Goal: Contribute content: Contribute content

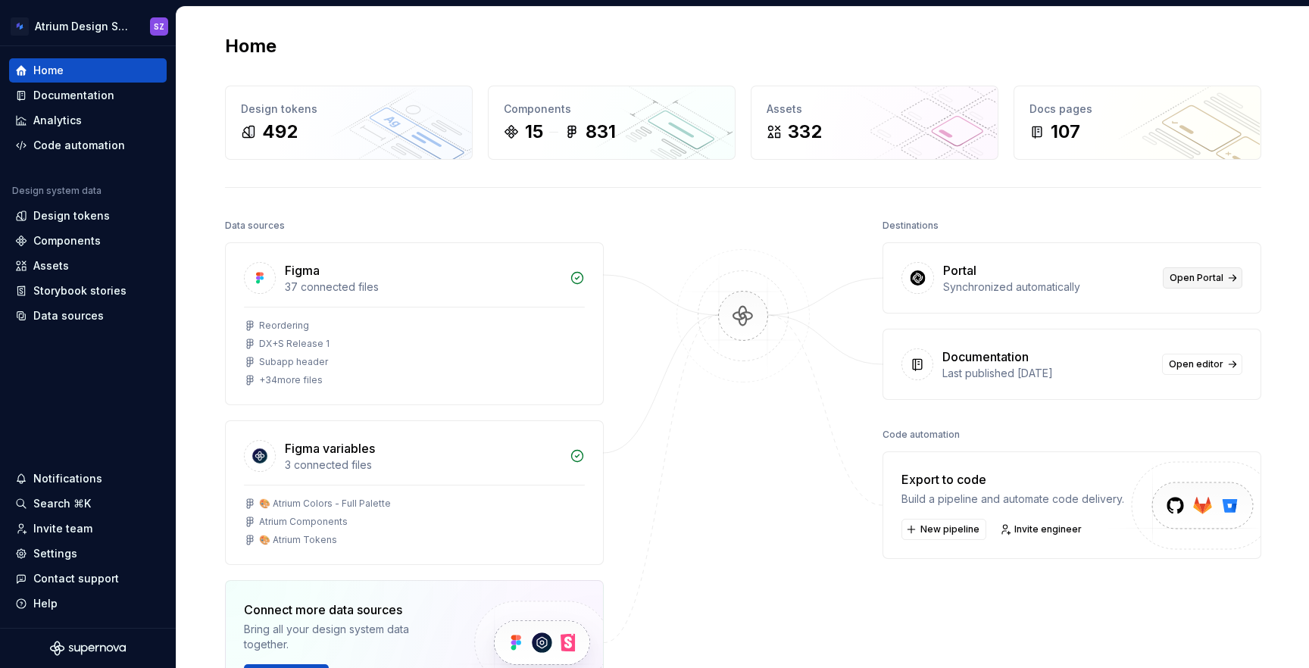
click at [1182, 273] on span "Open Portal" at bounding box center [1197, 278] width 54 height 12
click at [1195, 366] on span "Open editor" at bounding box center [1196, 364] width 55 height 12
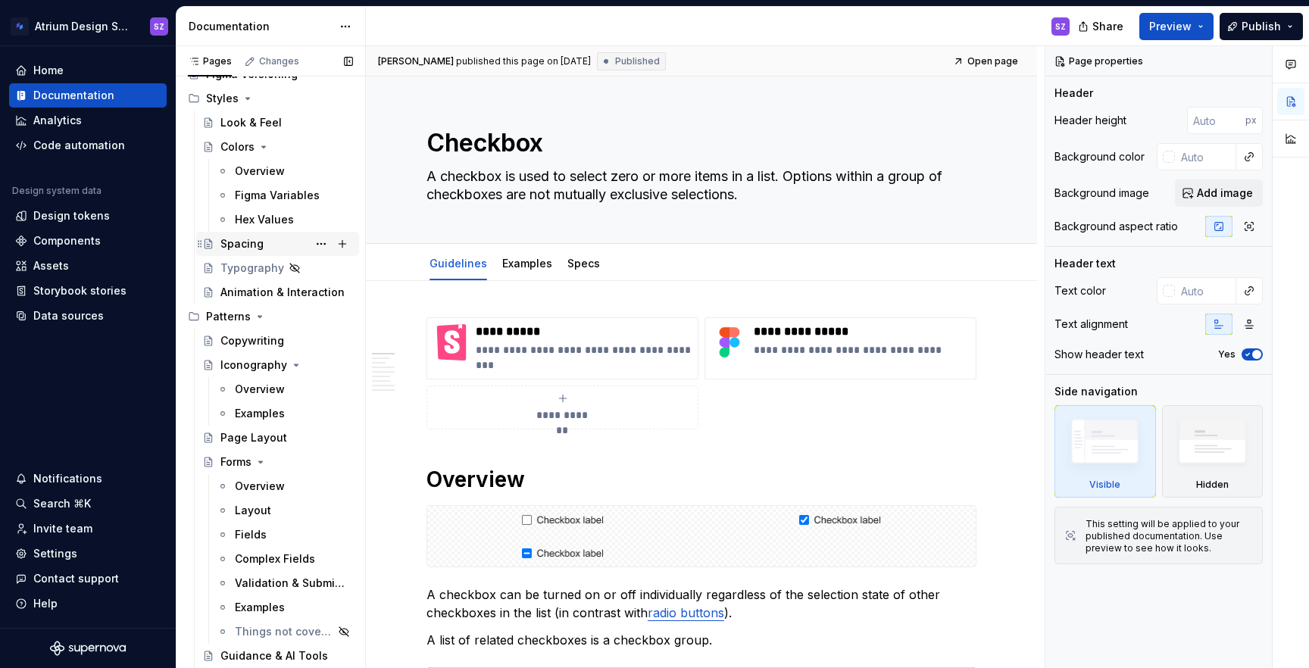
scroll to position [76, 0]
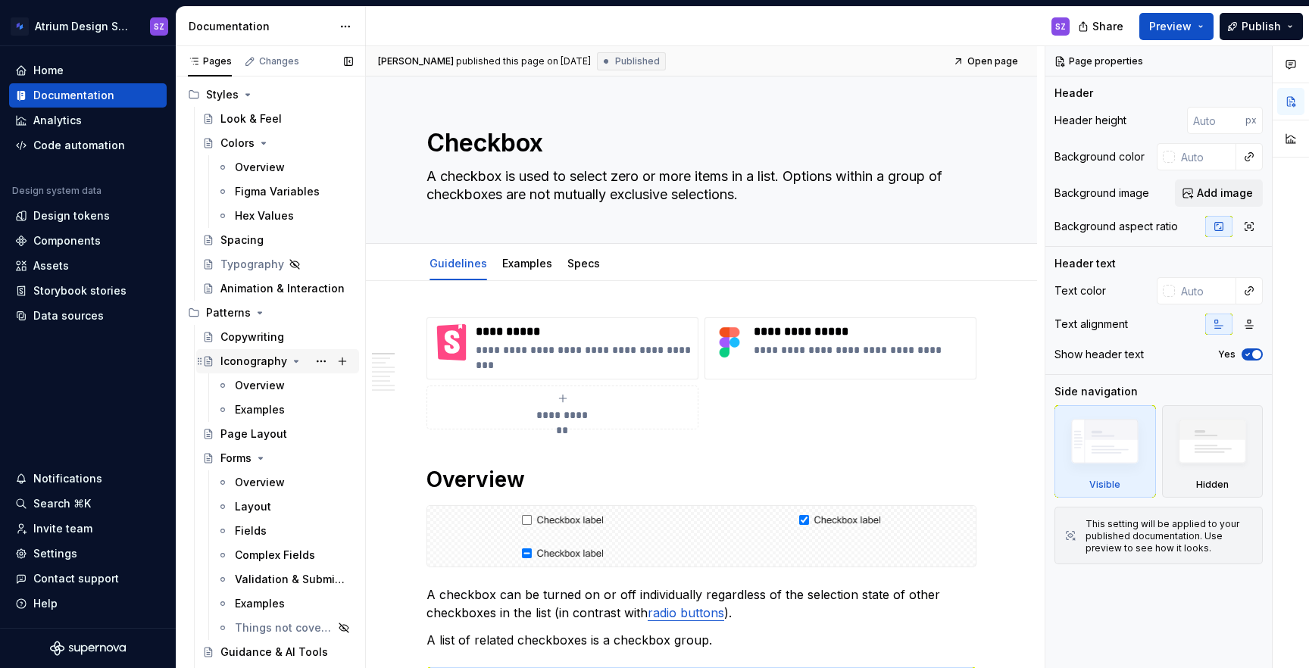
click at [249, 360] on div "Iconography" at bounding box center [253, 361] width 67 height 15
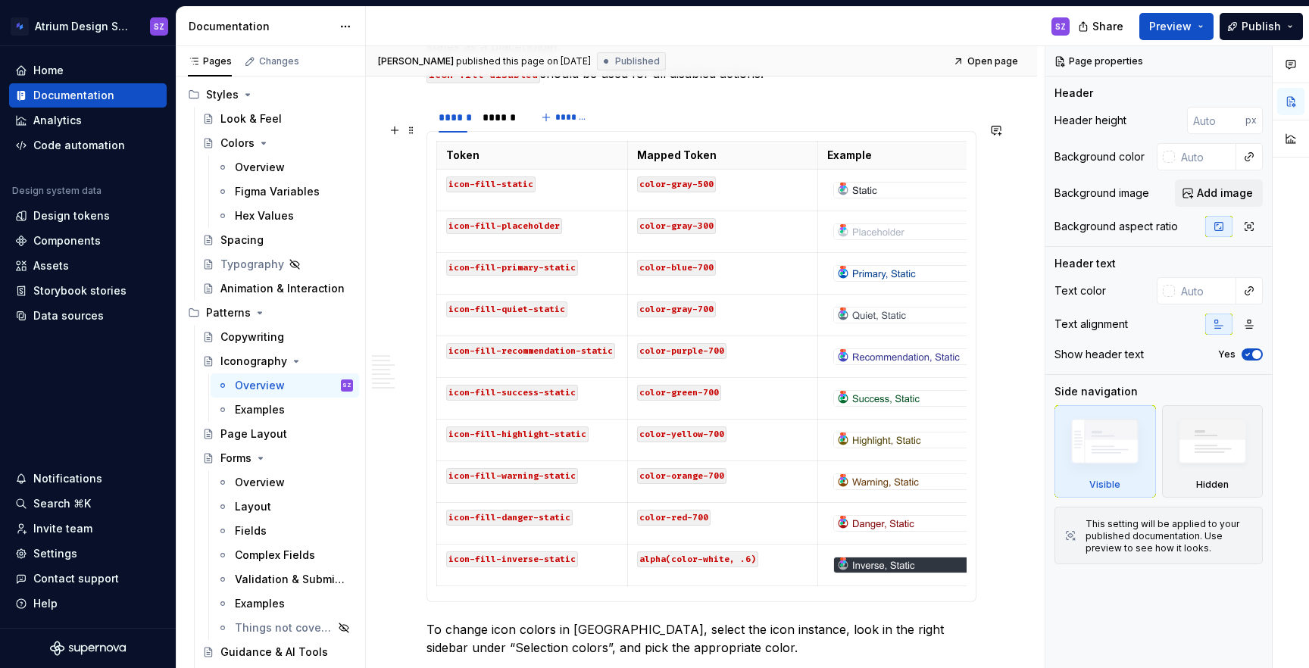
scroll to position [1130, 0]
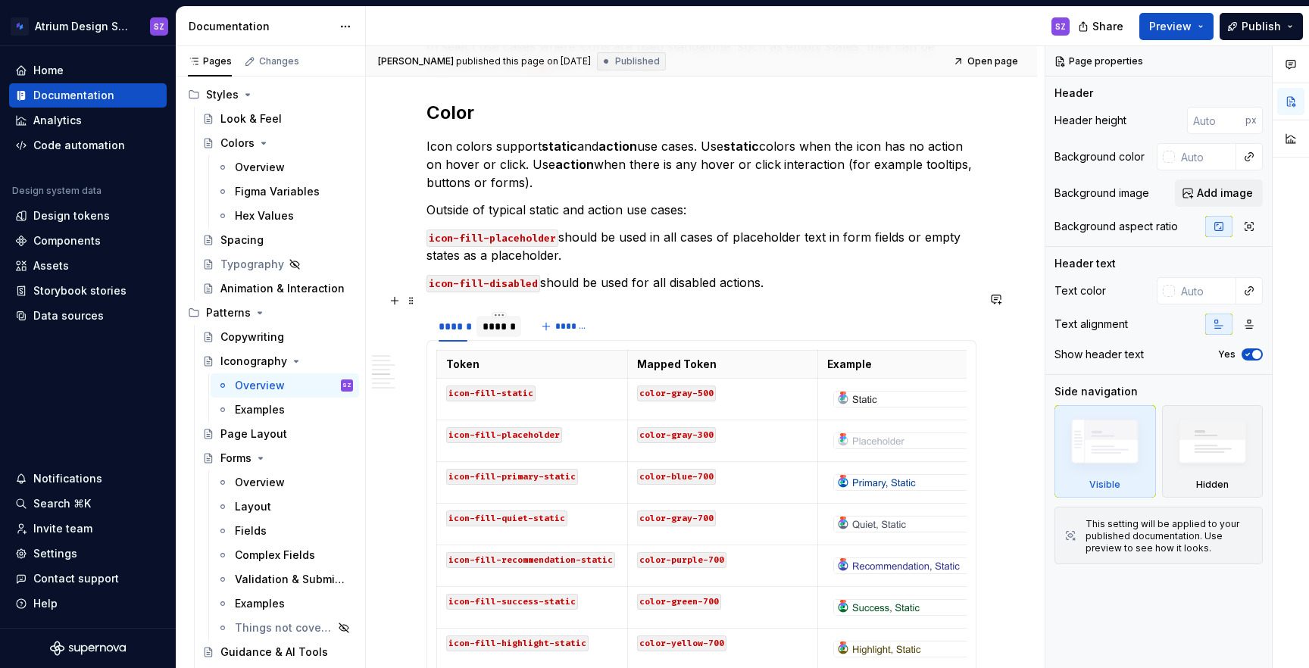
type textarea "*"
click at [503, 319] on div "******" at bounding box center [499, 326] width 33 height 15
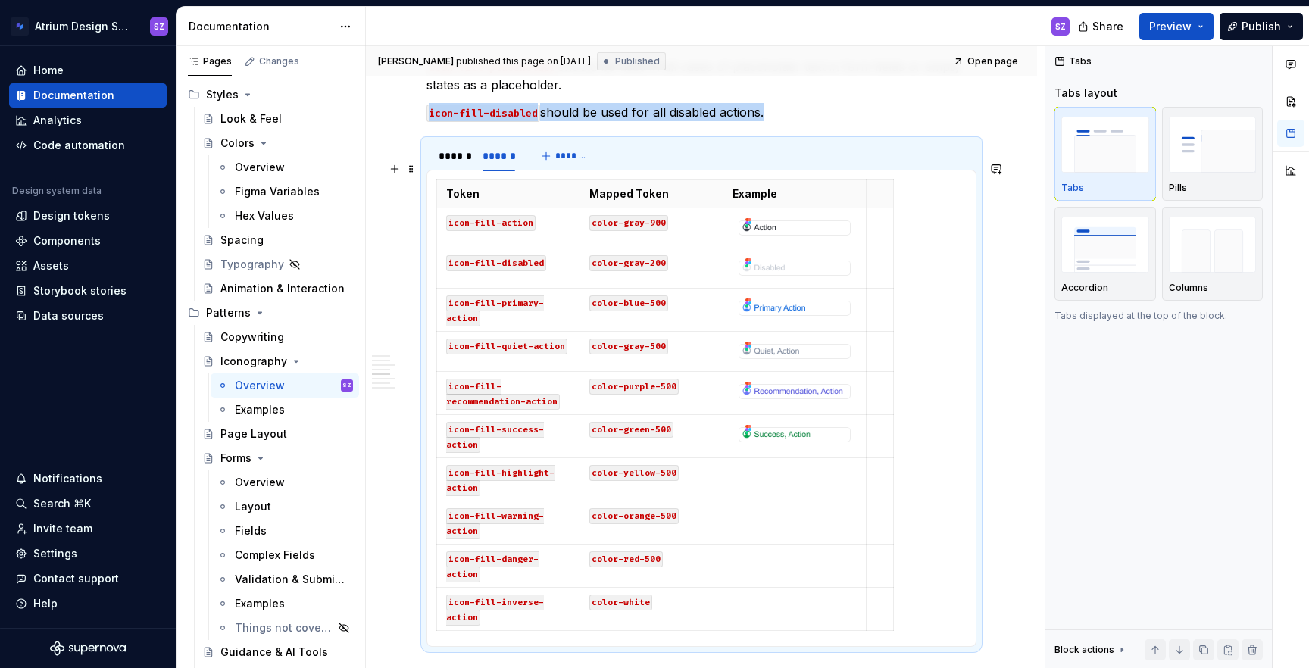
scroll to position [1380, 0]
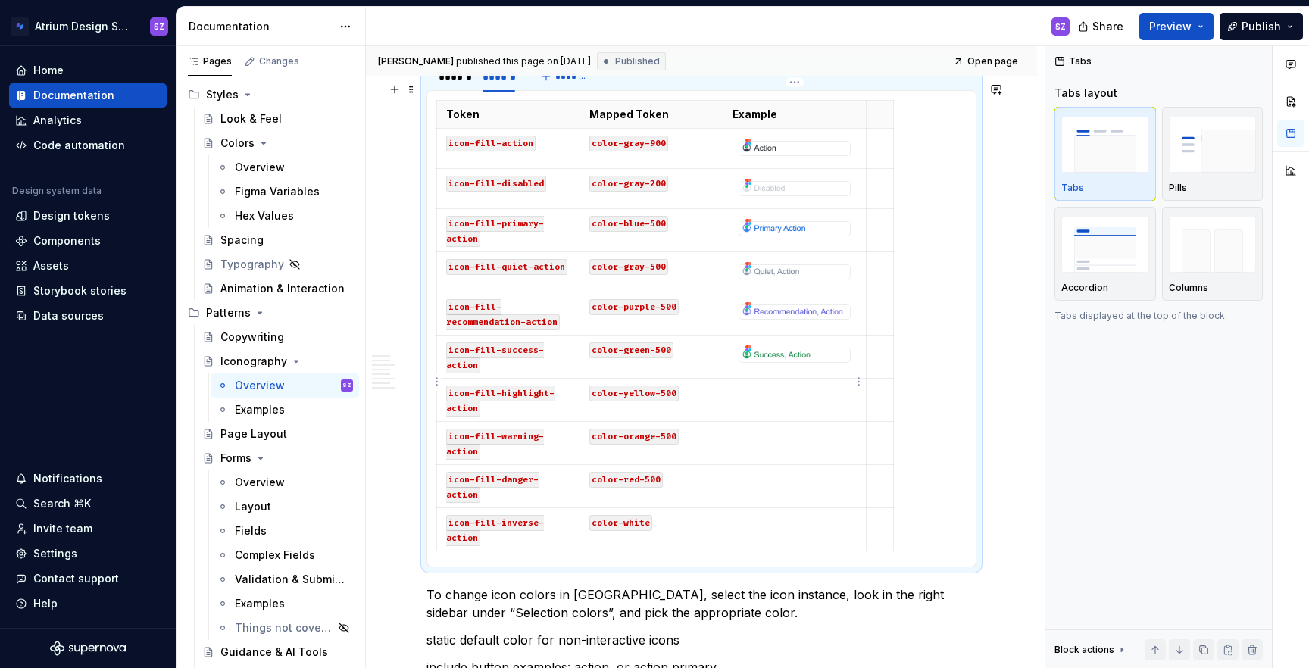
click at [788, 386] on td at bounding box center [794, 400] width 143 height 43
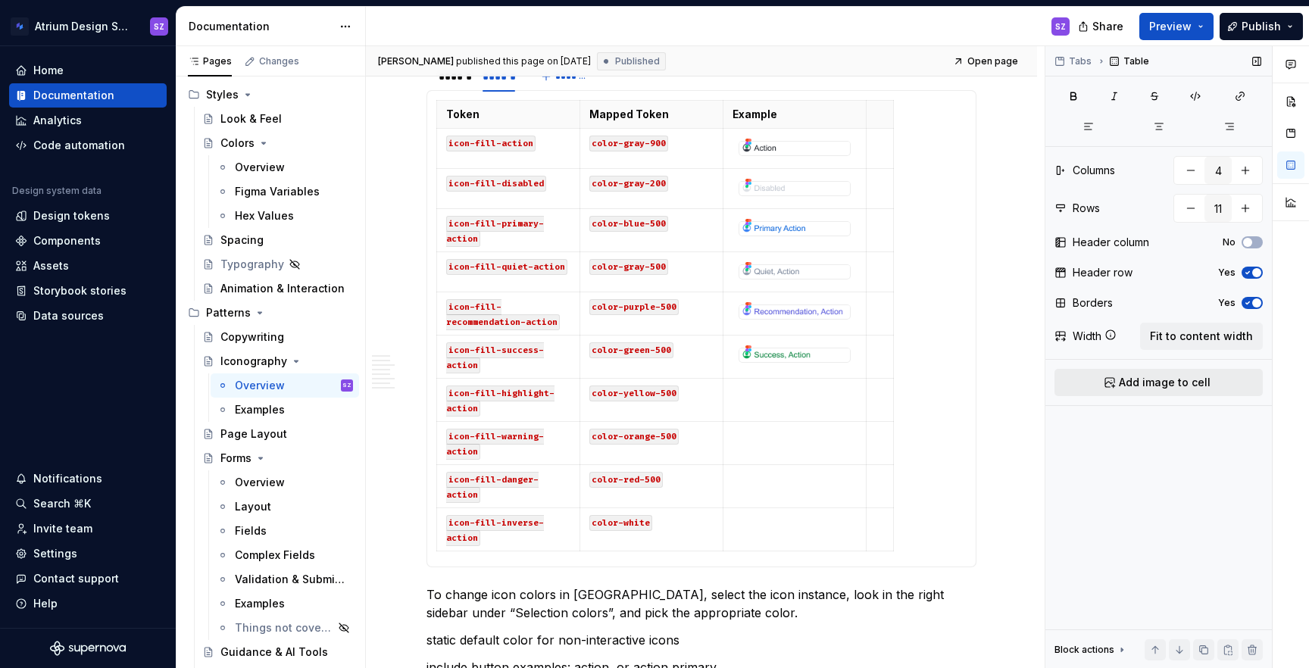
click at [1149, 376] on span "Add image to cell" at bounding box center [1165, 382] width 92 height 15
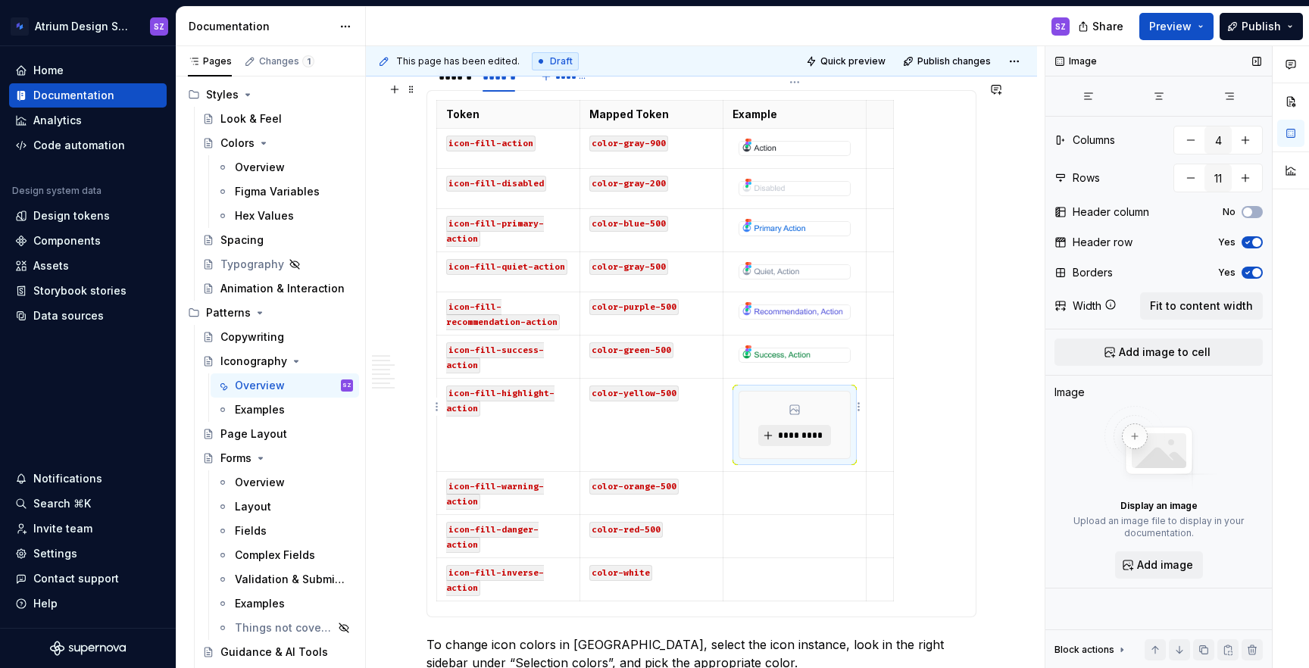
click at [787, 430] on span "*********" at bounding box center [800, 436] width 46 height 12
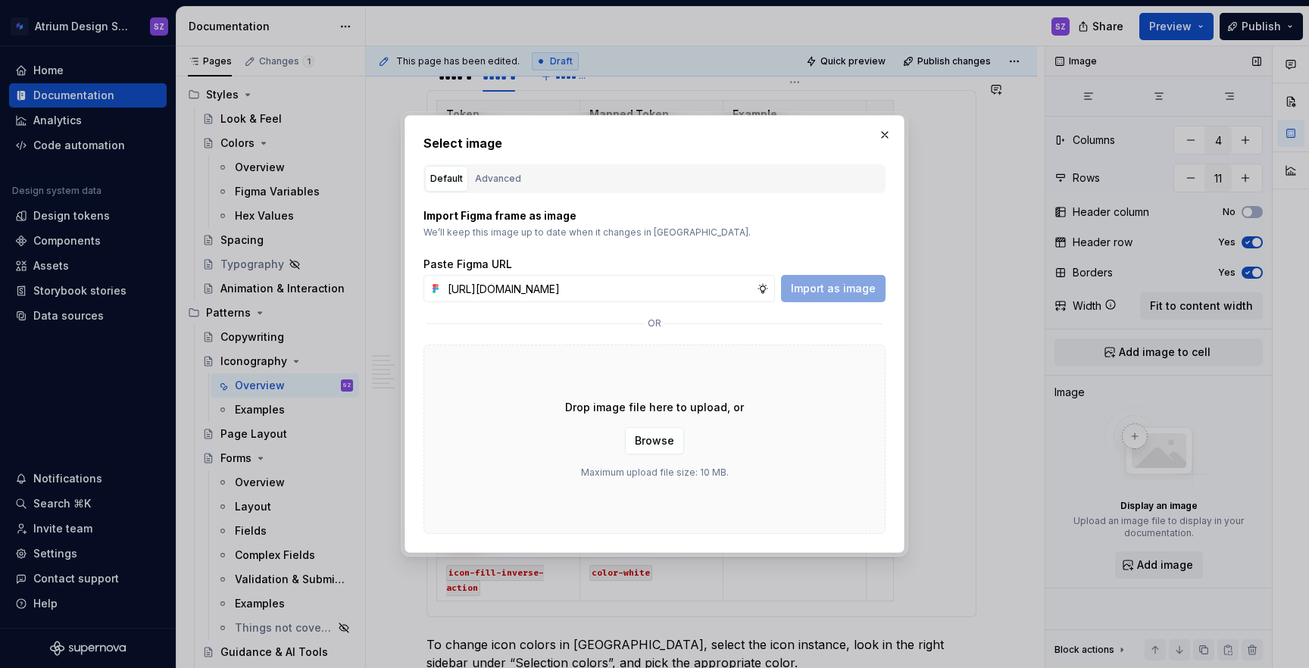
scroll to position [0, 475]
type input "[URL][DOMAIN_NAME]"
click at [821, 287] on span "Import as image" at bounding box center [833, 288] width 85 height 15
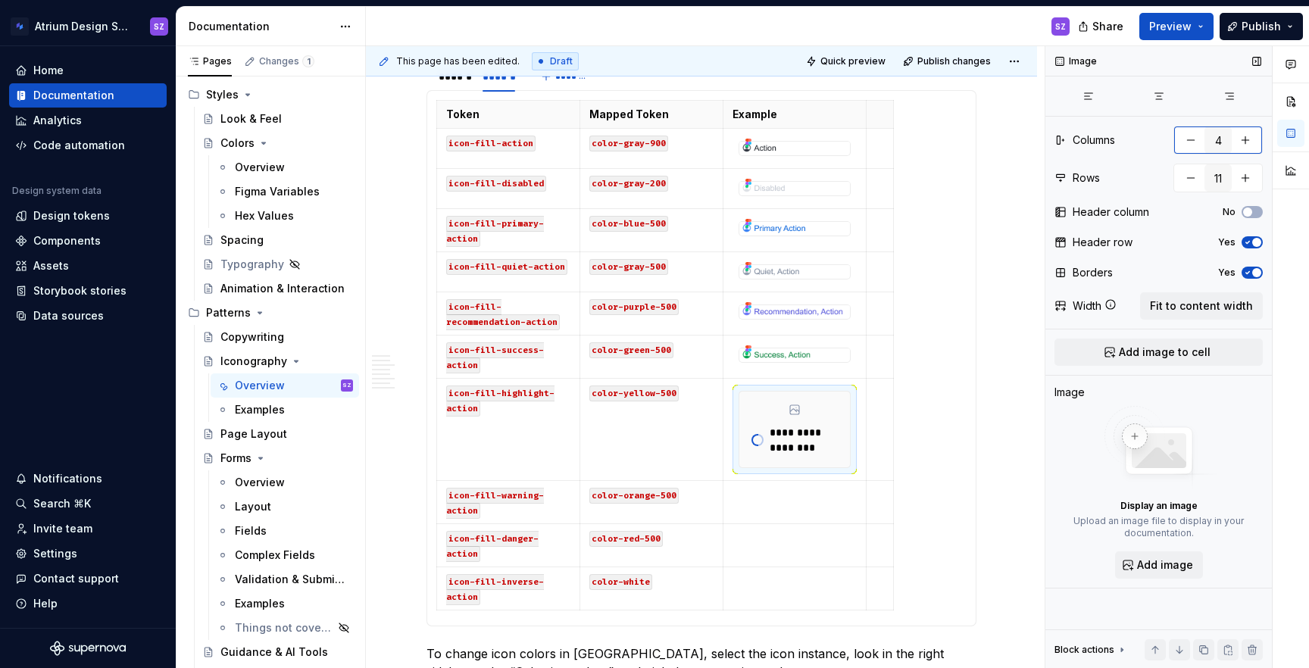
click at [1192, 145] on button "button" at bounding box center [1190, 140] width 27 height 27
type input "3"
click at [790, 487] on p at bounding box center [794, 494] width 124 height 15
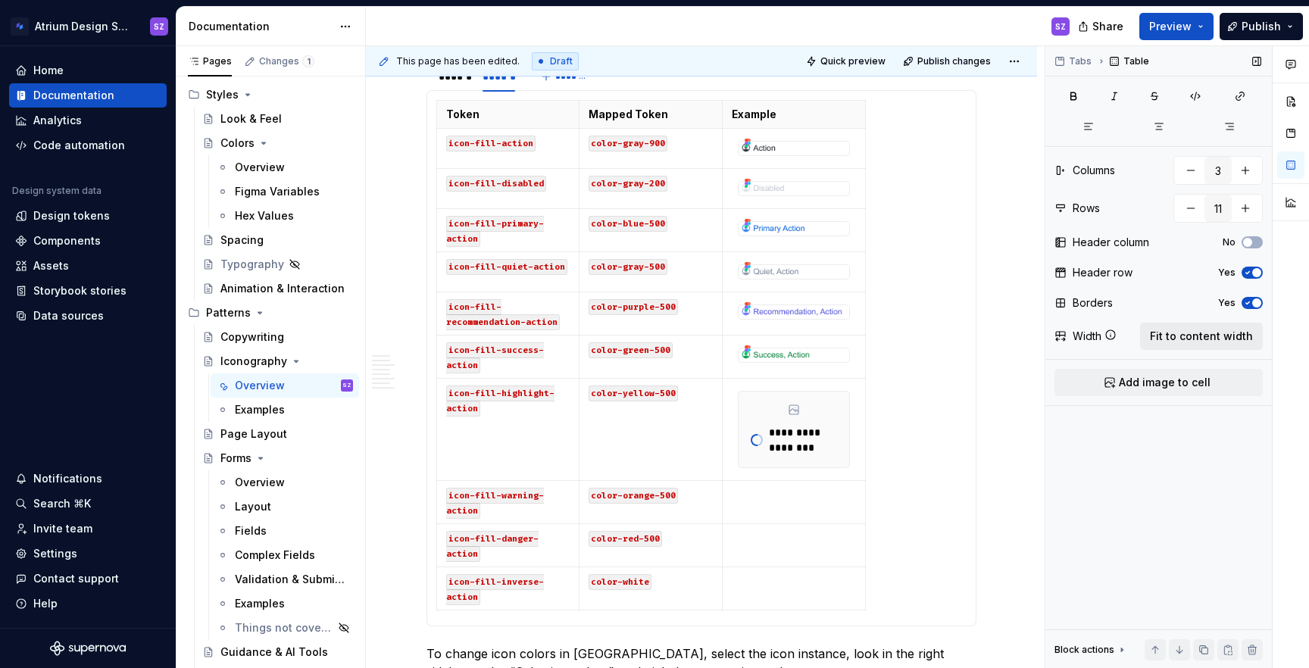
click at [1171, 339] on span "Fit to content width" at bounding box center [1201, 336] width 103 height 15
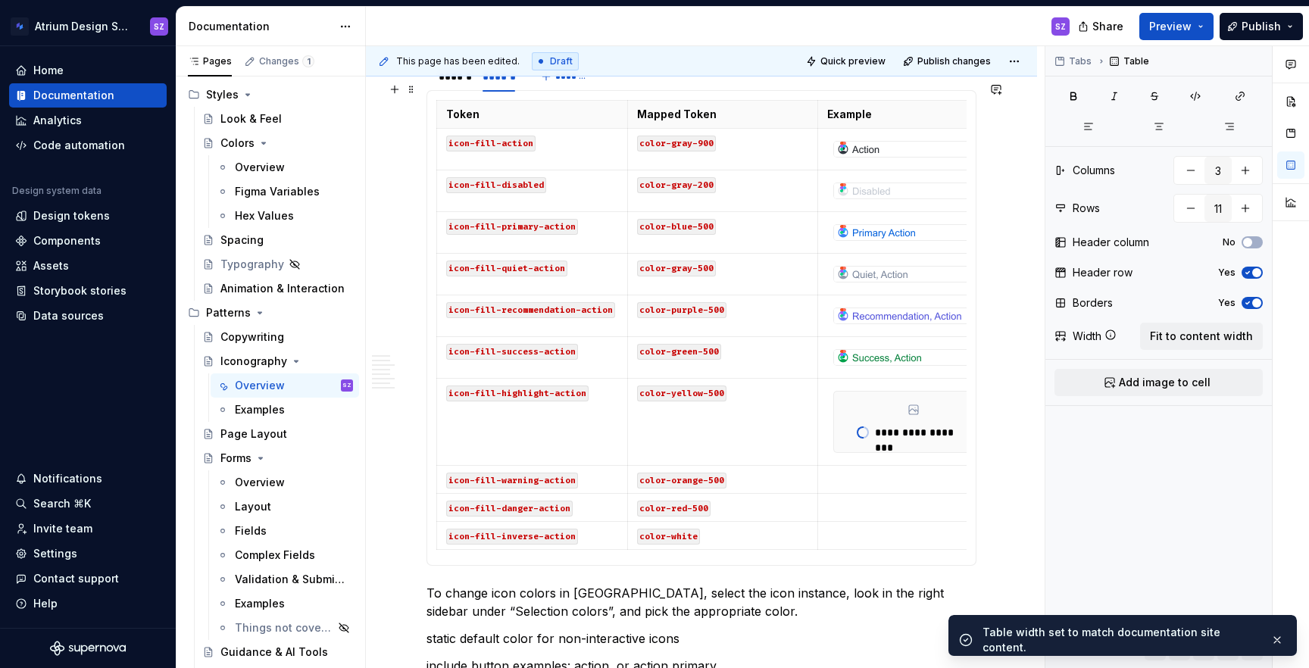
scroll to position [0, 43]
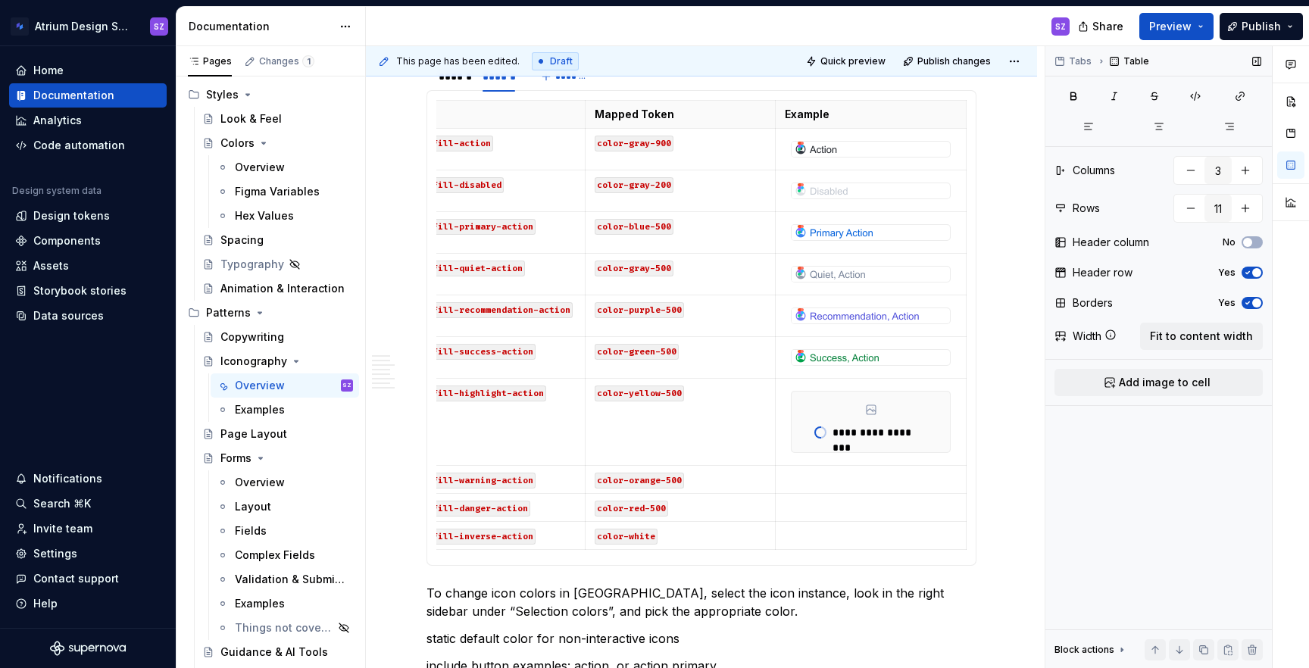
type textarea "*"
click at [1112, 388] on button "Add image to cell" at bounding box center [1158, 382] width 208 height 27
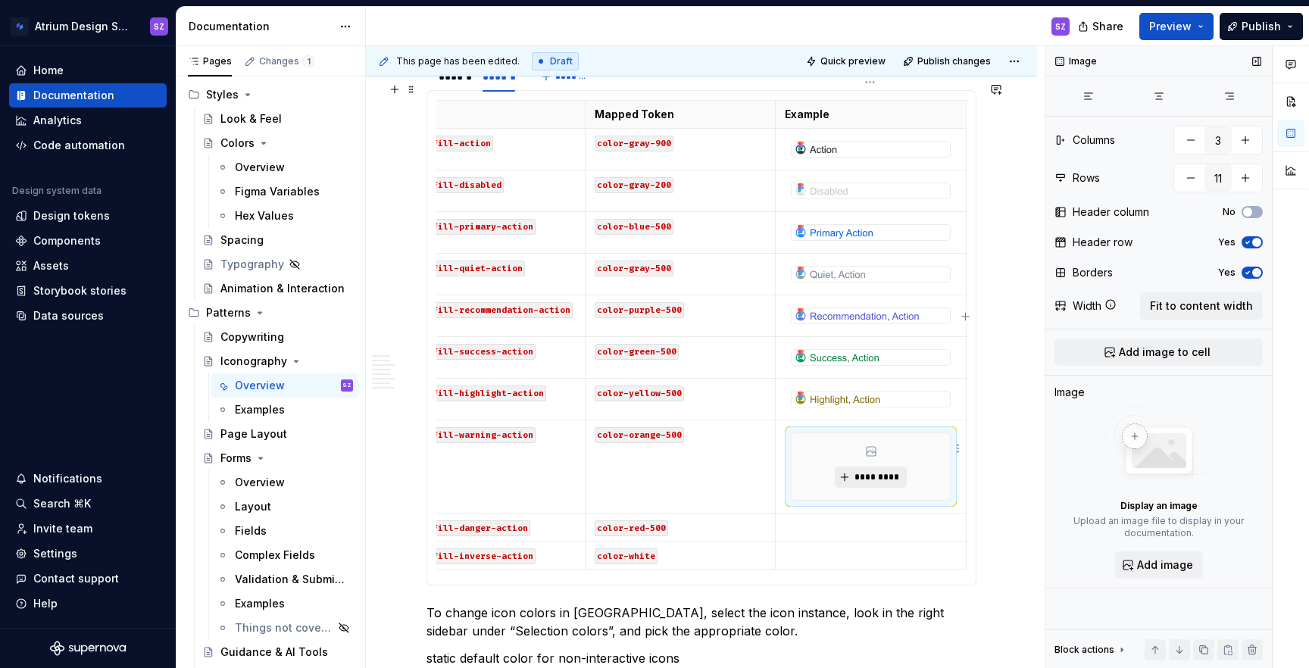
click at [870, 471] on span "*********" at bounding box center [877, 477] width 46 height 12
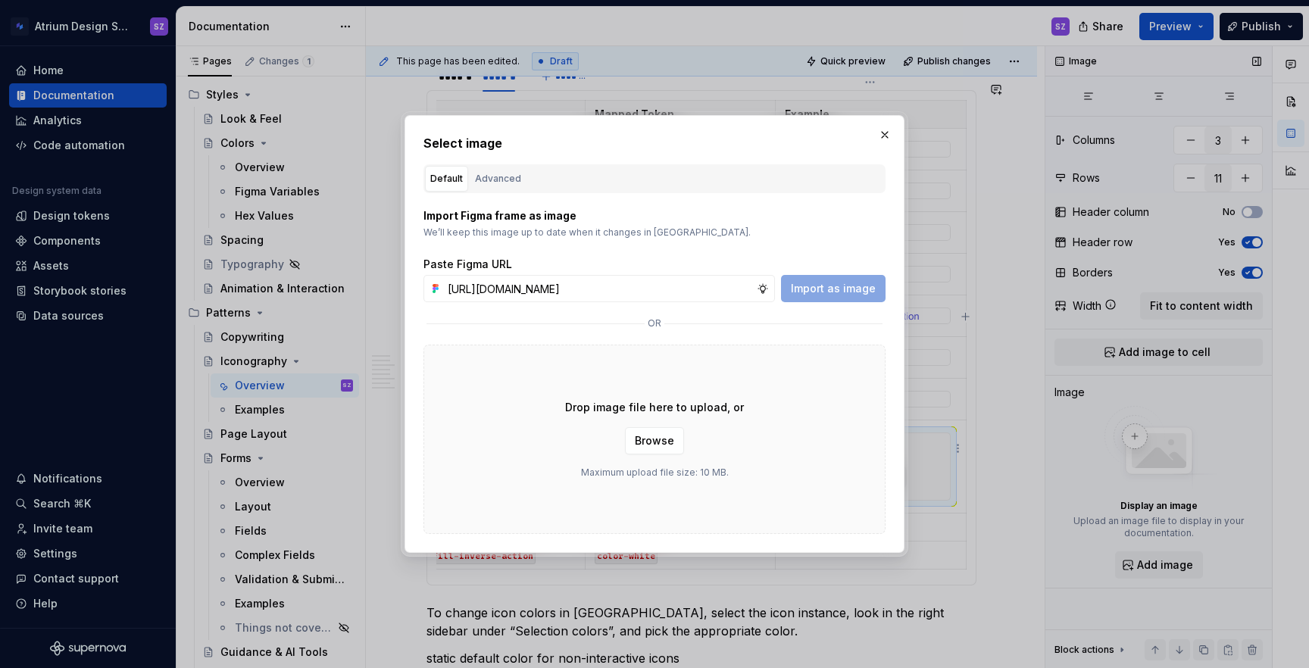
scroll to position [0, 475]
type input "[URL][DOMAIN_NAME]"
click at [831, 283] on span "Import as image" at bounding box center [833, 288] width 85 height 15
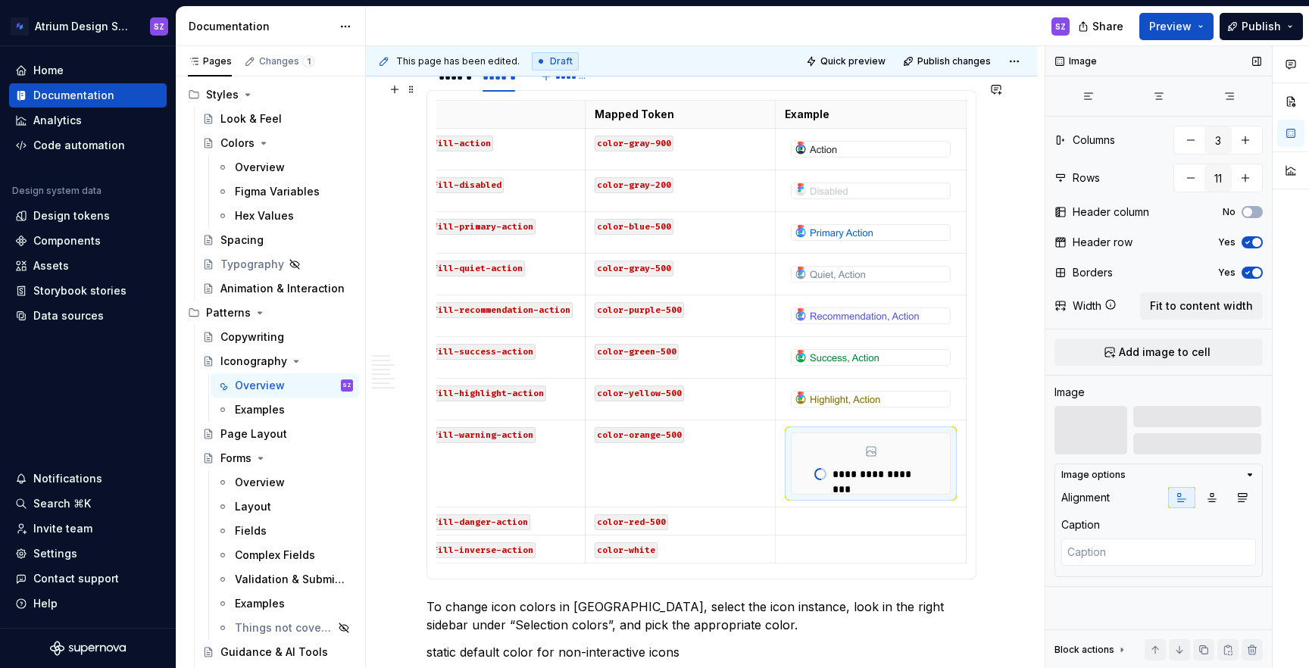
click at [816, 514] on p at bounding box center [871, 521] width 172 height 15
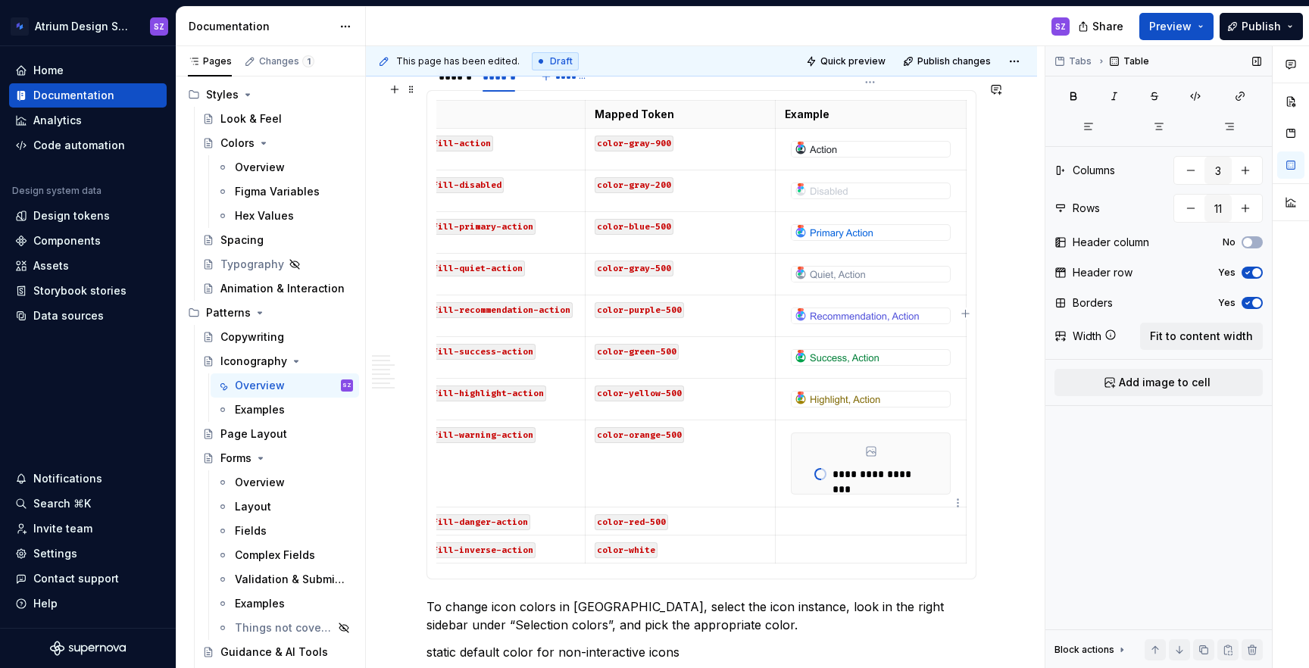
click at [902, 514] on p at bounding box center [871, 521] width 172 height 15
click at [1149, 387] on span "Add image to cell" at bounding box center [1165, 382] width 92 height 15
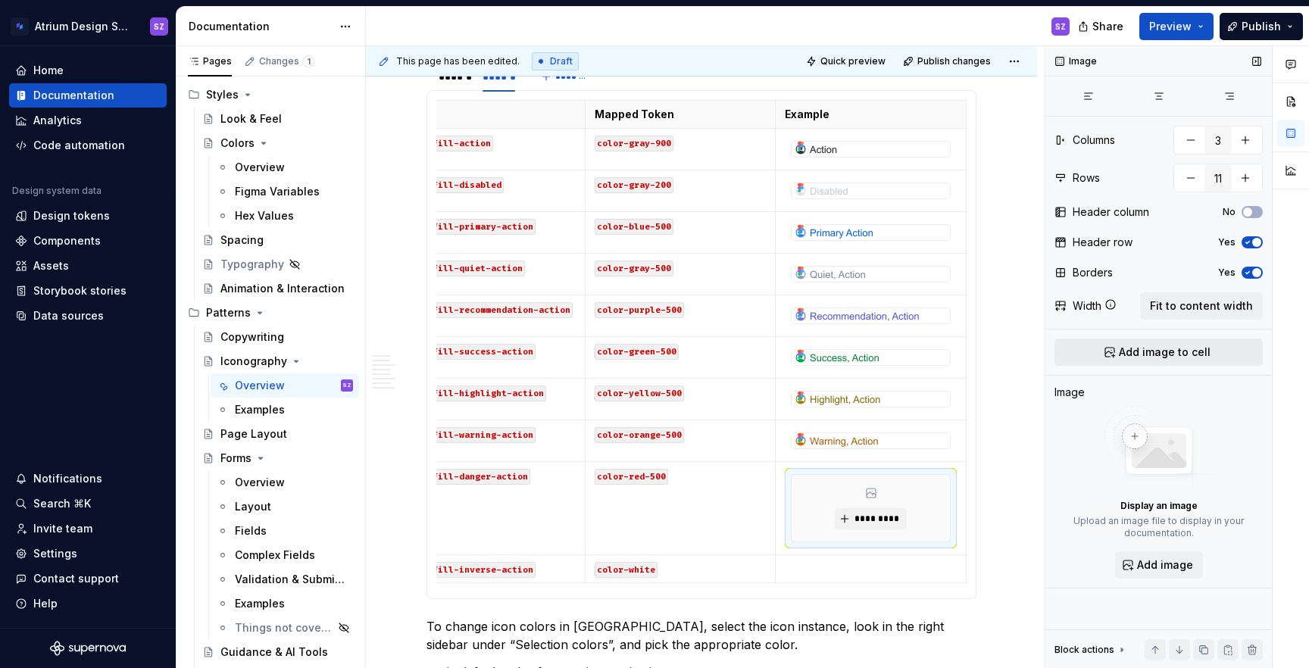
click at [1196, 354] on span "Add image to cell" at bounding box center [1165, 352] width 92 height 15
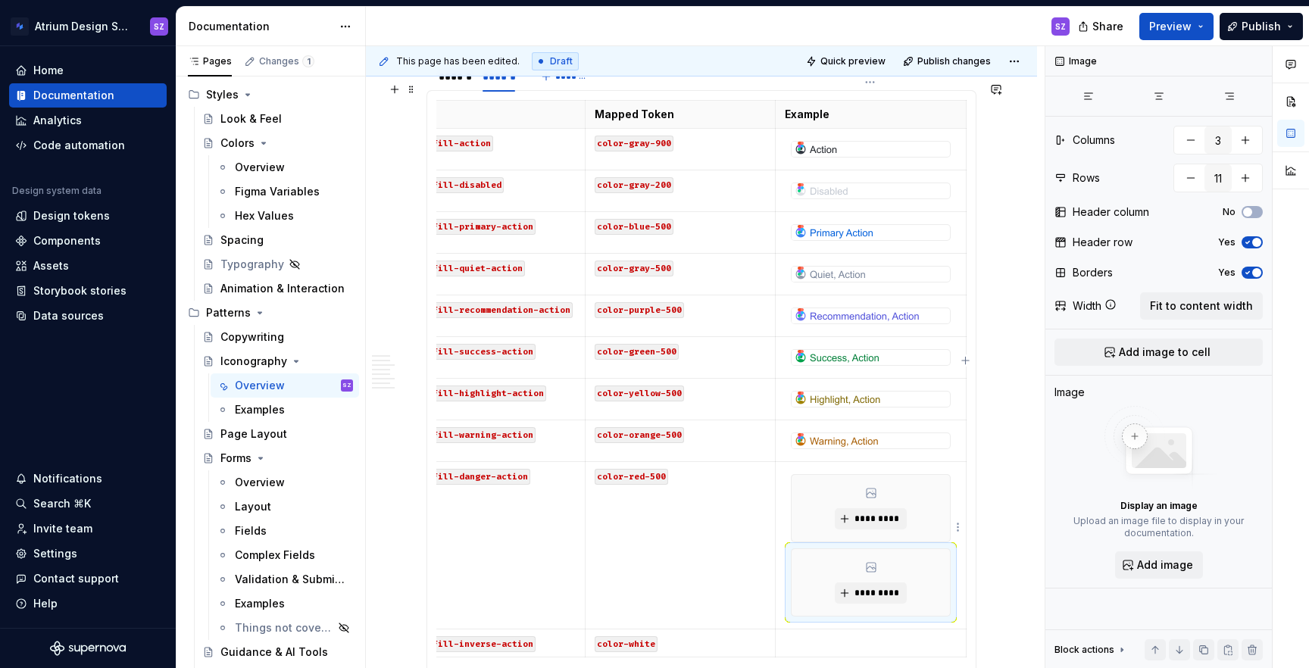
click at [886, 556] on div "*********" at bounding box center [871, 582] width 158 height 67
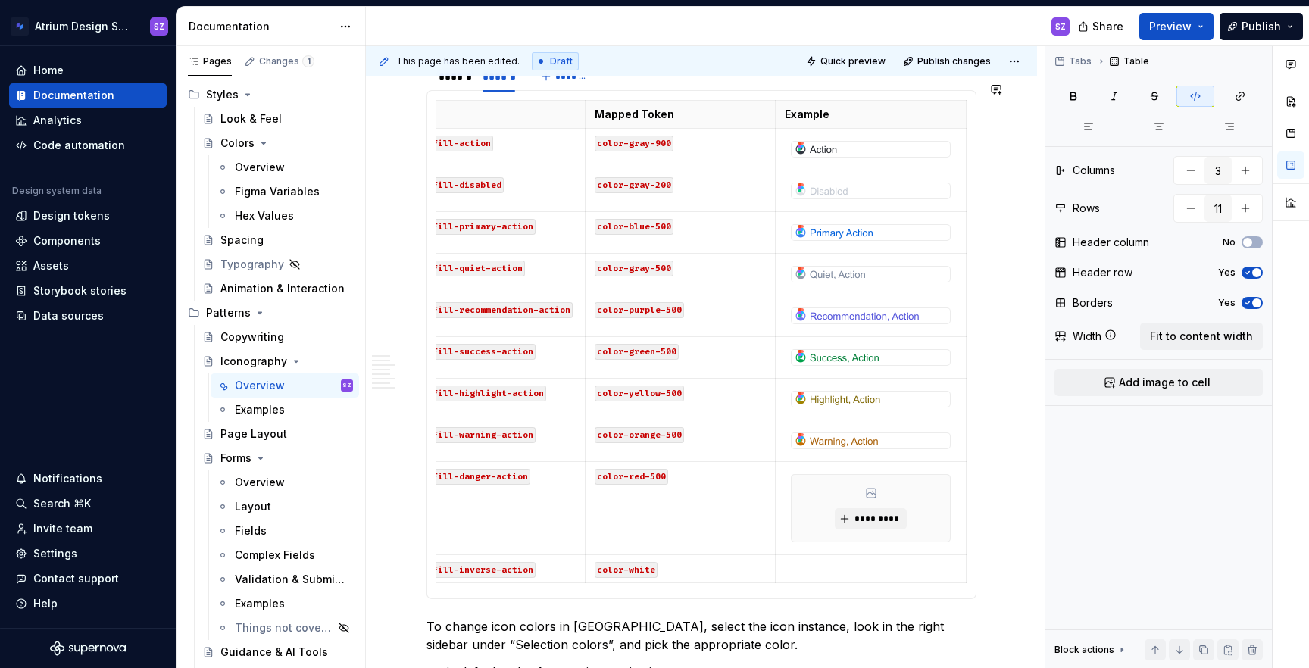
scroll to position [0, 8]
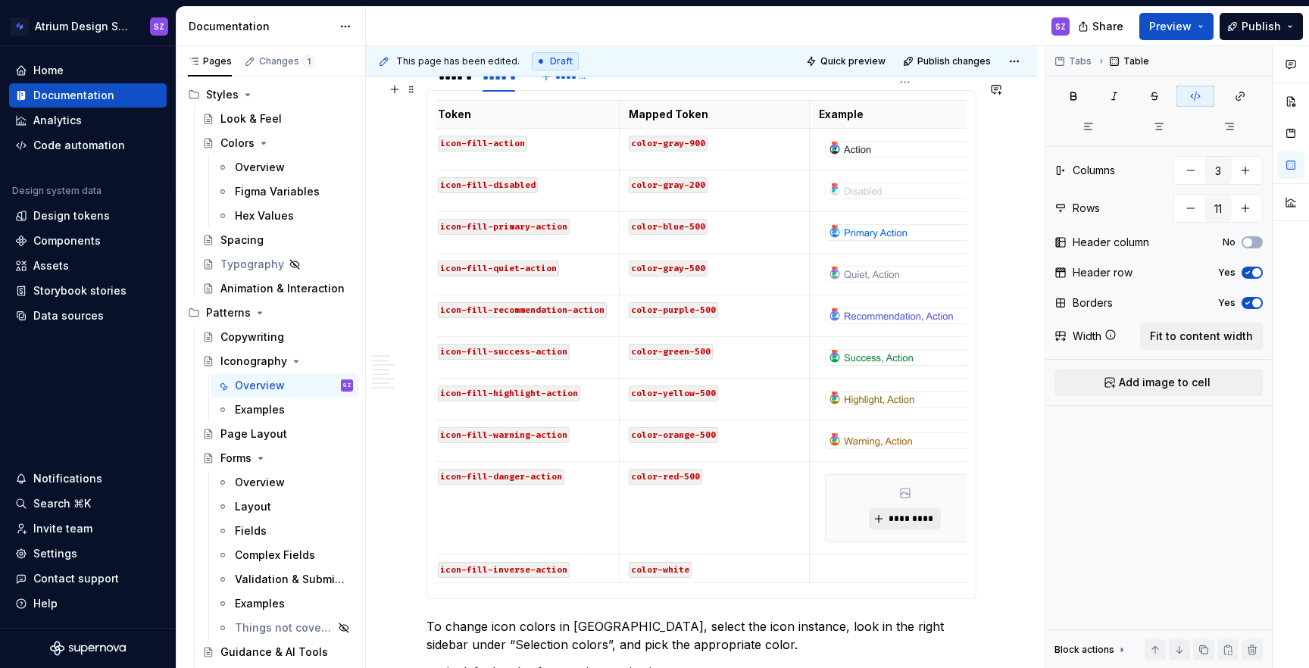
click at [914, 513] on span "*********" at bounding box center [911, 519] width 46 height 12
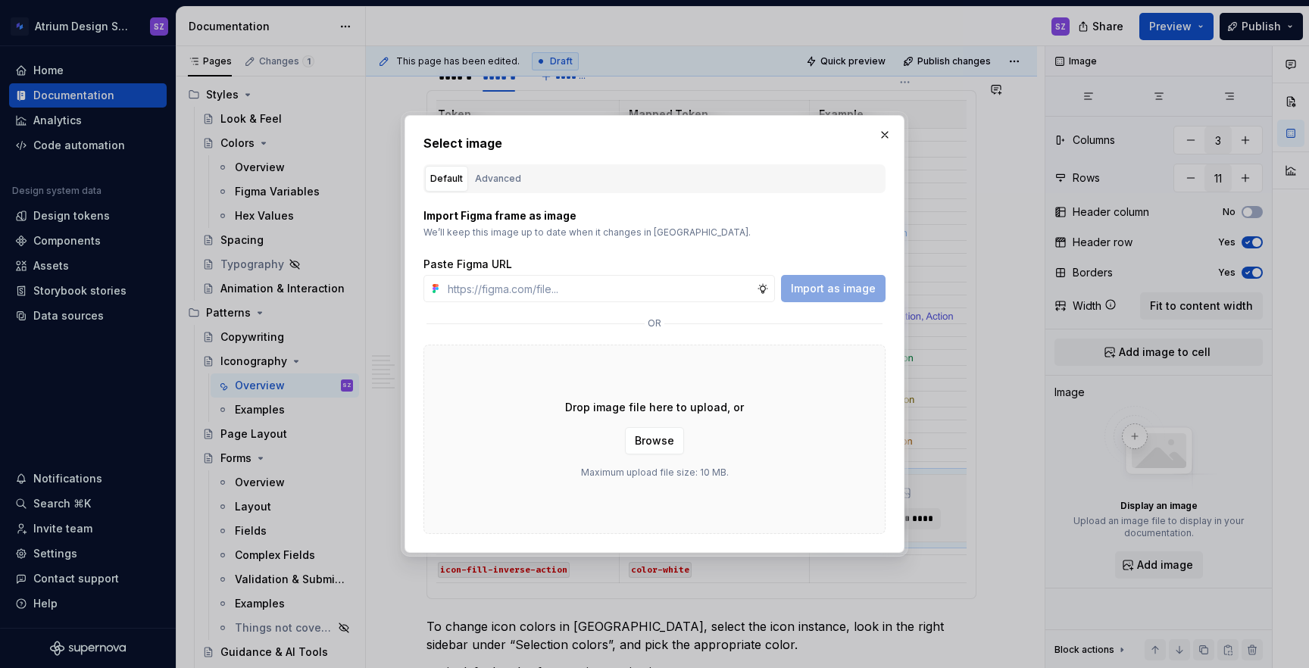
type textarea "*"
type input "[URL][DOMAIN_NAME]"
click at [823, 287] on span "Import as image" at bounding box center [833, 288] width 85 height 15
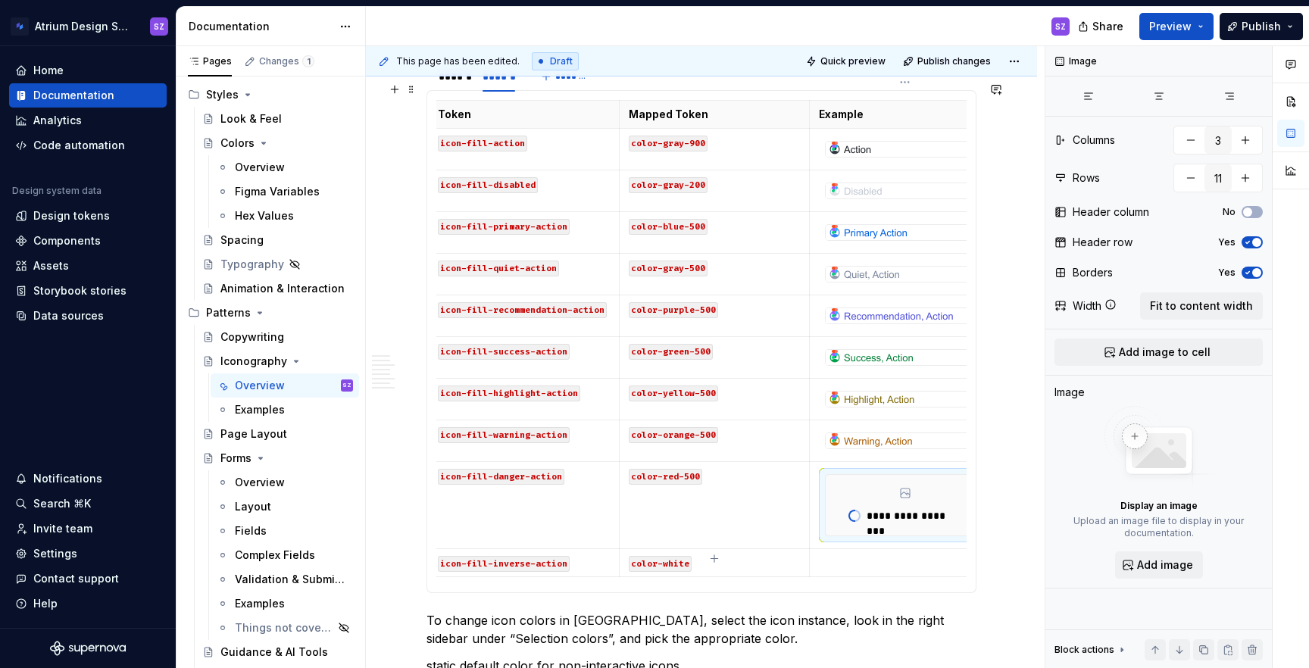
click at [857, 555] on p at bounding box center [905, 562] width 172 height 15
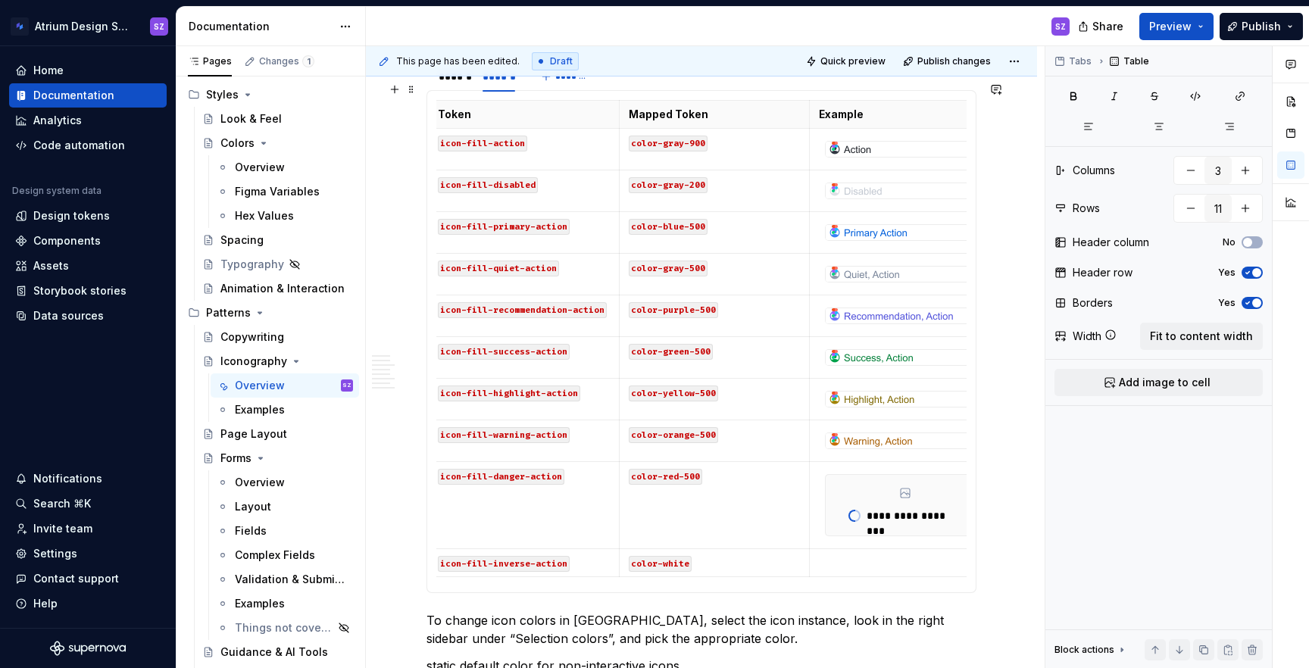
scroll to position [0, 43]
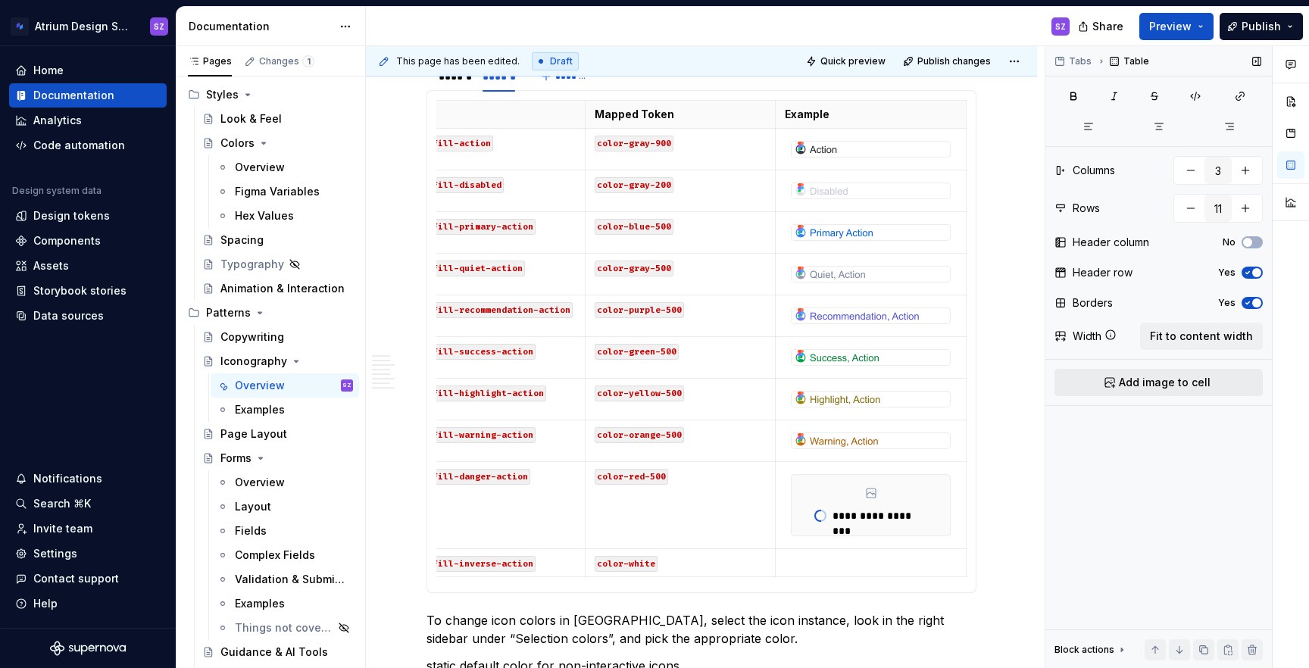
click at [1165, 377] on span "Add image to cell" at bounding box center [1165, 382] width 92 height 15
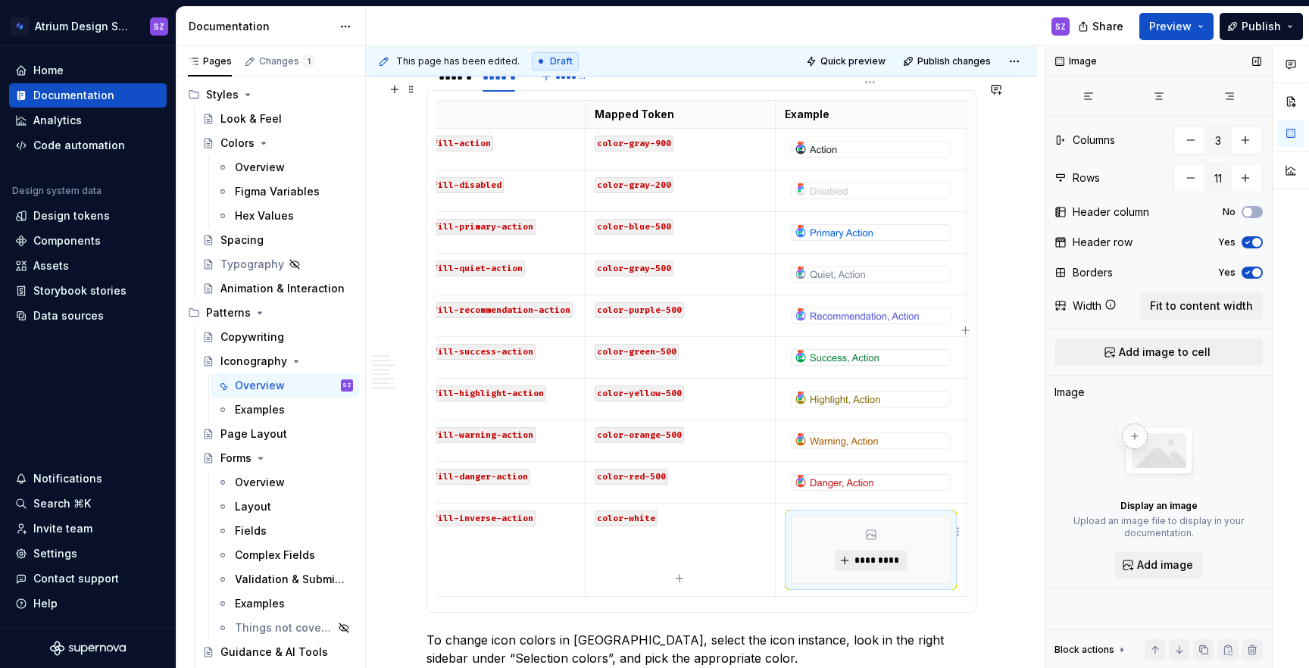
click at [875, 550] on button "*********" at bounding box center [871, 560] width 72 height 21
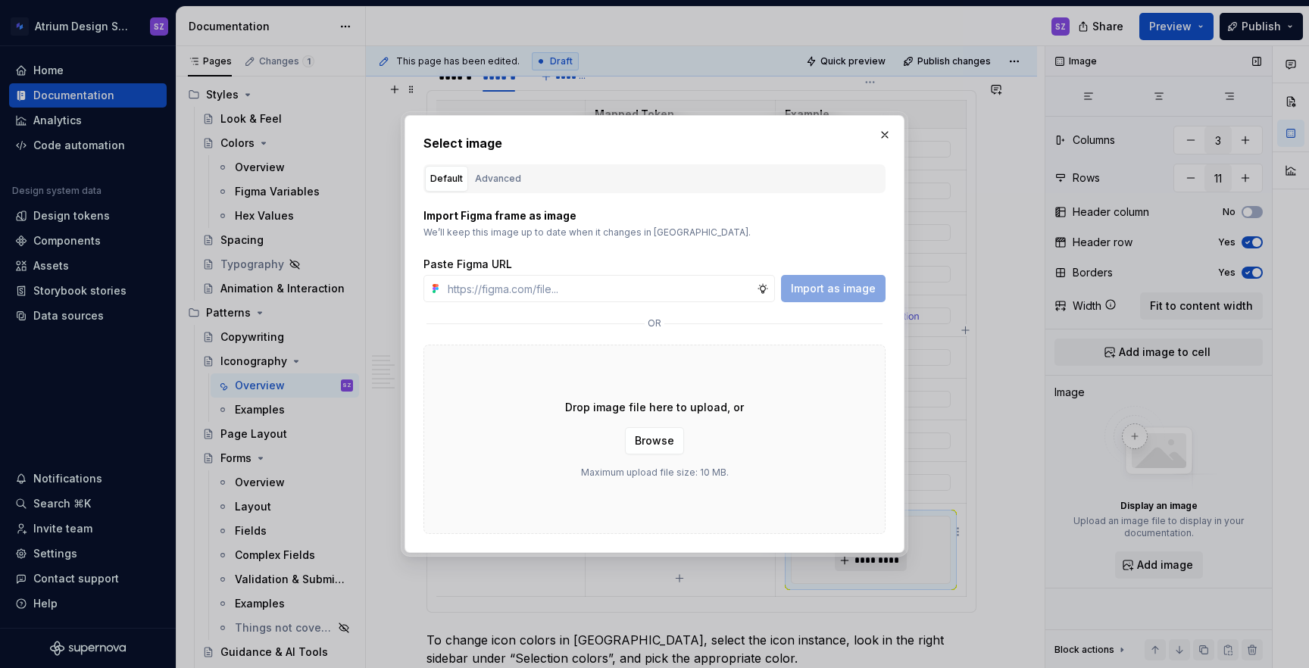
type textarea "*"
type input "[URL][DOMAIN_NAME]"
click at [852, 287] on span "Import as image" at bounding box center [833, 288] width 85 height 15
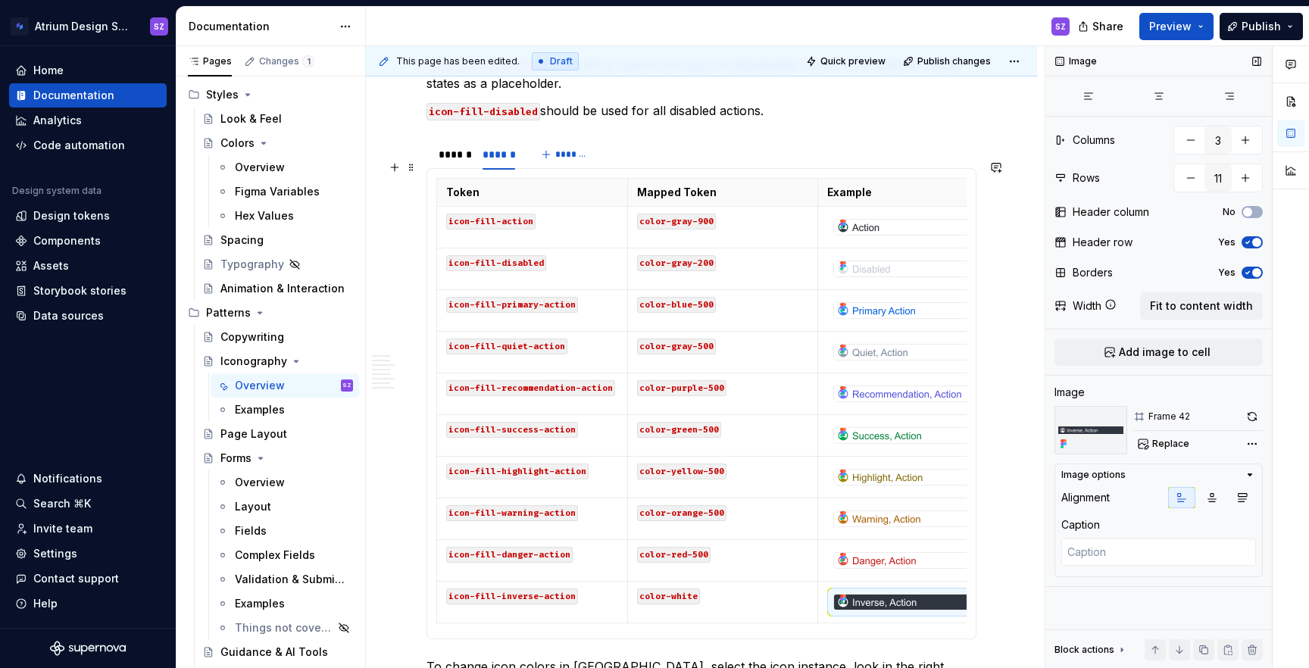
scroll to position [1289, 0]
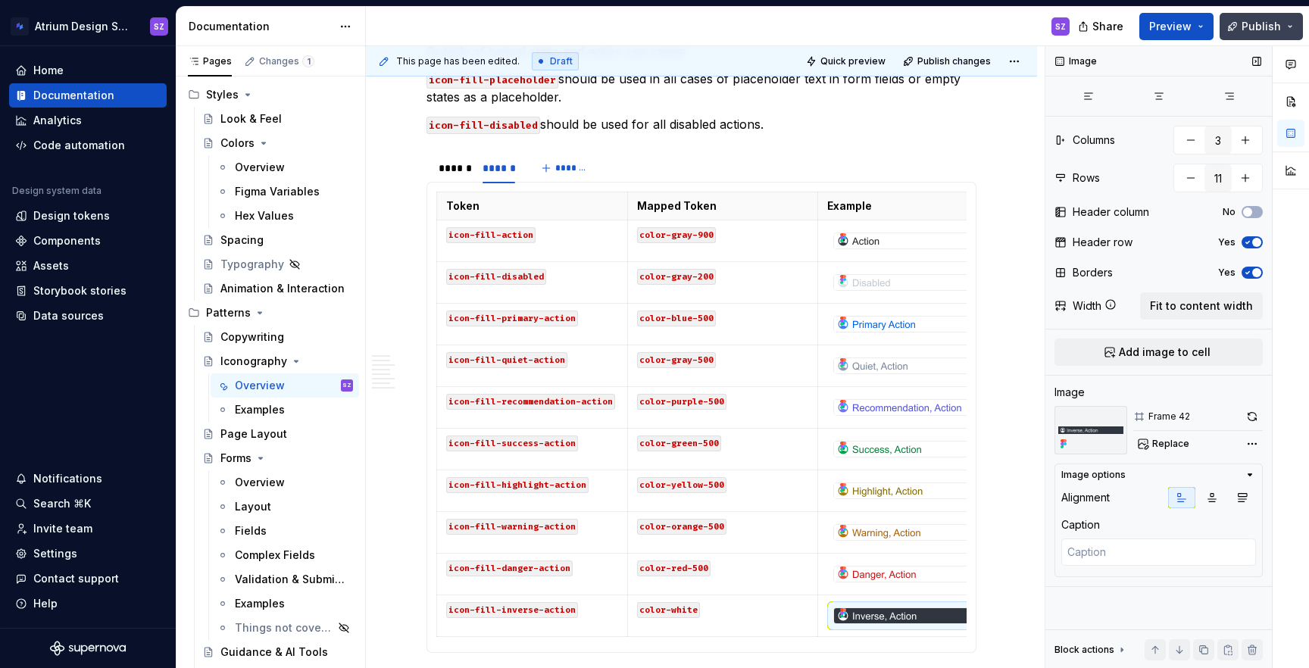
click at [1264, 33] on button "Publish" at bounding box center [1261, 26] width 83 height 27
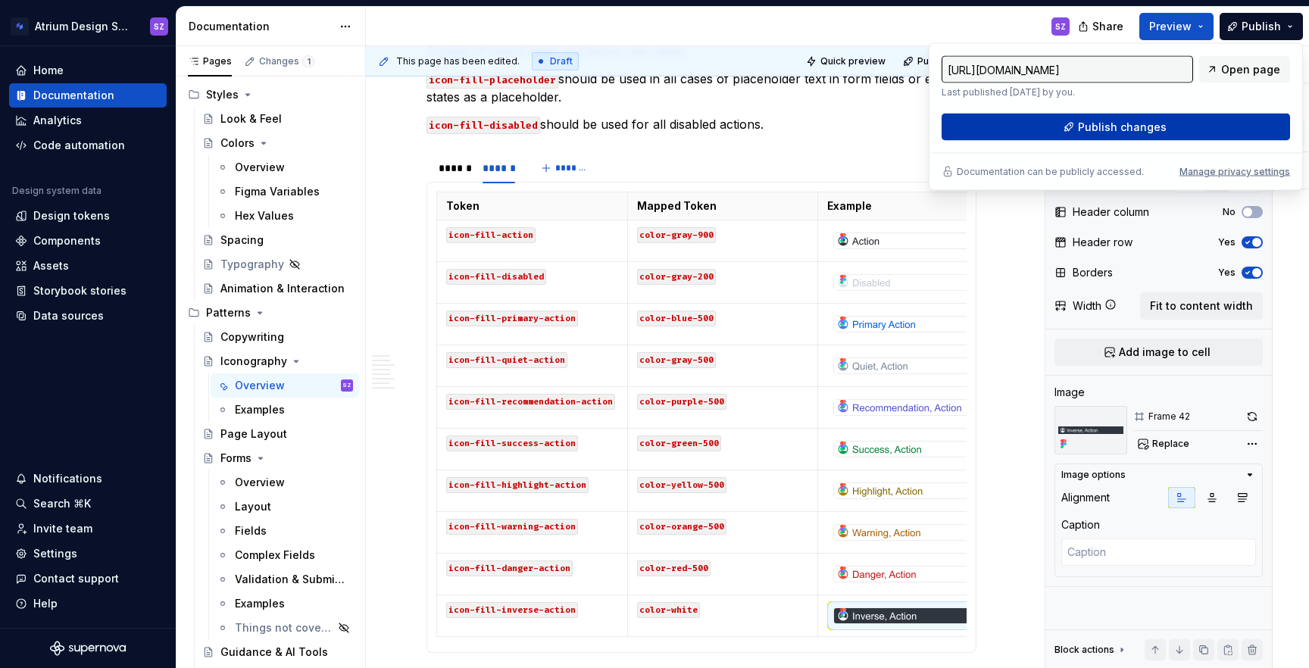
click at [1211, 117] on button "Publish changes" at bounding box center [1116, 127] width 348 height 27
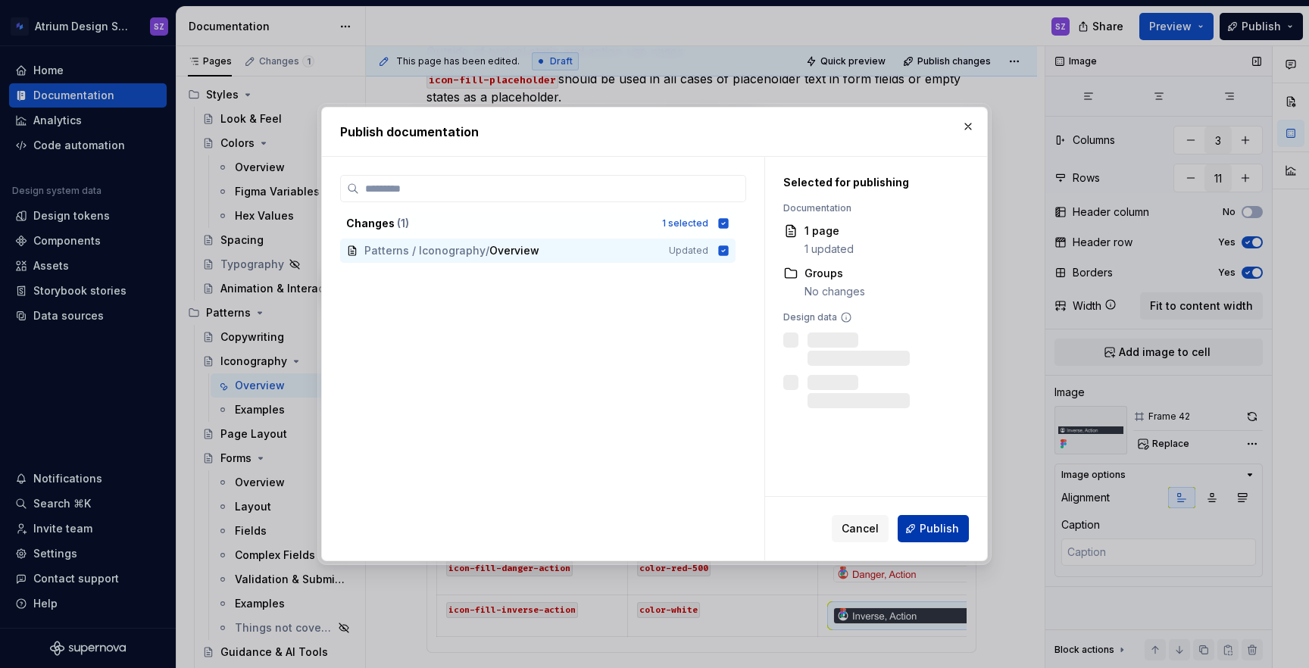
click at [933, 536] on button "Publish" at bounding box center [933, 528] width 71 height 27
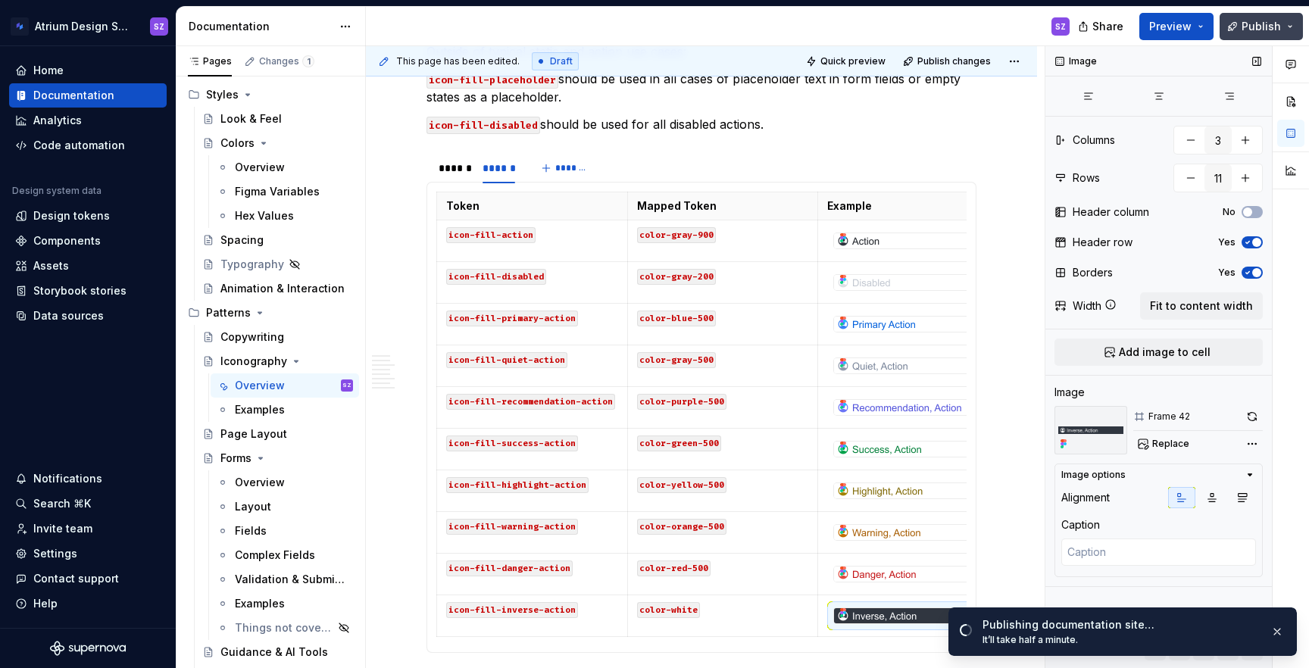
click at [1270, 26] on span "Publish" at bounding box center [1261, 26] width 39 height 15
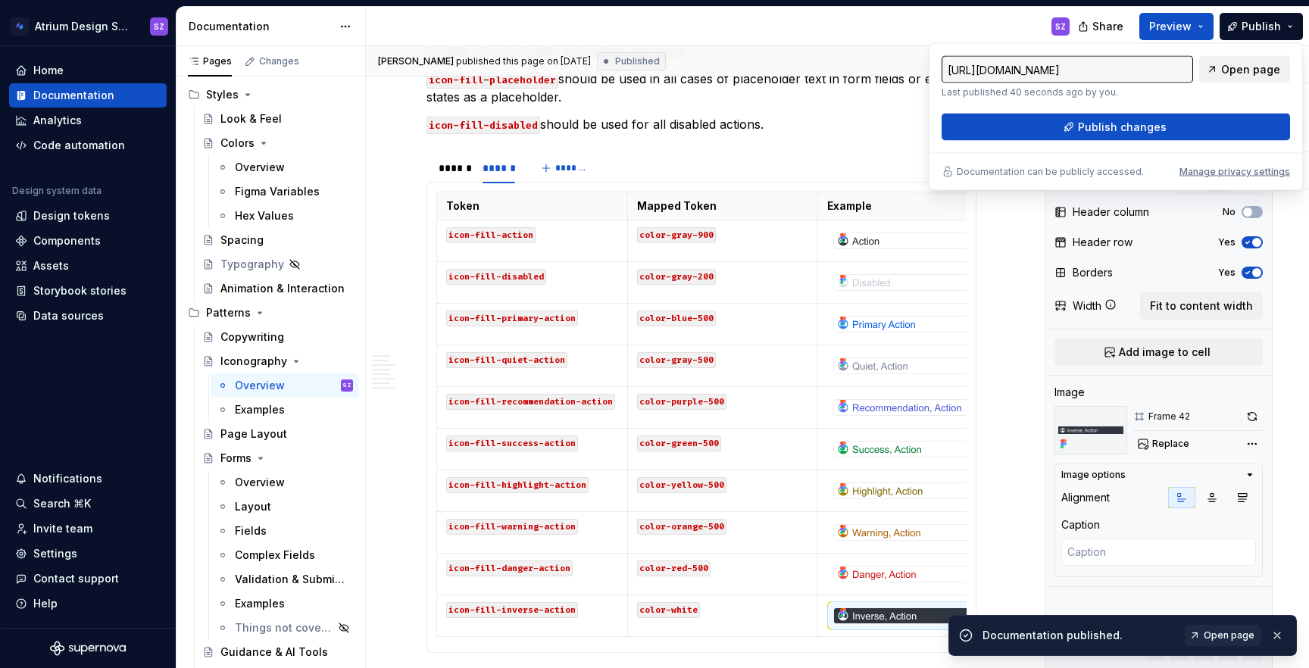
click at [1248, 63] on span "Open page" at bounding box center [1250, 69] width 59 height 15
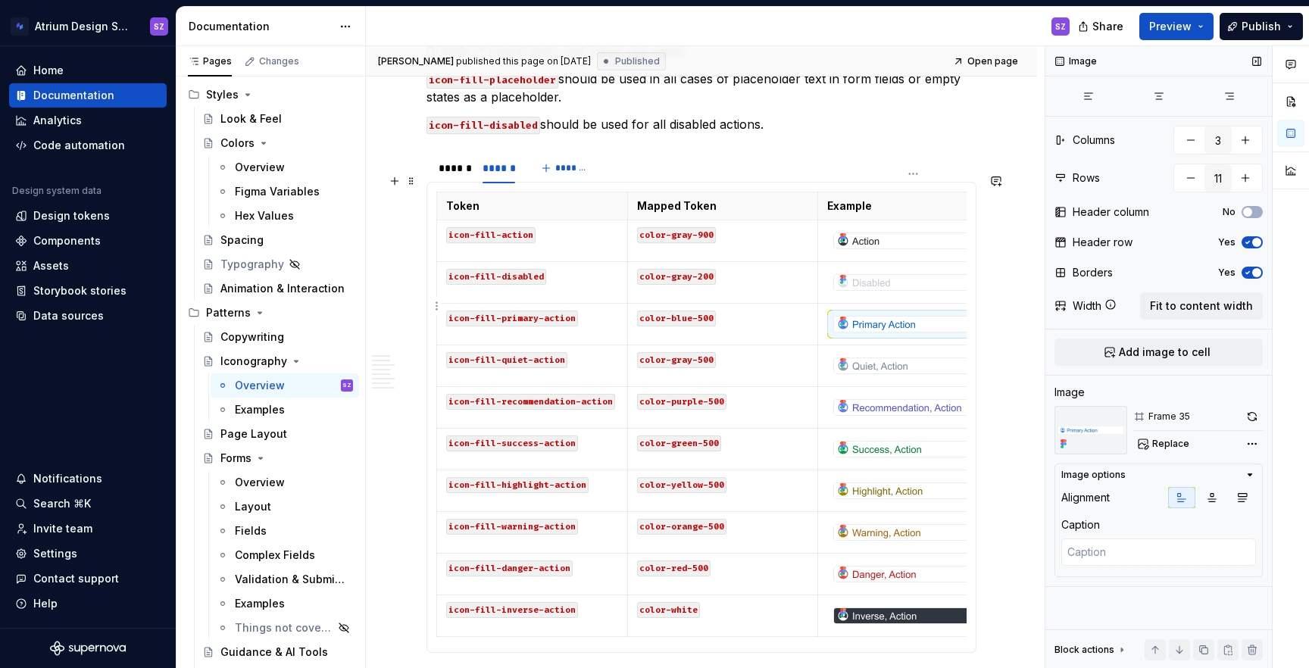
click at [883, 317] on img at bounding box center [902, 324] width 136 height 15
click at [1162, 448] on span "Replace" at bounding box center [1170, 444] width 37 height 12
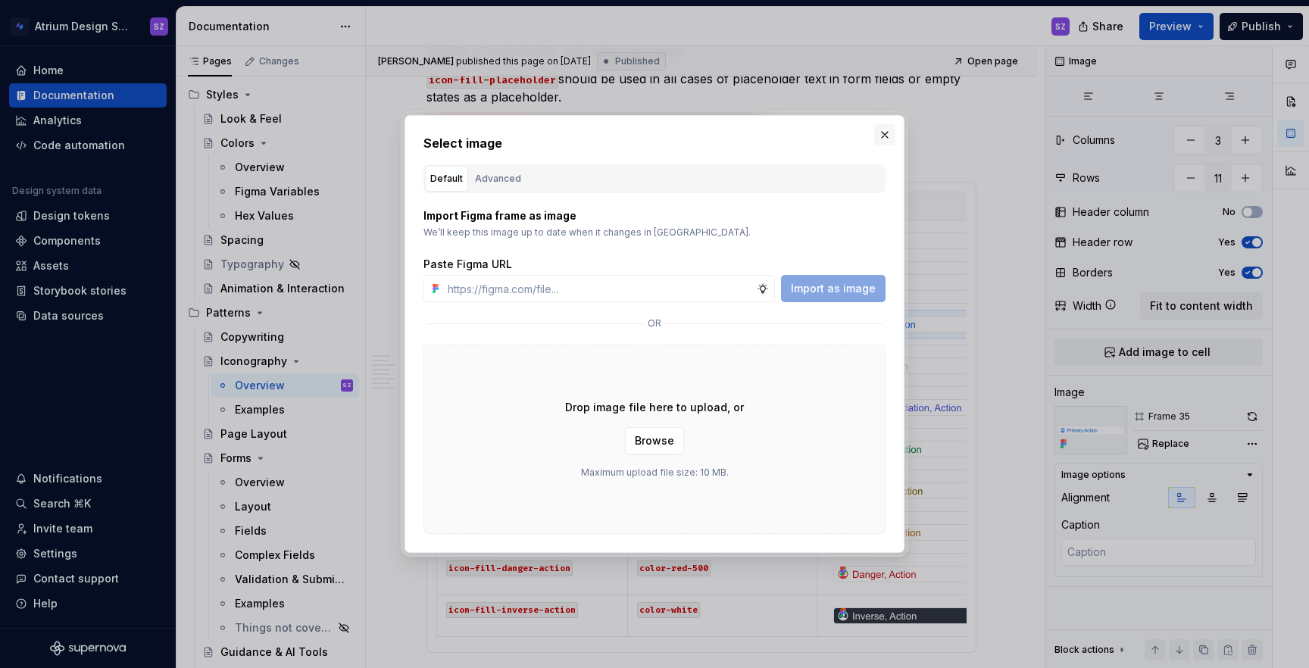
click at [882, 139] on button "button" at bounding box center [884, 134] width 21 height 21
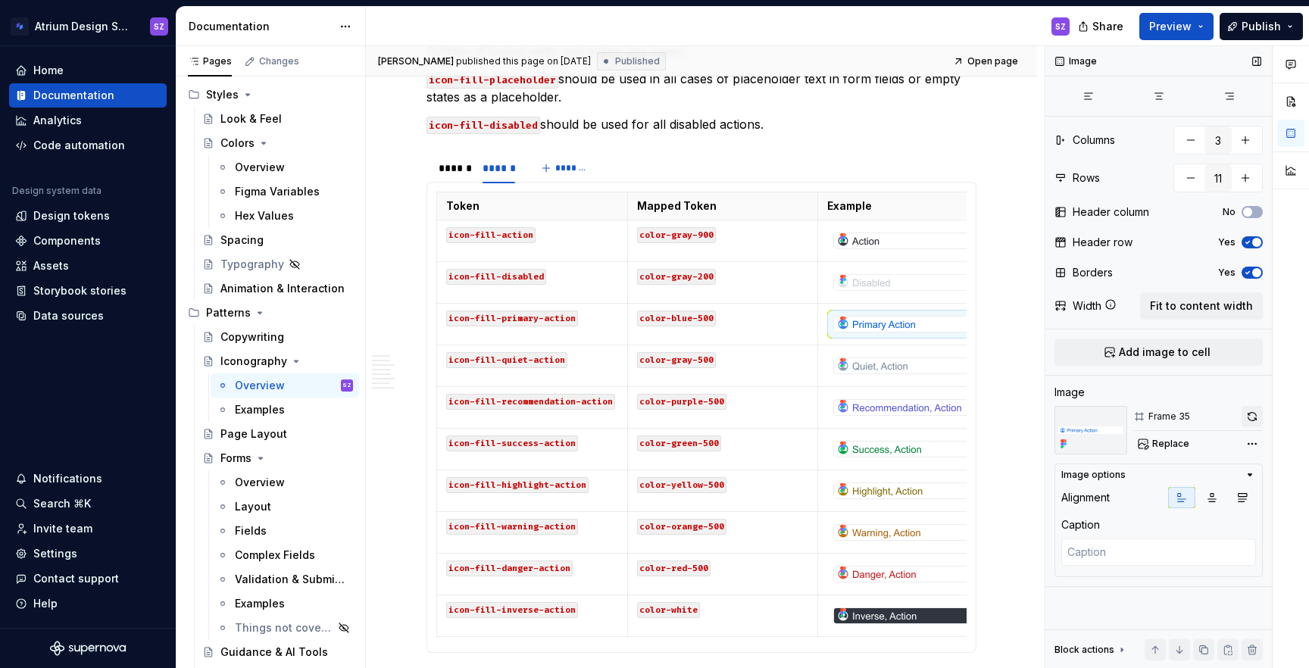
click at [1248, 418] on button "button" at bounding box center [1252, 416] width 21 height 21
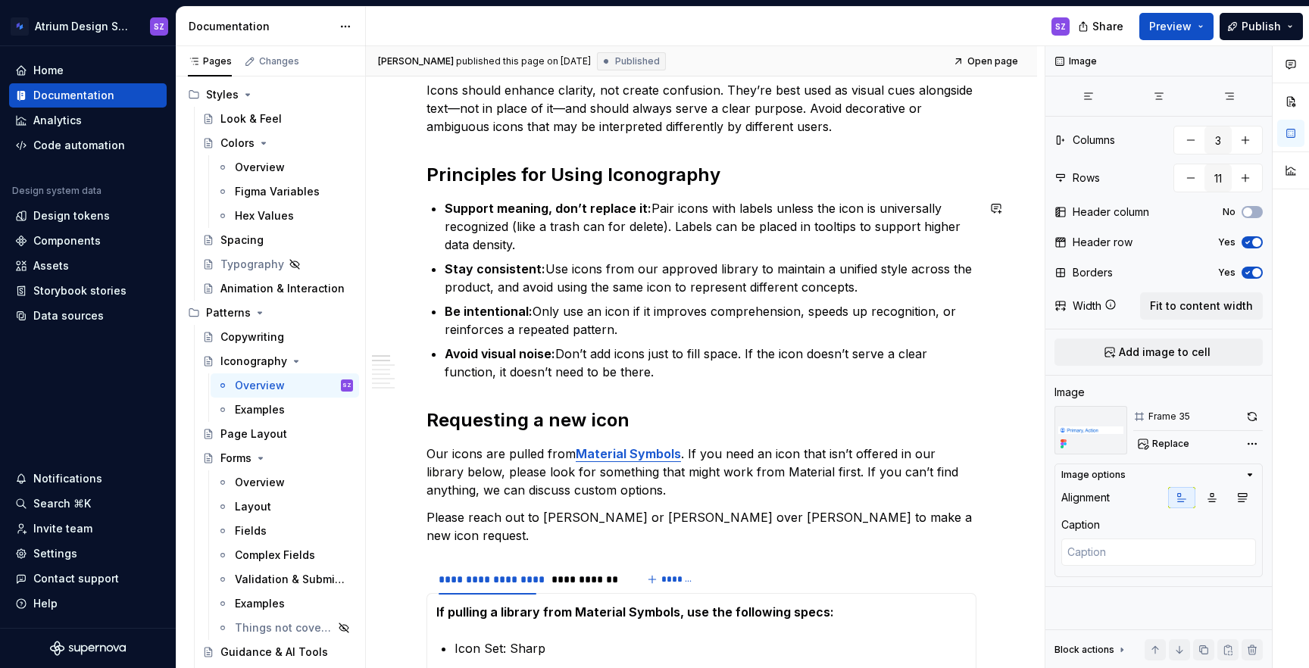
scroll to position [0, 0]
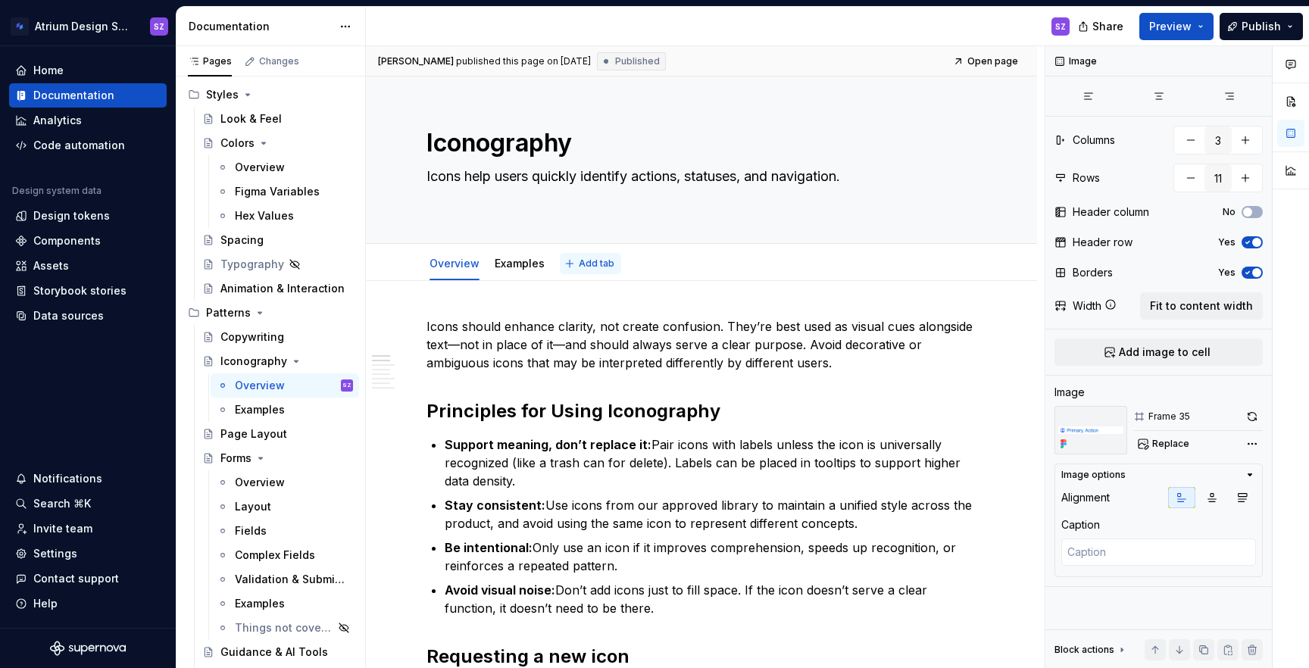
click at [569, 258] on button "Add tab" at bounding box center [590, 263] width 61 height 21
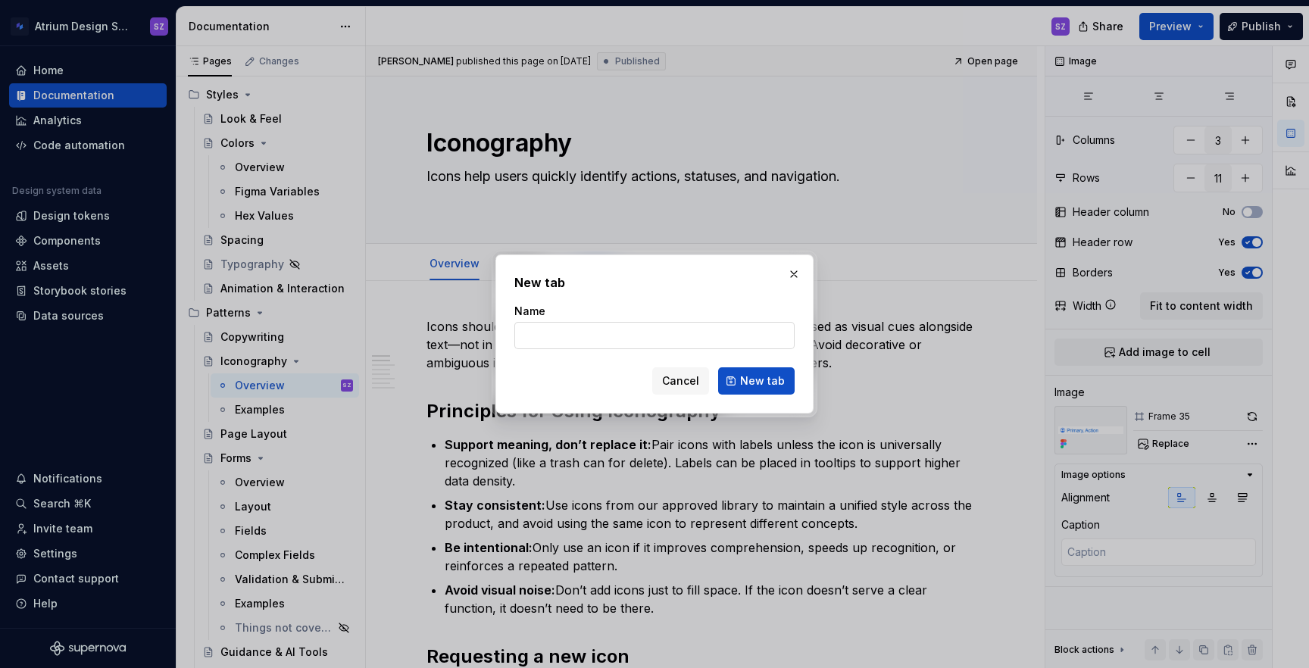
type textarea "*"
type input "Pre-Defined Use Cases"
click at [769, 389] on button "New tab" at bounding box center [756, 380] width 77 height 27
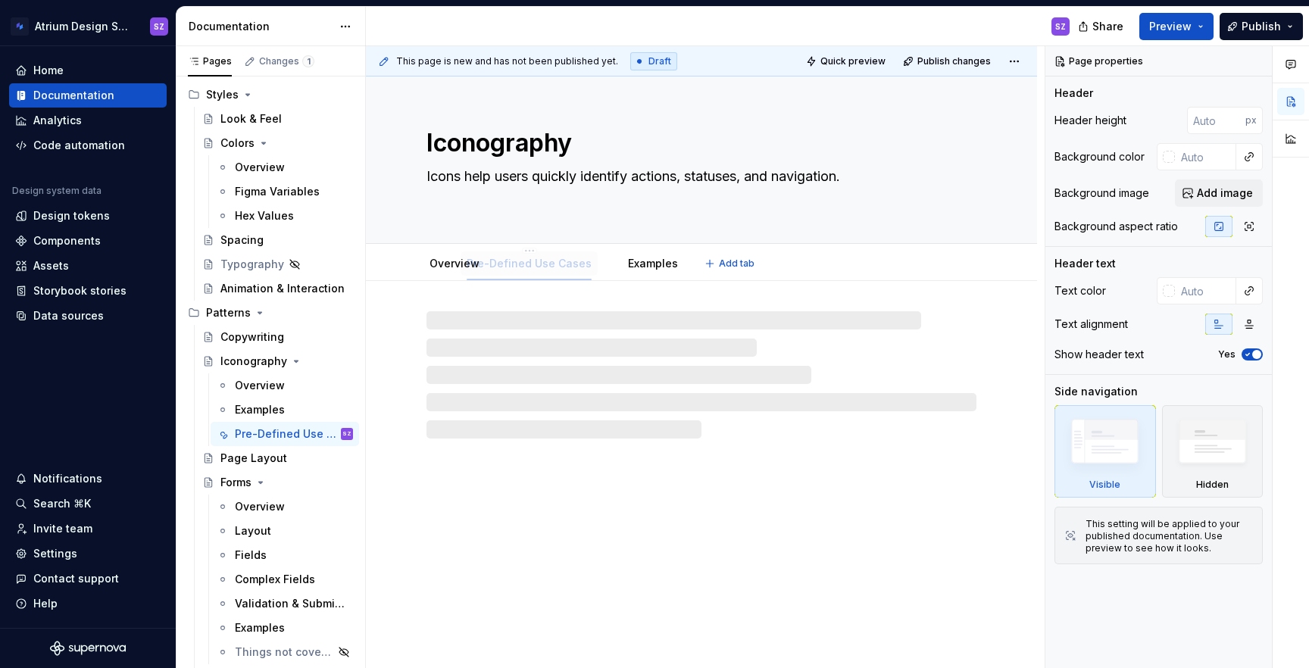
drag, startPoint x: 616, startPoint y: 259, endPoint x: 522, endPoint y: 259, distance: 93.9
click at [569, 384] on div at bounding box center [701, 374] width 550 height 127
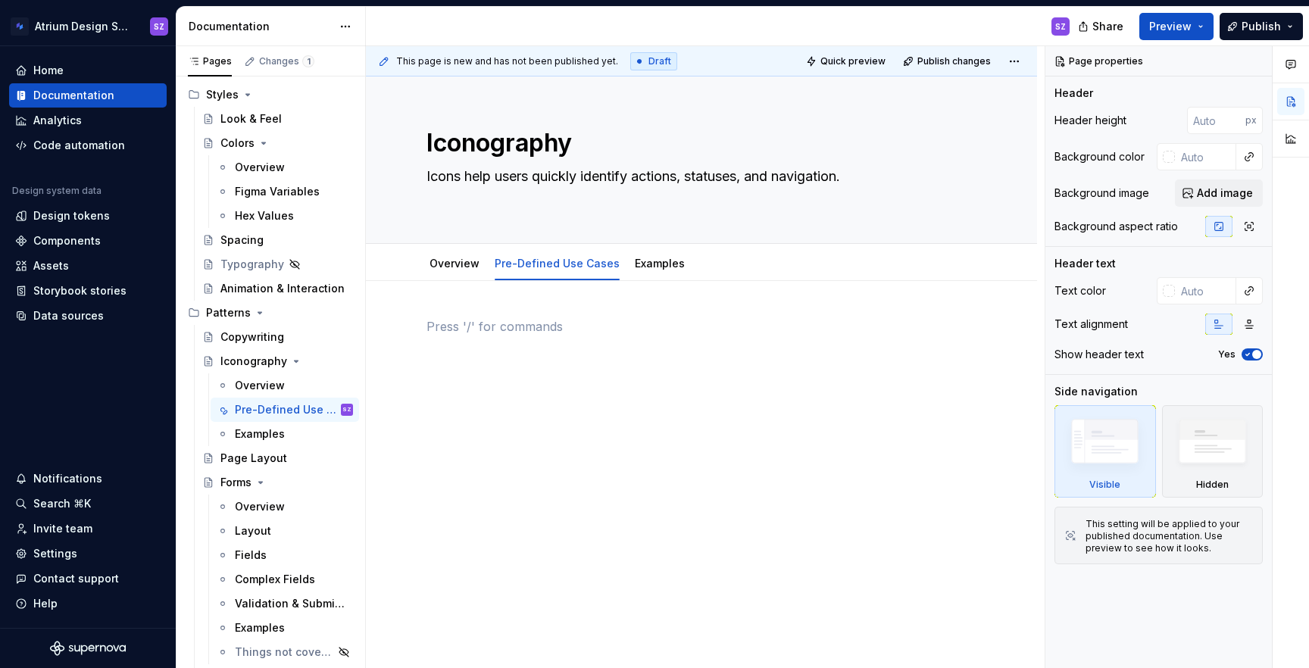
click at [490, 339] on div at bounding box center [701, 346] width 550 height 58
type textarea "*"
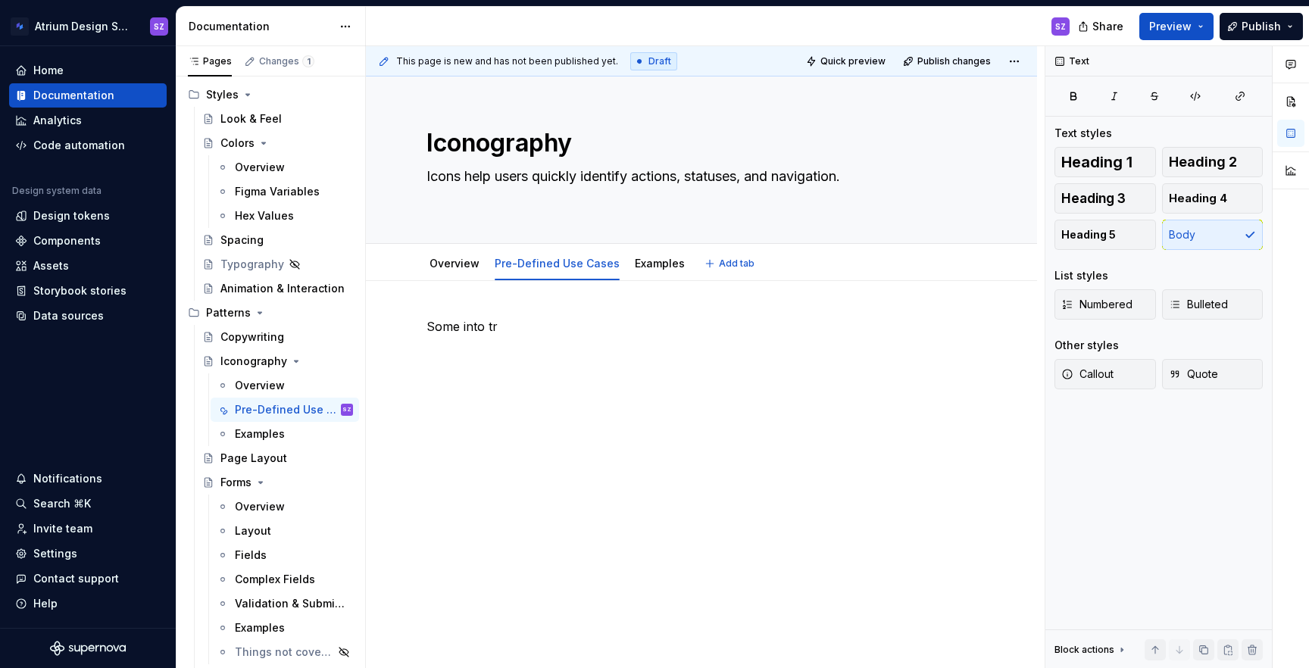
click at [483, 320] on p "Some into tr" at bounding box center [701, 326] width 550 height 18
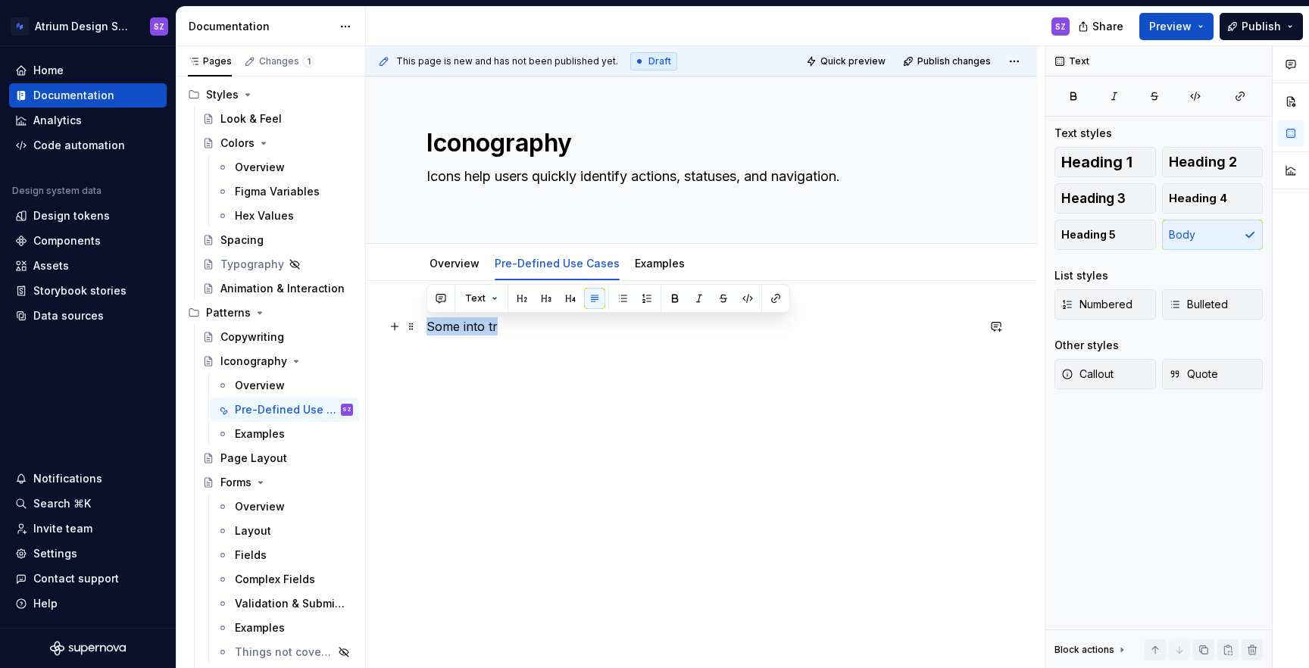
click at [483, 320] on p "Some into tr" at bounding box center [701, 326] width 550 height 18
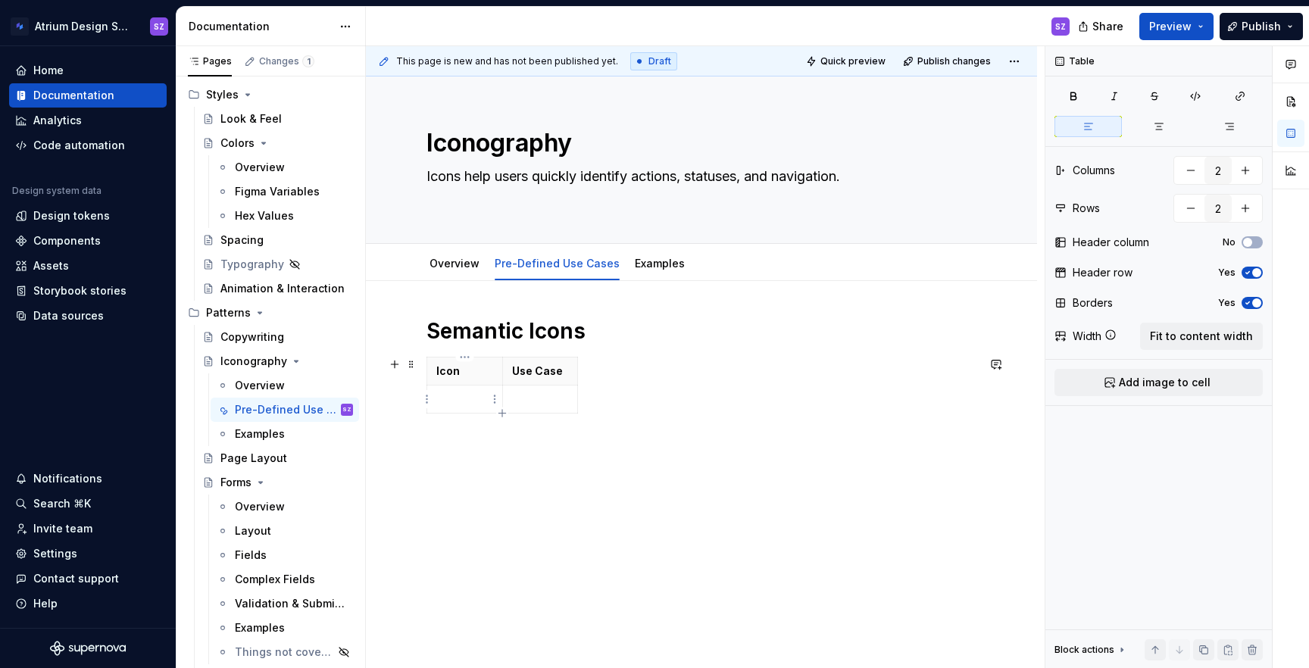
click at [472, 401] on p at bounding box center [464, 399] width 57 height 15
click at [1157, 380] on span "Add image to cell" at bounding box center [1165, 382] width 92 height 15
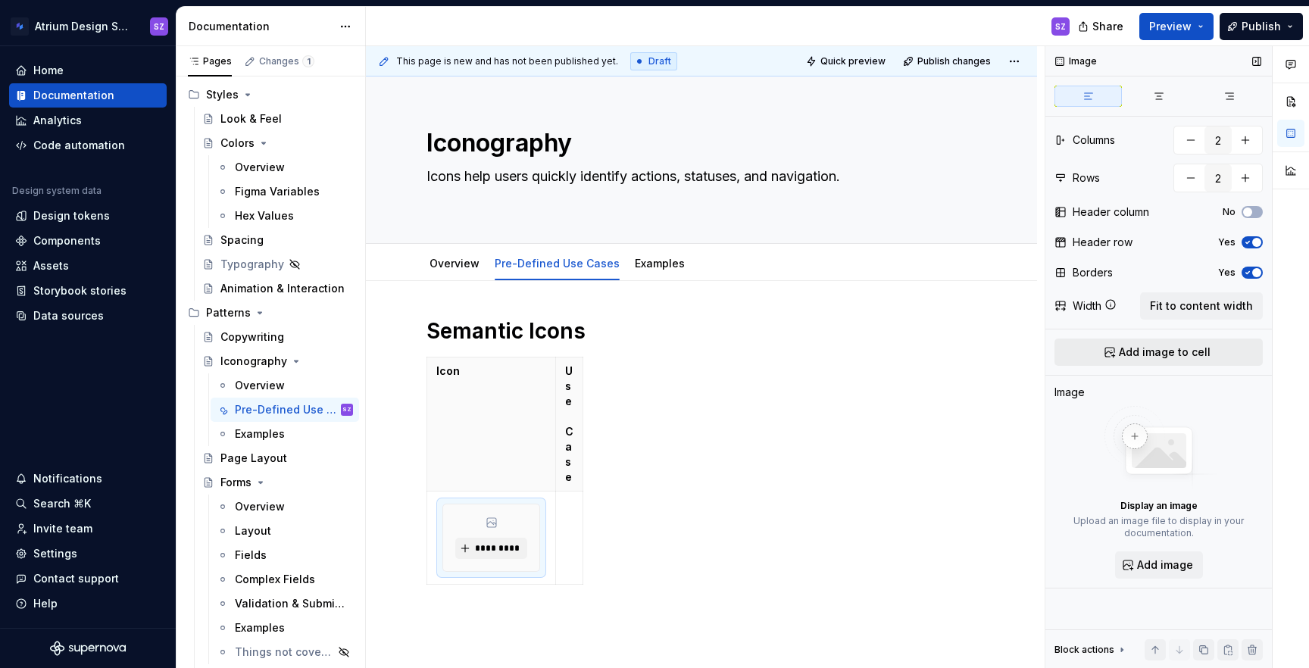
click at [1123, 357] on span "Add image to cell" at bounding box center [1165, 352] width 92 height 15
click at [507, 553] on span "*********" at bounding box center [497, 548] width 46 height 12
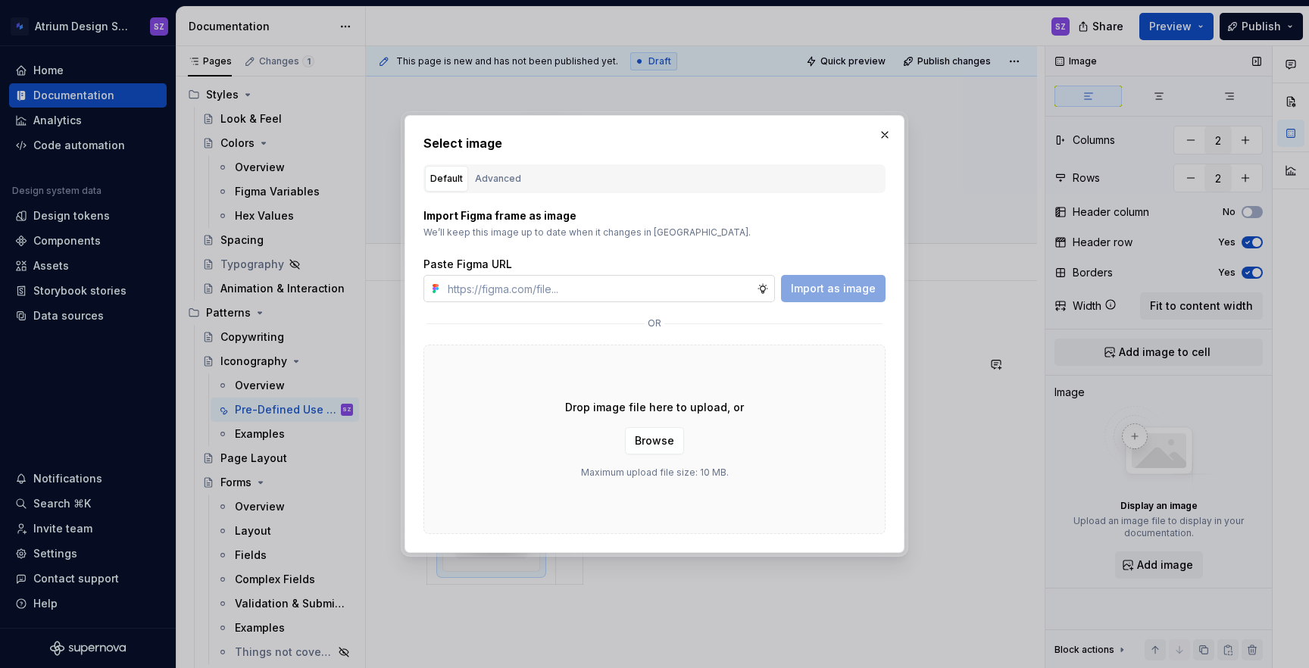
type textarea "*"
type input "[URL][DOMAIN_NAME]"
type textarea "*"
type input "[URL][DOMAIN_NAME]"
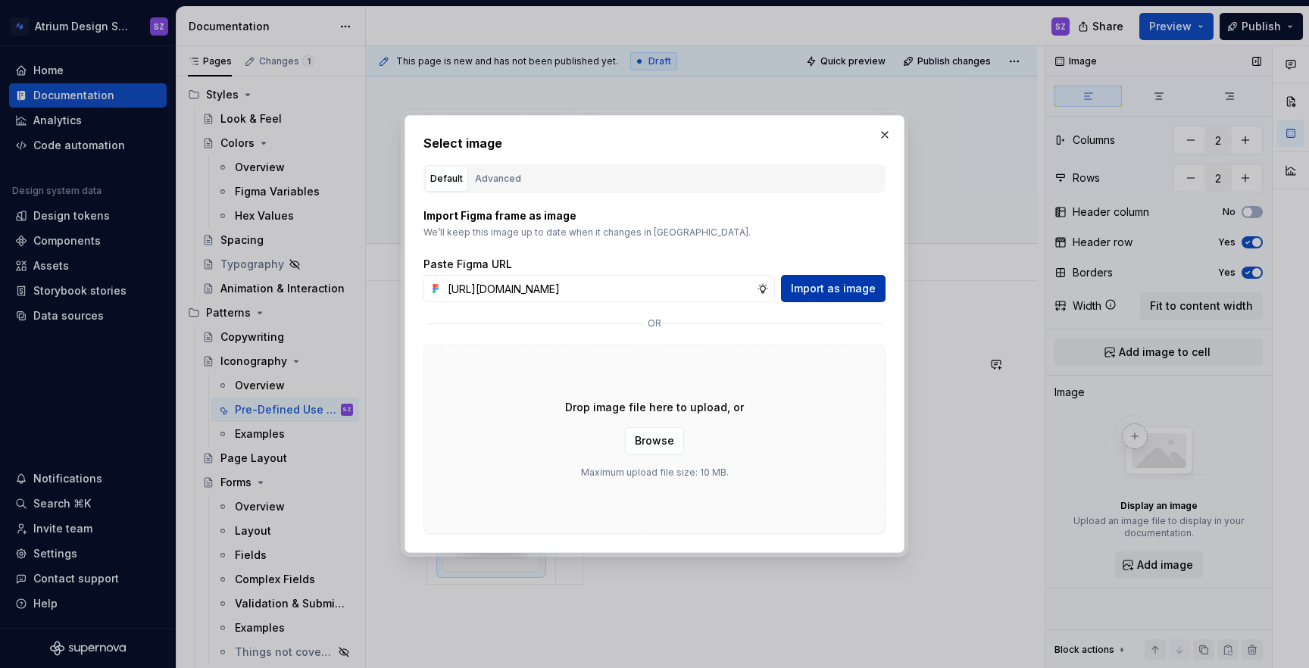
click at [836, 290] on span "Import as image" at bounding box center [833, 288] width 85 height 15
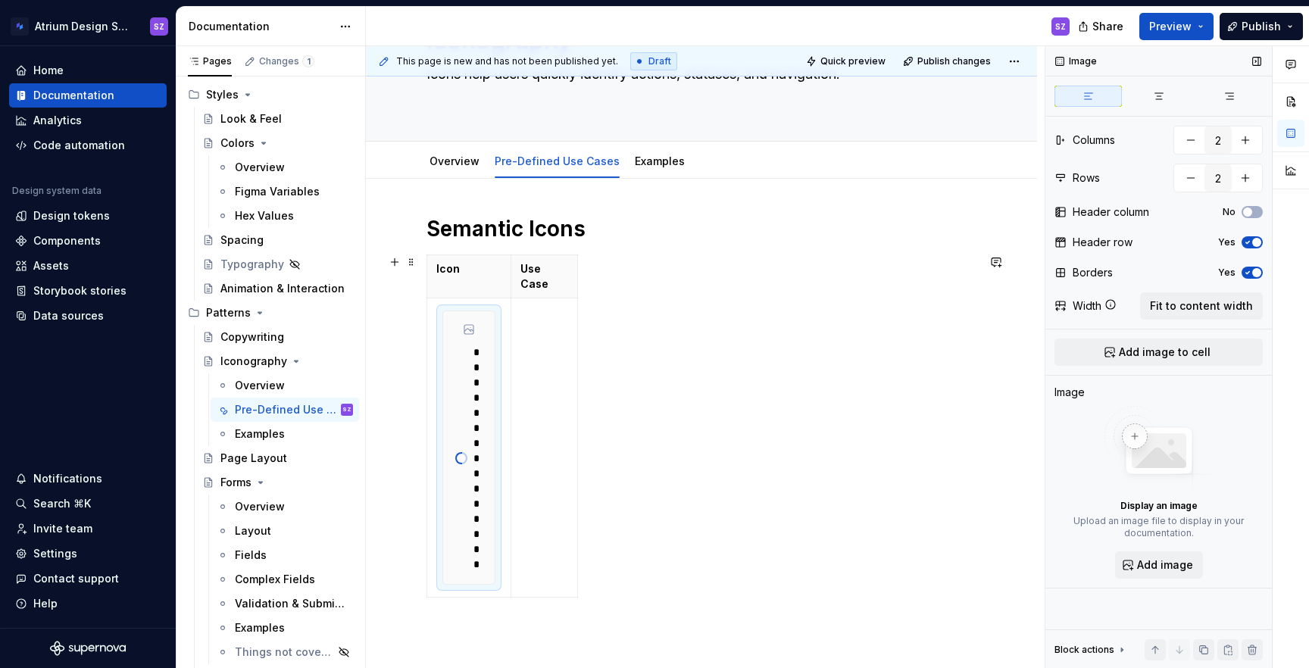
scroll to position [215, 0]
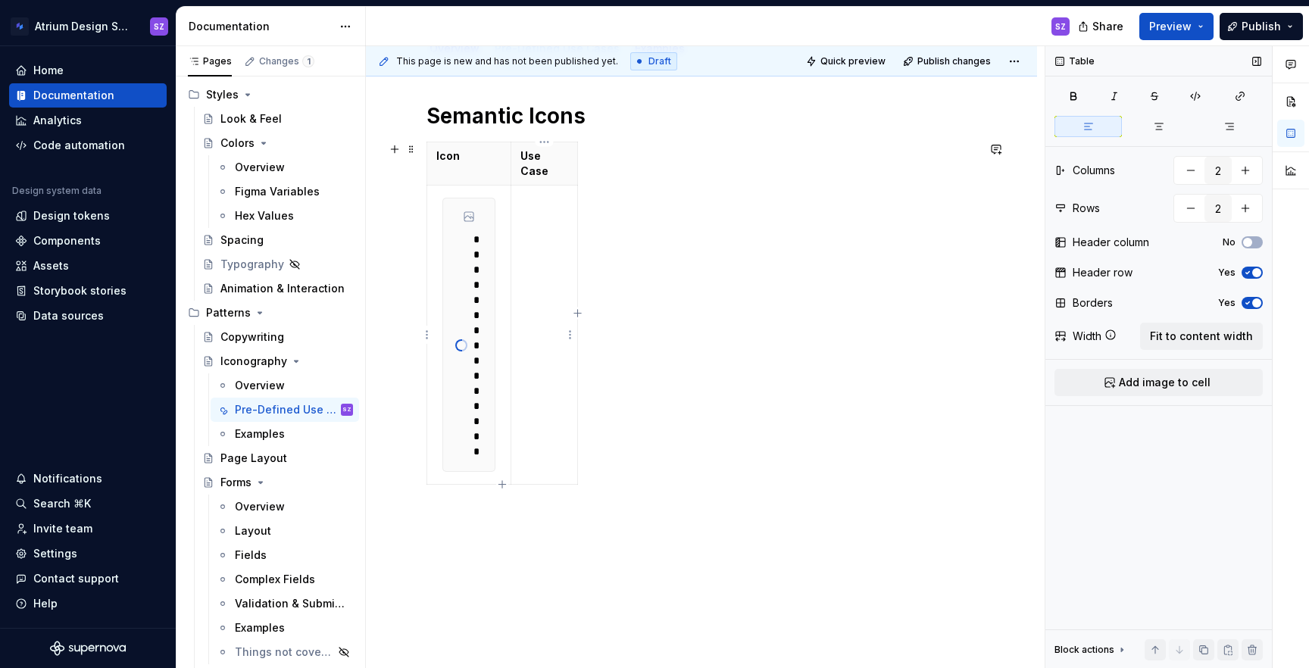
click at [542, 333] on td at bounding box center [544, 335] width 67 height 299
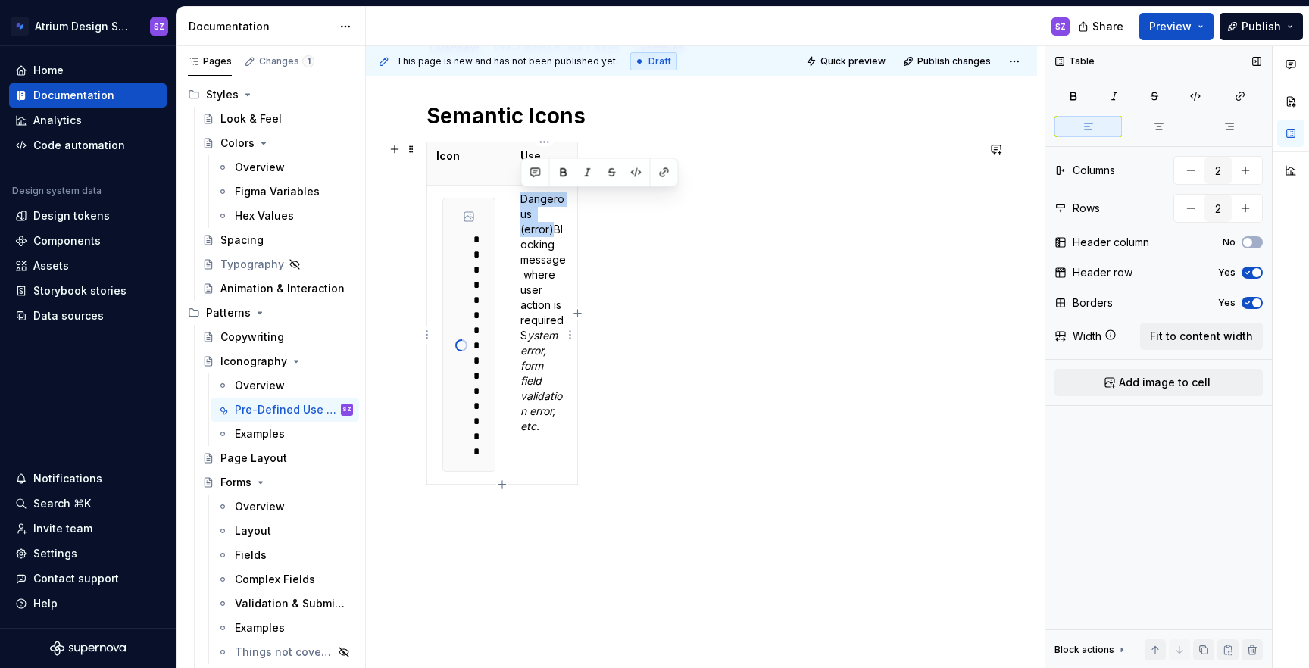
drag, startPoint x: 551, startPoint y: 229, endPoint x: 522, endPoint y: 202, distance: 39.7
click at [522, 202] on p "Dangerous (error) Blocking message where user action is required S ystem error,…" at bounding box center [544, 313] width 48 height 242
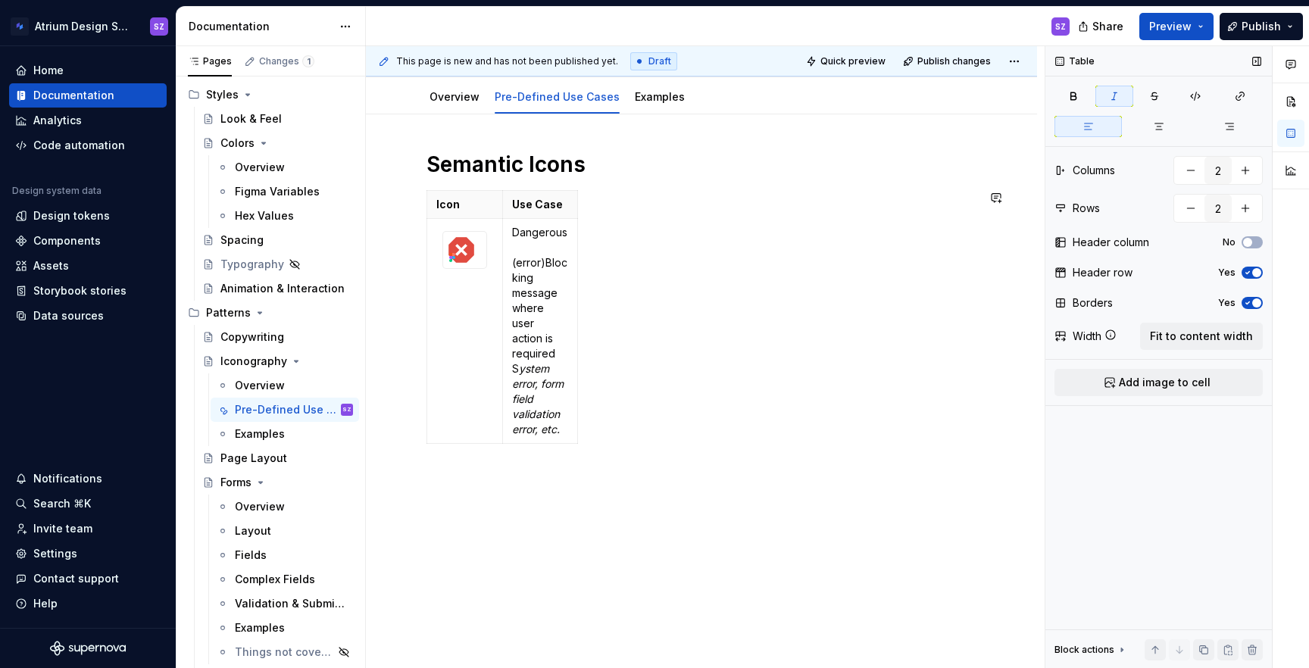
scroll to position [166, 0]
drag, startPoint x: 542, startPoint y: 261, endPoint x: 517, endPoint y: 241, distance: 31.7
click at [517, 241] on p "Dangerous (error)Blocking message where user action is required S ystem error, …" at bounding box center [540, 332] width 56 height 212
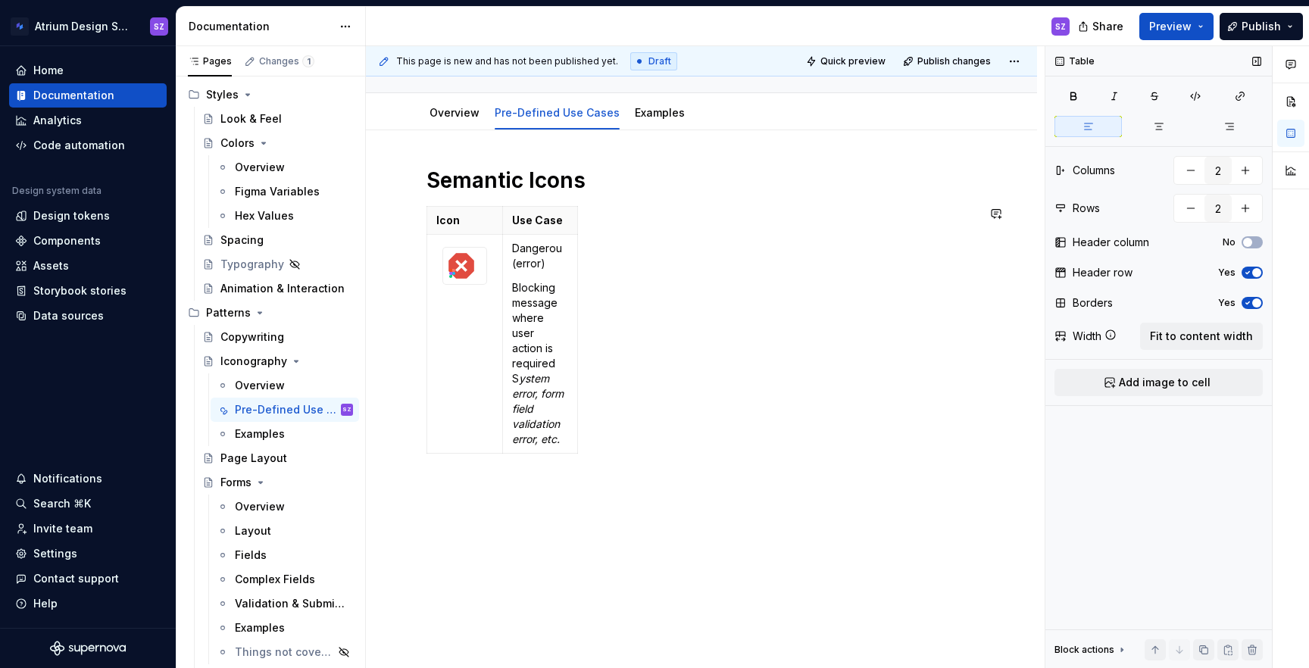
scroll to position [160, 0]
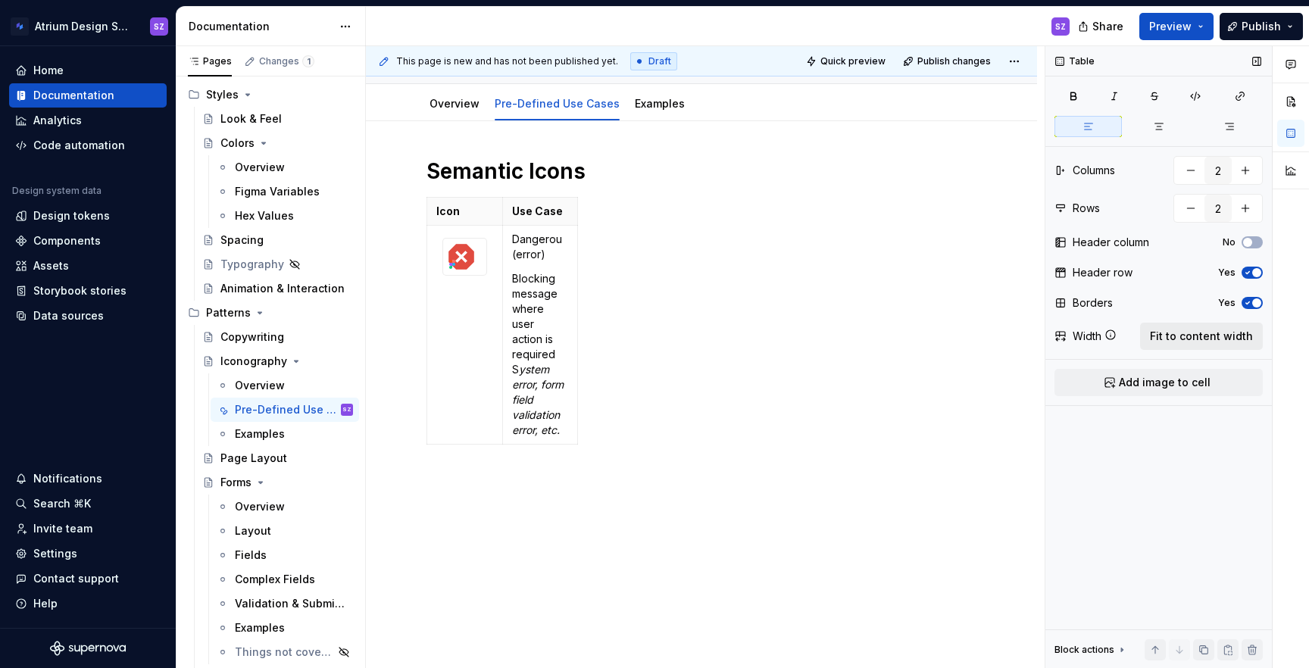
click at [1222, 335] on span "Fit to content width" at bounding box center [1201, 336] width 103 height 15
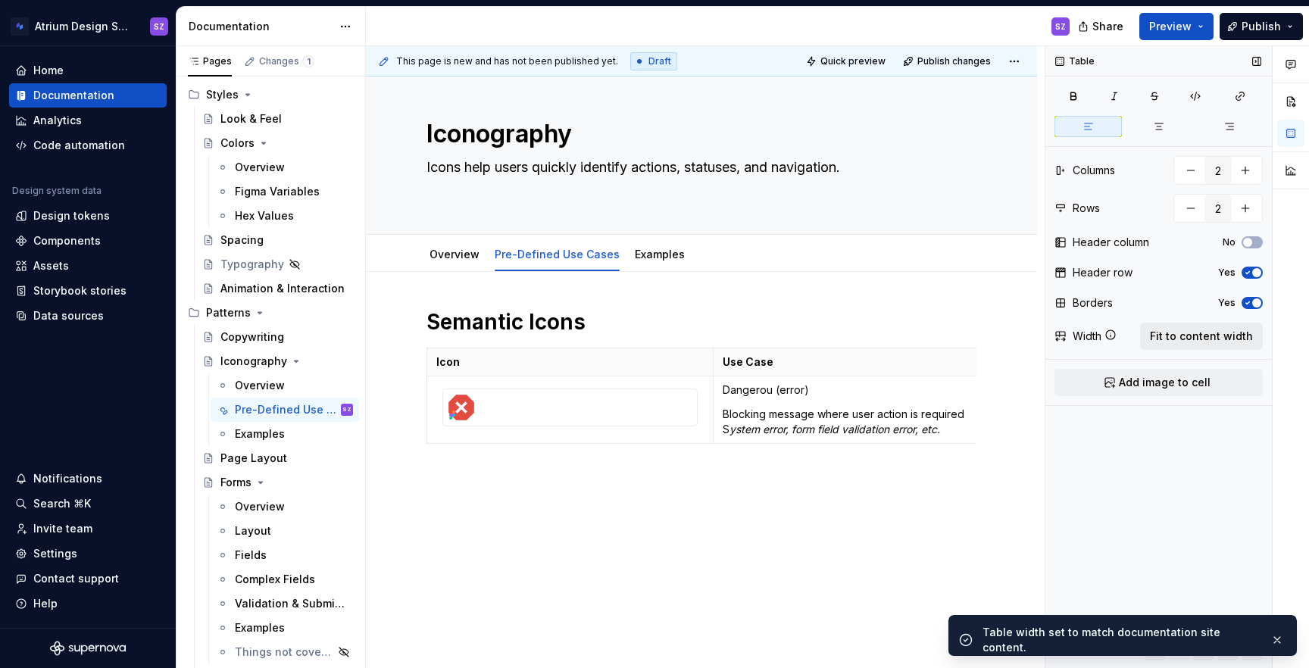
scroll to position [20, 0]
click at [654, 399] on div at bounding box center [570, 407] width 254 height 36
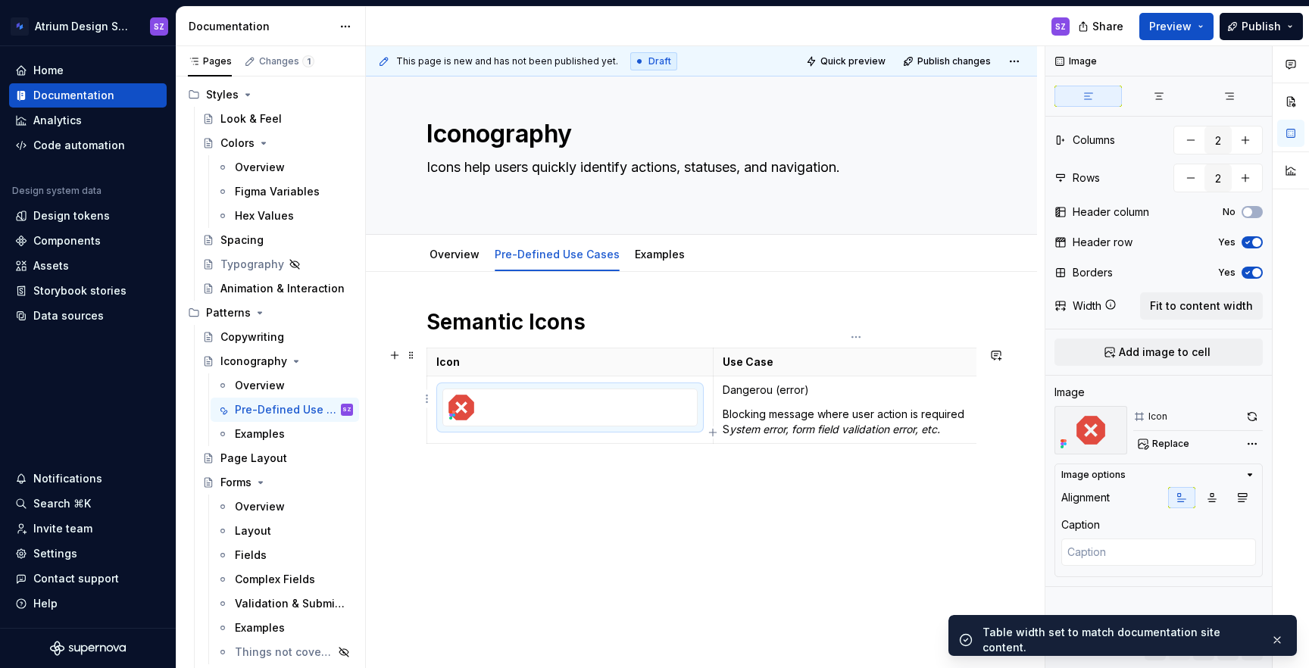
click at [723, 383] on p "Dangerou (error)" at bounding box center [856, 390] width 267 height 15
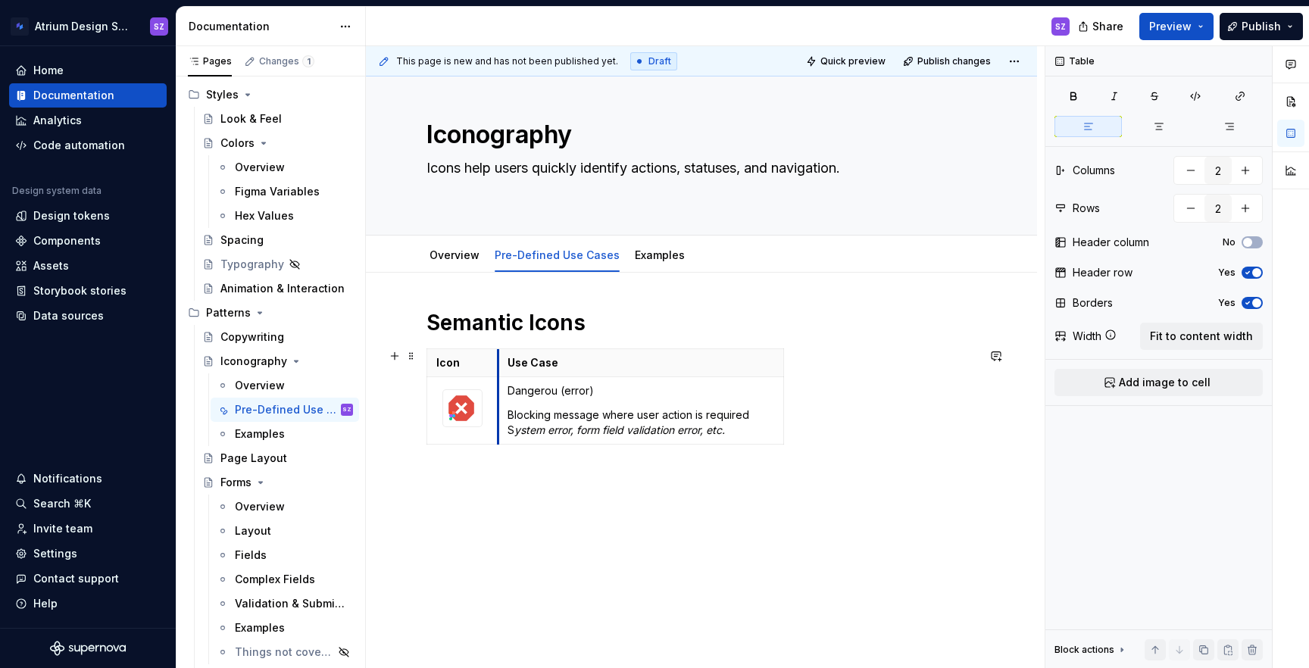
type textarea "*"
drag, startPoint x: 714, startPoint y: 374, endPoint x: 499, endPoint y: 377, distance: 215.2
click at [499, 377] on td "Dangerou (error) Blocking message where user action is required S ystem error, …" at bounding box center [641, 410] width 286 height 67
click at [555, 389] on p "Dangerou (error)" at bounding box center [641, 390] width 267 height 15
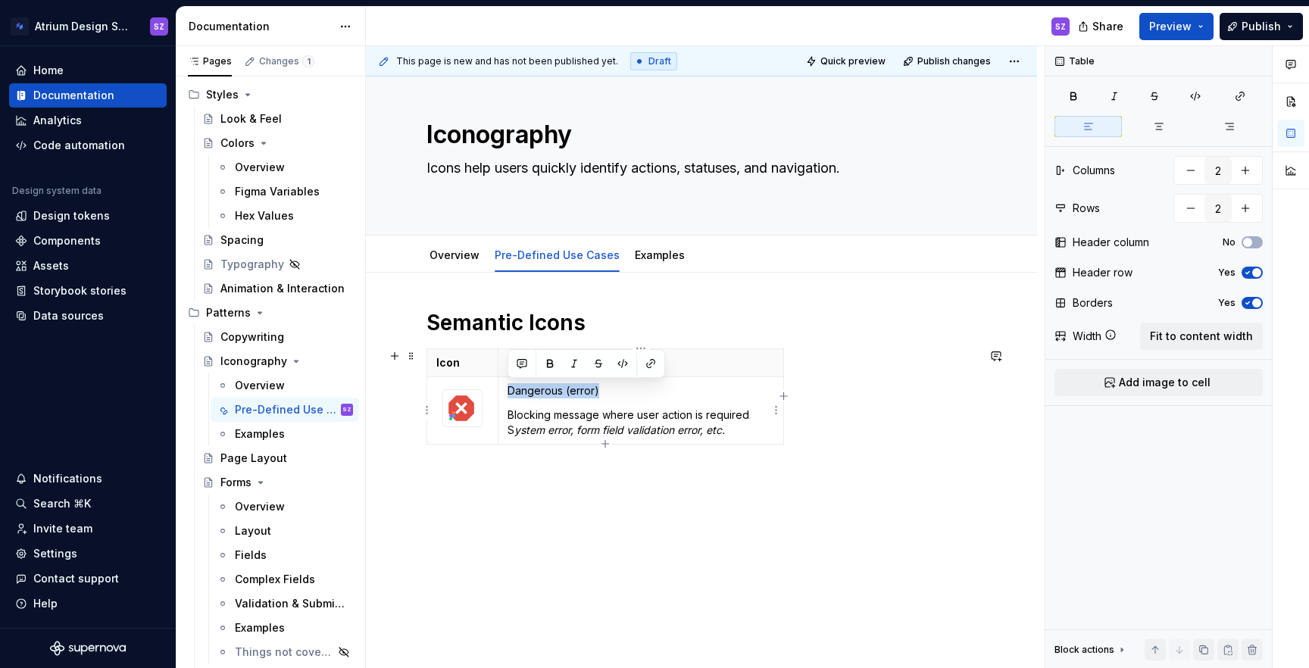
drag, startPoint x: 597, startPoint y: 389, endPoint x: 508, endPoint y: 389, distance: 89.4
click at [508, 389] on p "Dangerous (error)" at bounding box center [641, 390] width 267 height 15
click at [511, 411] on p "Blocking message where user action is required S ystem error, form field valida…" at bounding box center [641, 423] width 267 height 30
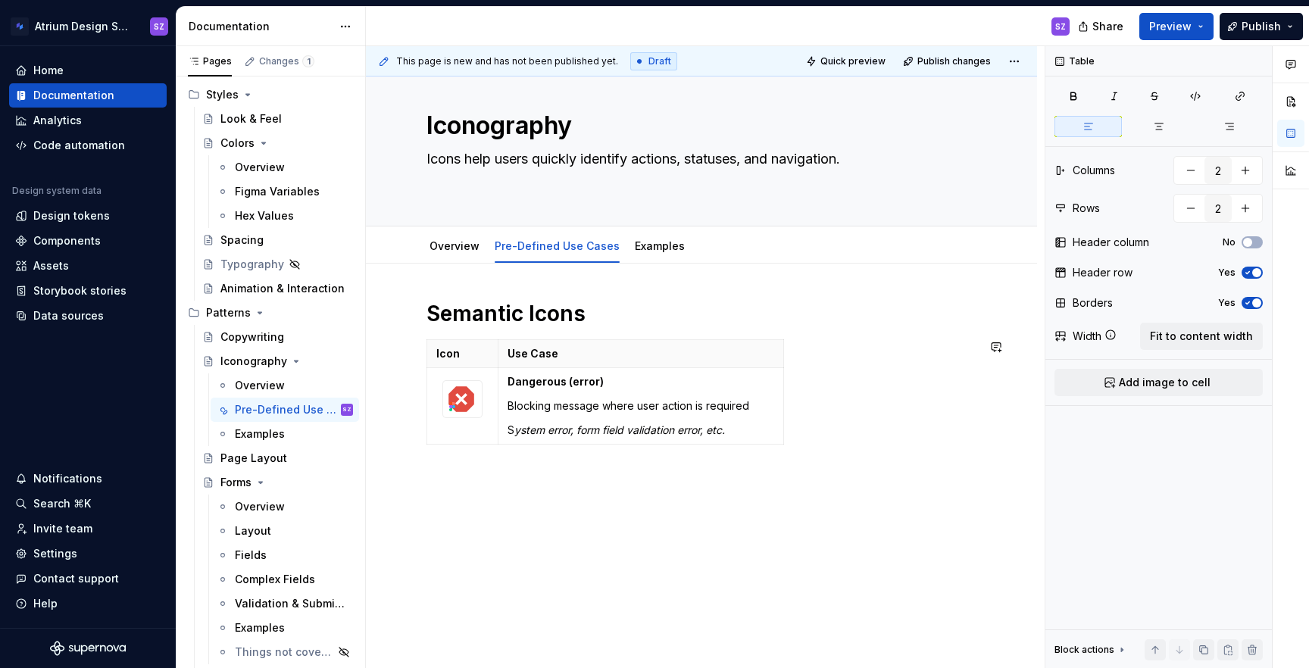
click at [517, 455] on div "Semantic Icons Icon Use Case Dangerous (error) Blocking message where user acti…" at bounding box center [701, 384] width 550 height 169
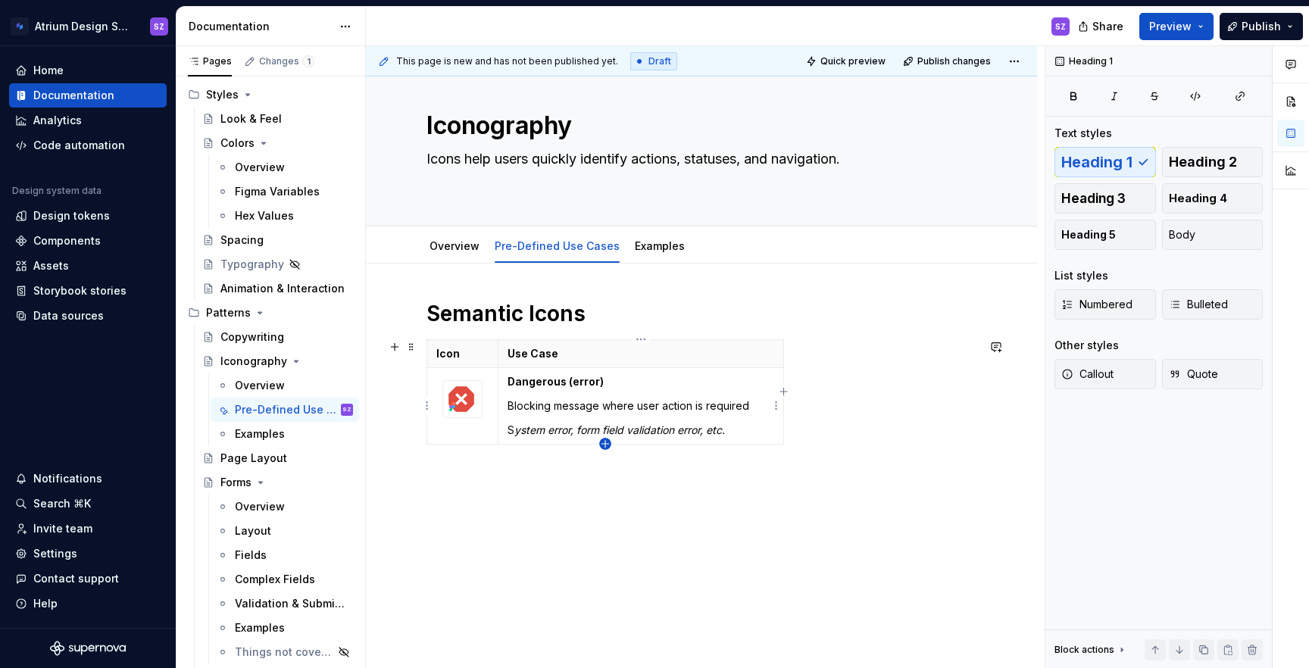
click at [603, 441] on icon "button" at bounding box center [605, 444] width 12 height 12
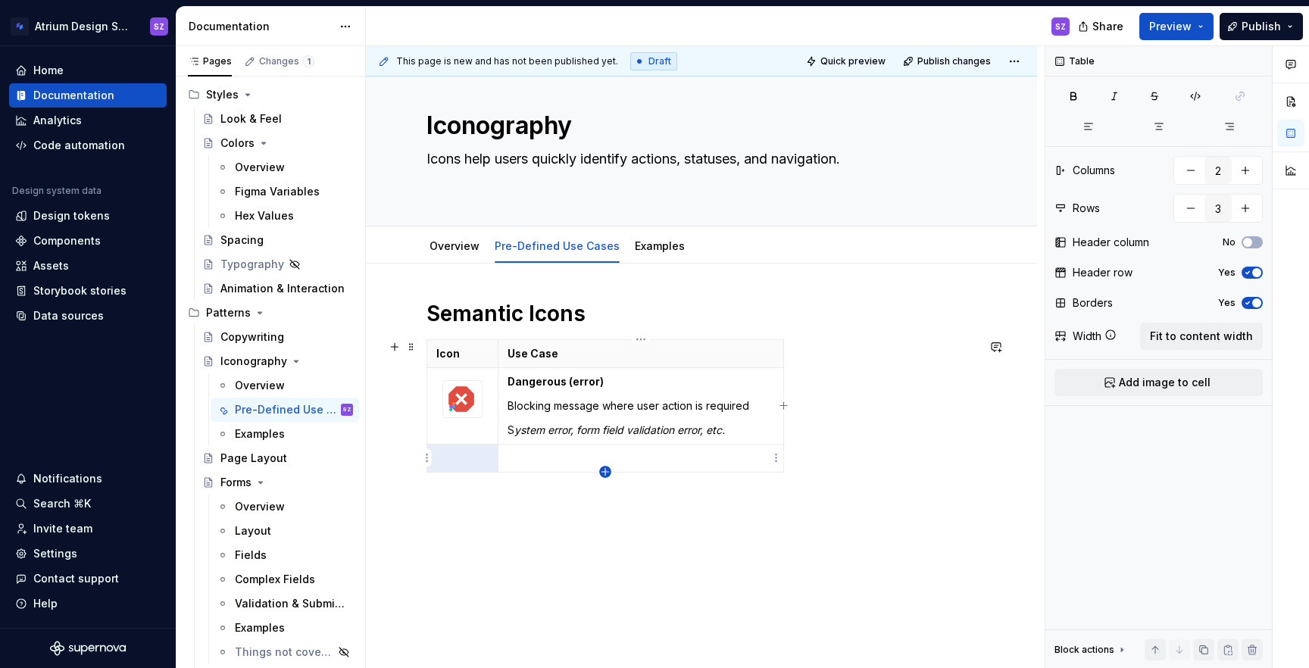
click at [603, 471] on icon "button" at bounding box center [604, 471] width 7 height 7
click at [606, 501] on icon "button" at bounding box center [605, 500] width 12 height 12
click at [605, 526] on icon "button" at bounding box center [604, 527] width 7 height 7
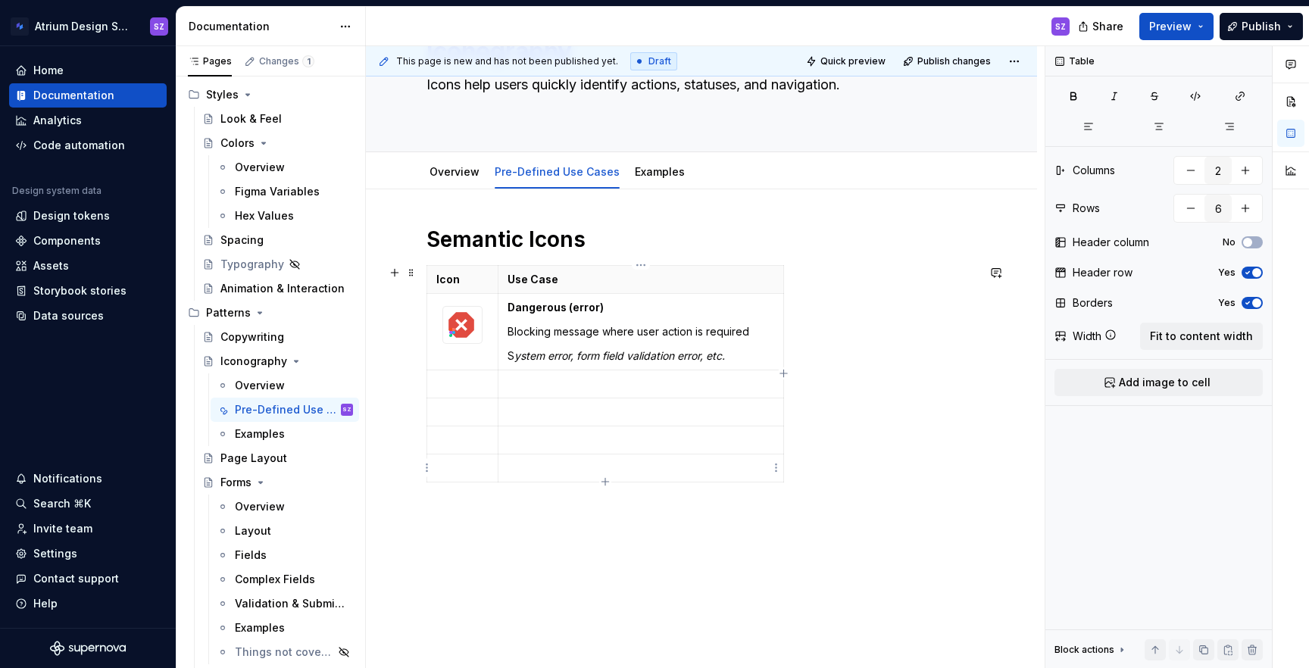
click at [613, 476] on td at bounding box center [641, 469] width 286 height 28
click at [603, 482] on icon "button" at bounding box center [605, 482] width 12 height 12
click at [605, 506] on icon "button" at bounding box center [604, 509] width 7 height 7
type input "8"
click at [555, 384] on p at bounding box center [641, 383] width 267 height 15
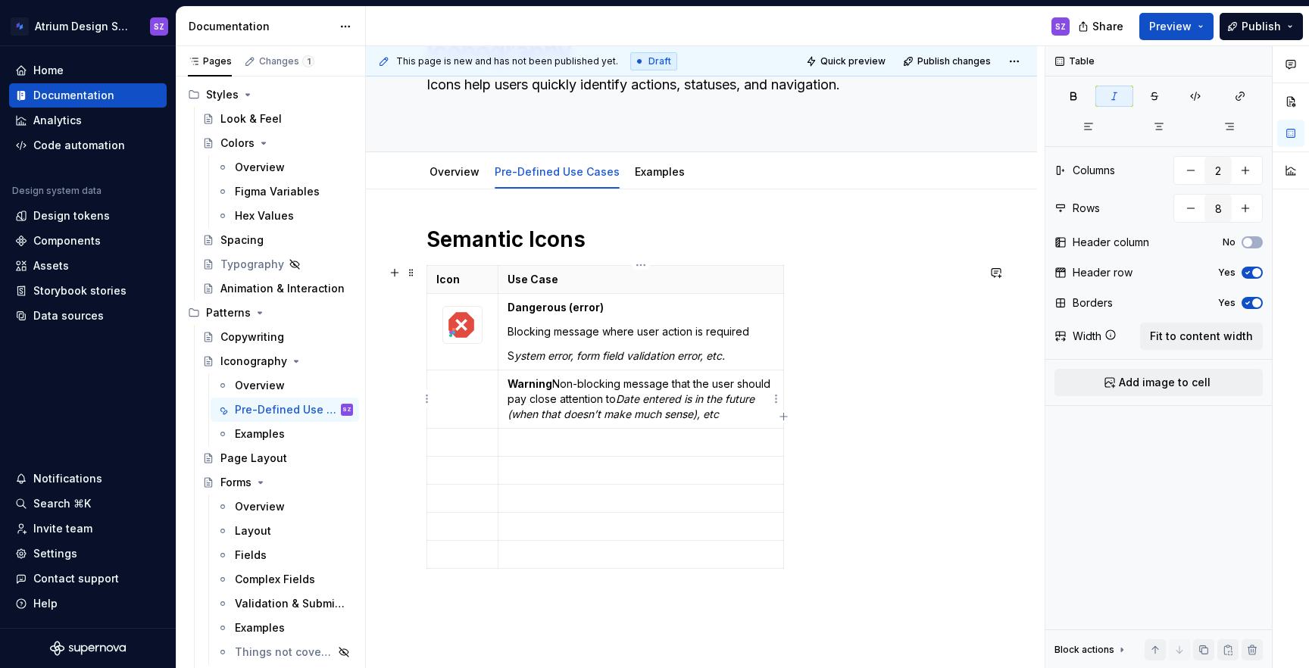
click at [554, 384] on p "Warning Non-blocking message that the user should pay close attention to Date e…" at bounding box center [641, 398] width 267 height 45
click at [511, 326] on p "Blocking message where user action is required" at bounding box center [641, 331] width 267 height 15
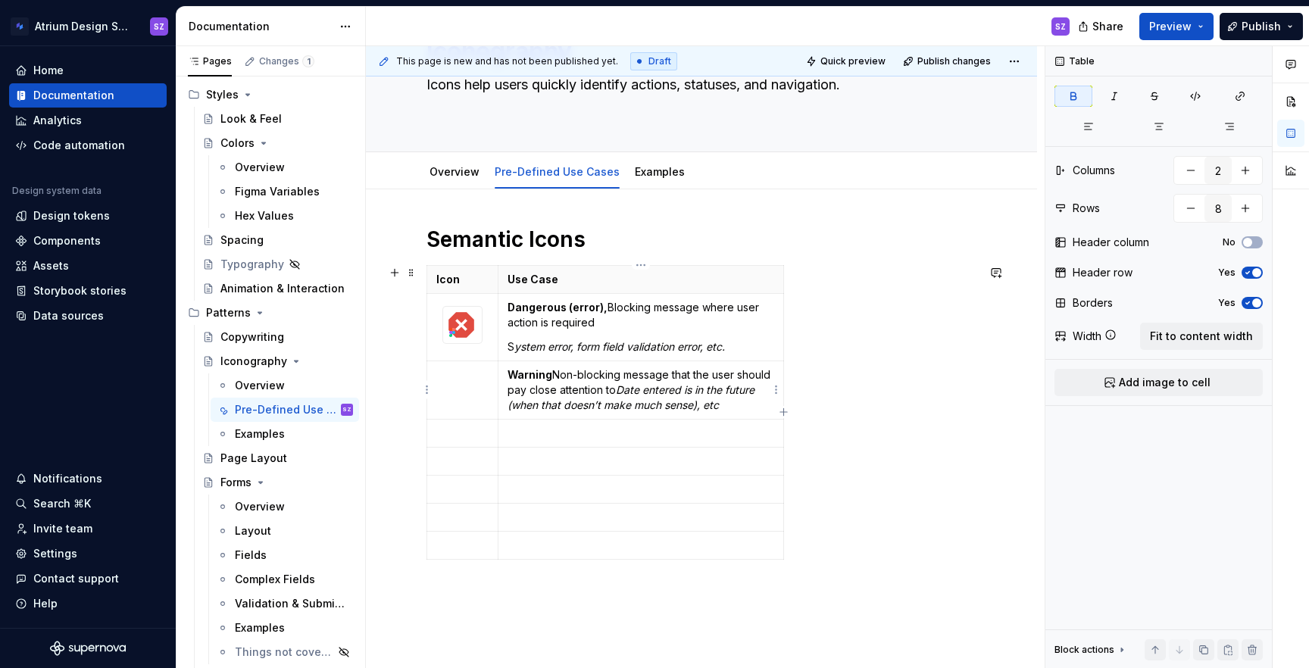
click at [551, 373] on p "Warning Non-blocking message that the user should pay close attention to Date e…" at bounding box center [641, 389] width 267 height 45
click at [655, 389] on em "Date entered is in the future (when that doesn’t make much sense), etc" at bounding box center [635, 397] width 254 height 28
type textarea "*"
click at [580, 462] on p at bounding box center [641, 457] width 267 height 15
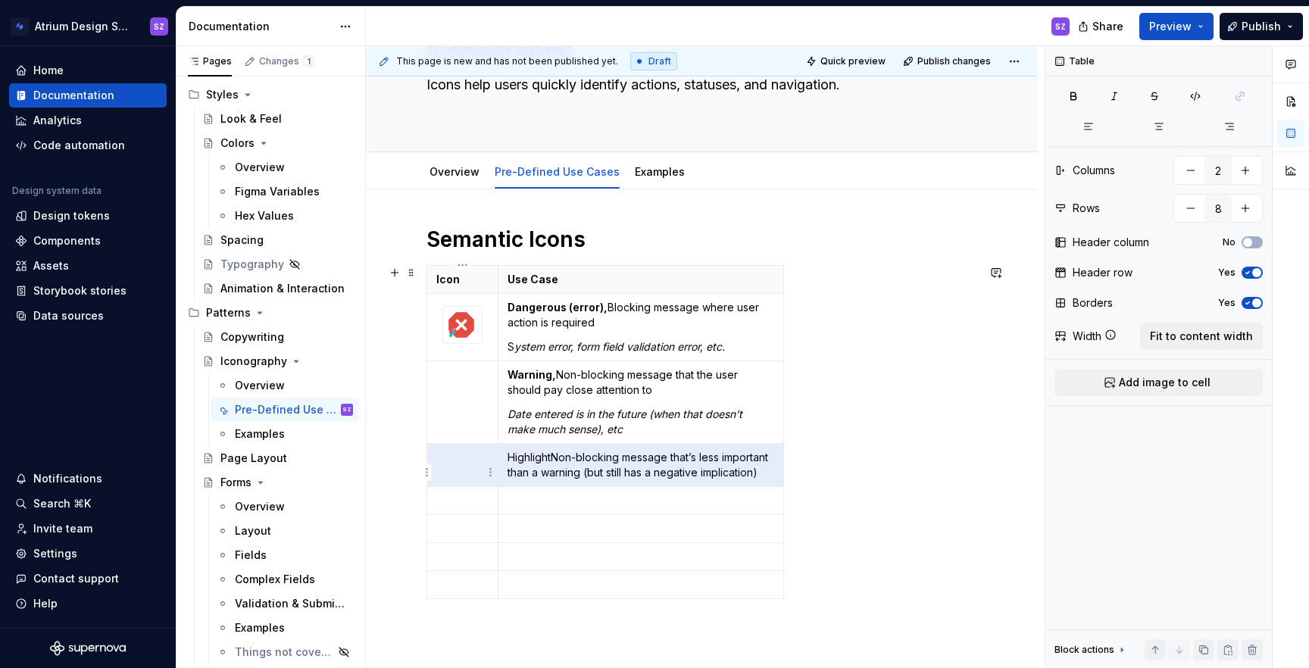
drag, startPoint x: 555, startPoint y: 456, endPoint x: 467, endPoint y: 454, distance: 87.9
click at [467, 454] on tr "Highlight Non-blocking message that’s less important than a warning (but still …" at bounding box center [605, 465] width 357 height 43
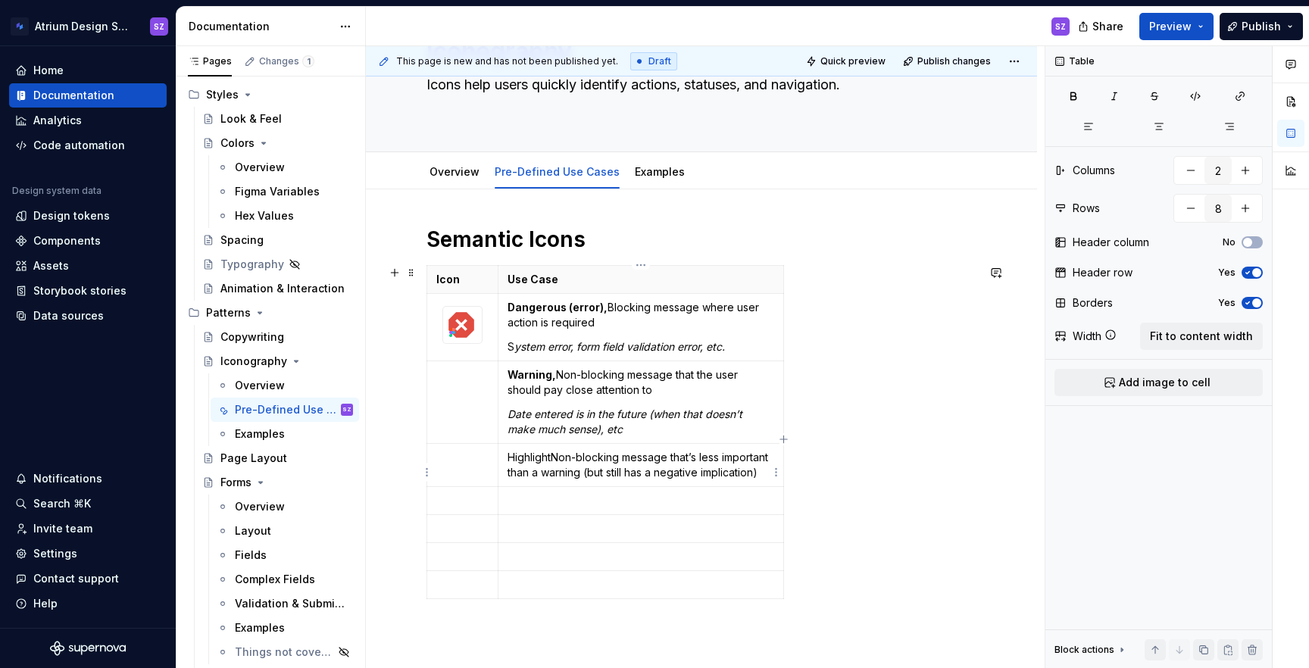
click at [519, 473] on p "Highlight Non-blocking message that’s less important than a warning (but still …" at bounding box center [641, 465] width 267 height 30
drag, startPoint x: 550, startPoint y: 458, endPoint x: 504, endPoint y: 455, distance: 46.3
click at [504, 455] on td "Highlight Non-blocking message that’s less important than a warning (but still …" at bounding box center [641, 465] width 286 height 43
click at [530, 520] on p at bounding box center [641, 515] width 267 height 15
click at [562, 515] on strong "Info (quiet)" at bounding box center [537, 515] width 59 height 13
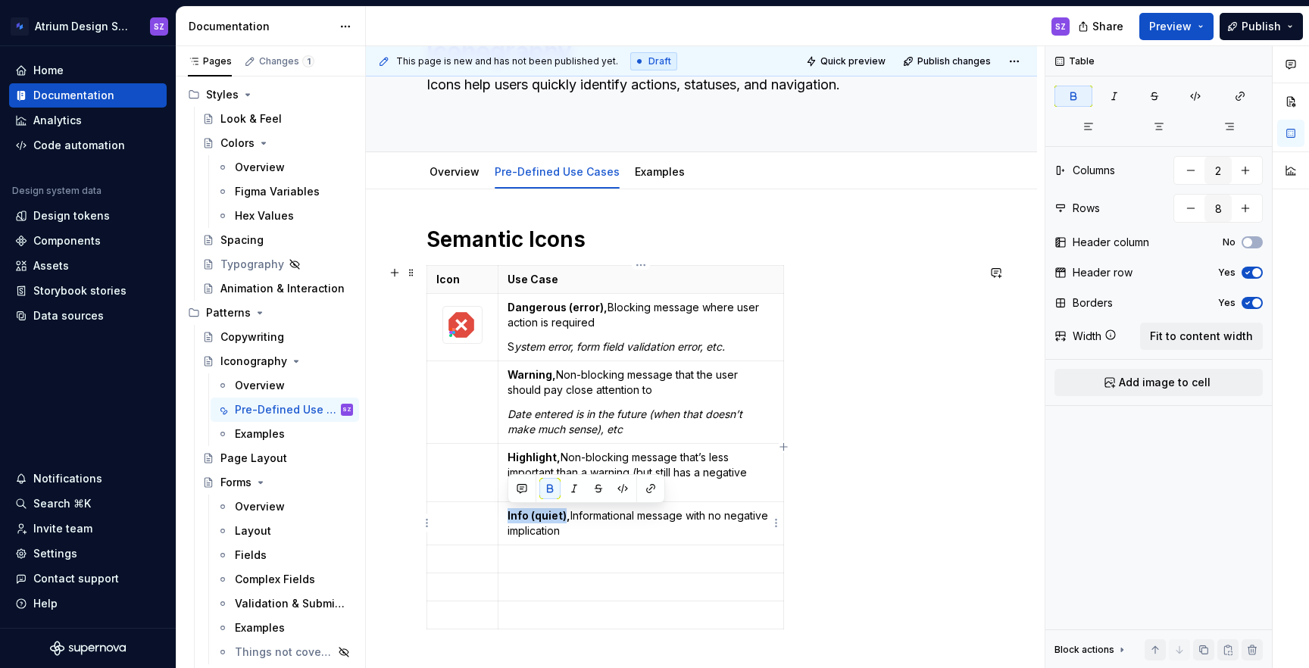
drag, startPoint x: 564, startPoint y: 514, endPoint x: 508, endPoint y: 514, distance: 55.3
click at [508, 514] on strong "Info (quiet)," at bounding box center [539, 515] width 63 height 13
click at [572, 568] on td at bounding box center [641, 559] width 286 height 28
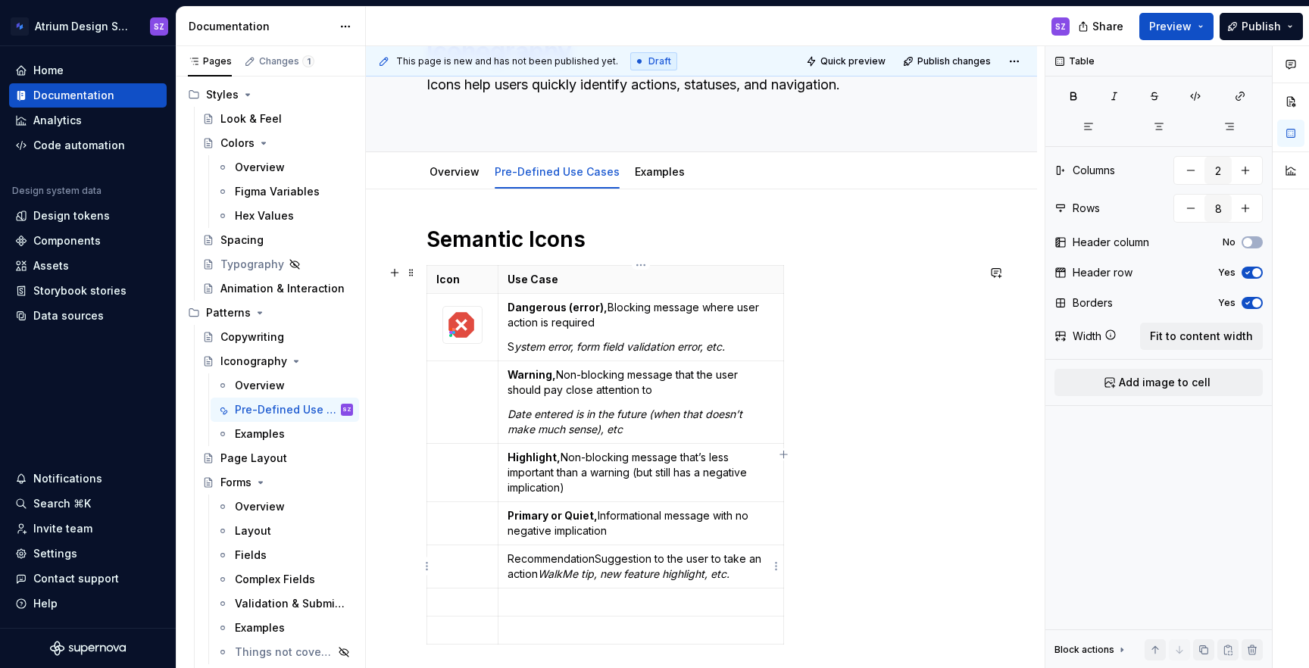
click at [595, 562] on p "Recommendation Suggestion to the user to take an action  WalkMe tip, new featur…" at bounding box center [641, 566] width 267 height 30
click at [595, 560] on p "Recommendation Suggestion to the user to take an action  WalkMe tip, new featur…" at bounding box center [641, 566] width 267 height 30
drag, startPoint x: 598, startPoint y: 559, endPoint x: 506, endPoint y: 561, distance: 91.7
click at [506, 561] on td "Recommendation, Suggestion to the user to take an action  WalkMe tip, new featu…" at bounding box center [641, 566] width 286 height 43
click at [721, 519] on p "Primary or Quiet, Informational message with no negative implication" at bounding box center [641, 523] width 267 height 30
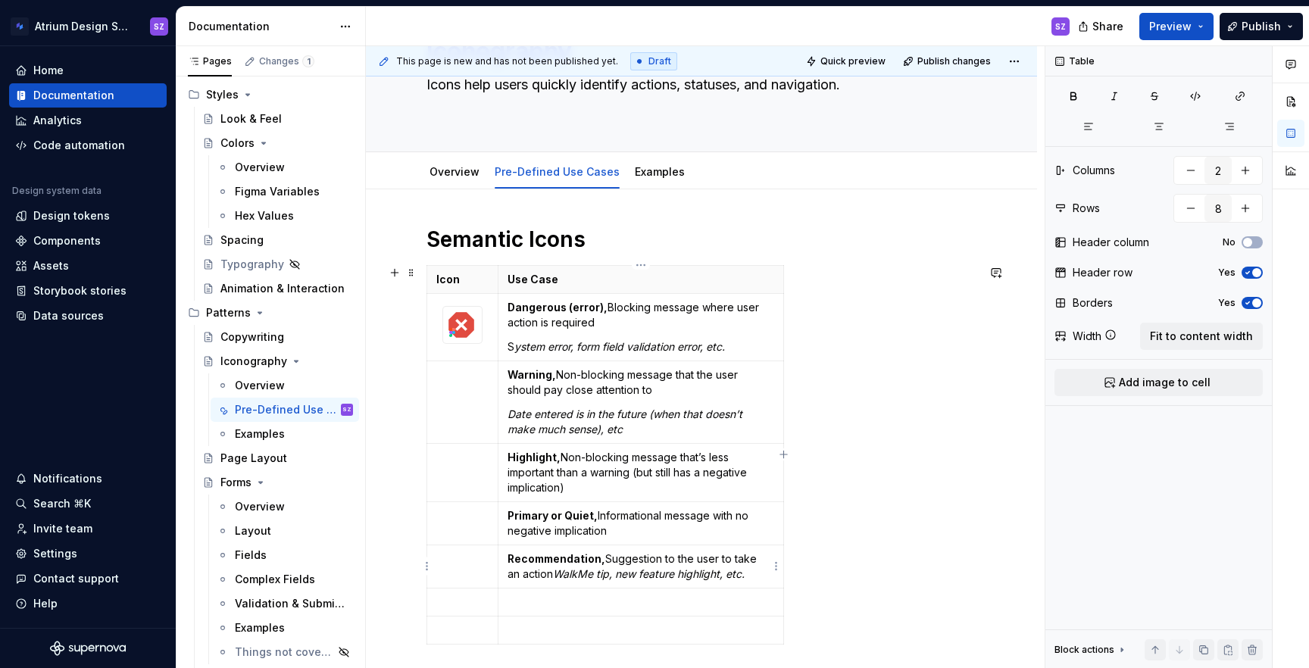
click at [553, 573] on em "WalkMe tip, new feature highlight, etc." at bounding box center [649, 573] width 192 height 13
click at [546, 619] on p at bounding box center [641, 626] width 267 height 15
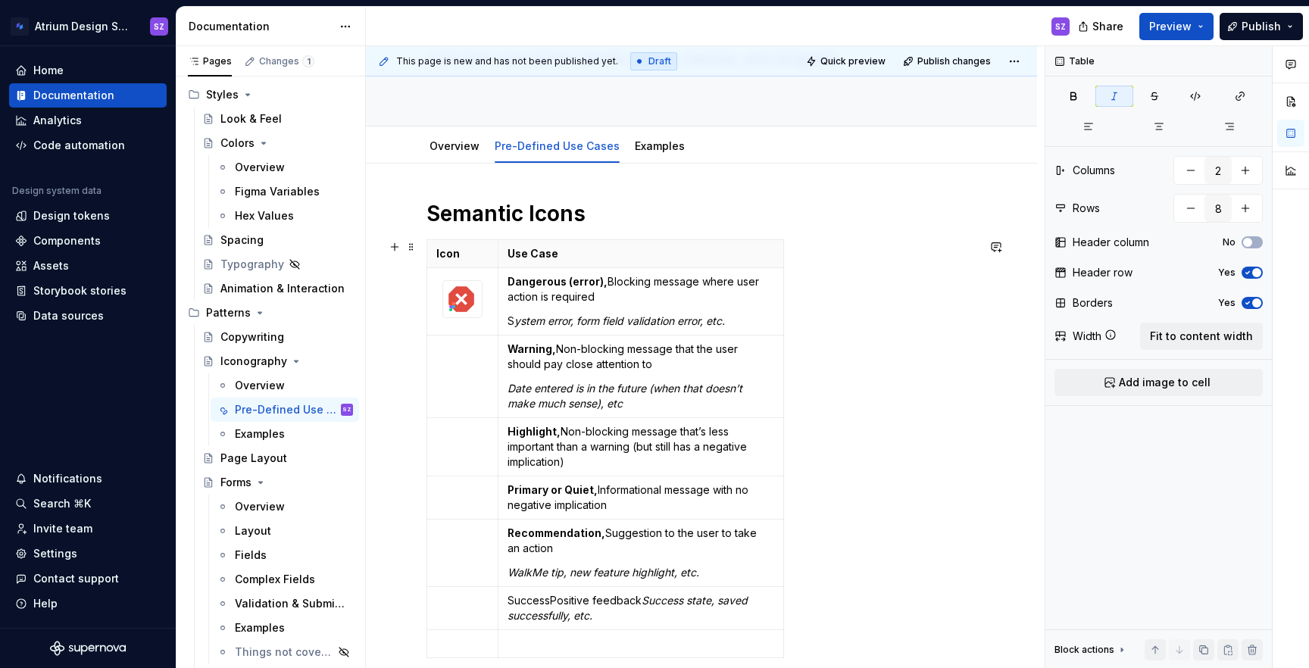
scroll to position [136, 0]
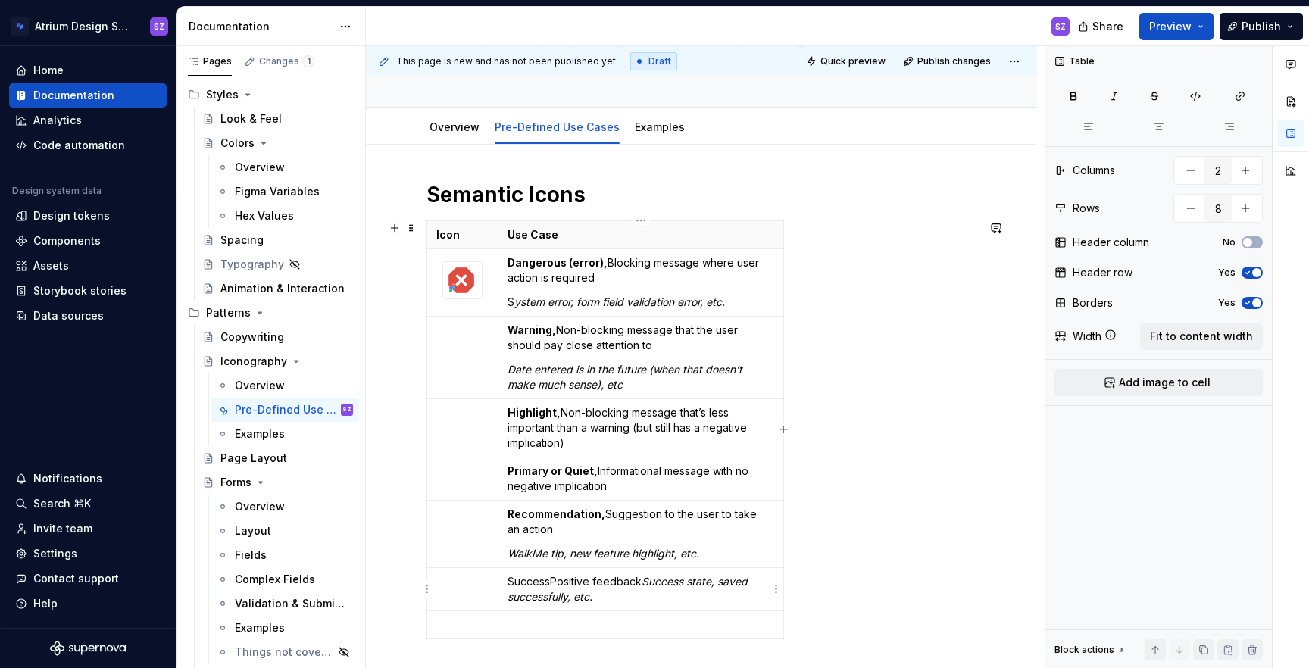
click at [551, 584] on p "Success Positive feedback  Success state, saved successfully, etc." at bounding box center [641, 589] width 267 height 30
click at [551, 584] on p "Success, Positive feedback  Success state, saved successfully, etc." at bounding box center [641, 589] width 267 height 30
drag, startPoint x: 556, startPoint y: 584, endPoint x: 508, endPoint y: 583, distance: 48.5
click at [508, 583] on p "Success, Positive feedback  Success state, saved successfully, etc." at bounding box center [641, 589] width 267 height 30
click at [653, 580] on em "Success state, saved successfully, etc." at bounding box center [633, 589] width 251 height 28
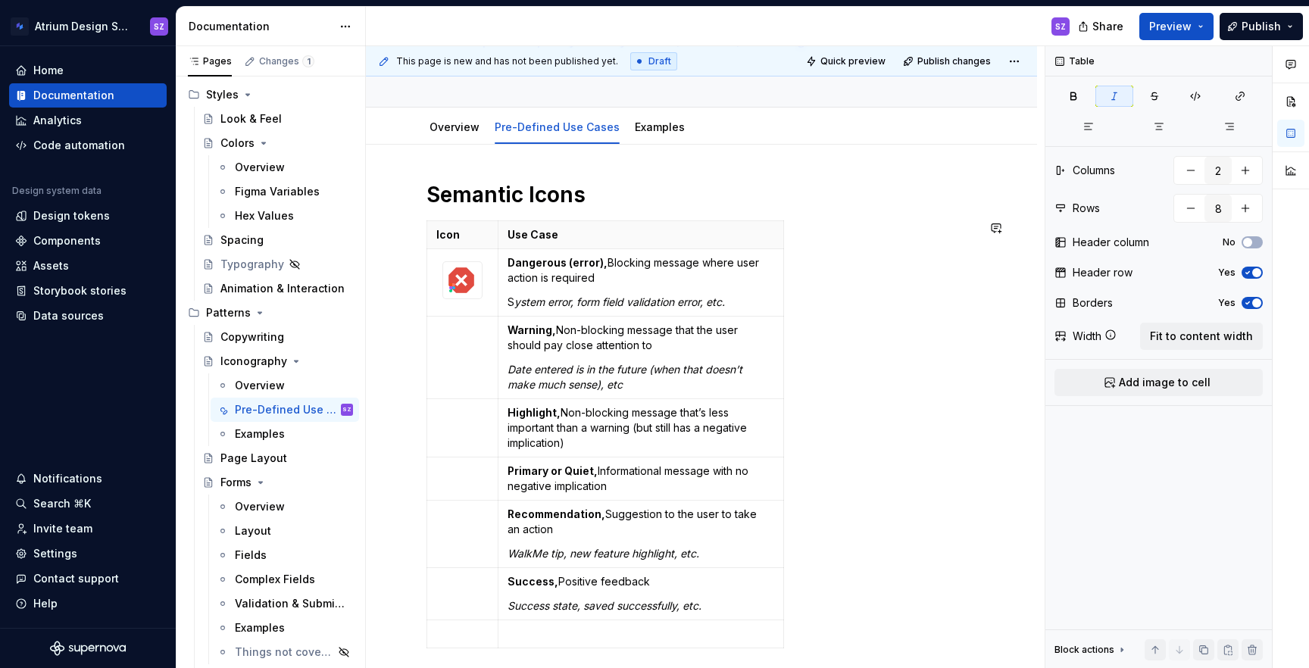
scroll to position [155, 0]
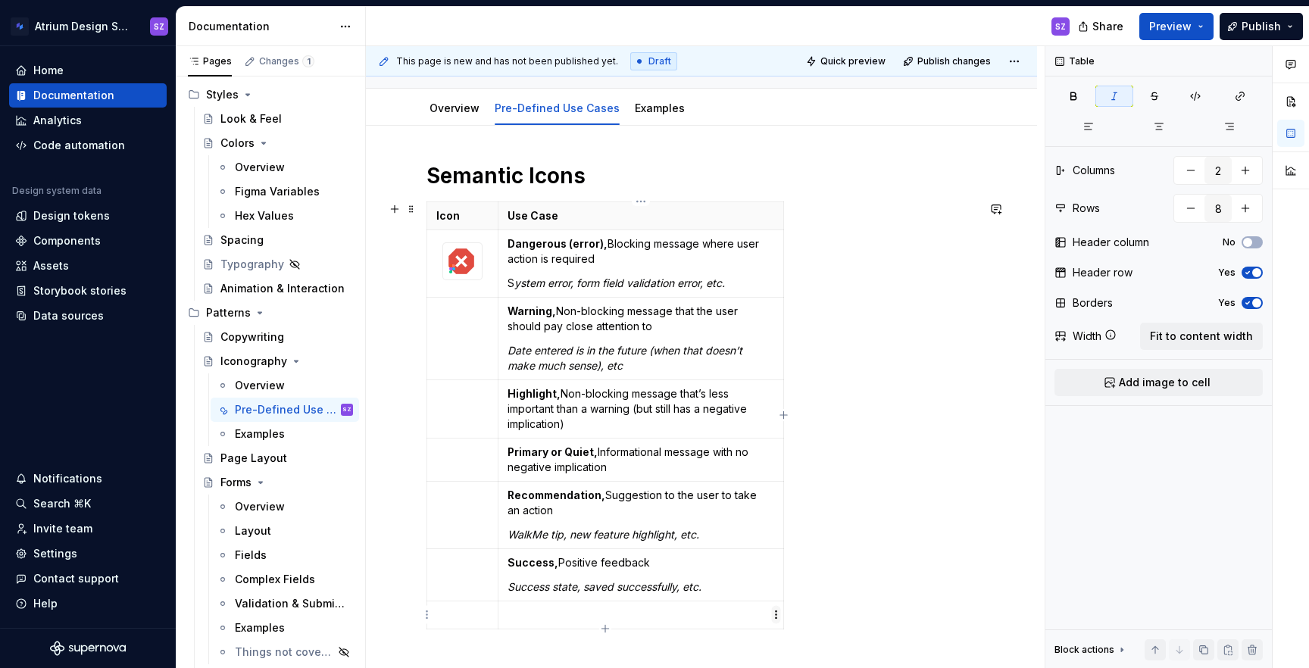
click at [495, 617] on html "Atrium Design System SZ Home Documentation Analytics Code automation Design sys…" at bounding box center [654, 334] width 1309 height 668
click at [430, 615] on html "Atrium Design System SZ Home Documentation Analytics Code automation Design sys…" at bounding box center [654, 334] width 1309 height 668
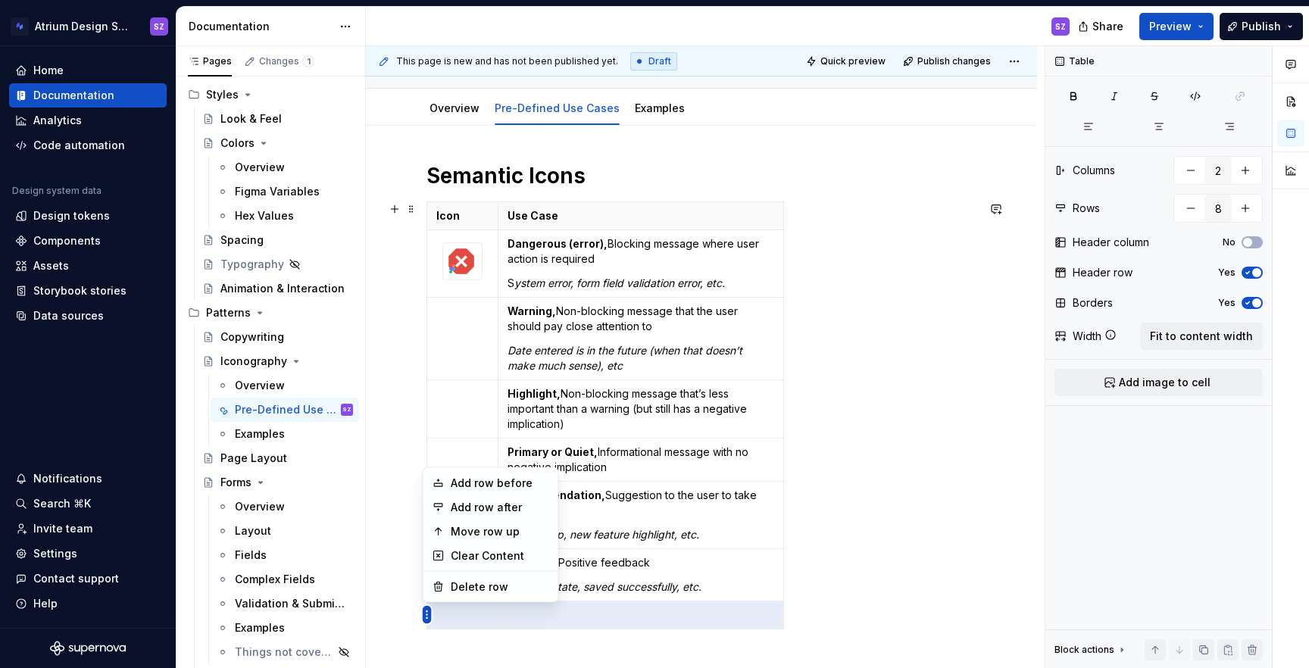
click at [423, 613] on html "Atrium Design System SZ Home Documentation Analytics Code automation Design sys…" at bounding box center [654, 334] width 1309 height 668
click at [455, 586] on div "Delete row" at bounding box center [500, 587] width 98 height 15
type input "7"
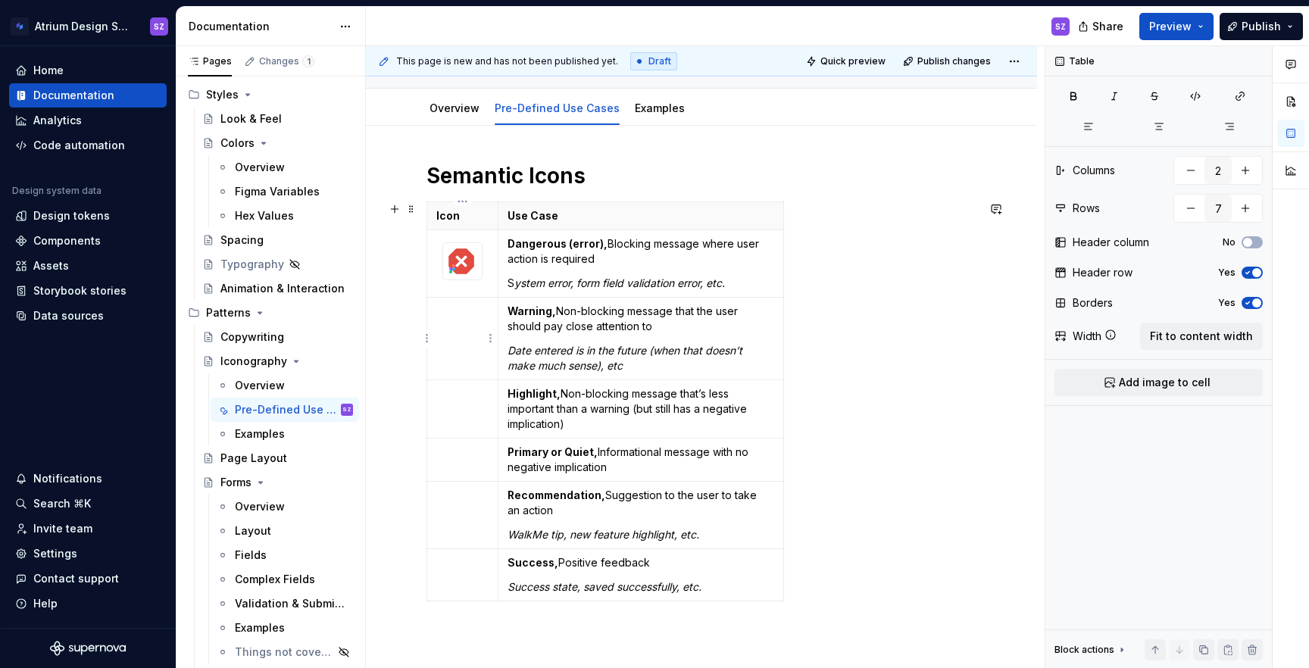
click at [461, 341] on td at bounding box center [462, 339] width 71 height 83
click at [1150, 382] on span "Add image to cell" at bounding box center [1165, 382] width 92 height 15
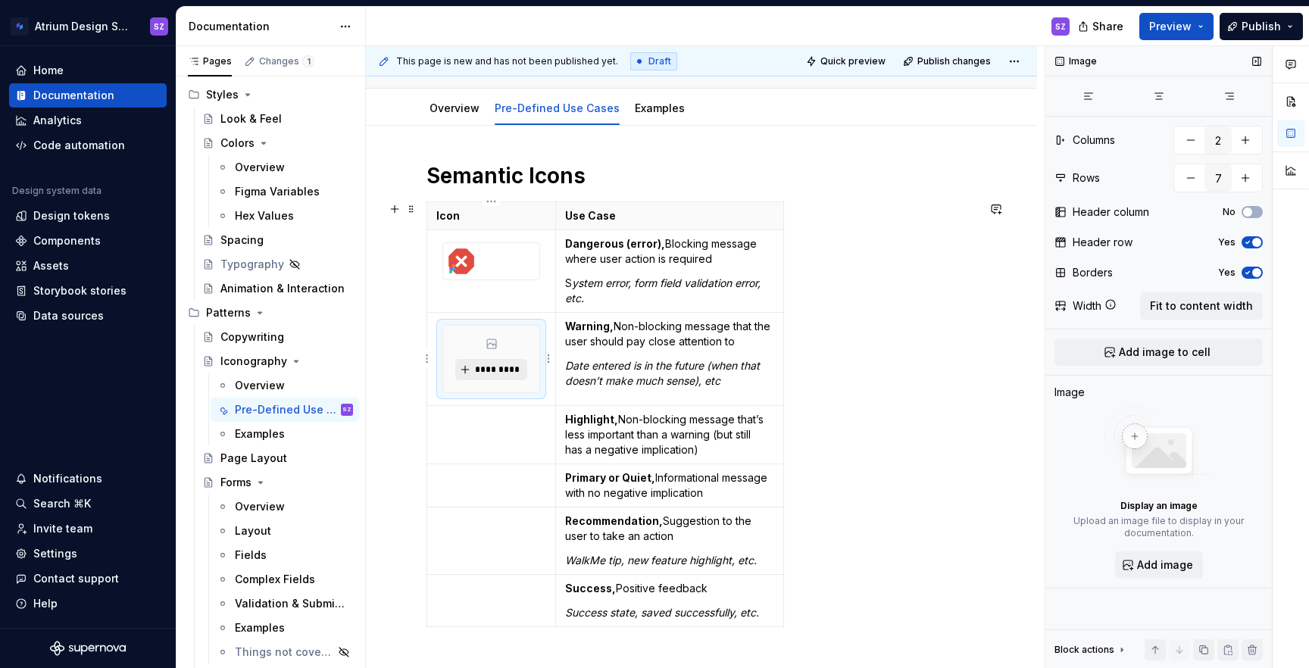
click at [507, 368] on span "*********" at bounding box center [497, 370] width 46 height 12
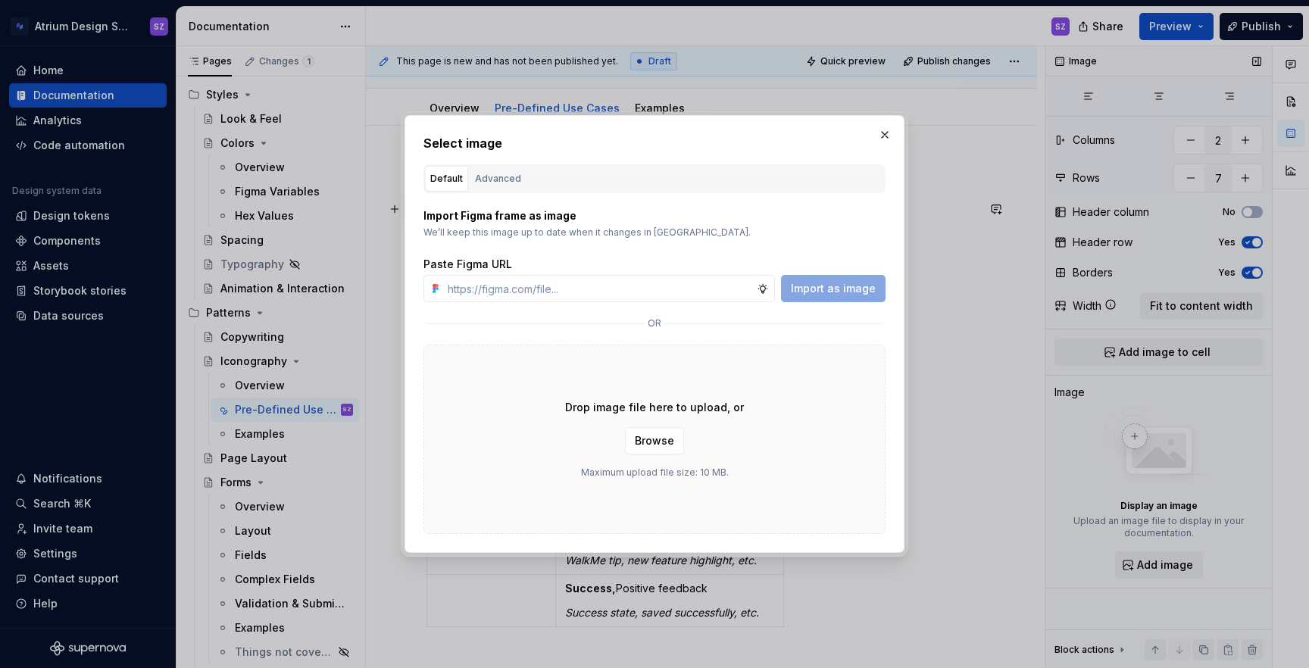
type textarea "*"
type input "[URL][DOMAIN_NAME]"
type textarea "*"
type input "[URL][DOMAIN_NAME]"
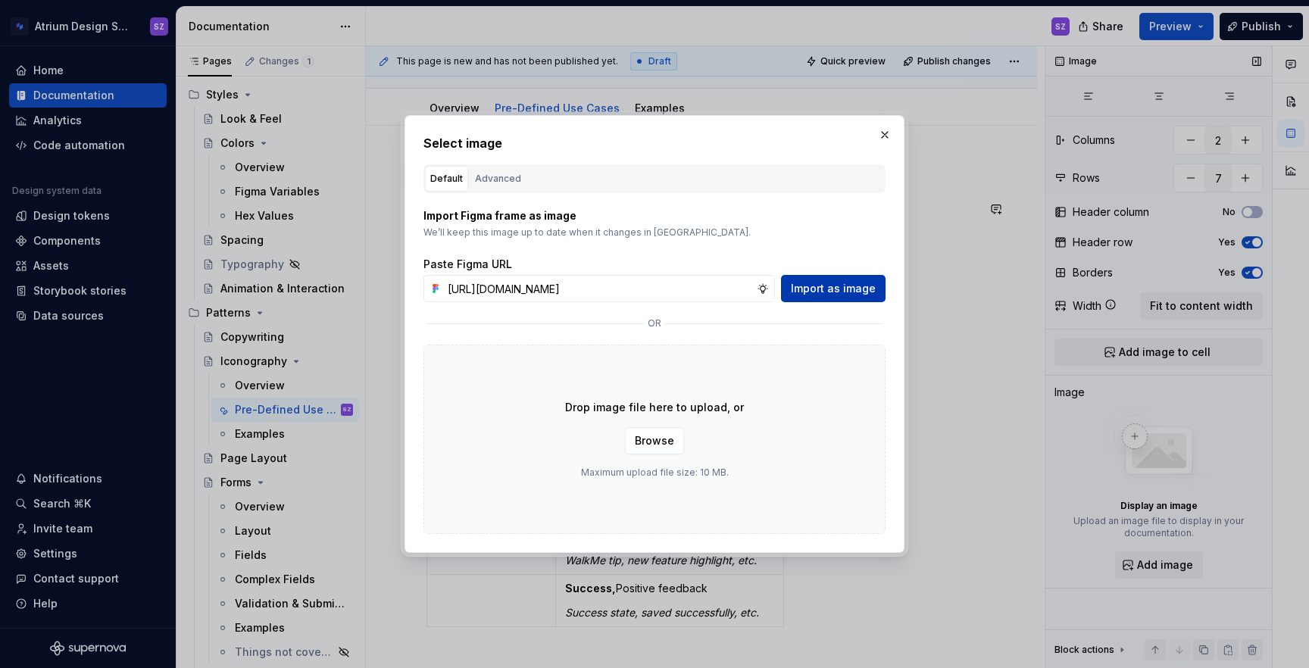
click at [803, 298] on button "Import as image" at bounding box center [833, 288] width 105 height 27
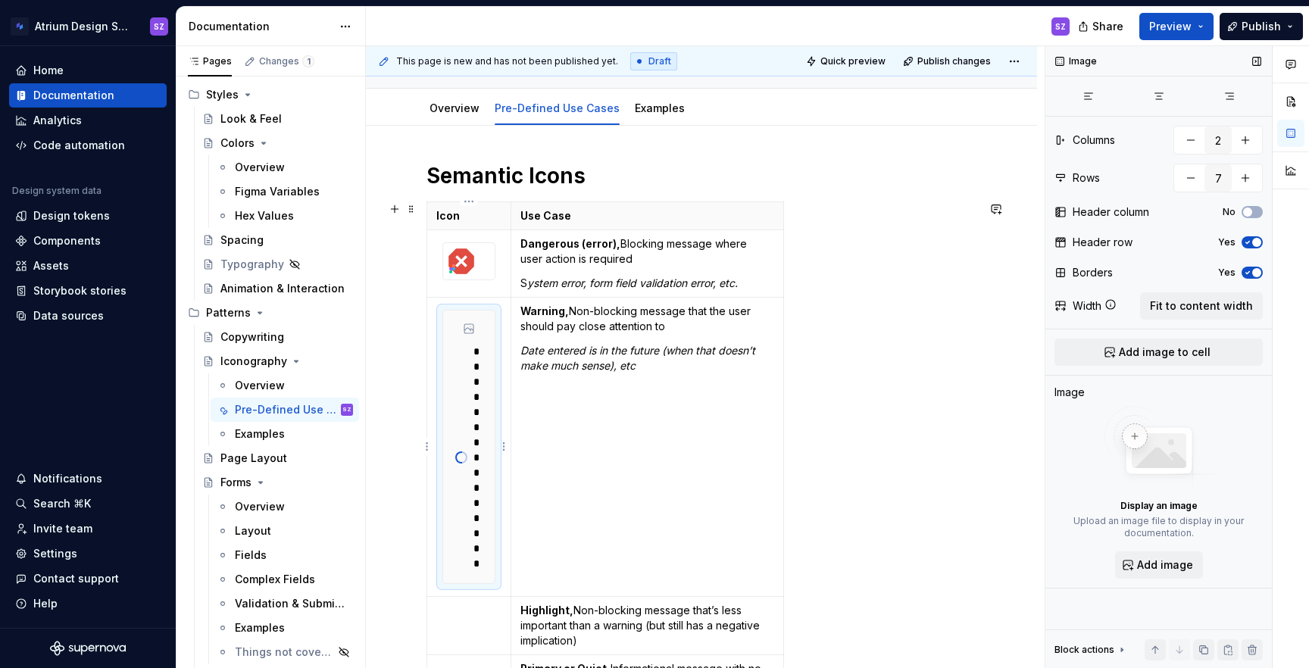
type textarea "*"
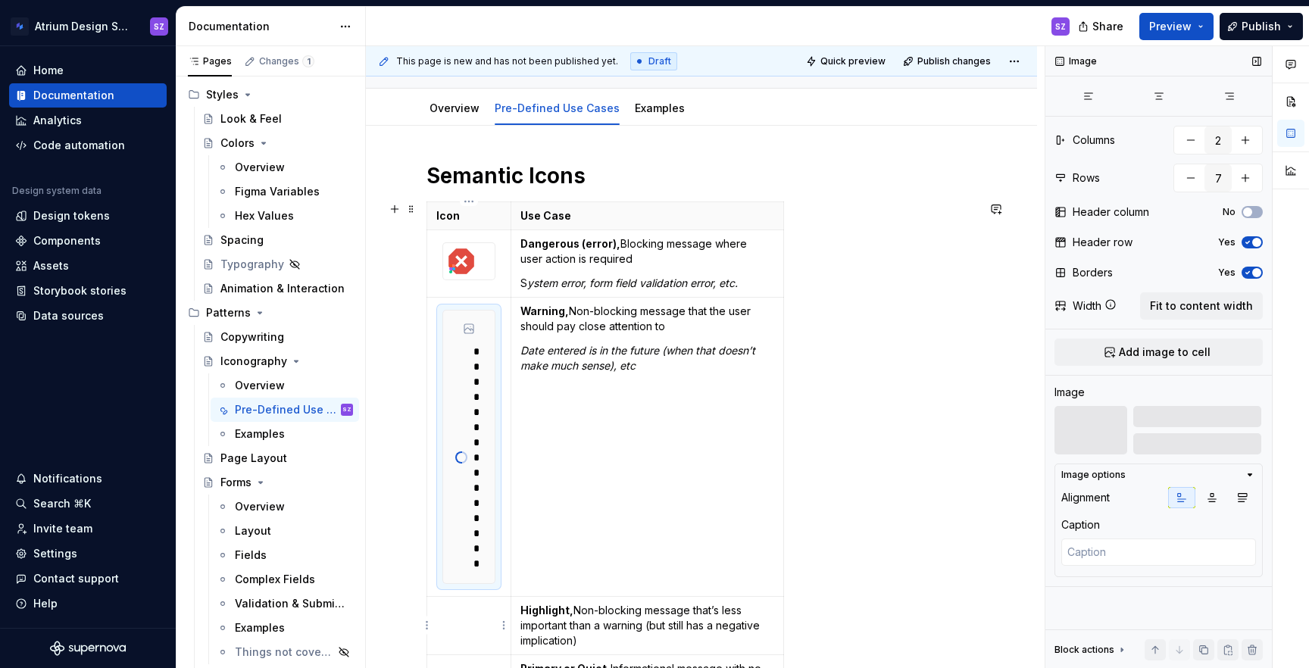
click at [463, 608] on p at bounding box center [468, 610] width 65 height 15
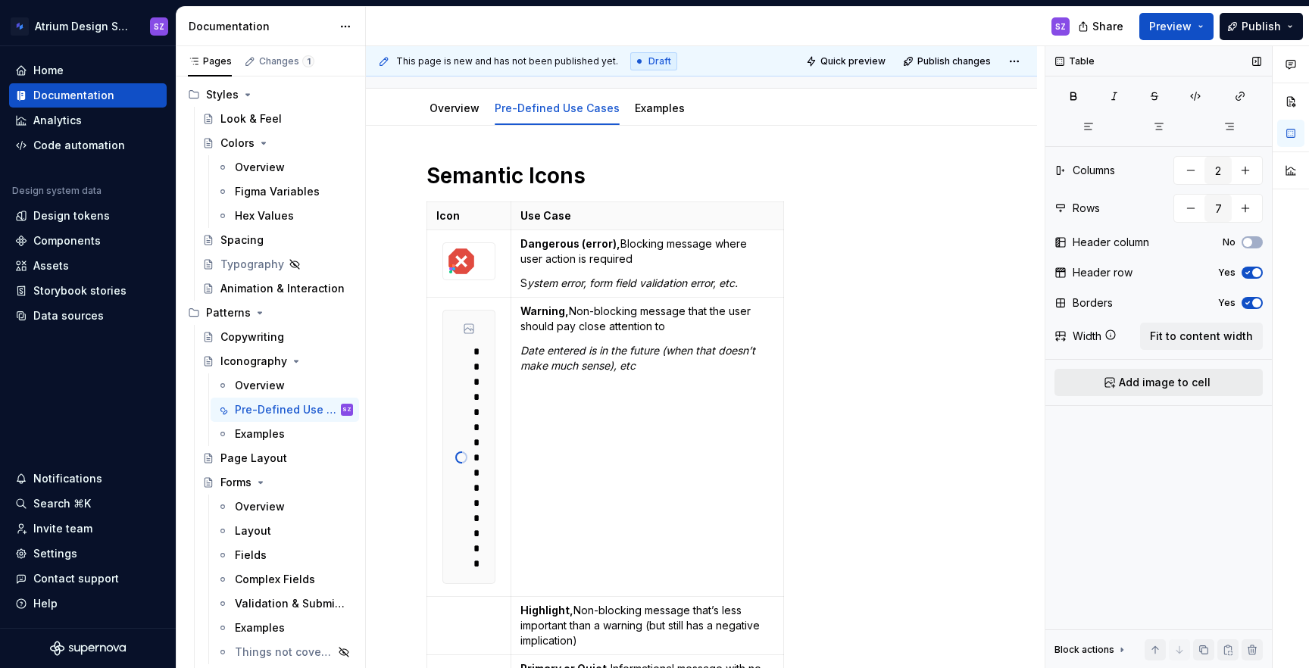
click at [1129, 386] on span "Add image to cell" at bounding box center [1165, 382] width 92 height 15
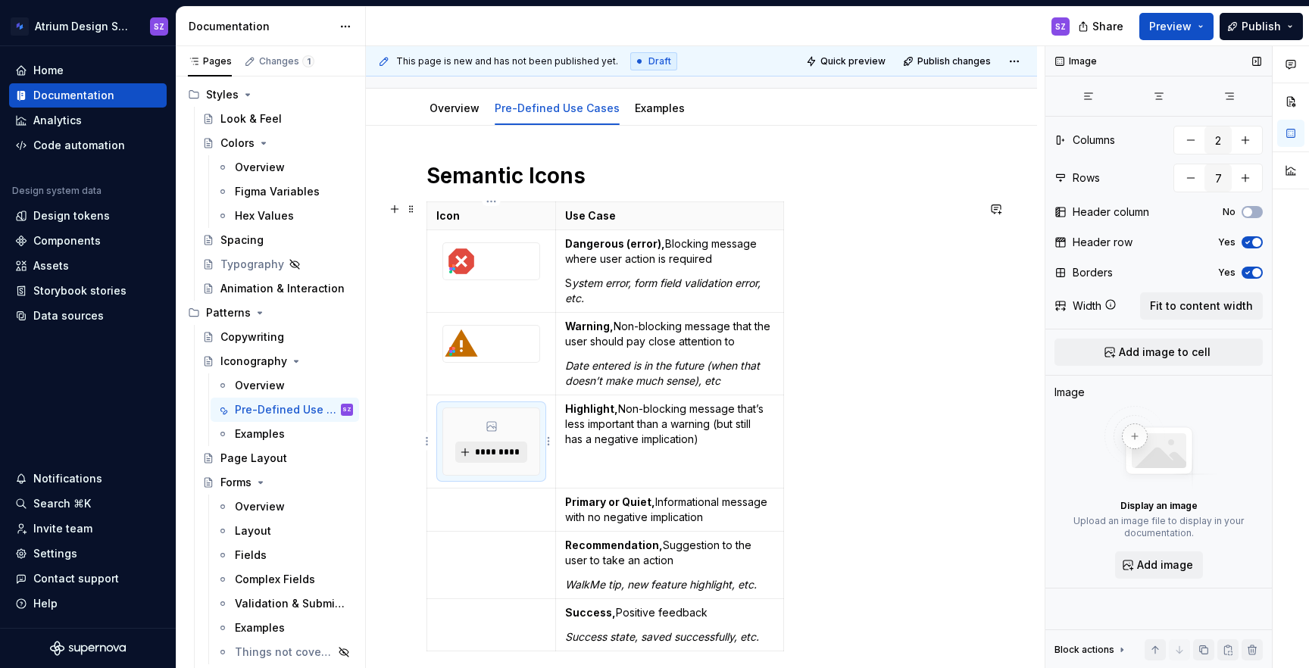
click at [477, 451] on span "*********" at bounding box center [497, 452] width 46 height 12
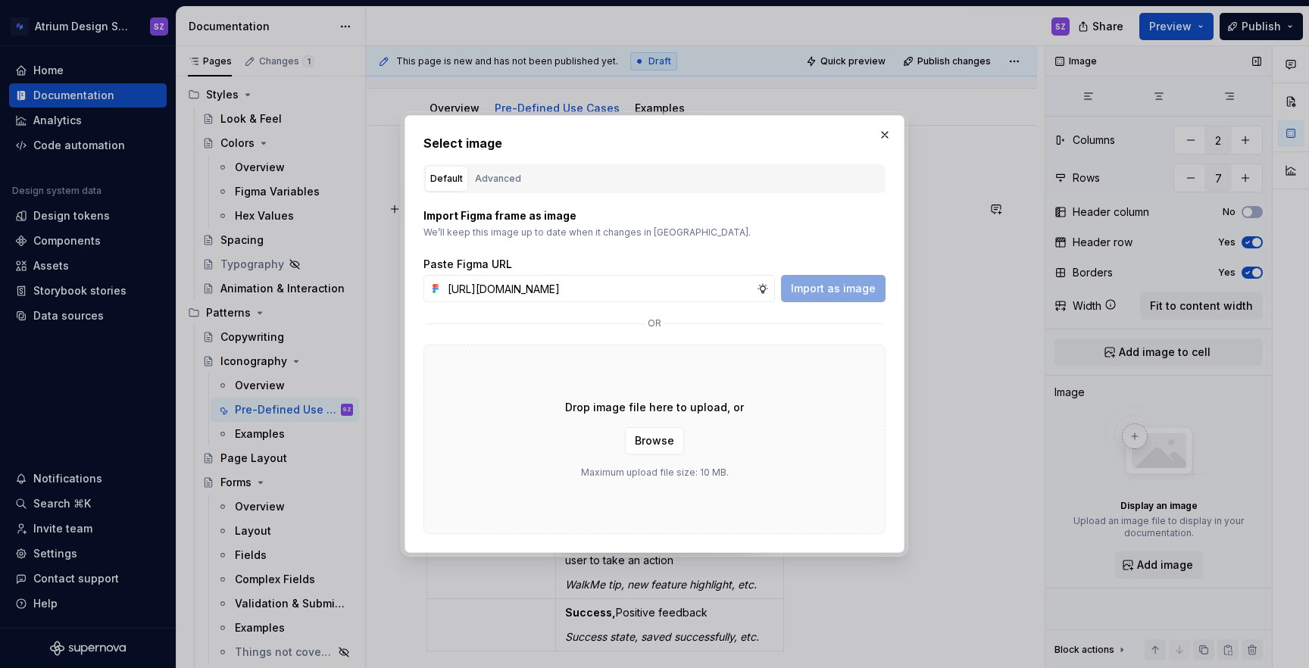
scroll to position [0, 460]
type input "[URL][DOMAIN_NAME]"
click at [826, 283] on span "Import as image" at bounding box center [833, 288] width 85 height 15
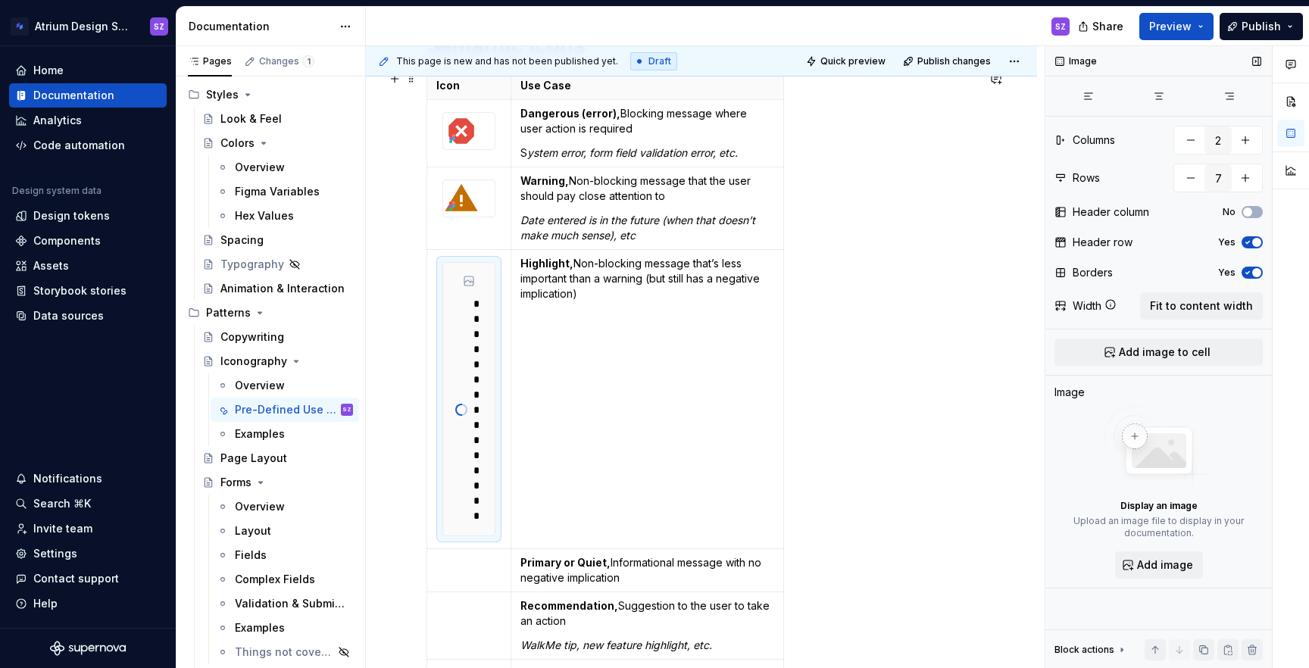
scroll to position [332, 0]
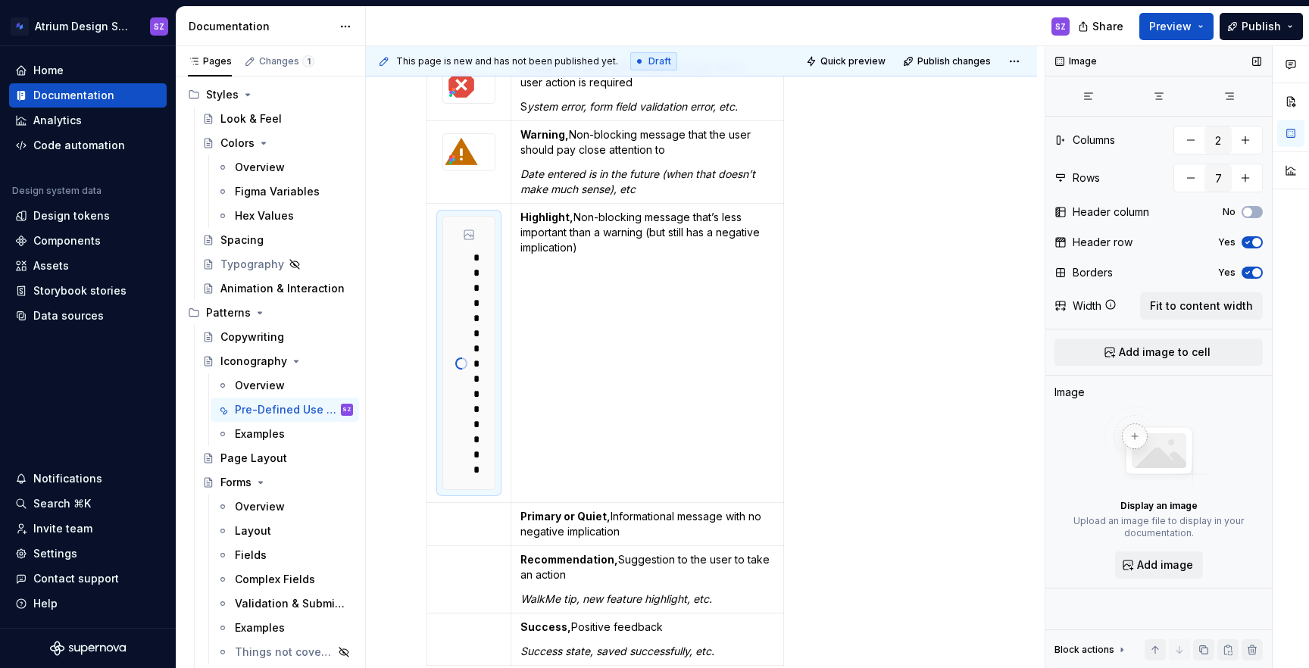
type textarea "*"
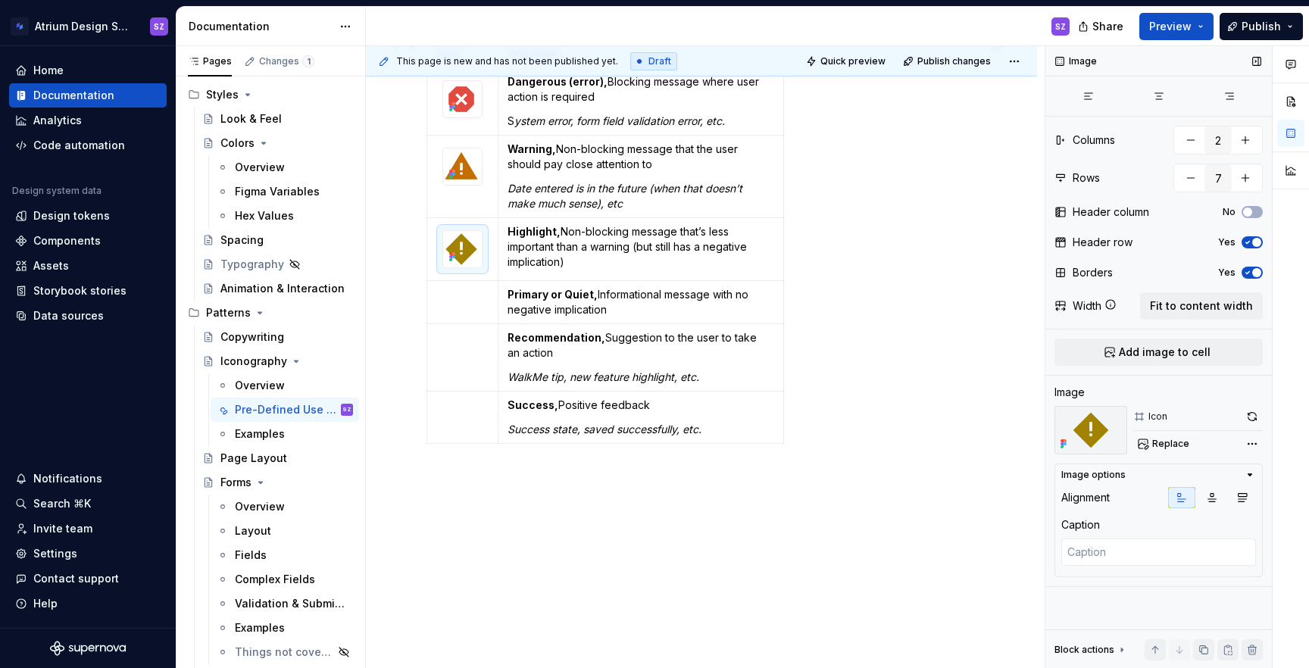
scroll to position [317, 0]
click at [464, 308] on td at bounding box center [462, 303] width 71 height 43
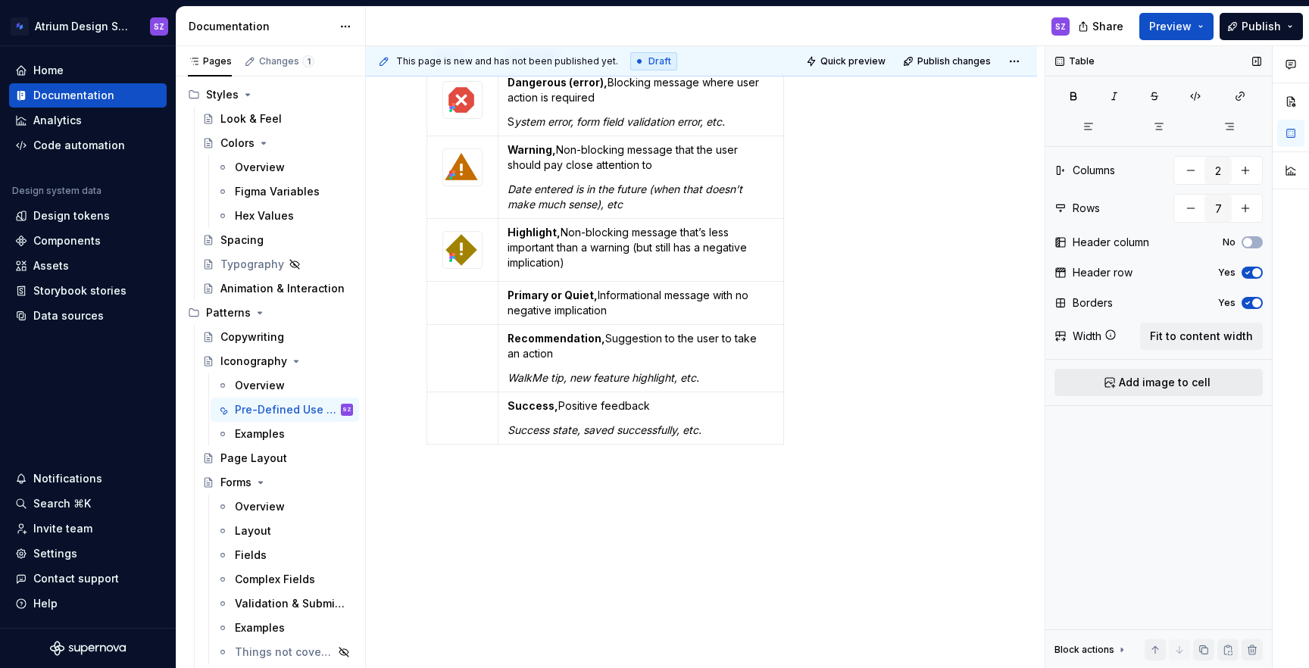
click at [1111, 386] on button "Add image to cell" at bounding box center [1158, 382] width 208 height 27
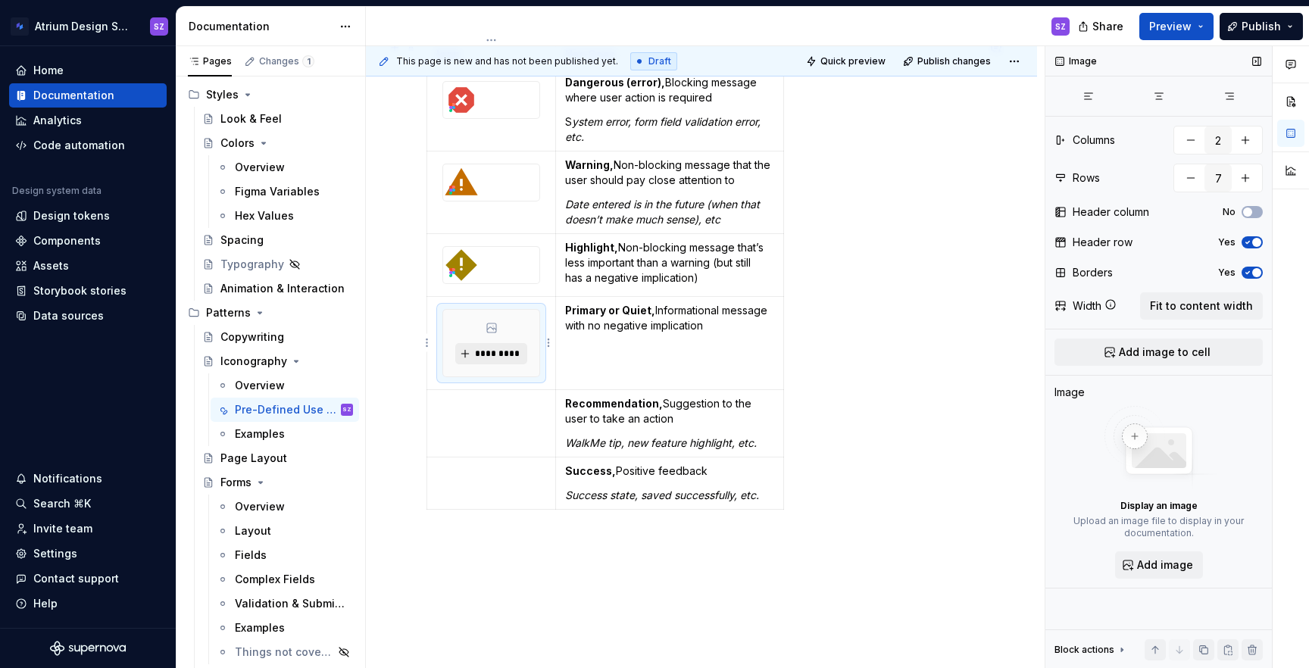
click at [511, 356] on span "*********" at bounding box center [497, 354] width 46 height 12
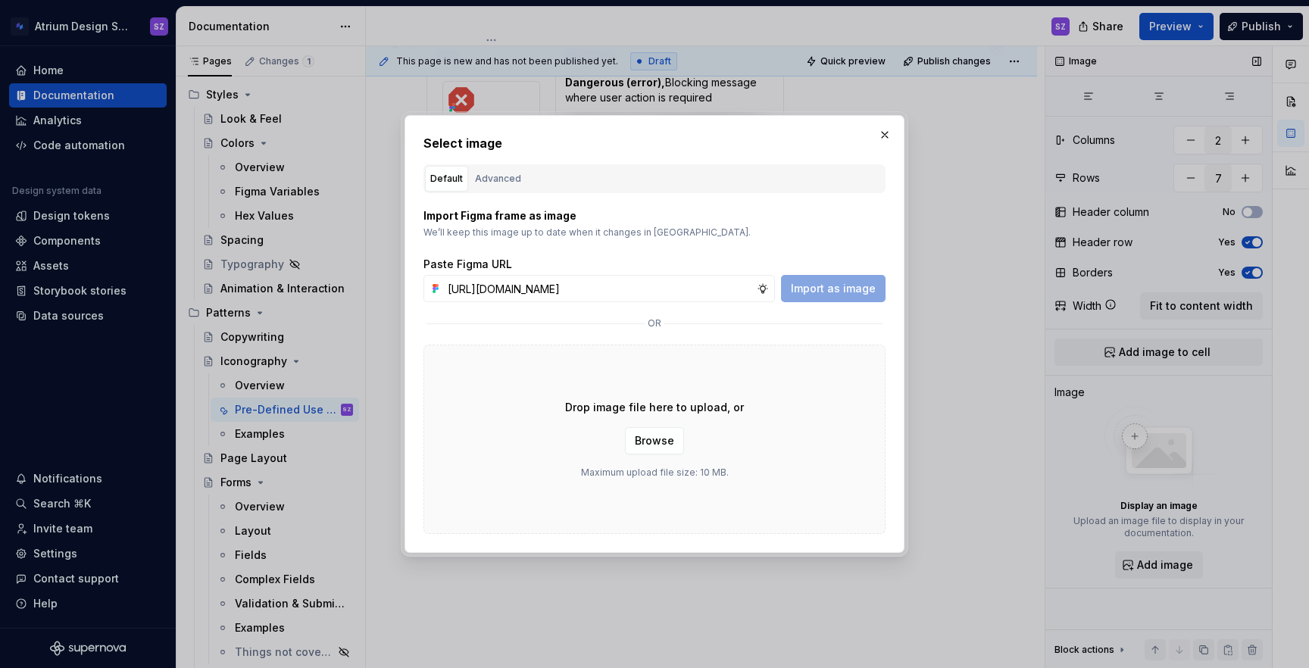
scroll to position [0, 460]
type input "[URL][DOMAIN_NAME]"
click at [844, 292] on span "Import as image" at bounding box center [833, 288] width 85 height 15
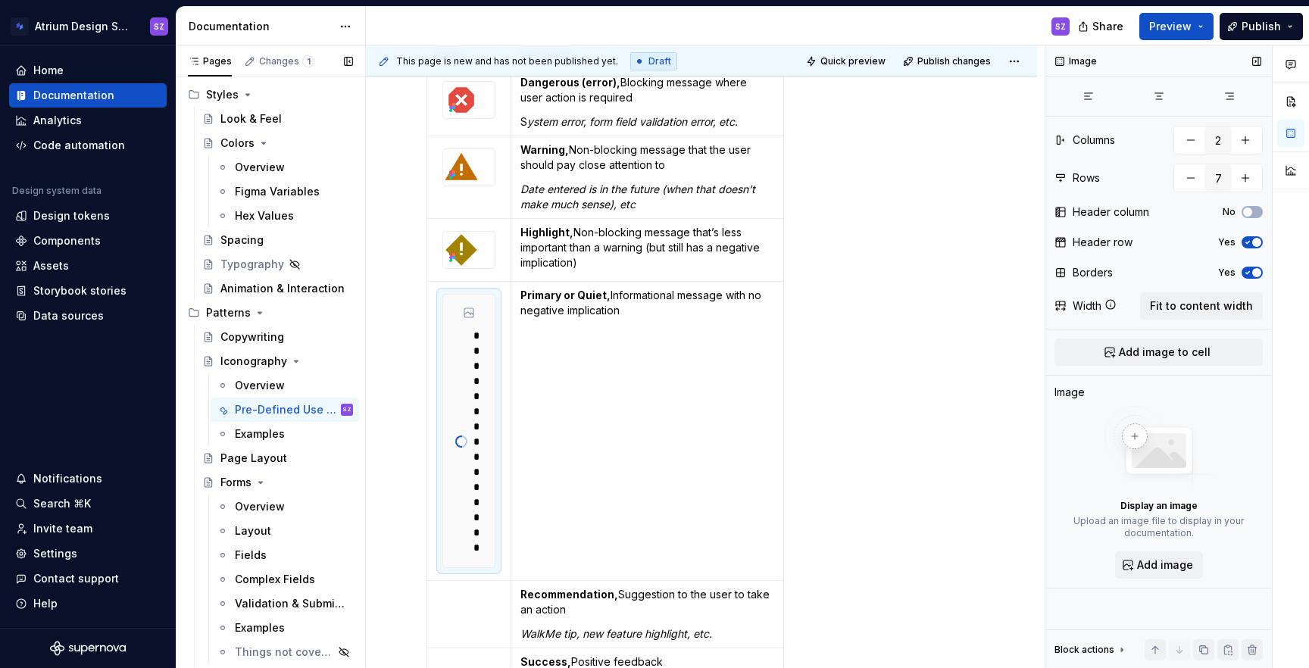
type textarea "*"
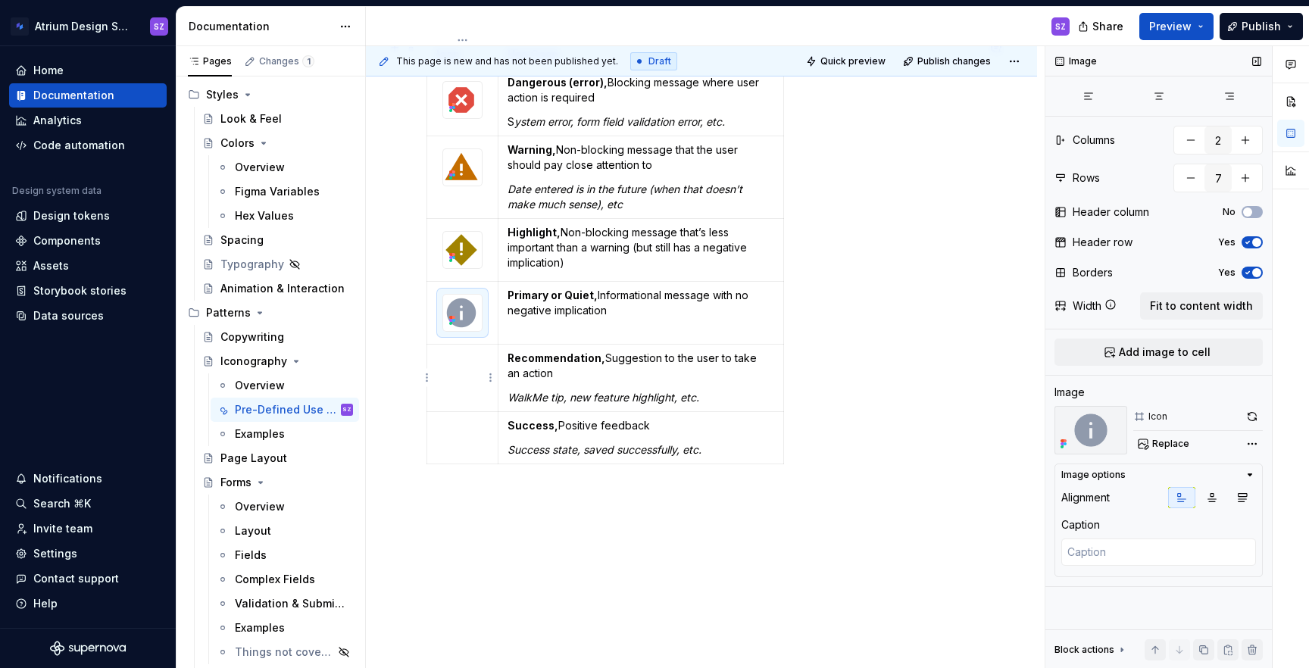
click at [473, 373] on td at bounding box center [462, 378] width 71 height 67
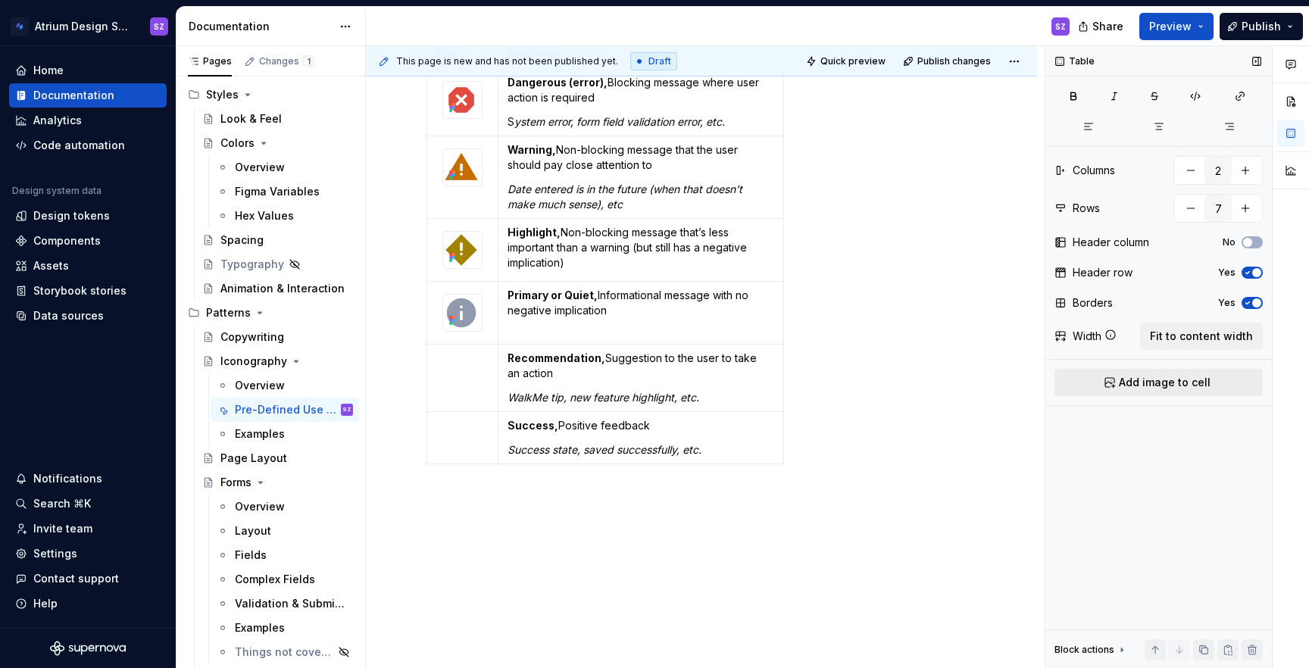
click at [1123, 381] on span "Add image to cell" at bounding box center [1165, 382] width 92 height 15
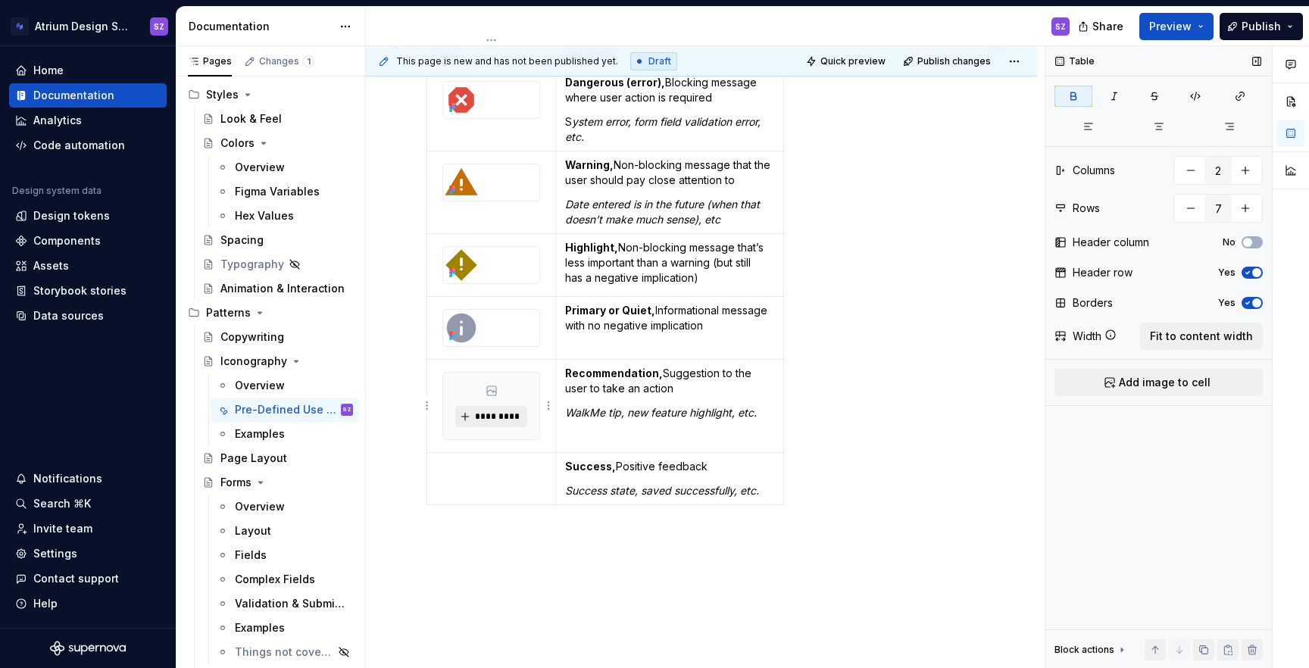
click at [515, 409] on button "*********" at bounding box center [491, 416] width 72 height 21
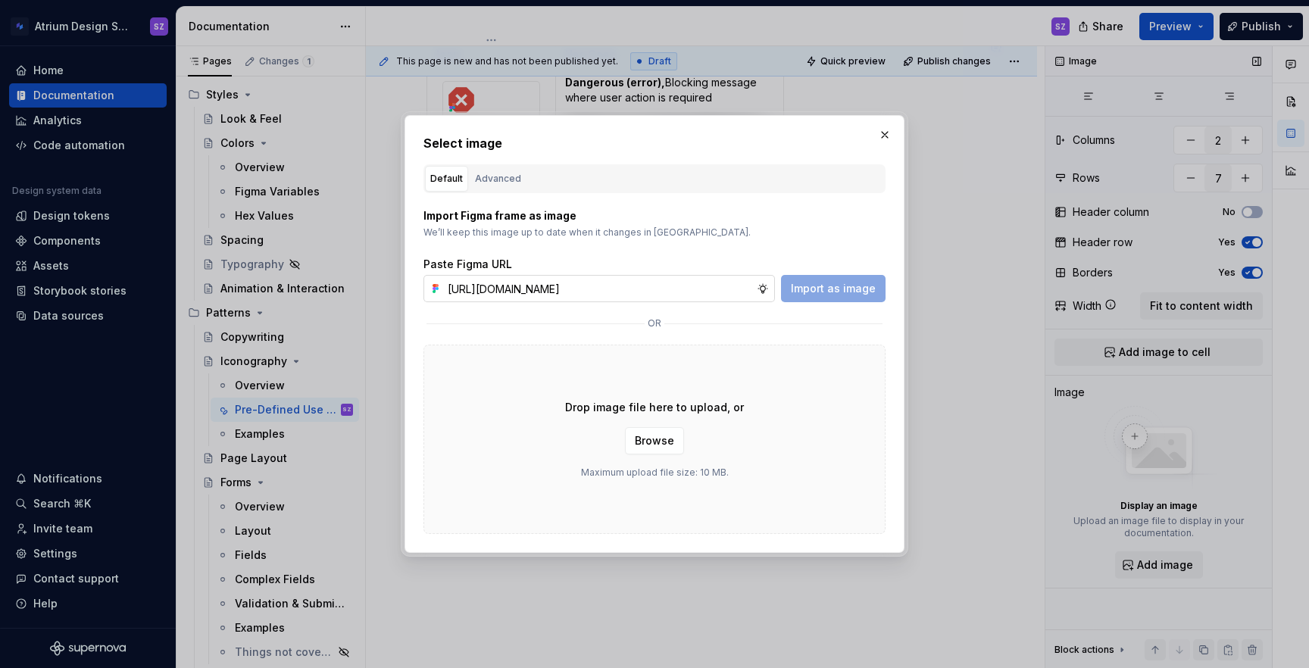
scroll to position [0, 458]
type input "[URL][DOMAIN_NAME]"
click at [856, 291] on span "Import as image" at bounding box center [833, 288] width 85 height 15
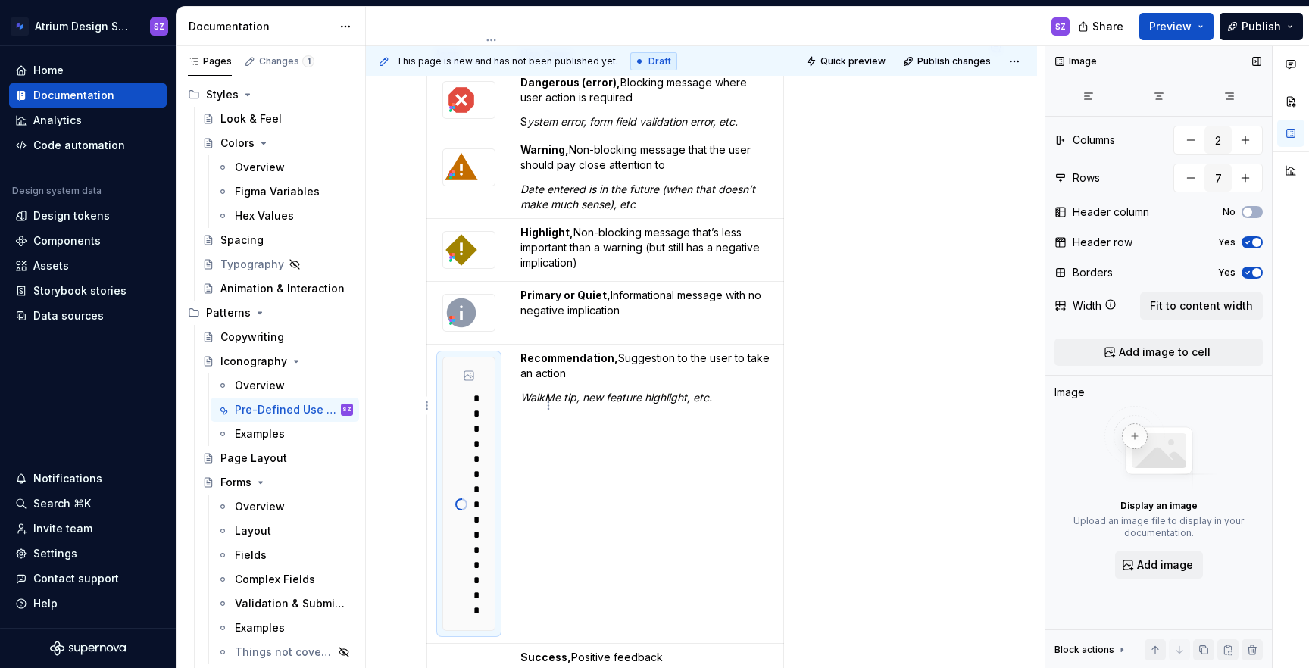
type textarea "*"
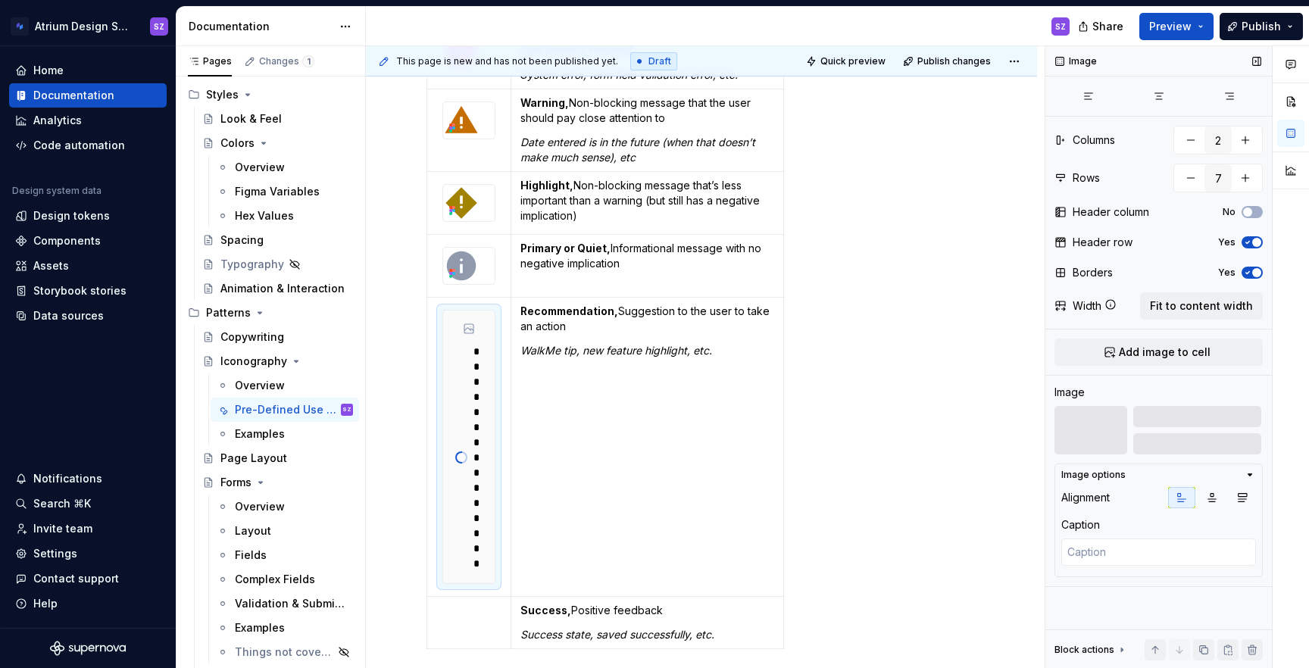
scroll to position [461, 0]
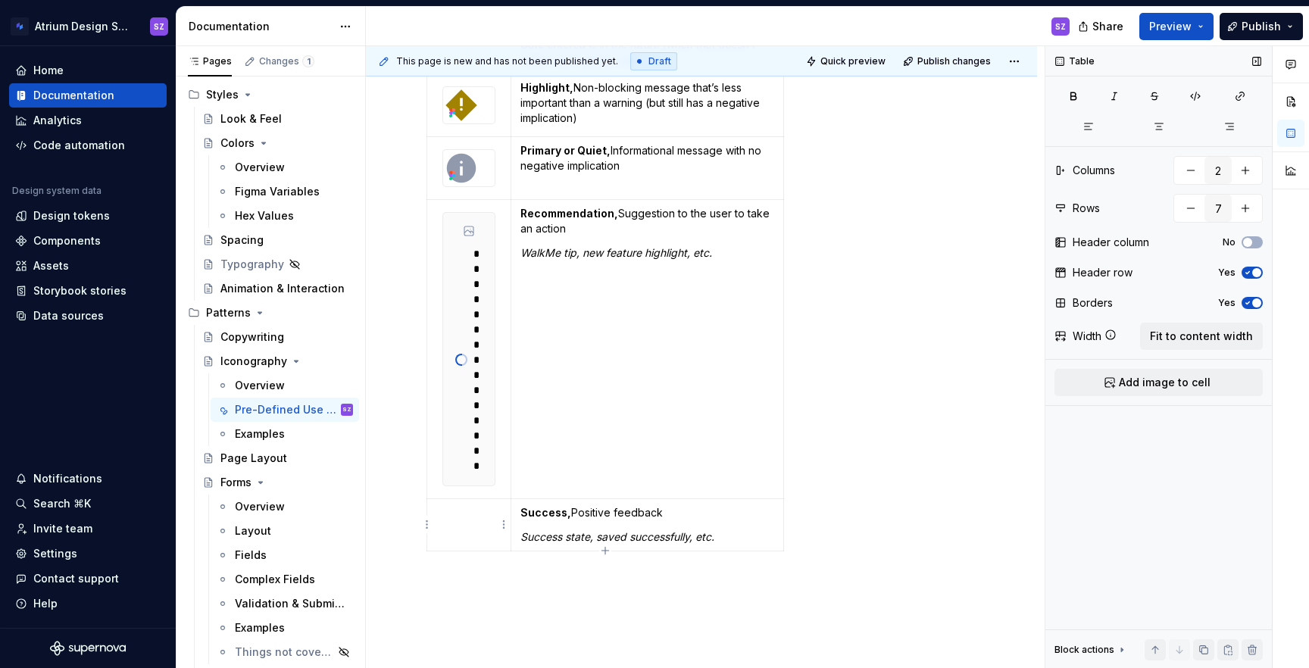
click at [473, 526] on td at bounding box center [469, 525] width 84 height 52
click at [1143, 379] on span "Add image to cell" at bounding box center [1165, 382] width 92 height 15
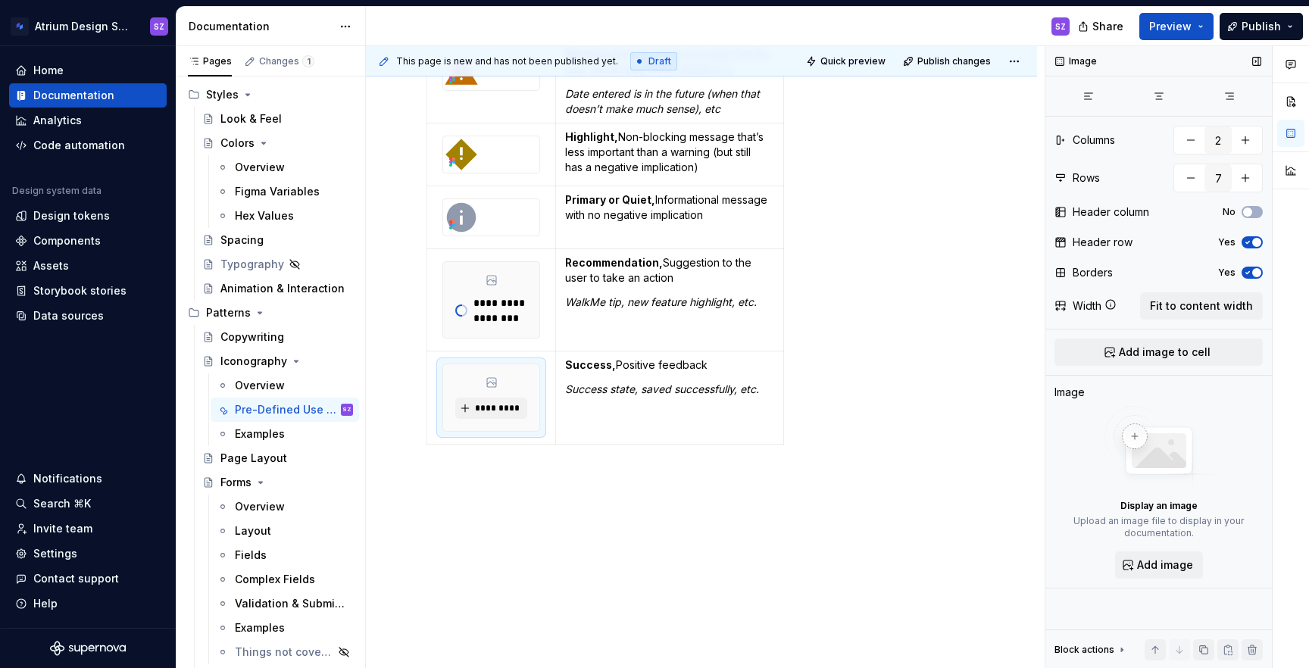
scroll to position [392, 0]
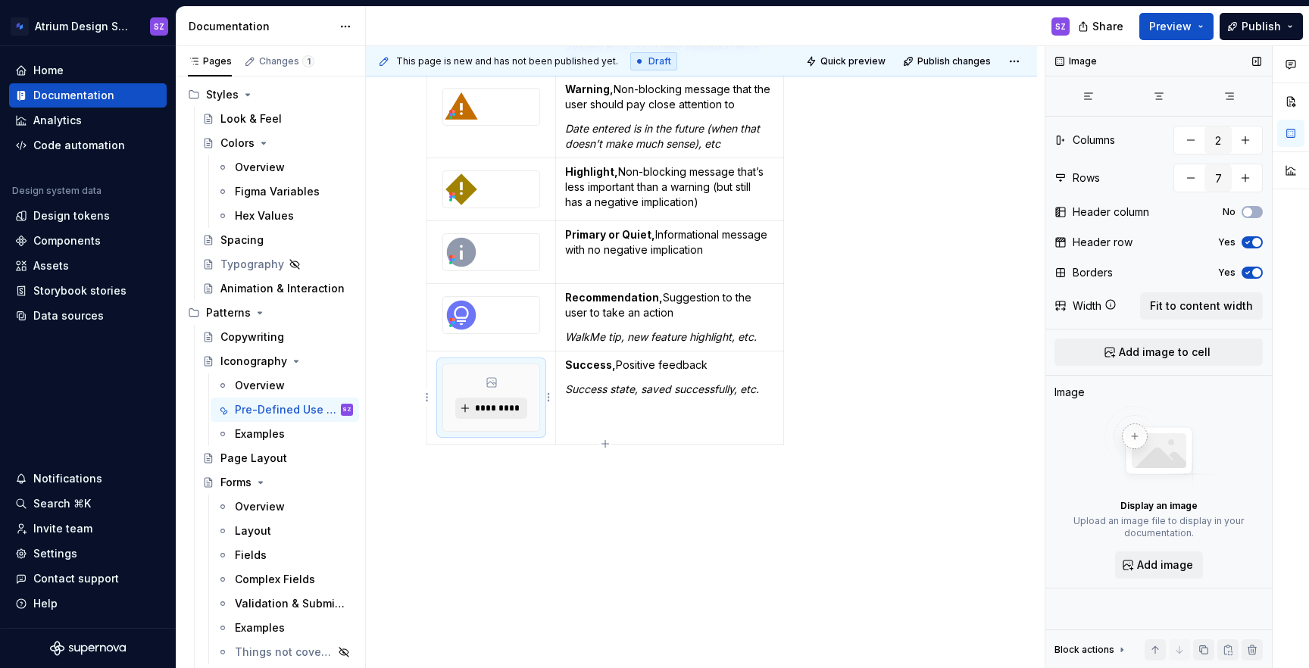
click at [498, 406] on span "*********" at bounding box center [497, 408] width 46 height 12
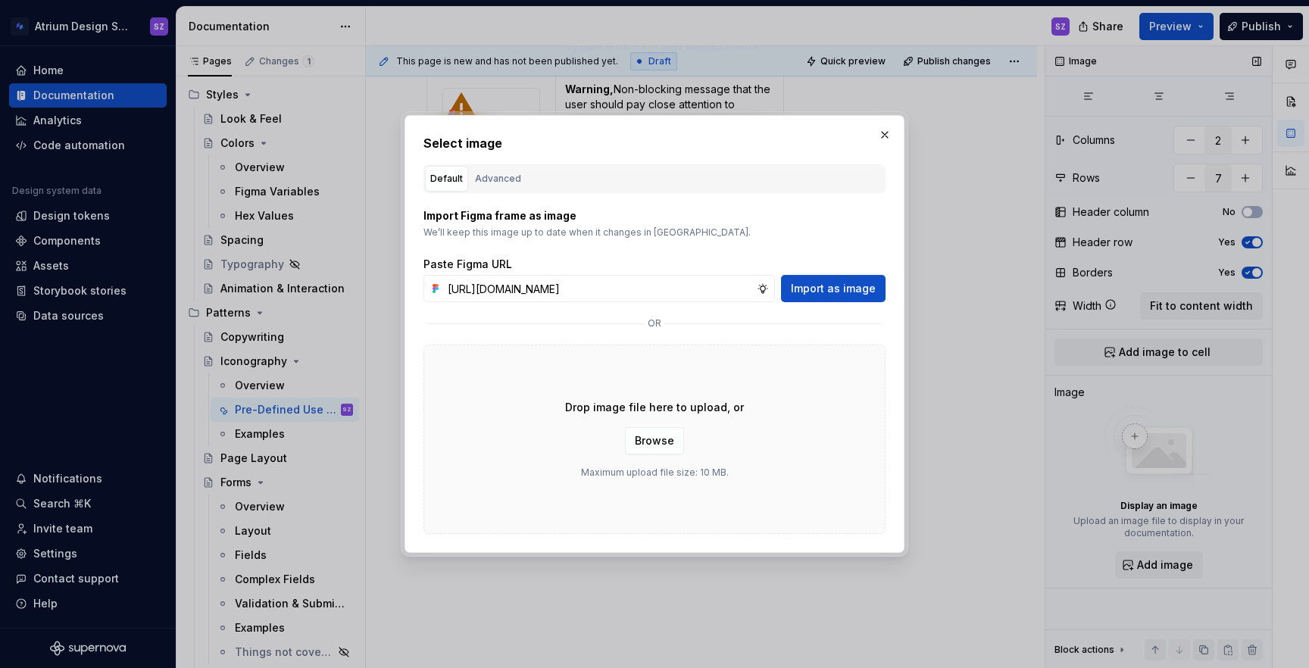
scroll to position [0, 464]
type input "[URL][DOMAIN_NAME]"
click at [812, 292] on span "Import as image" at bounding box center [833, 288] width 85 height 15
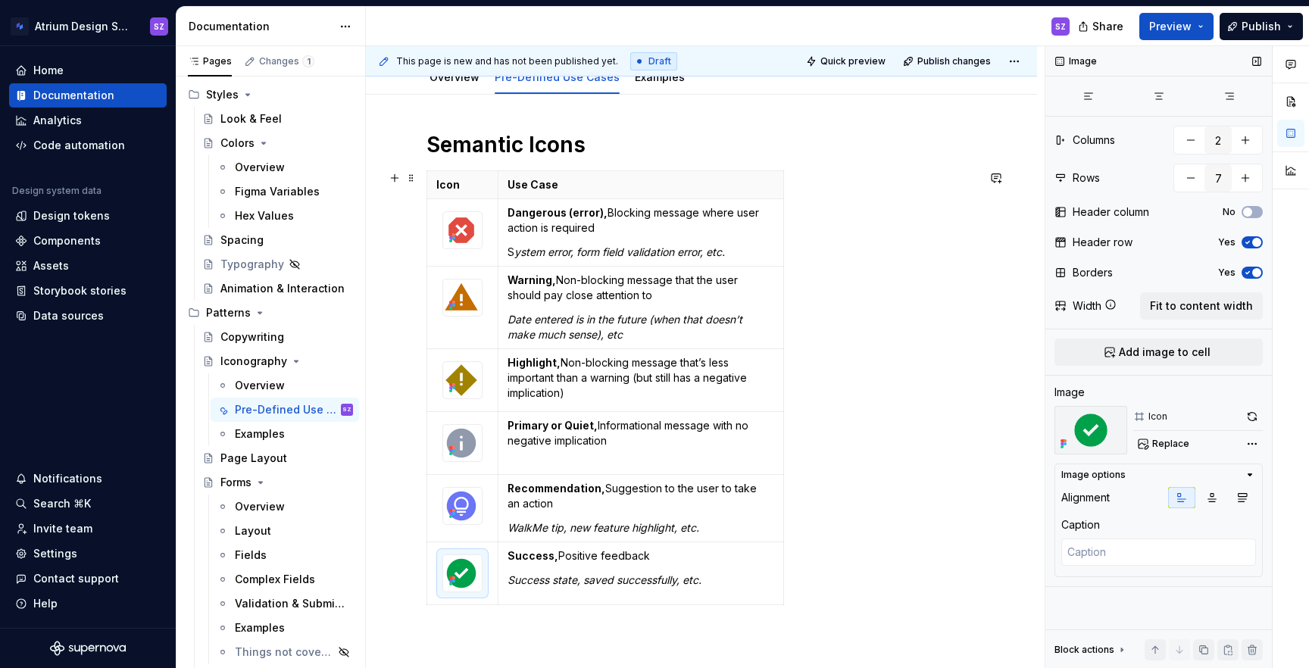
scroll to position [64, 0]
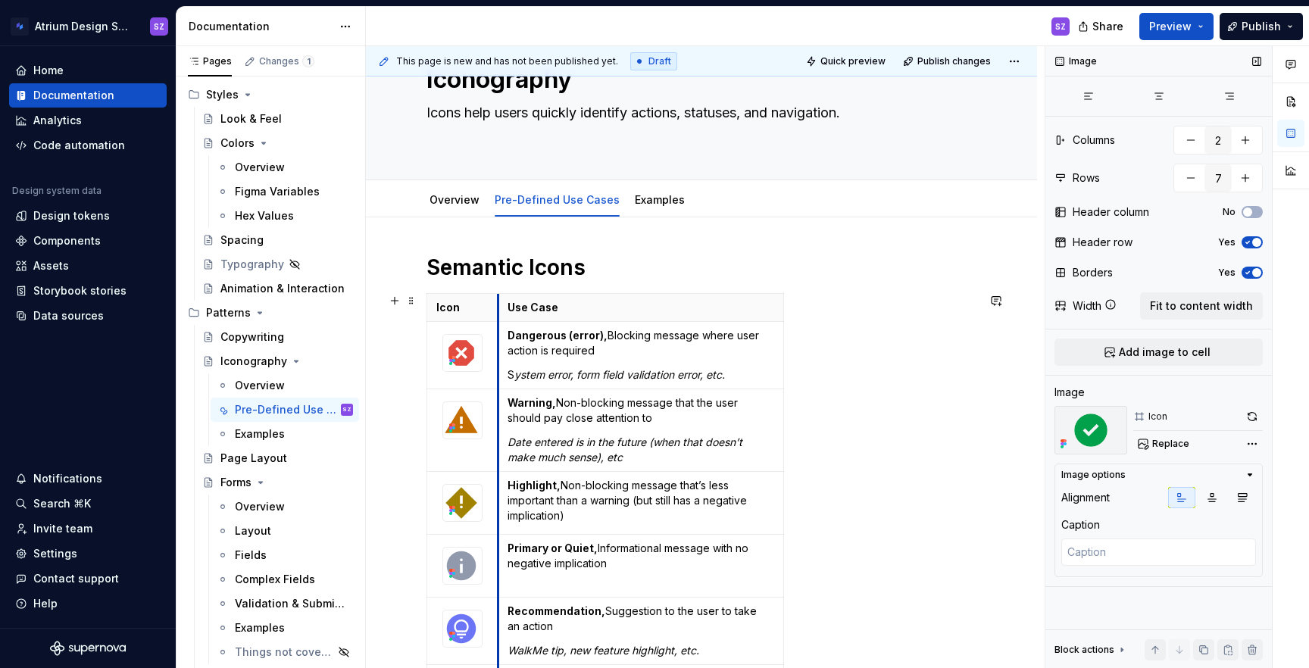
click at [497, 316] on th "Icon" at bounding box center [462, 308] width 71 height 28
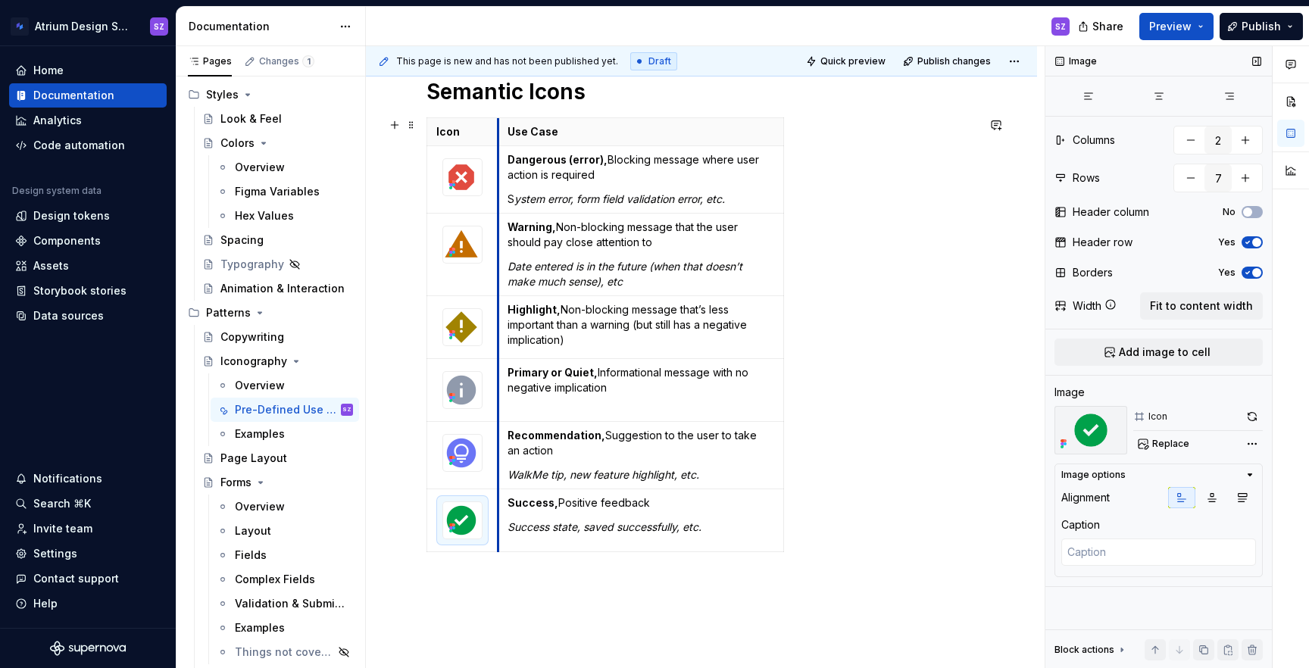
scroll to position [275, 0]
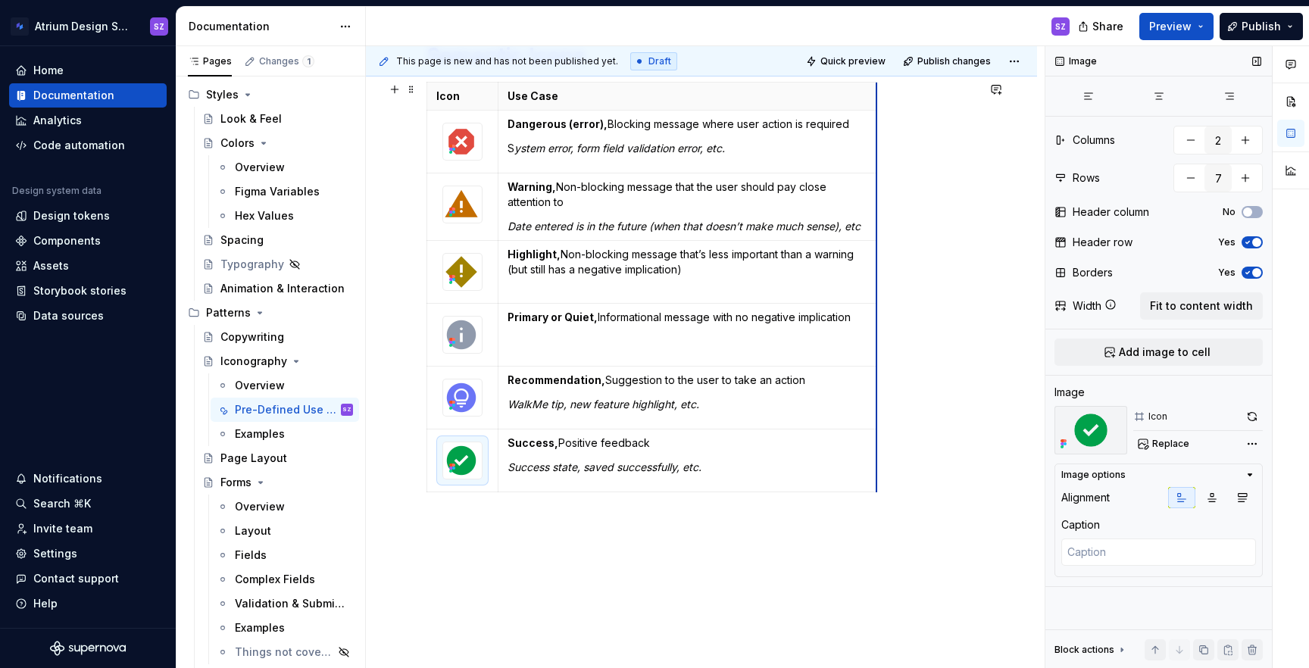
drag, startPoint x: 783, startPoint y: 352, endPoint x: 876, endPoint y: 337, distance: 94.4
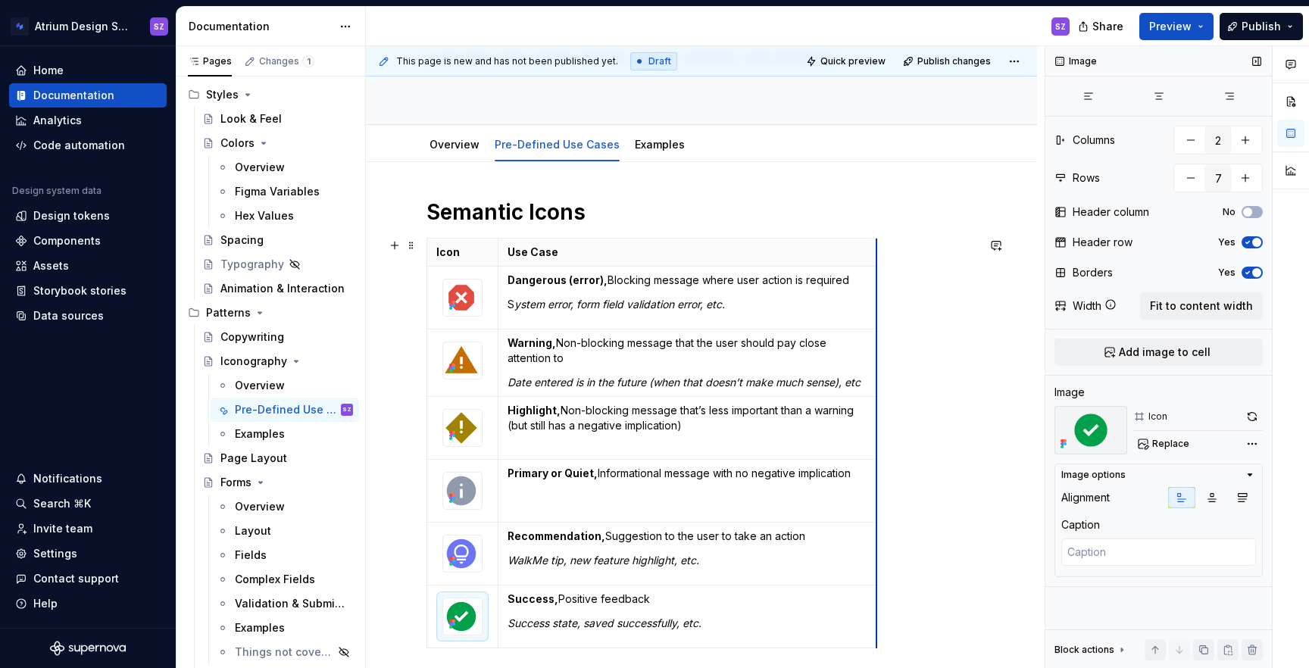
scroll to position [111, 0]
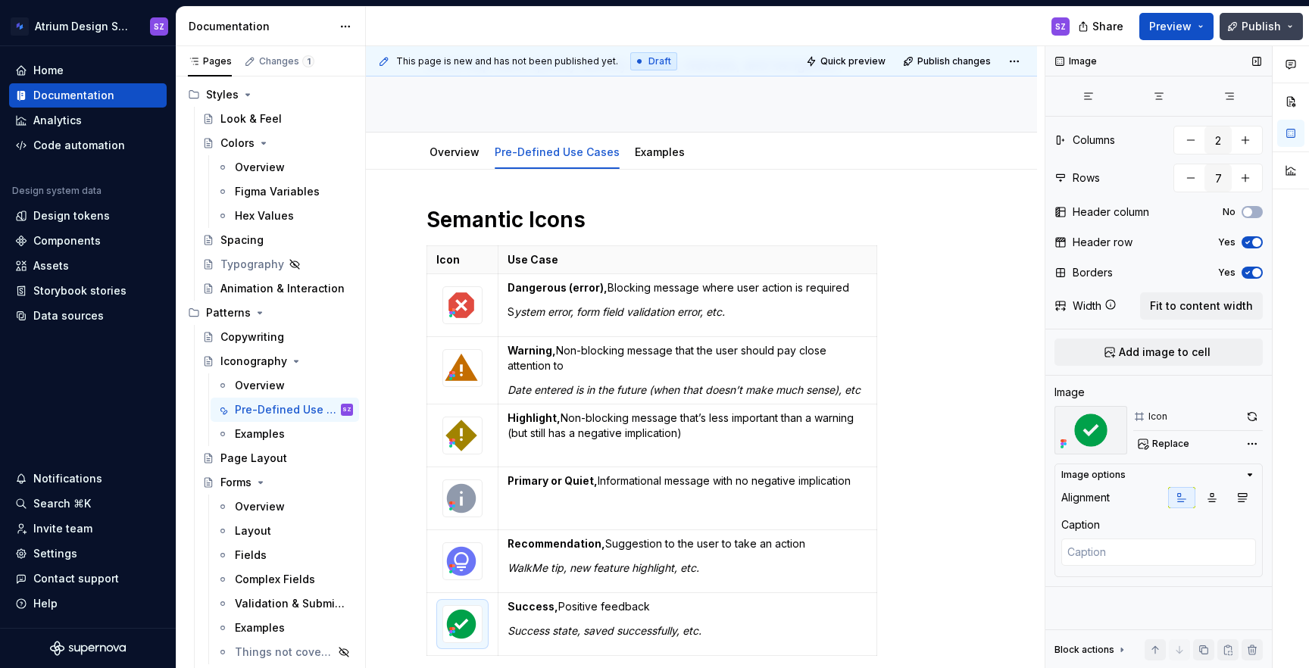
click at [1266, 28] on span "Publish" at bounding box center [1261, 26] width 39 height 15
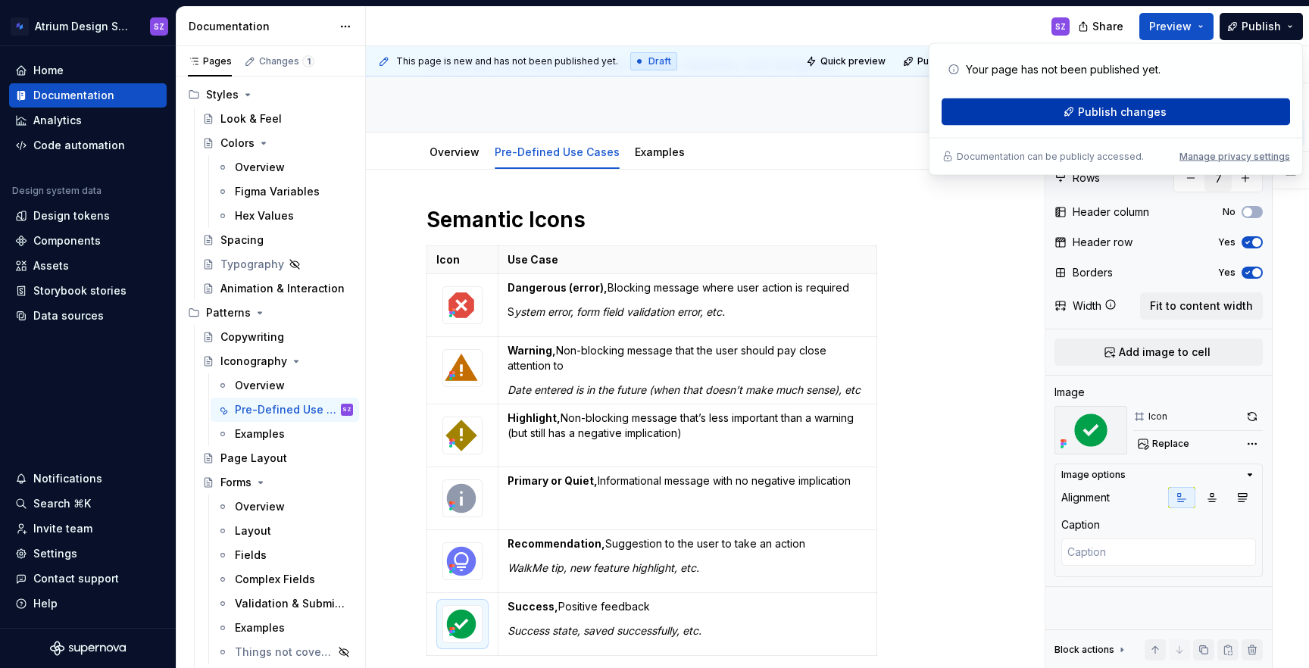
click at [1186, 120] on button "Publish changes" at bounding box center [1116, 111] width 348 height 27
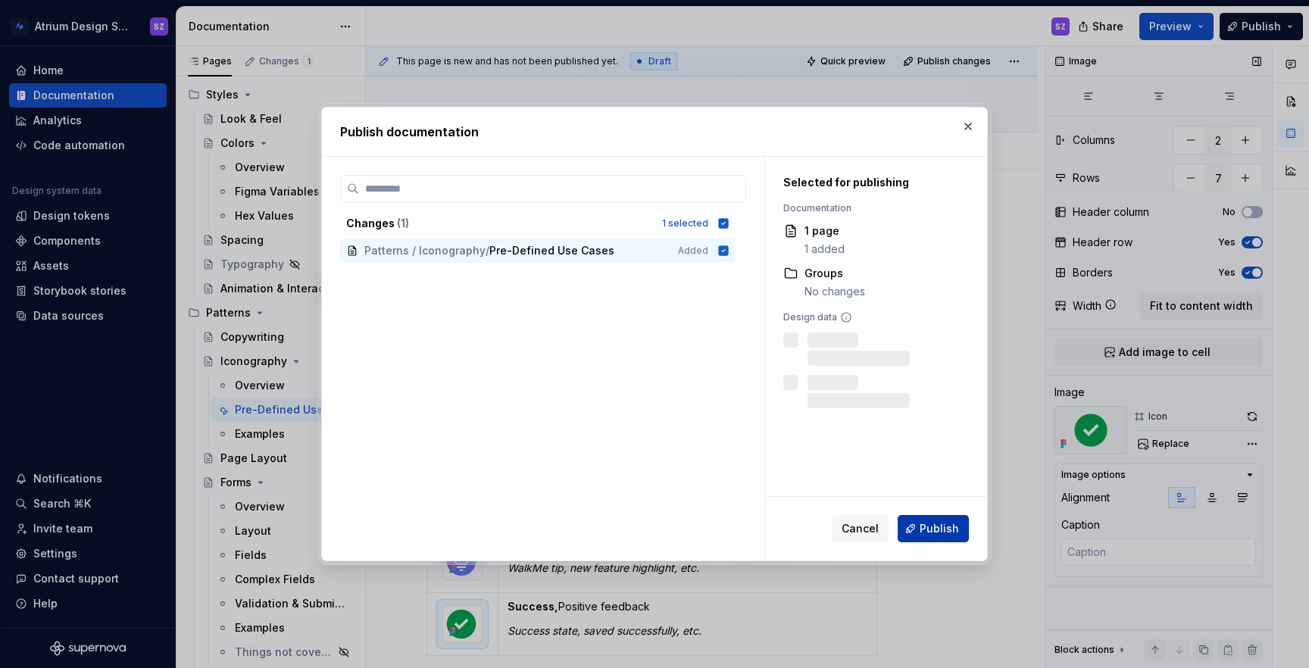
click at [932, 521] on span "Publish" at bounding box center [939, 528] width 39 height 15
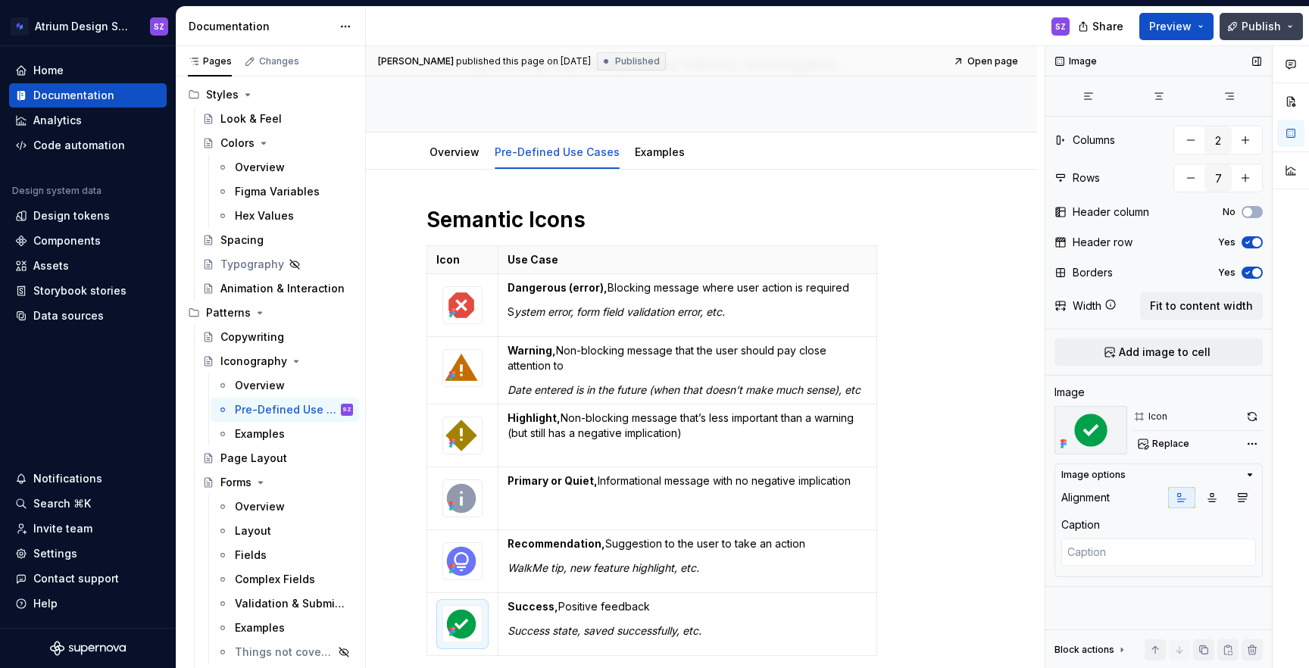
click at [1276, 26] on span "Publish" at bounding box center [1261, 26] width 39 height 15
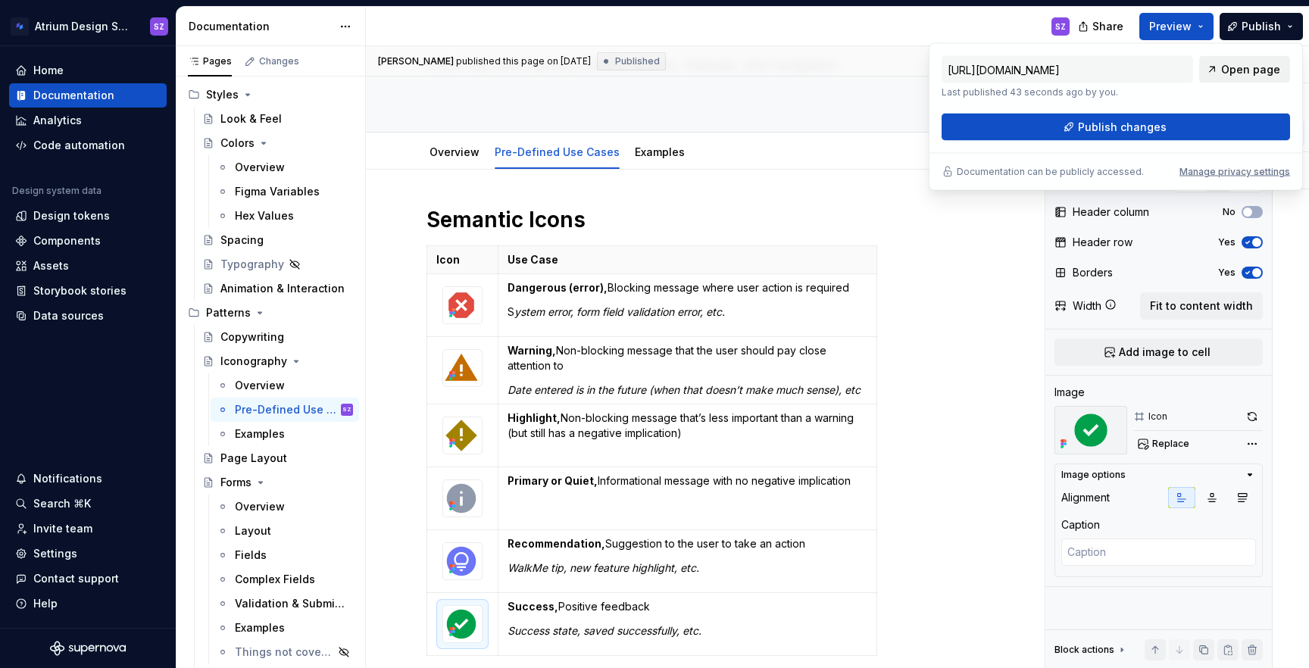
click at [1237, 74] on span "Open page" at bounding box center [1250, 69] width 59 height 15
click at [467, 313] on img at bounding box center [461, 305] width 36 height 36
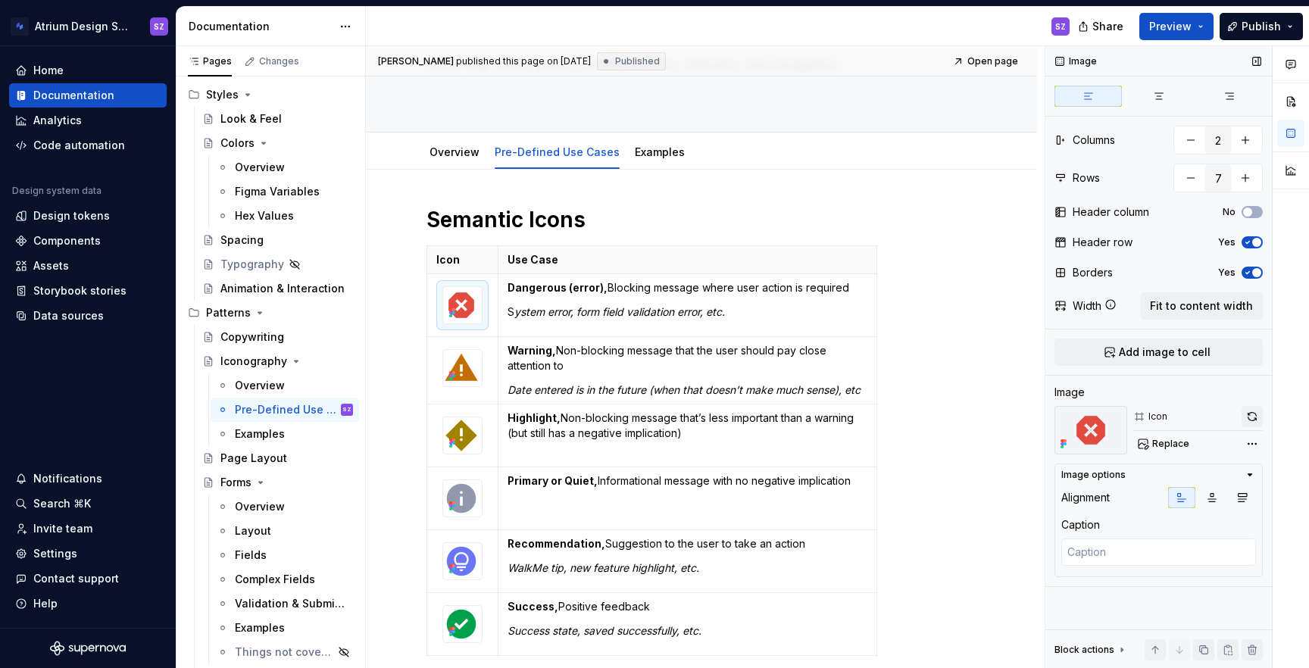
click at [1251, 411] on button "button" at bounding box center [1252, 416] width 21 height 21
click at [464, 377] on img at bounding box center [461, 368] width 36 height 36
click at [1255, 414] on button "button" at bounding box center [1252, 416] width 21 height 21
click at [462, 439] on img at bounding box center [461, 435] width 36 height 36
click at [1254, 417] on button "button" at bounding box center [1252, 416] width 21 height 21
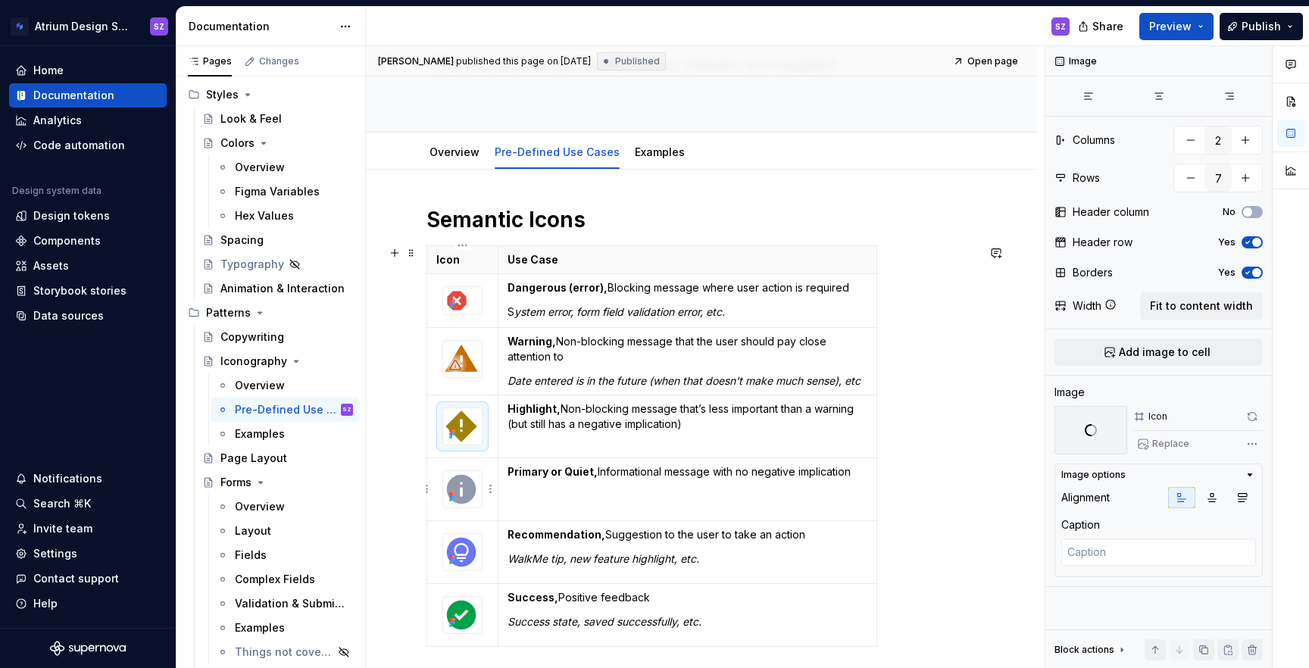
click at [465, 490] on img at bounding box center [461, 489] width 36 height 36
click at [1251, 420] on button "button" at bounding box center [1252, 416] width 21 height 21
click at [460, 552] on img at bounding box center [461, 552] width 36 height 36
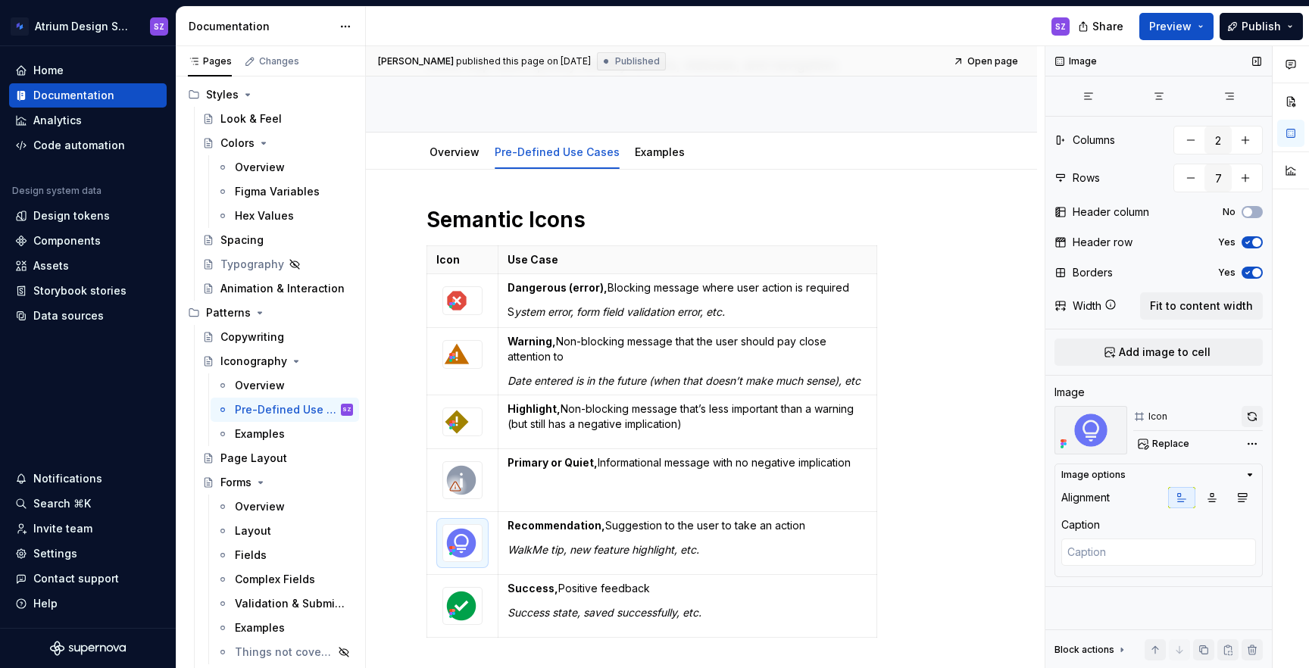
click at [1248, 416] on button "button" at bounding box center [1252, 416] width 21 height 21
click at [462, 604] on img at bounding box center [461, 606] width 36 height 36
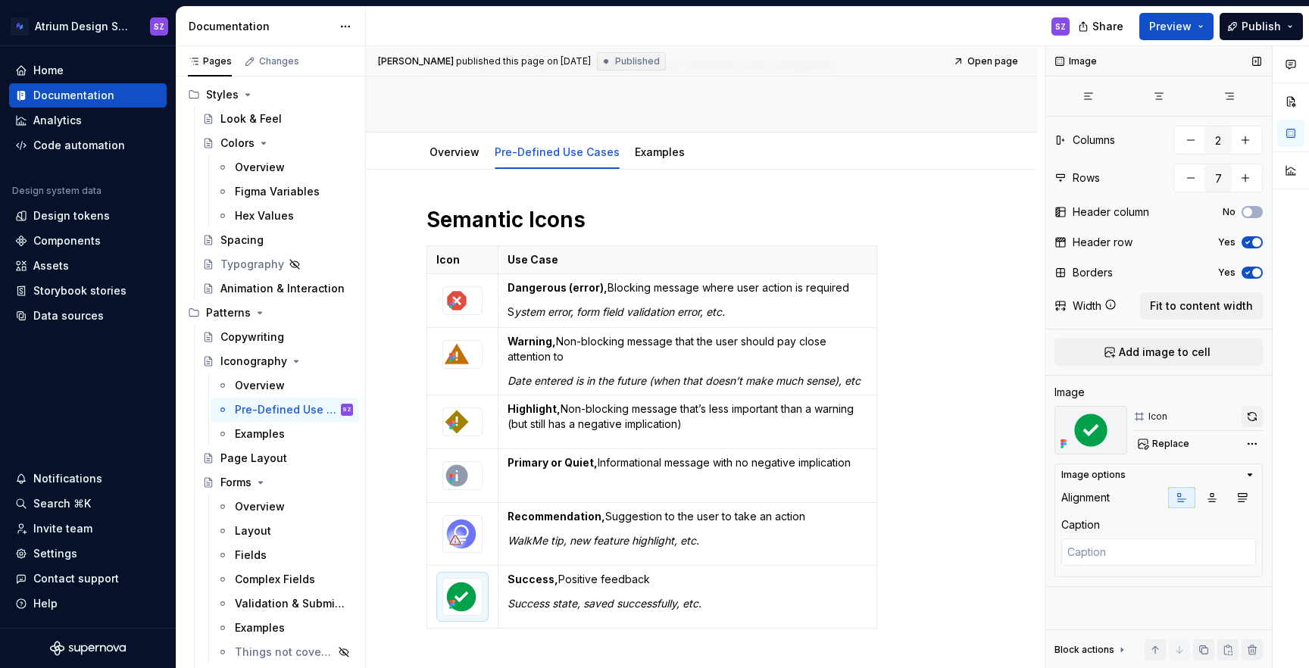
click at [1249, 420] on button "button" at bounding box center [1252, 416] width 21 height 21
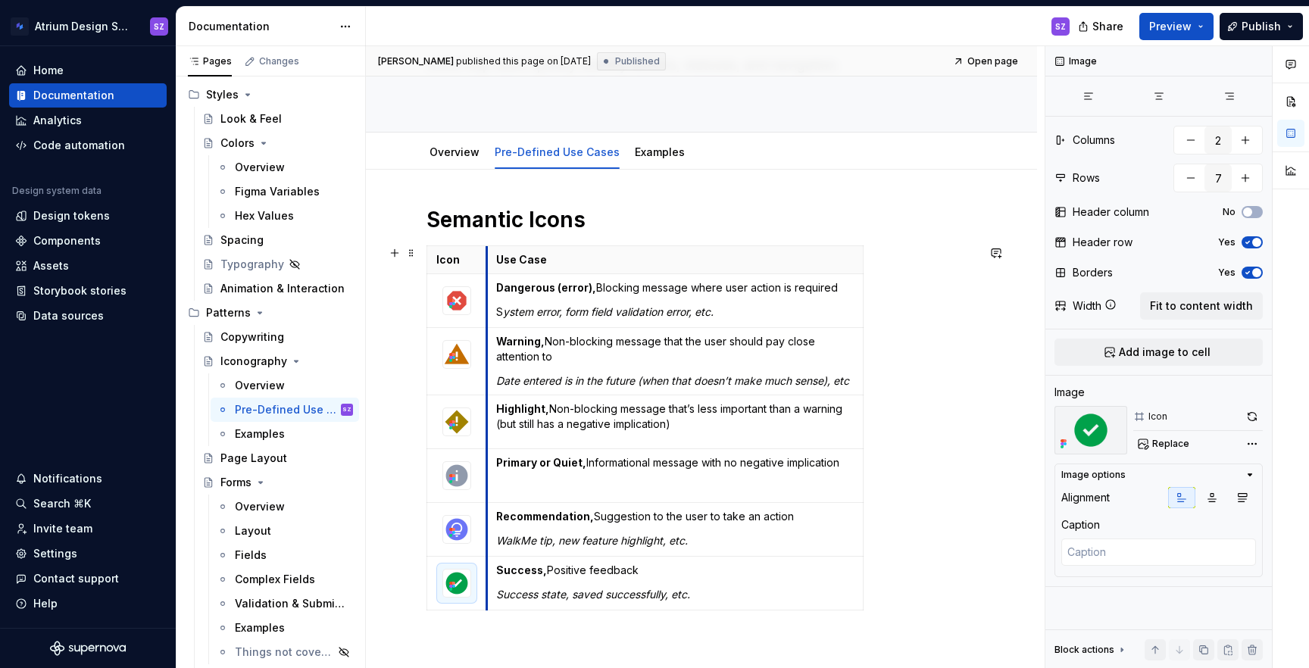
drag, startPoint x: 498, startPoint y: 395, endPoint x: 484, endPoint y: 397, distance: 13.7
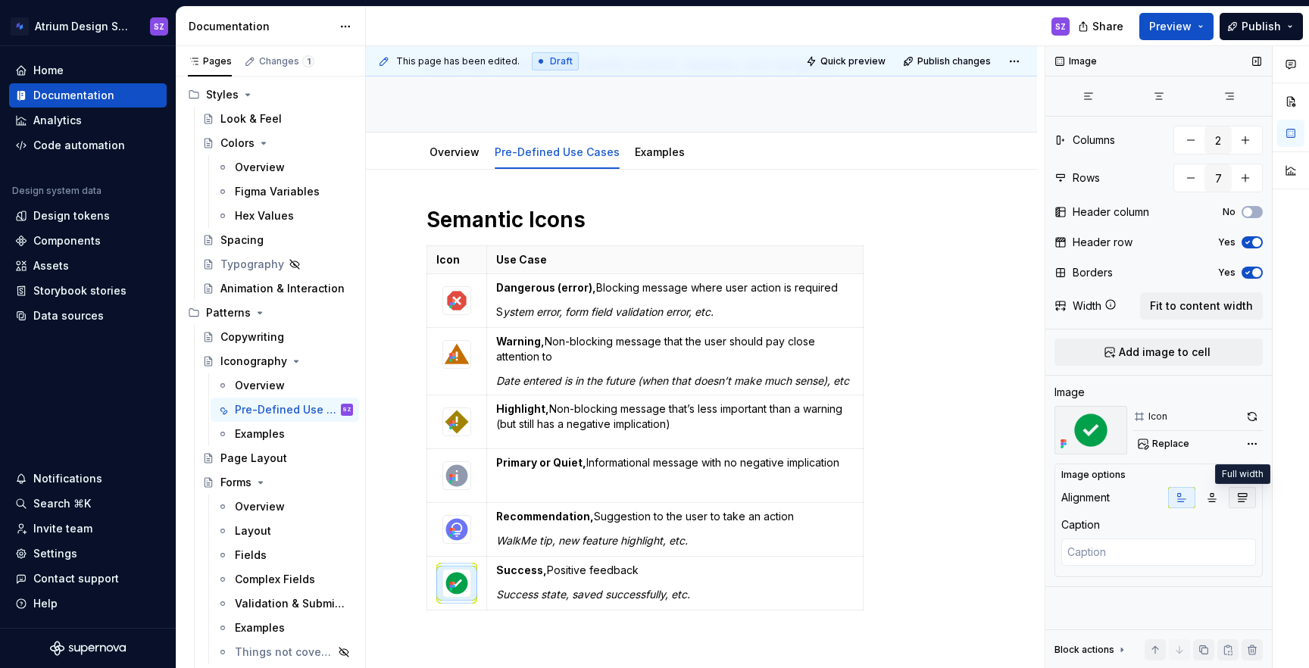
click at [1245, 498] on icon "button" at bounding box center [1242, 498] width 12 height 12
click at [1188, 498] on button "button" at bounding box center [1181, 497] width 27 height 21
click at [1286, 23] on button "Publish" at bounding box center [1261, 26] width 83 height 27
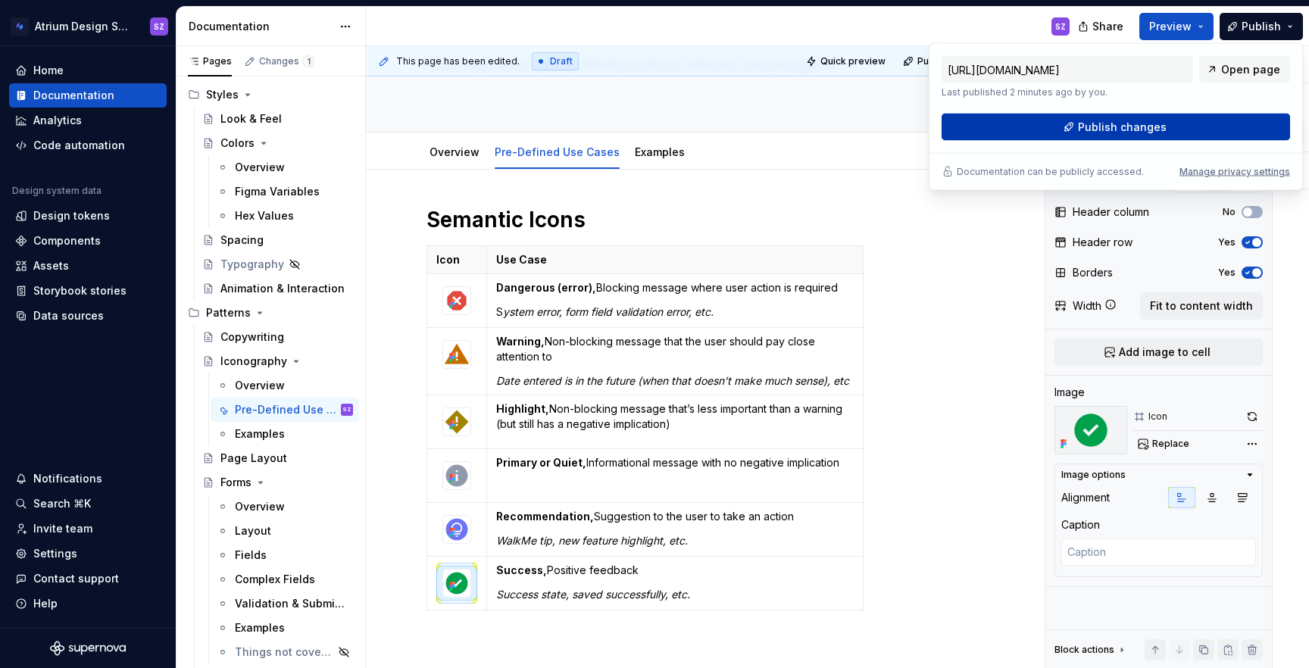
click at [1214, 121] on button "Publish changes" at bounding box center [1116, 127] width 348 height 27
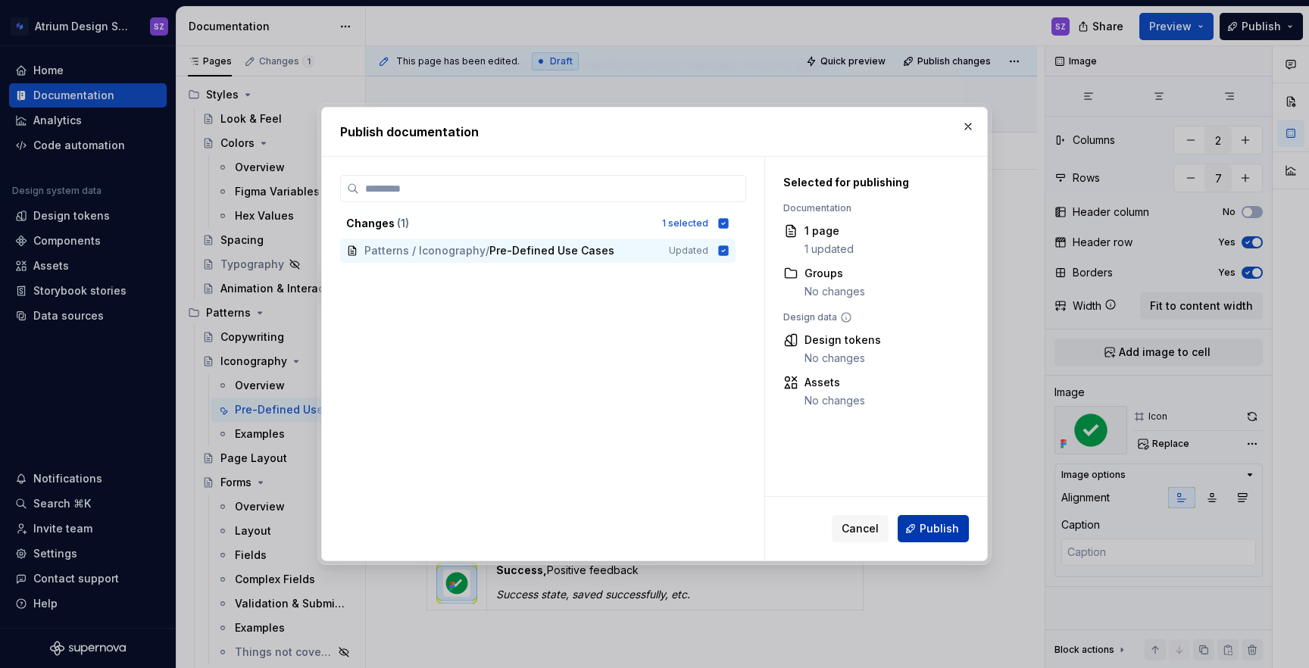
click at [912, 525] on button "Publish" at bounding box center [933, 528] width 71 height 27
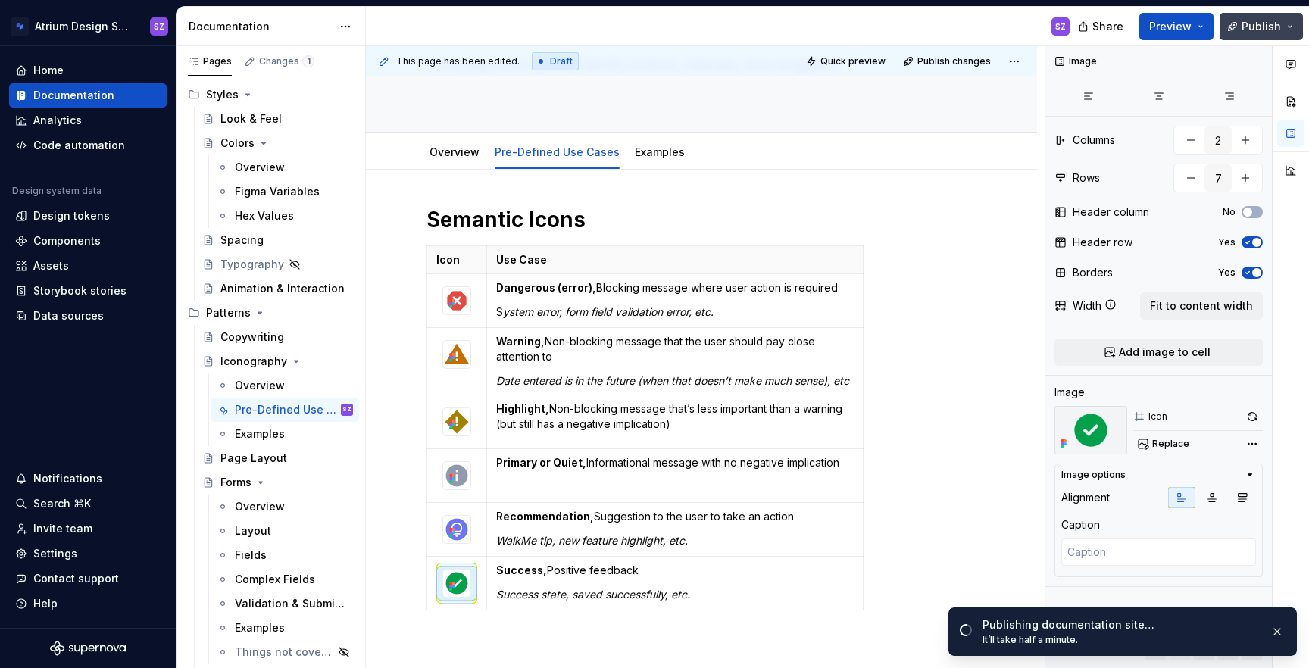
click at [1267, 32] on span "Publish" at bounding box center [1261, 26] width 39 height 15
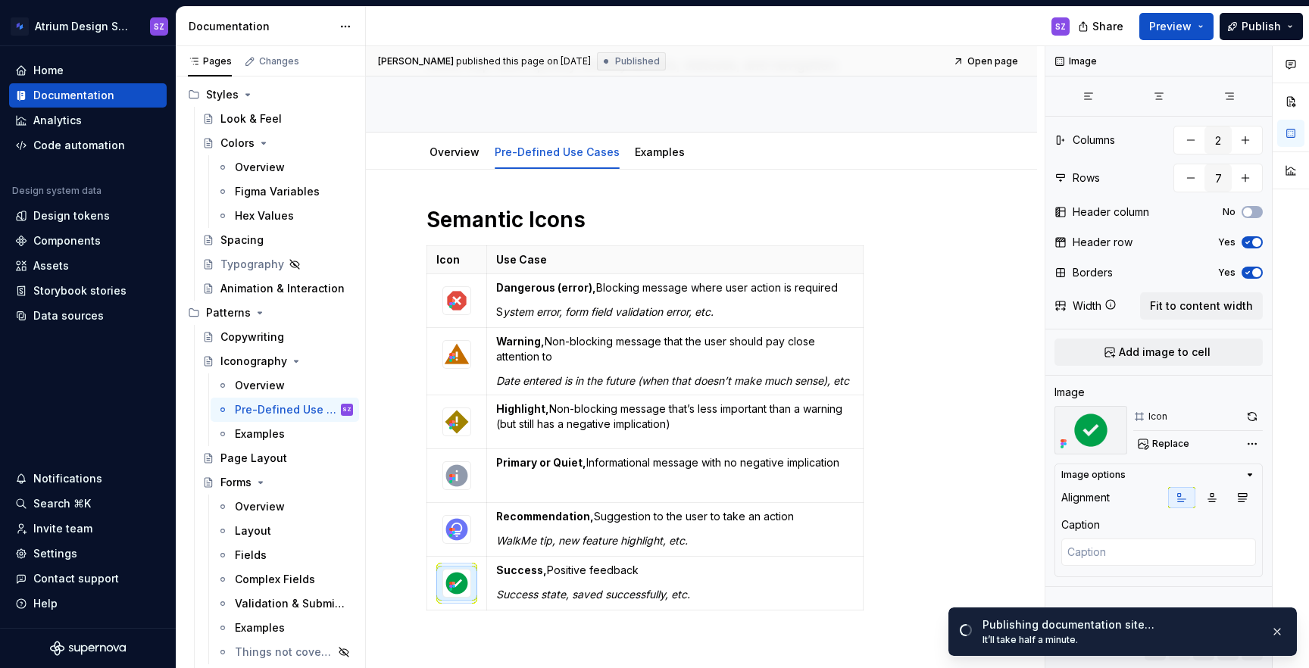
click at [948, 25] on div "SZ" at bounding box center [724, 26] width 716 height 39
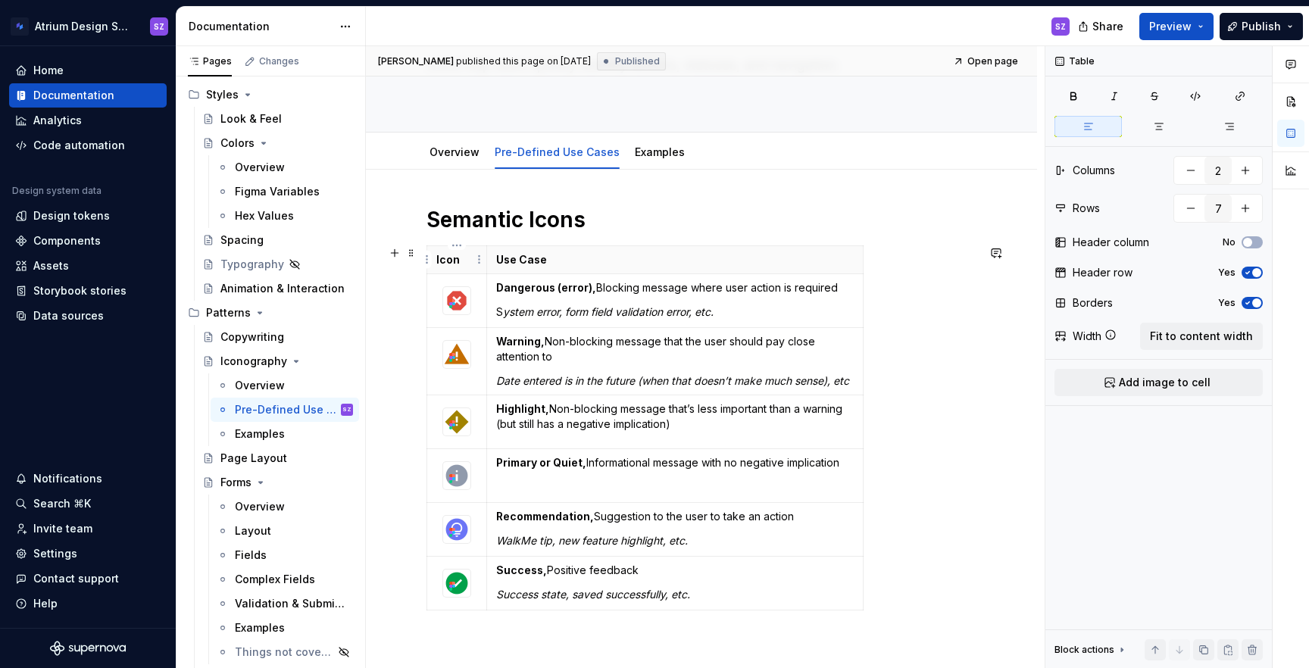
click at [457, 258] on p "Icon" at bounding box center [456, 259] width 41 height 15
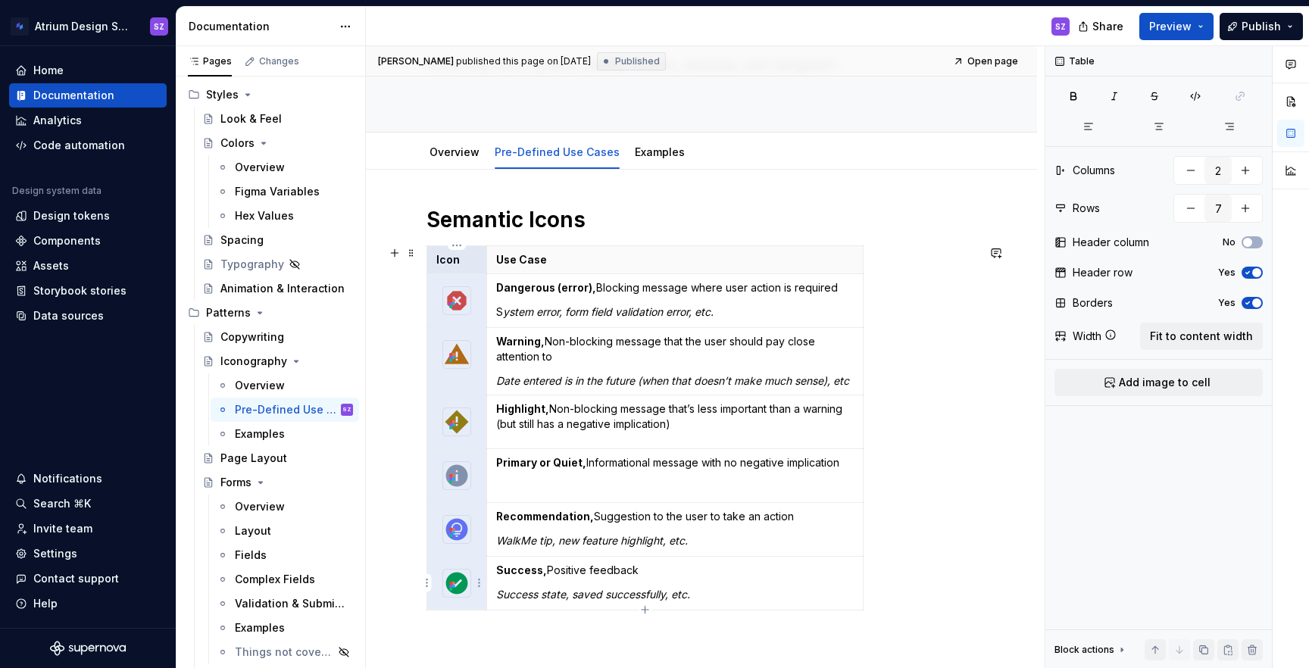
drag, startPoint x: 457, startPoint y: 258, endPoint x: 455, endPoint y: 581, distance: 323.5
click at [455, 581] on tbody "Icon Use Case Dangerous (error), Blocking message where user action is required…" at bounding box center [645, 428] width 436 height 364
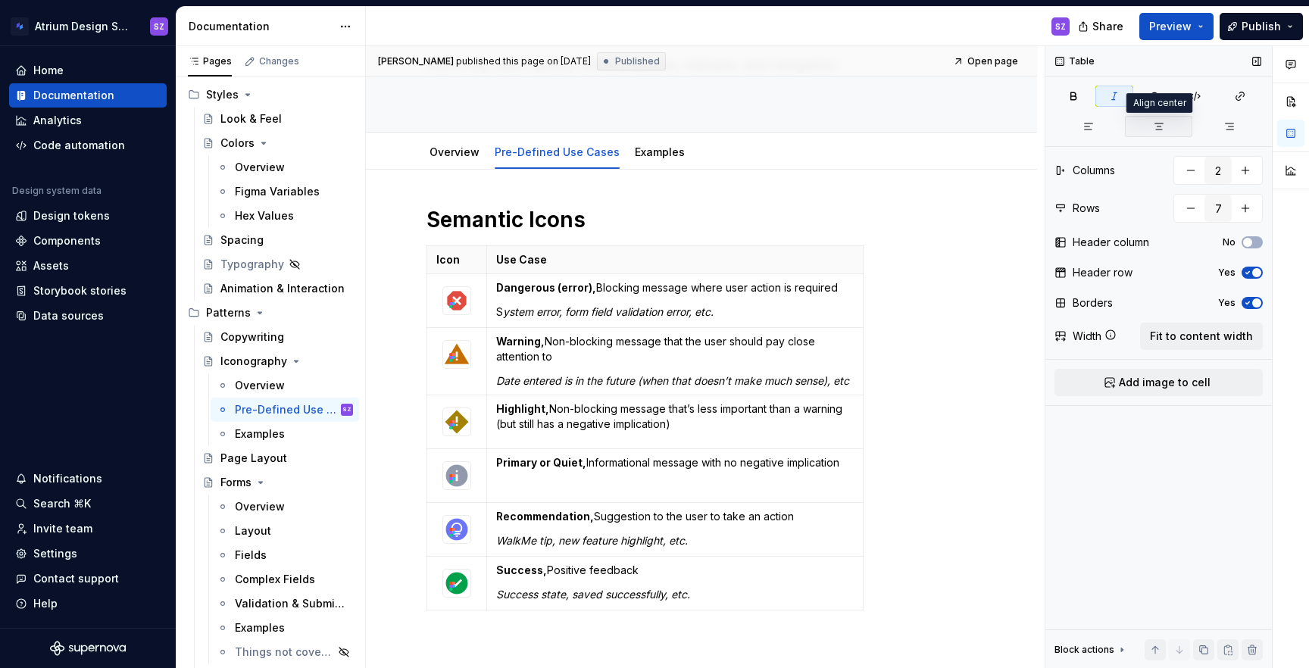
click at [1162, 127] on icon "button" at bounding box center [1159, 126] width 12 height 12
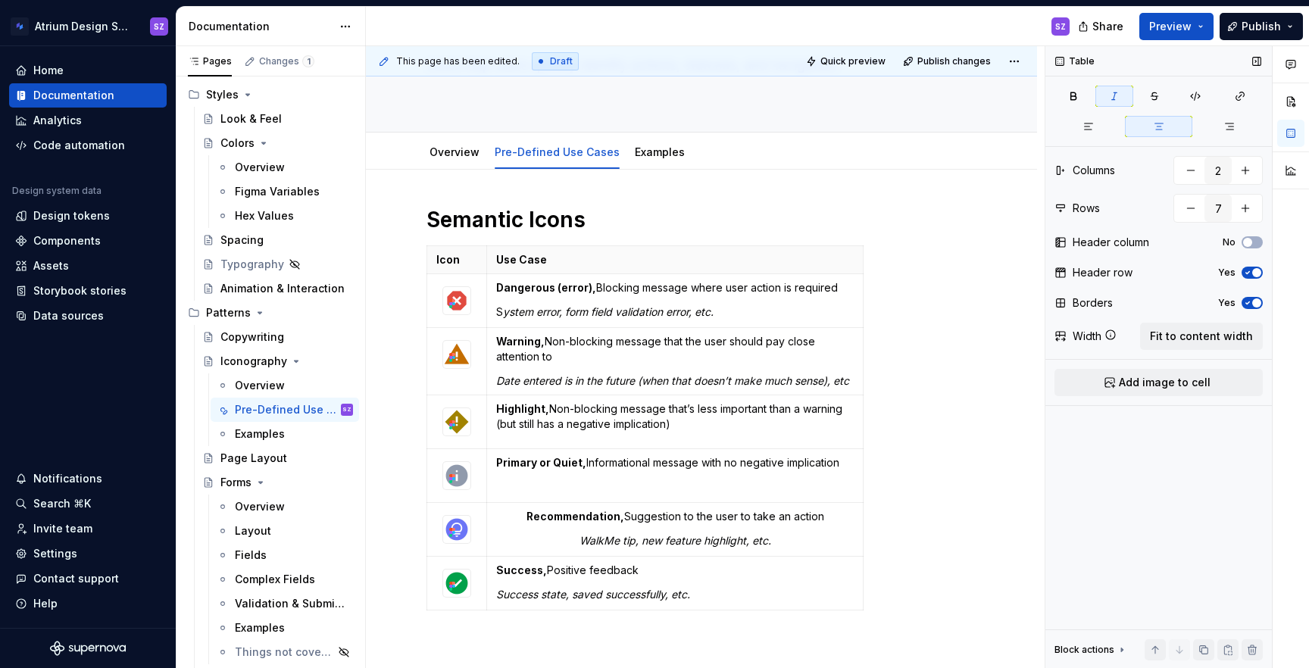
click at [1092, 137] on div "Table Columns 2 Rows 7 Header column No Header row Yes Borders Yes Width Fit to…" at bounding box center [1158, 357] width 226 height 623
click at [1089, 120] on icon "button" at bounding box center [1088, 126] width 12 height 12
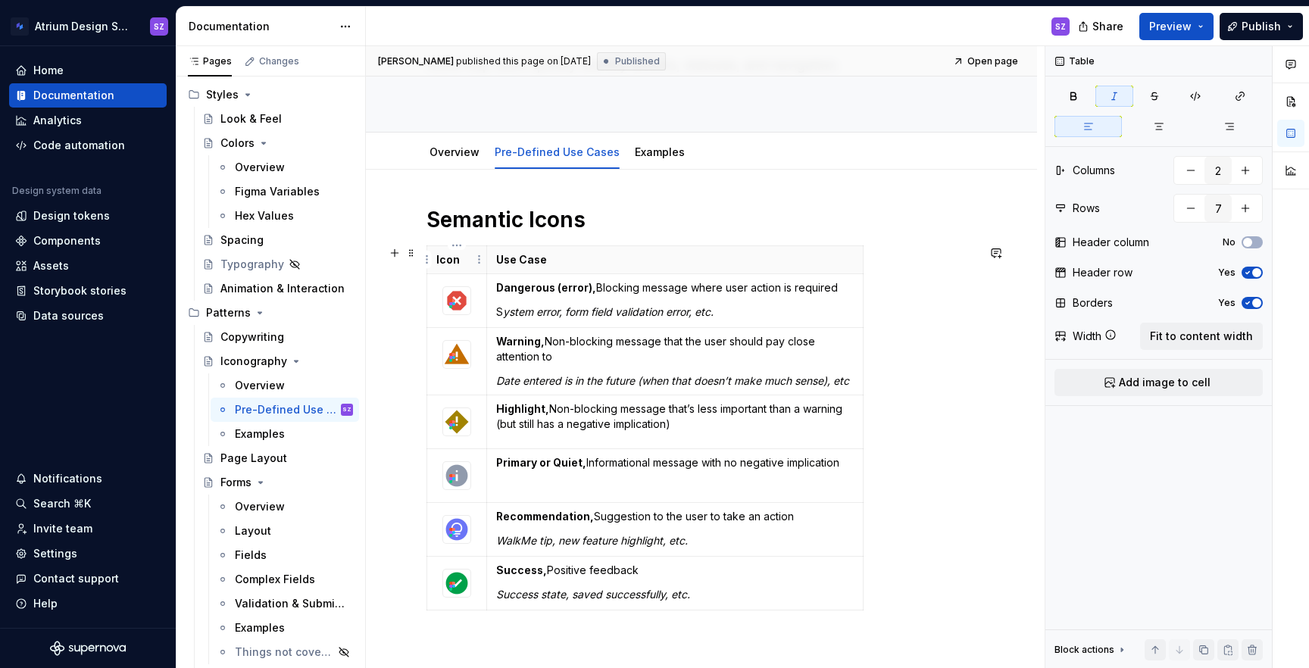
click at [448, 257] on p "Icon" at bounding box center [456, 259] width 41 height 15
click at [1160, 130] on icon "button" at bounding box center [1159, 126] width 12 height 12
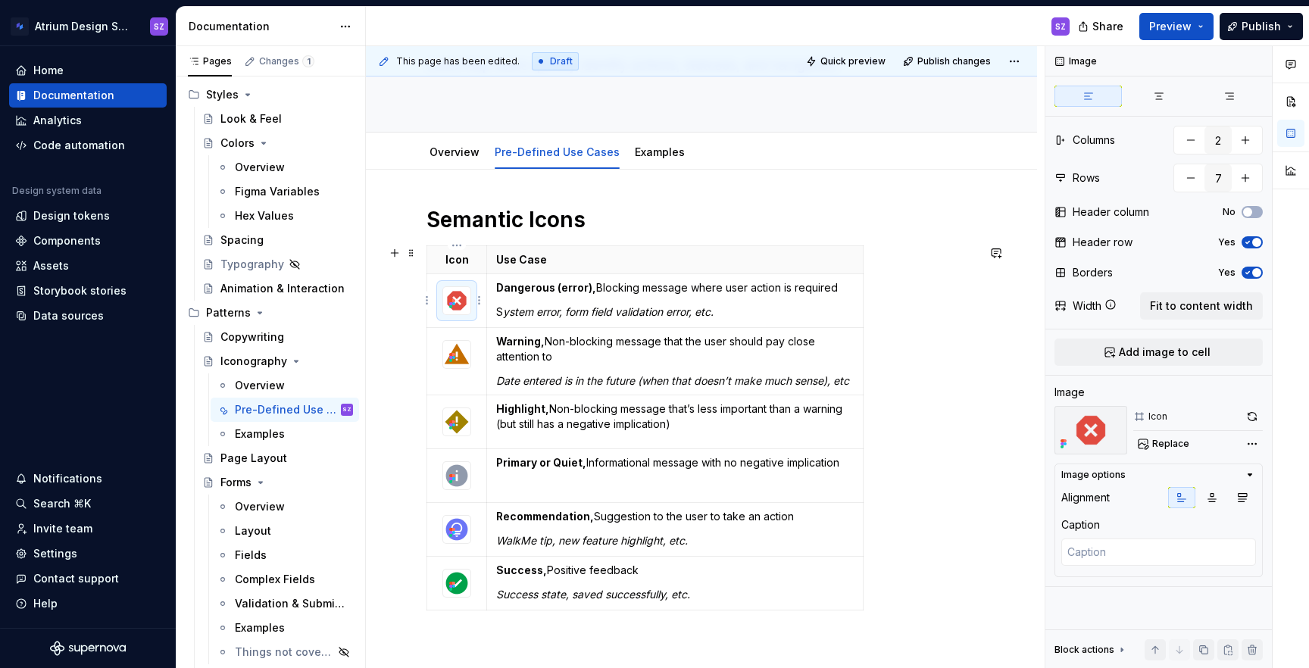
click at [465, 303] on img at bounding box center [456, 300] width 27 height 27
click at [1212, 500] on icon "button" at bounding box center [1212, 498] width 12 height 12
click at [451, 354] on icon at bounding box center [450, 354] width 3 height 3
click at [1213, 501] on icon "button" at bounding box center [1212, 498] width 12 height 12
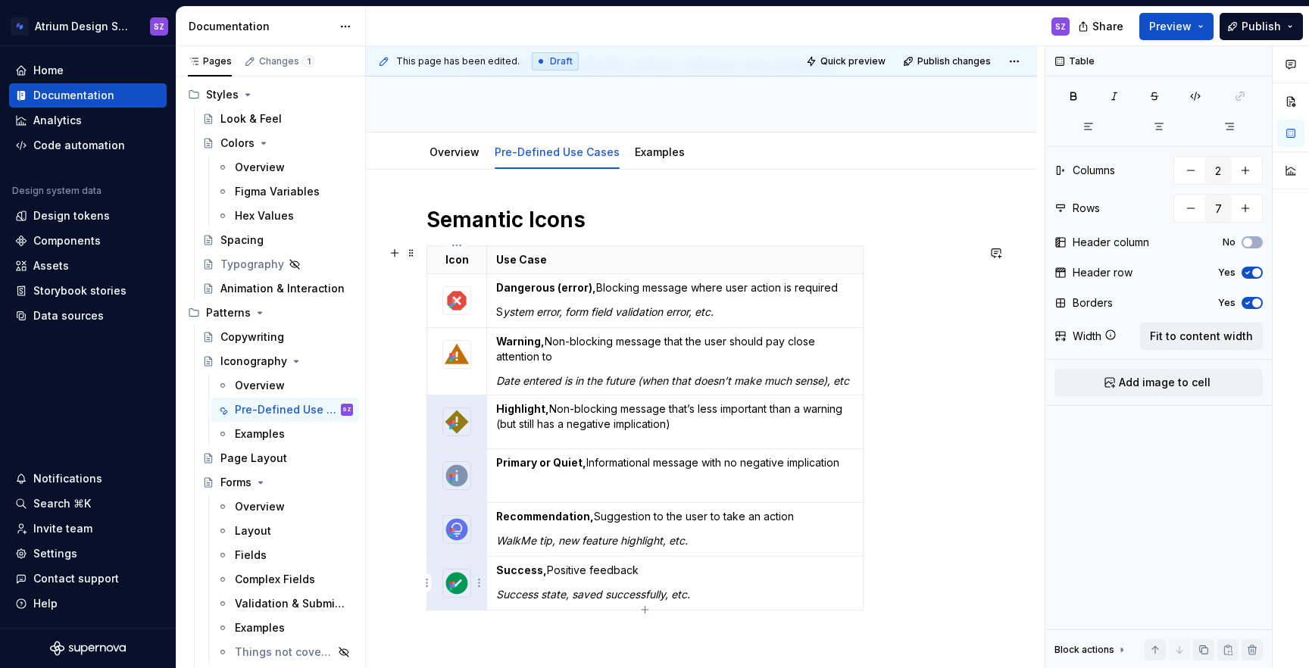
drag, startPoint x: 435, startPoint y: 430, endPoint x: 432, endPoint y: 569, distance: 139.4
click at [432, 569] on tbody "Icon Use Case Dangerous (error), Blocking message where user action is required…" at bounding box center [645, 428] width 436 height 364
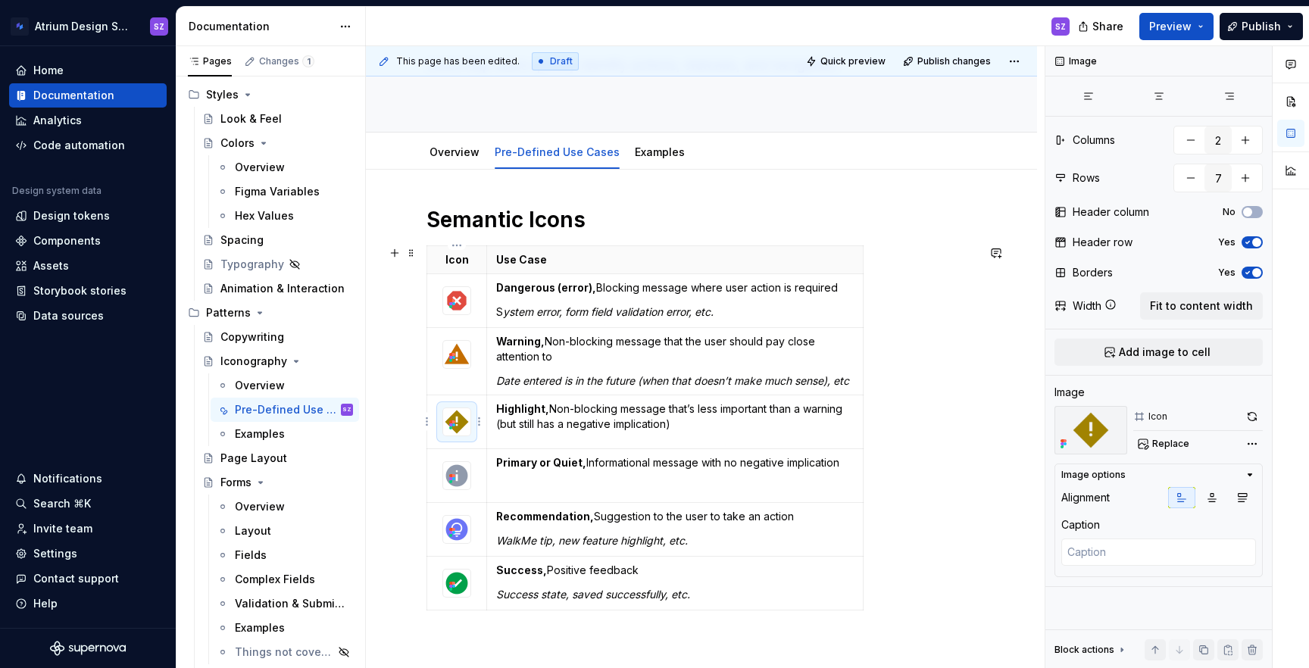
click at [457, 413] on img at bounding box center [456, 421] width 27 height 27
click at [1207, 504] on button "button" at bounding box center [1211, 497] width 27 height 21
click at [457, 470] on img at bounding box center [456, 475] width 27 height 27
click at [1221, 498] on button "button" at bounding box center [1211, 497] width 27 height 21
click at [456, 533] on icon at bounding box center [452, 532] width 12 height 12
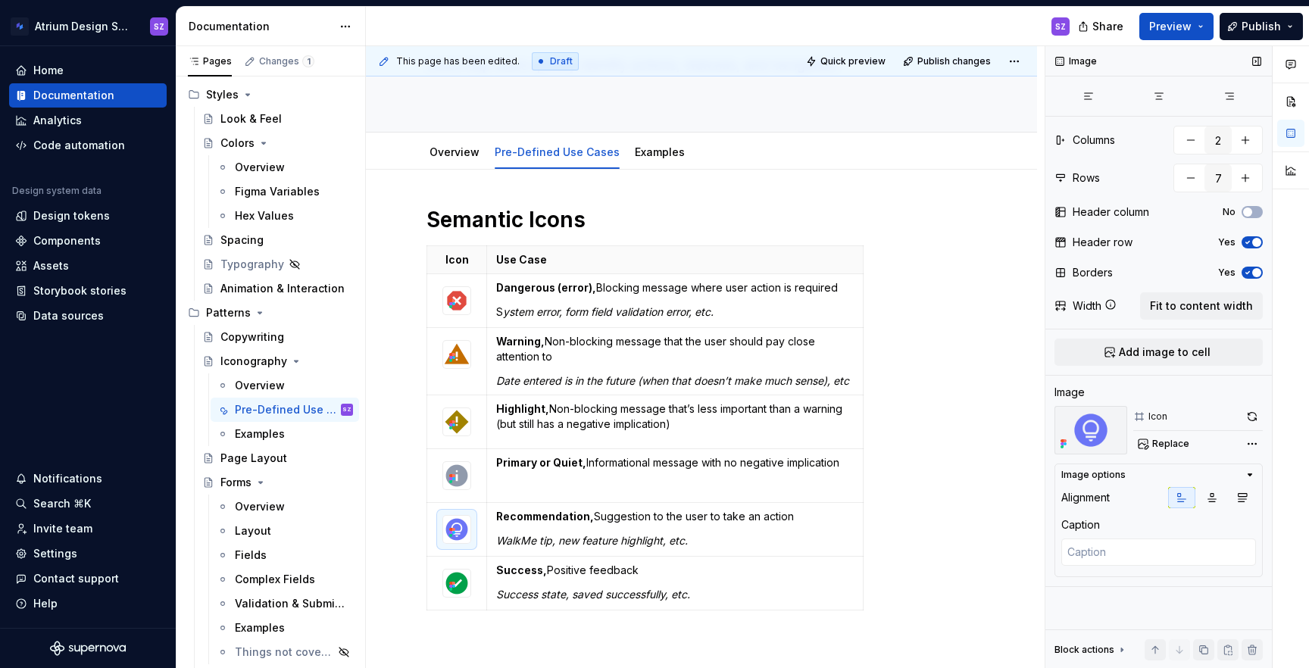
click at [1206, 509] on div "Alignment Caption" at bounding box center [1158, 529] width 195 height 85
click at [1217, 501] on icon "button" at bounding box center [1212, 498] width 12 height 12
click at [469, 611] on div "Icon Use Case Dangerous (error), Blocking message where user action is required…" at bounding box center [701, 430] width 550 height 371
click at [467, 594] on img at bounding box center [456, 583] width 27 height 27
click at [1212, 497] on icon "button" at bounding box center [1212, 498] width 12 height 12
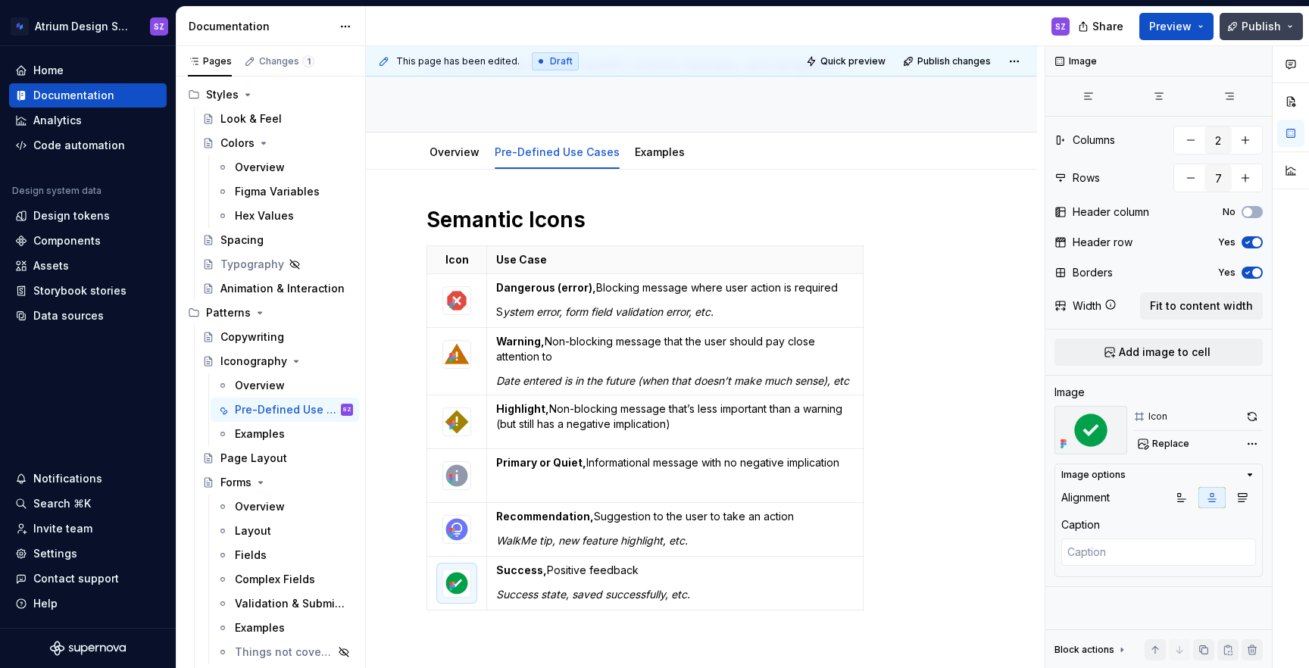
click at [1258, 31] on span "Publish" at bounding box center [1261, 26] width 39 height 15
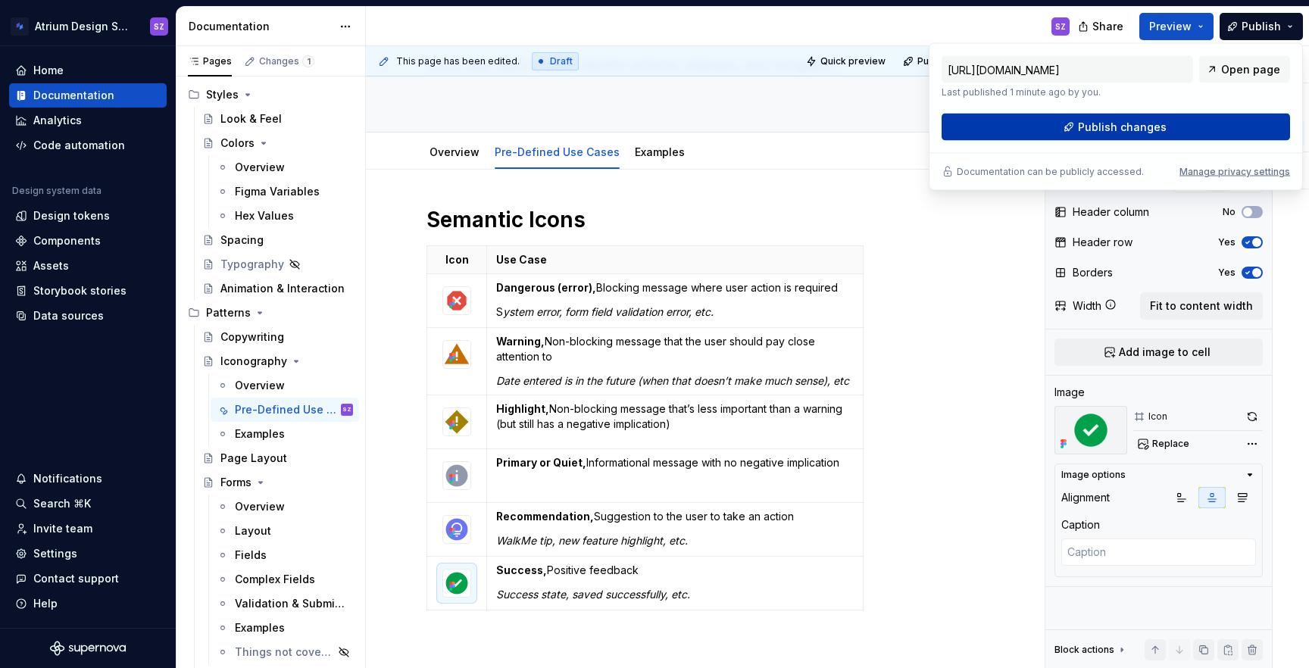
click at [1217, 124] on button "Publish changes" at bounding box center [1116, 127] width 348 height 27
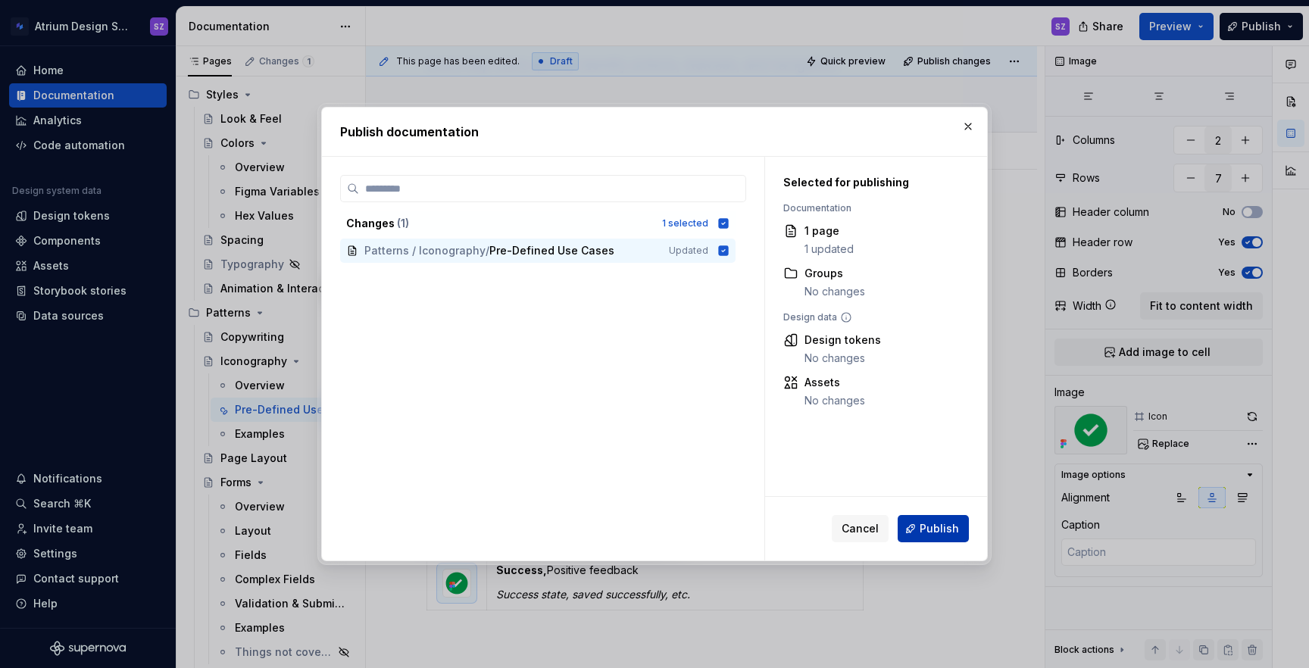
click at [950, 530] on span "Publish" at bounding box center [939, 528] width 39 height 15
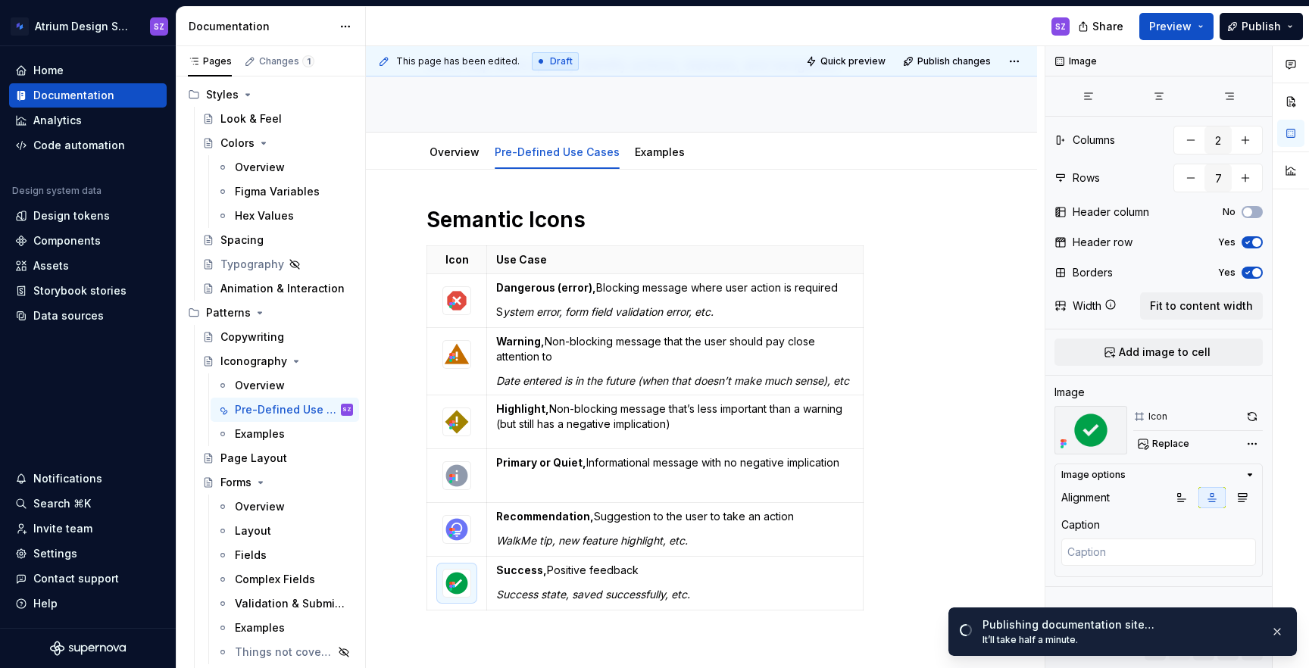
click at [950, 530] on div "Icon Use Case Dangerous (error), Blocking message where user action is required…" at bounding box center [701, 430] width 550 height 371
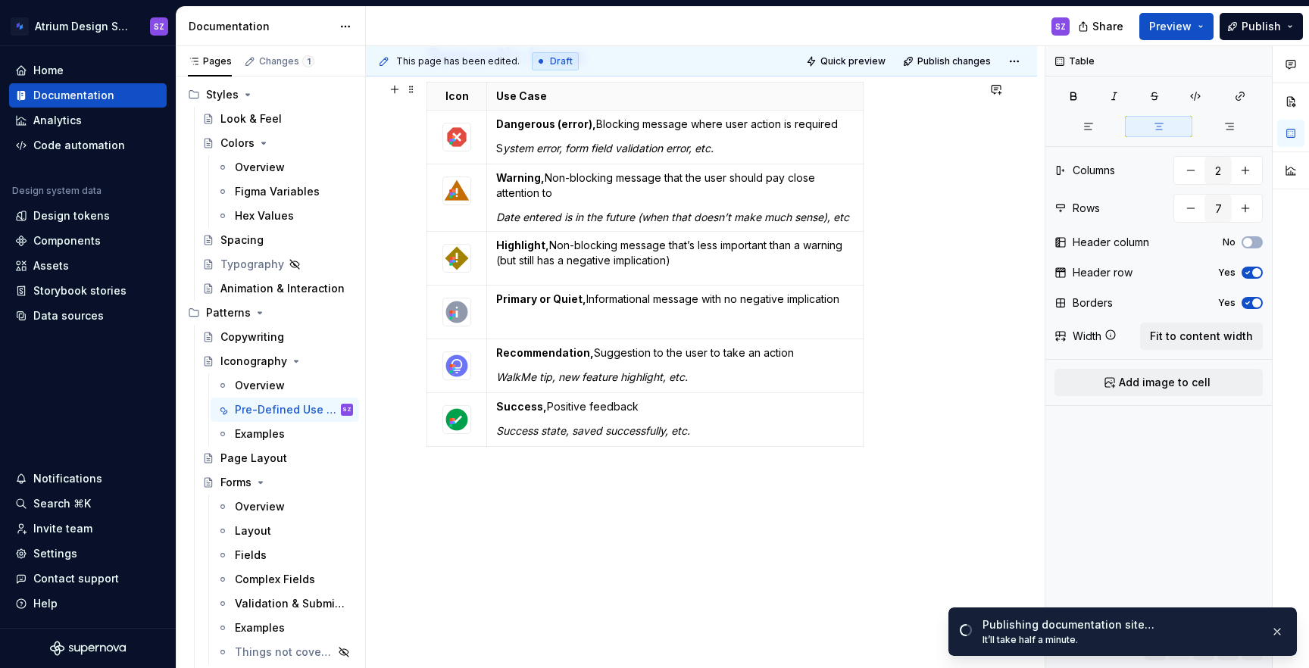
scroll to position [277, 0]
click at [462, 488] on div "Semantic Icons Icon Use Case Dangerous (error), Blocking message where user act…" at bounding box center [701, 337] width 671 height 666
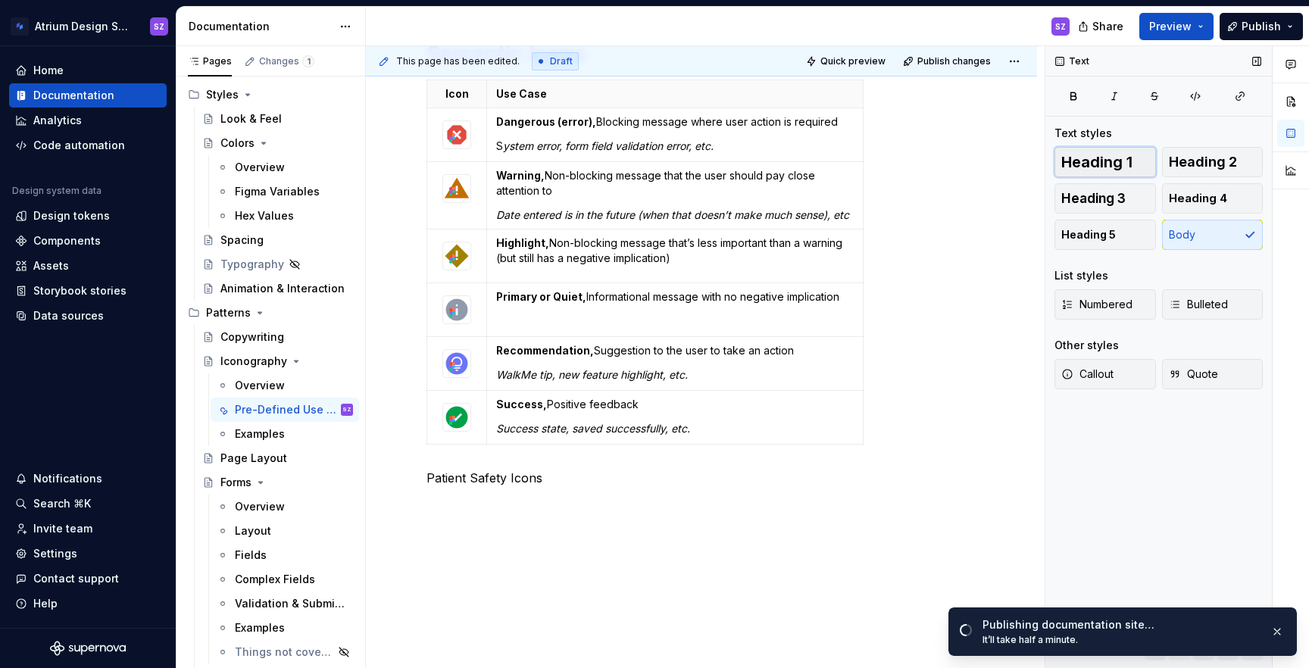
click at [1110, 164] on span "Heading 1" at bounding box center [1096, 162] width 71 height 15
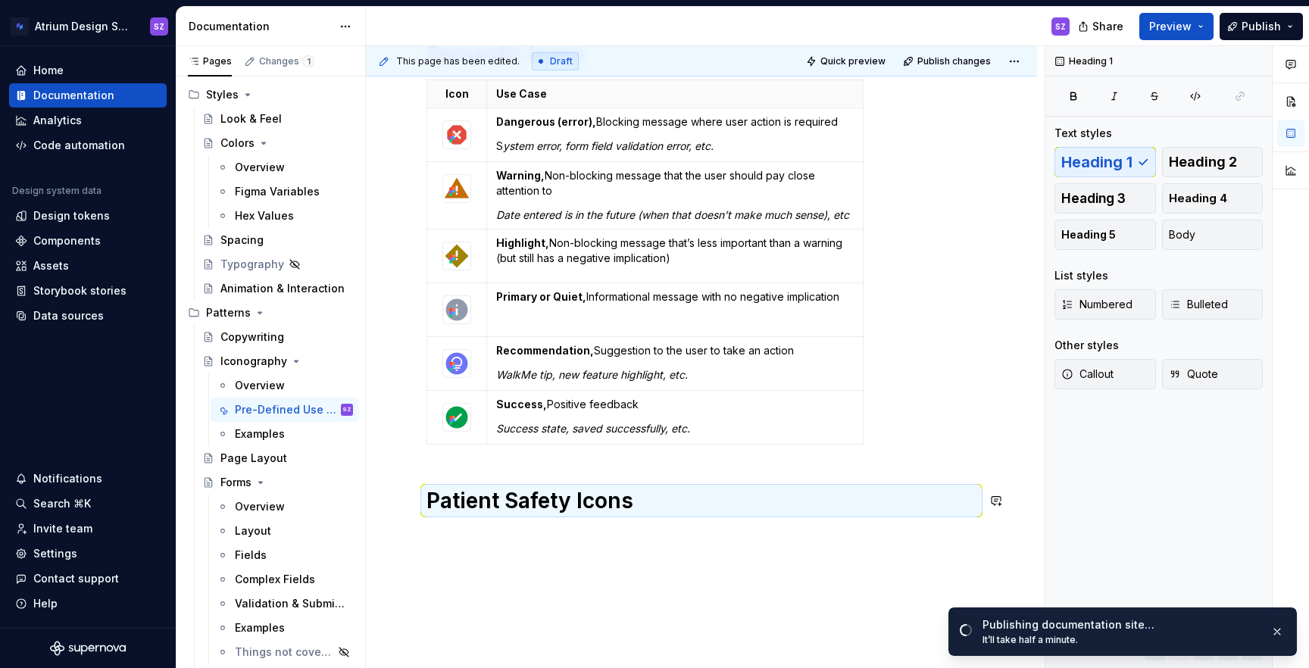
click at [635, 457] on div "Semantic Icons Icon Use Case Dangerous (error), Blocking message where user act…" at bounding box center [701, 277] width 550 height 474
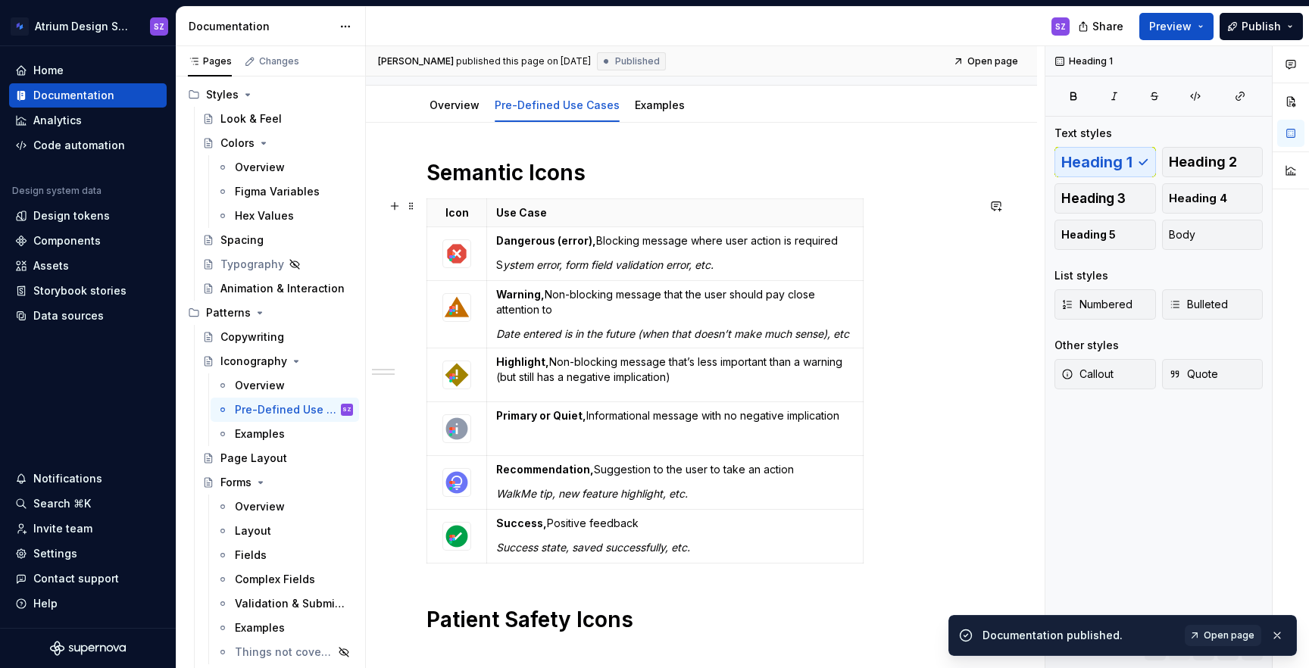
scroll to position [114, 0]
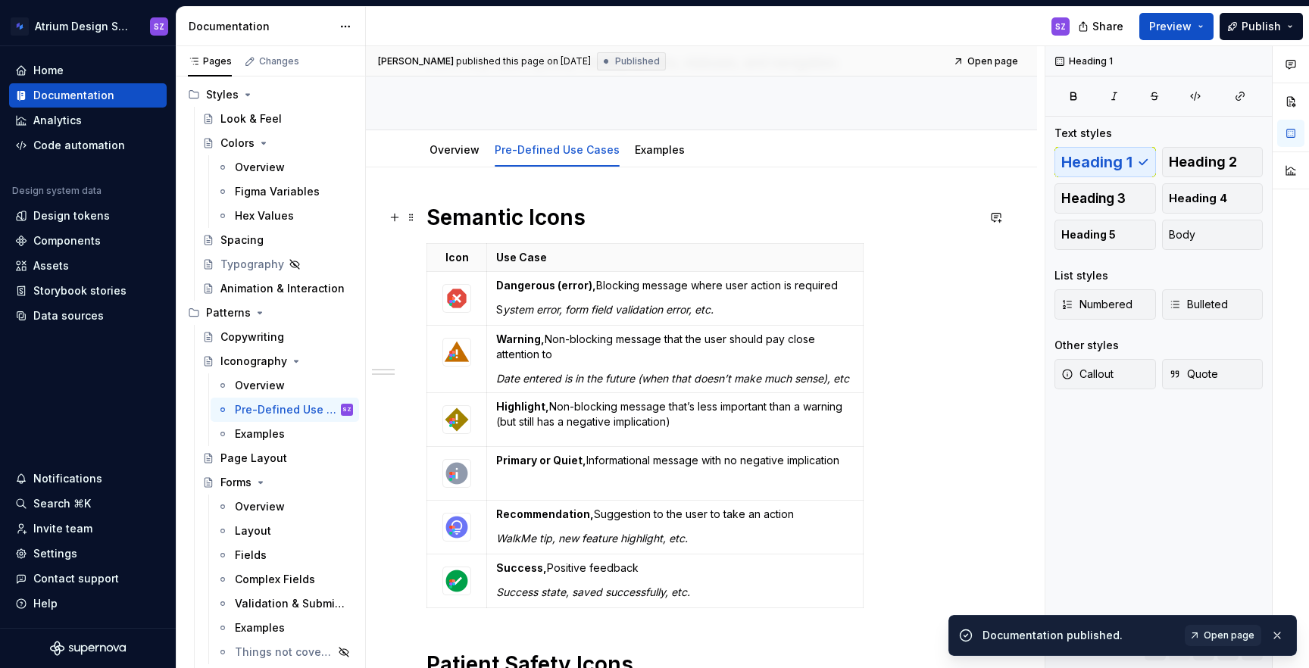
click at [592, 215] on h1 "Semantic Icons" at bounding box center [701, 217] width 550 height 27
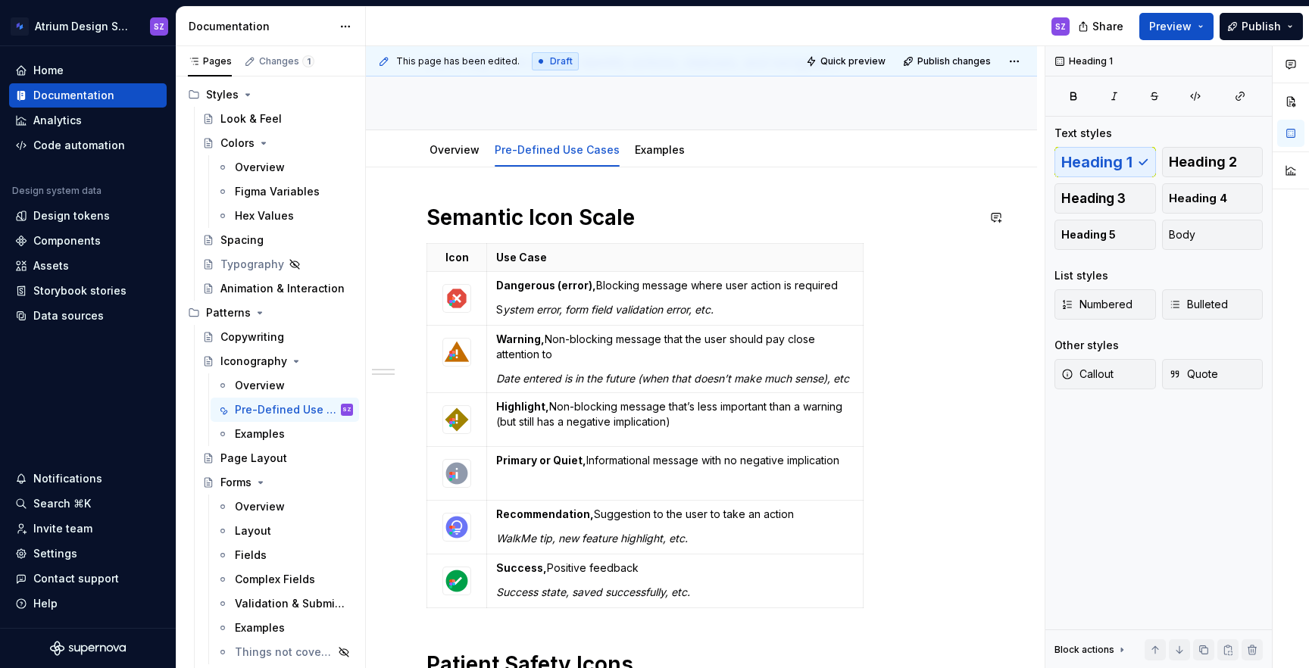
click at [606, 226] on h1 "Semantic Icon Scale" at bounding box center [701, 217] width 550 height 27
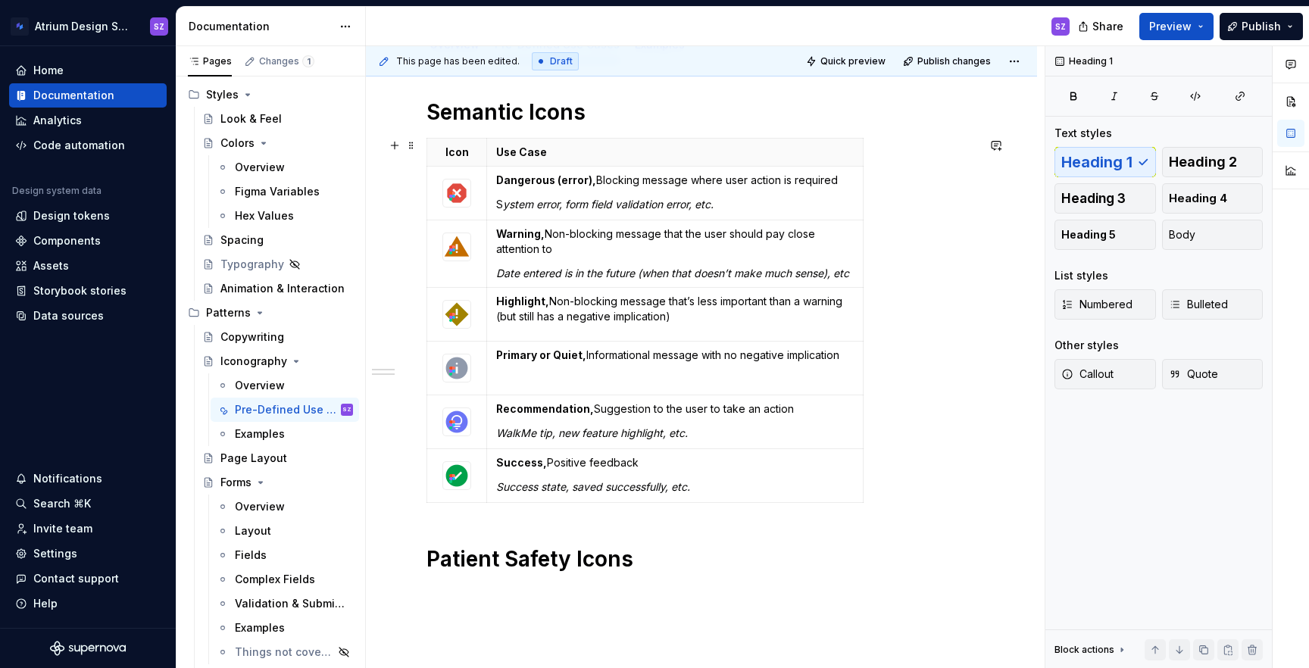
scroll to position [264, 0]
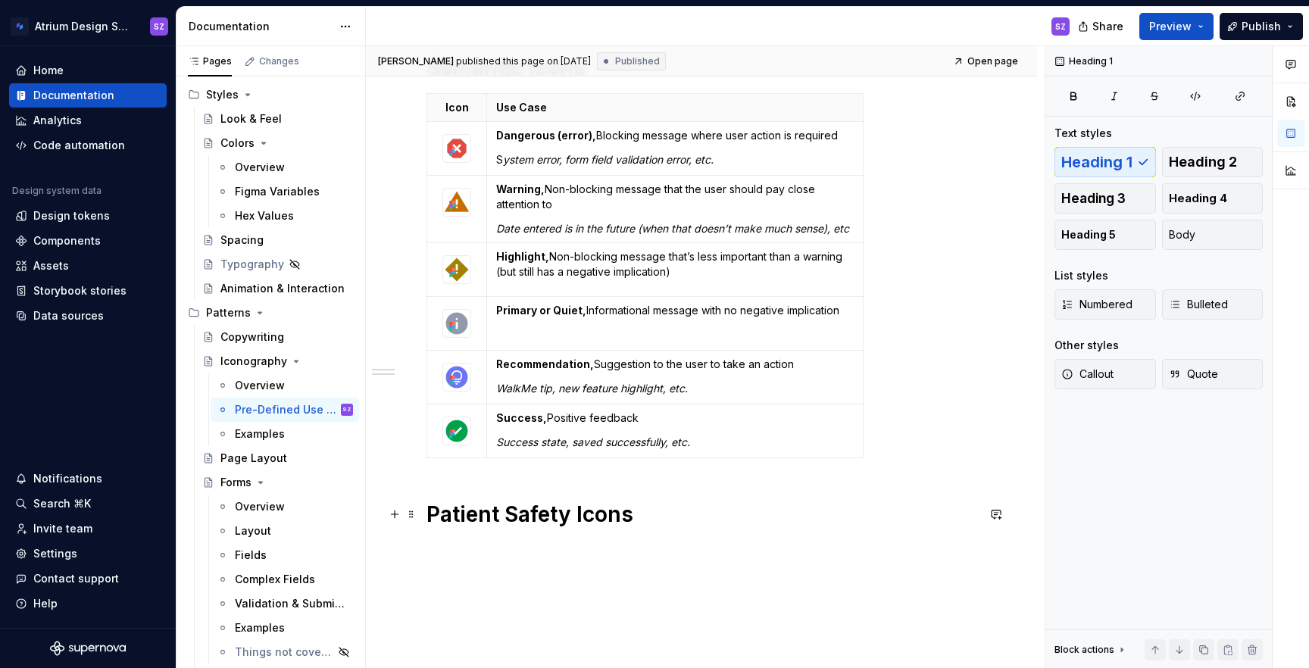
click at [634, 513] on h1 "Patient Safety Icons" at bounding box center [701, 514] width 550 height 27
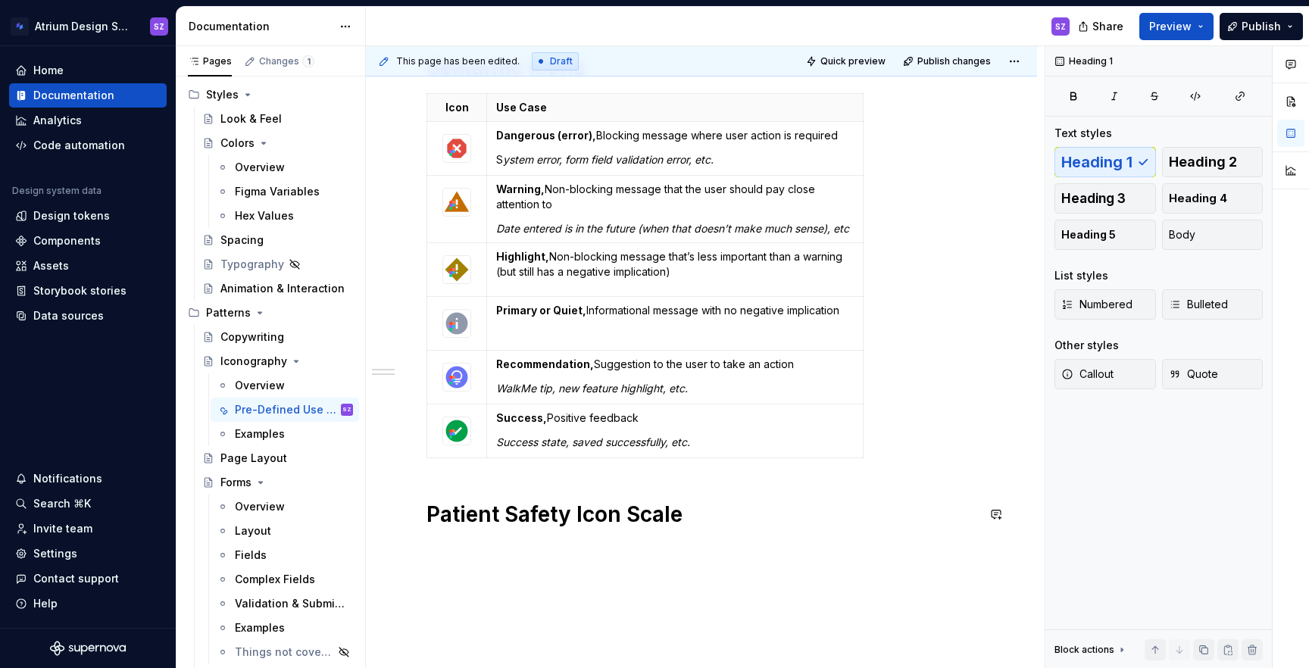
click at [634, 513] on h1 "Patient Safety Icon Scale" at bounding box center [701, 514] width 550 height 27
click at [568, 513] on h1 "Patient Safety Icon" at bounding box center [701, 514] width 550 height 27
click at [695, 517] on h1 "Patient Safety Scale Icon" at bounding box center [701, 514] width 550 height 27
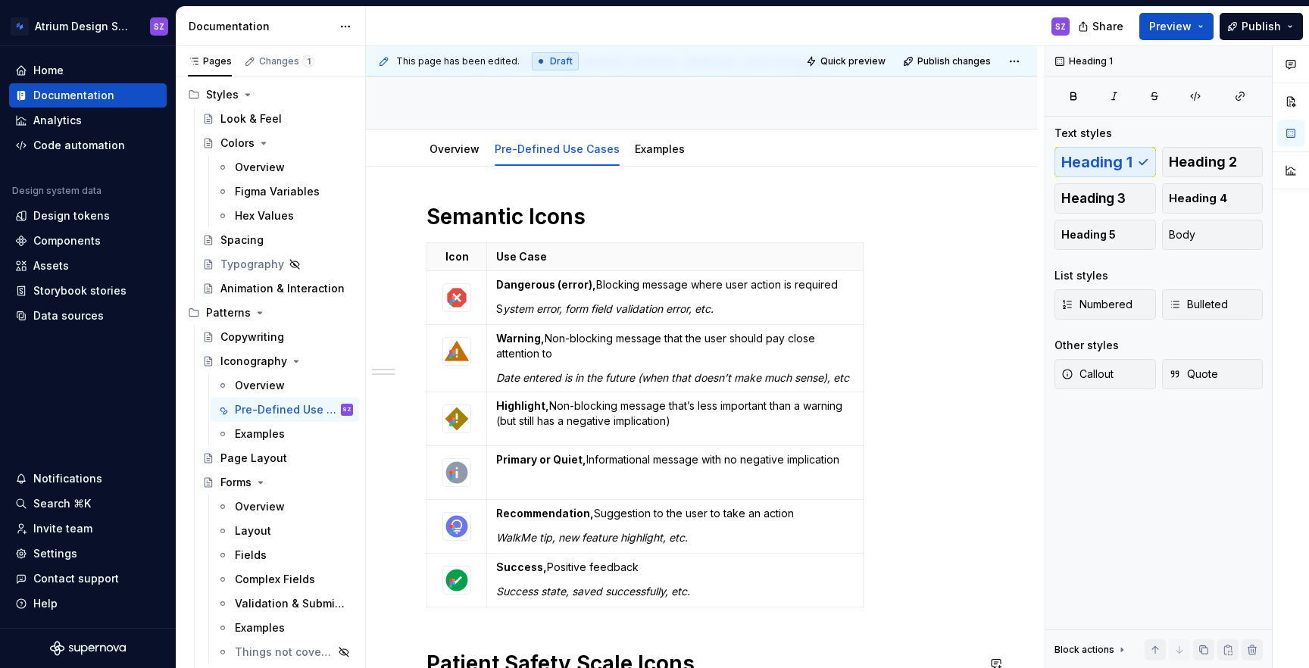
scroll to position [55, 0]
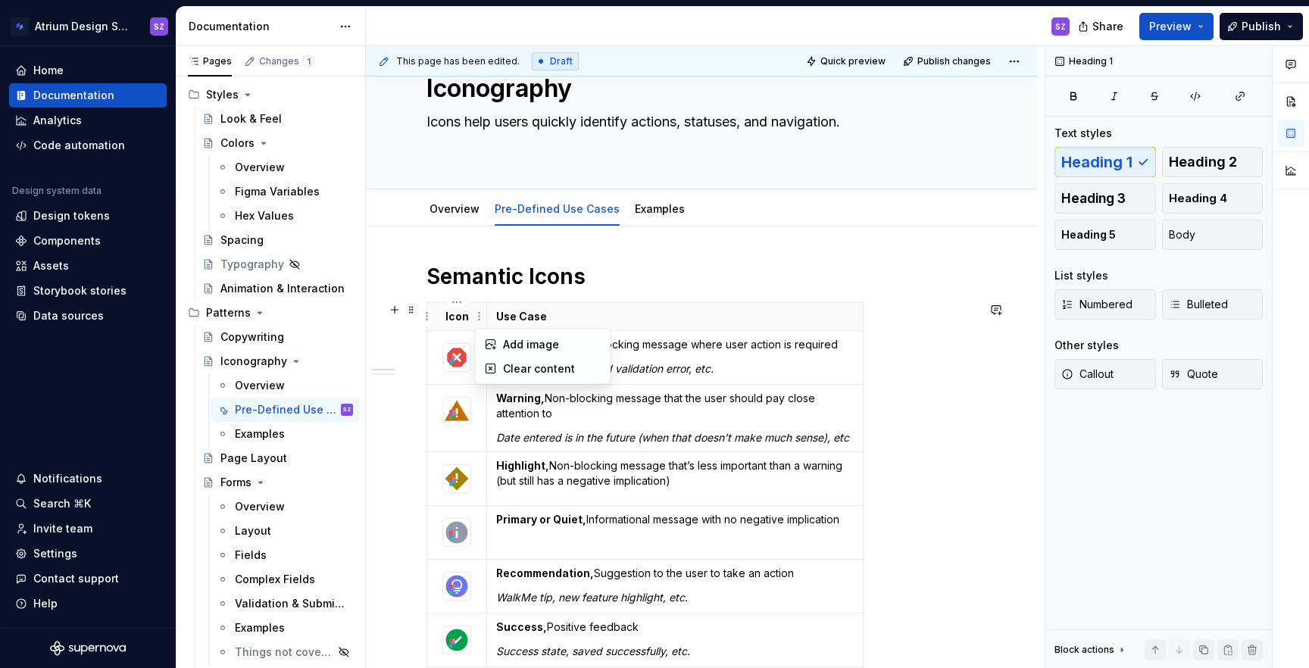
click at [583, 398] on html "Atrium Design System SZ Home Documentation Analytics Code automation Design sys…" at bounding box center [654, 334] width 1309 height 668
click at [676, 433] on html "Atrium Design System SZ Home Documentation Analytics Code automation Design sys…" at bounding box center [654, 334] width 1309 height 668
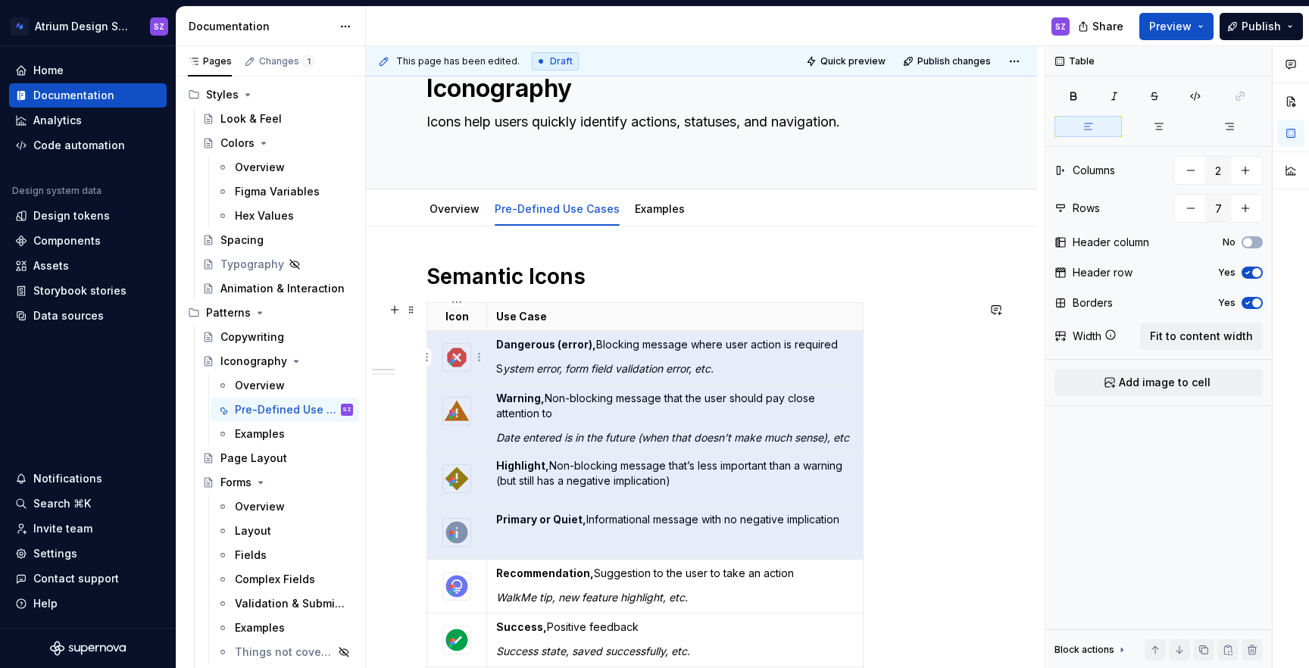
drag, startPoint x: 663, startPoint y: 534, endPoint x: 473, endPoint y: 348, distance: 265.7
click at [473, 348] on tbody "Icon Use Case Dangerous (error), Blocking message where user action is required…" at bounding box center [645, 485] width 436 height 364
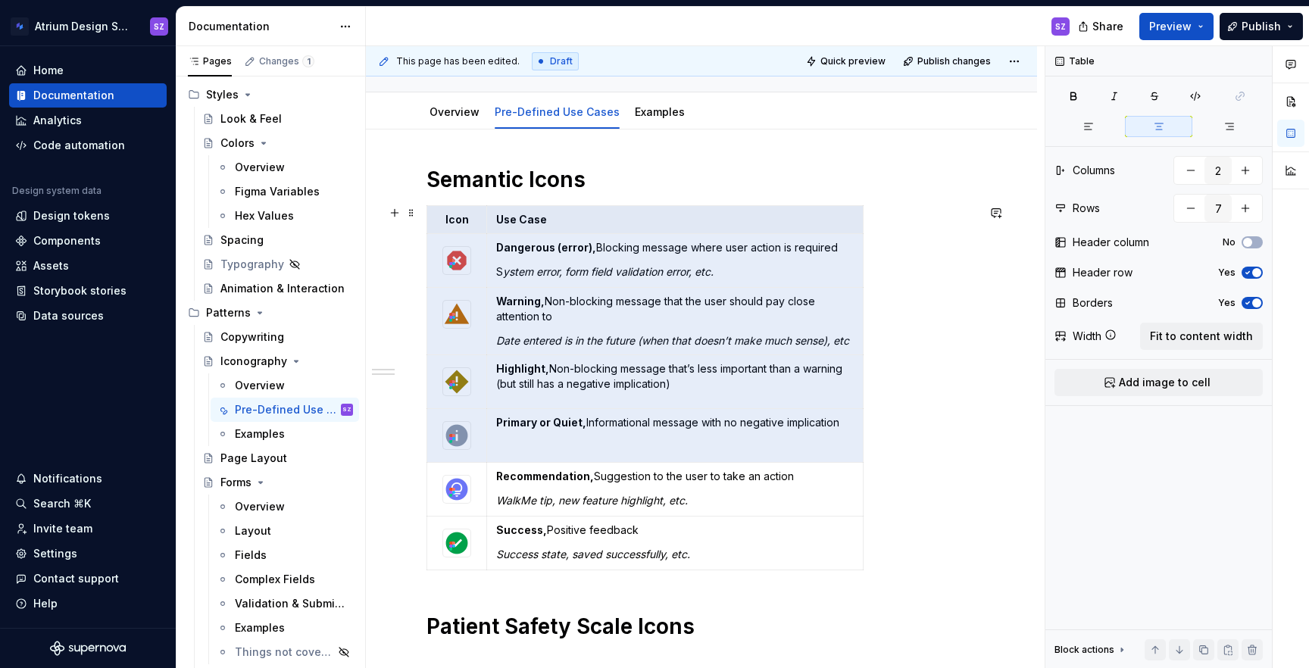
scroll to position [163, 0]
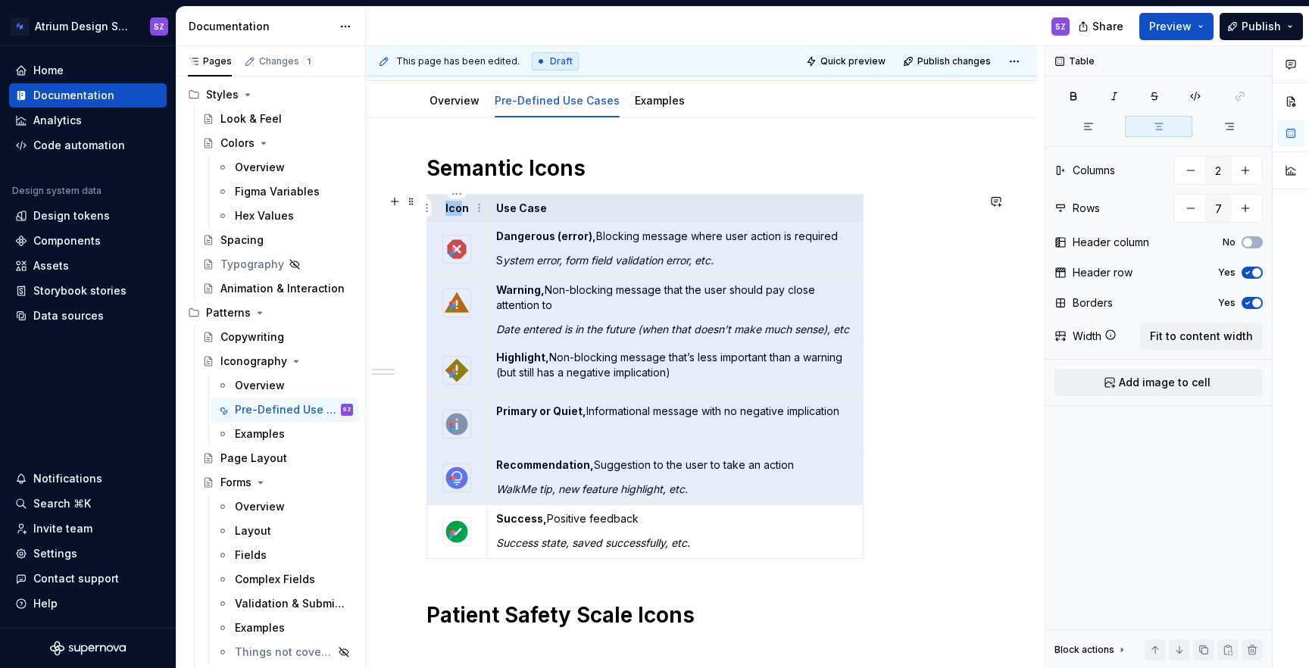
drag, startPoint x: 686, startPoint y: 486, endPoint x: 460, endPoint y: 211, distance: 356.3
click at [460, 211] on tbody "Icon Use Case Dangerous (error), Blocking message where user action is required…" at bounding box center [645, 377] width 436 height 364
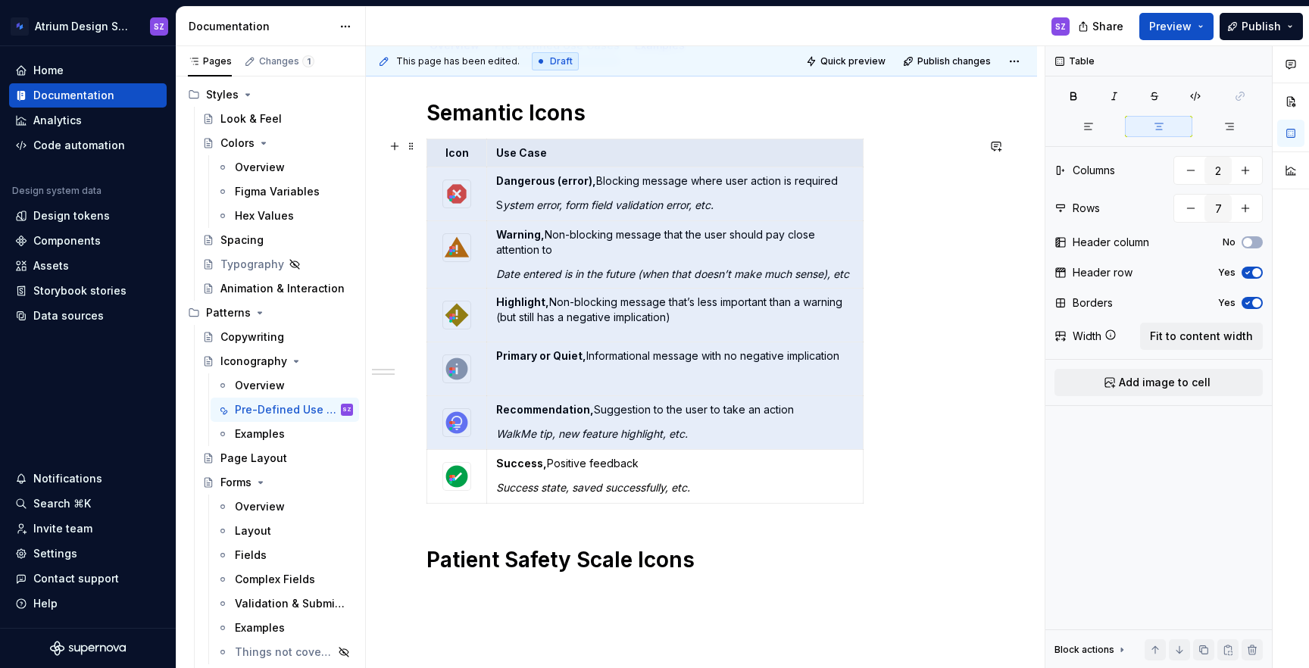
scroll to position [341, 0]
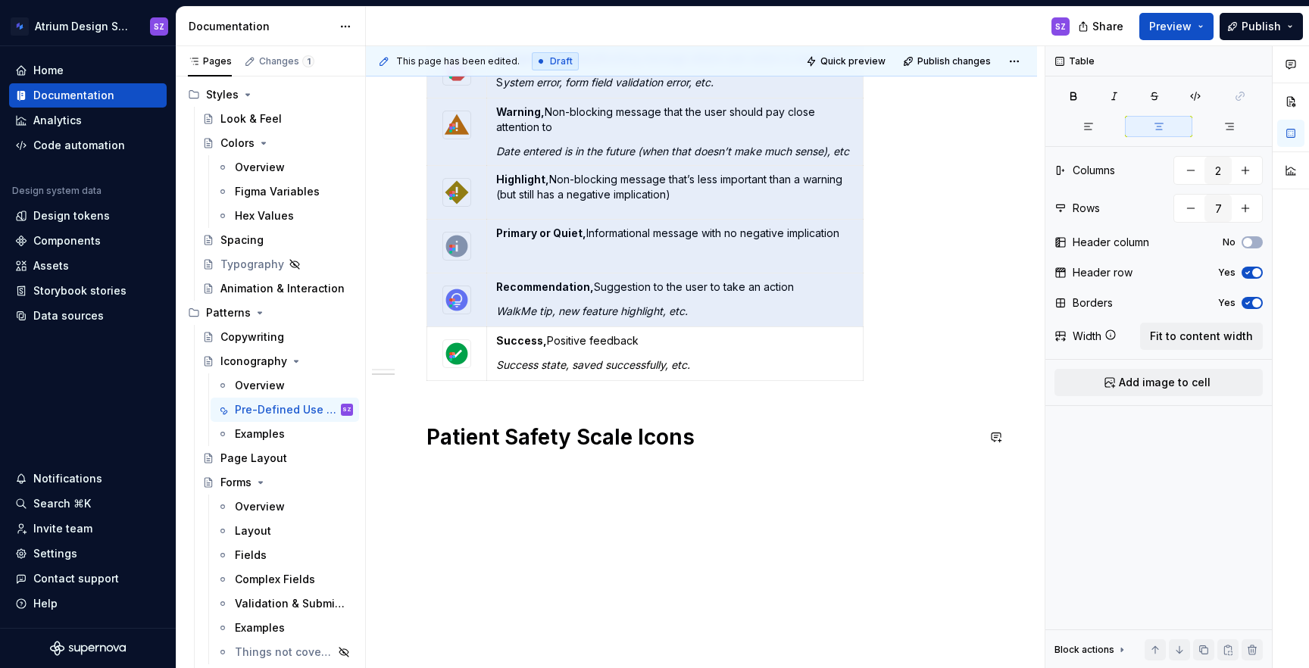
click at [474, 484] on div "Semantic Icons Icon Use Case Dangerous (error), Blocking message where user act…" at bounding box center [701, 304] width 671 height 729
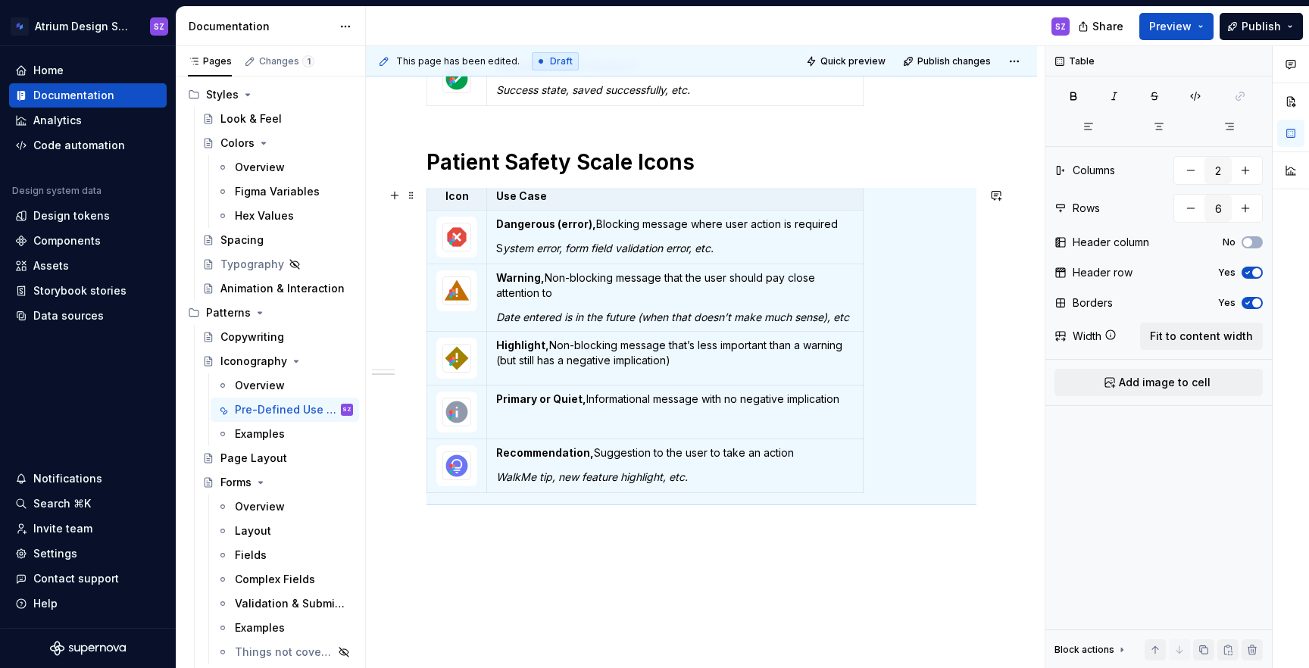
scroll to position [579, 0]
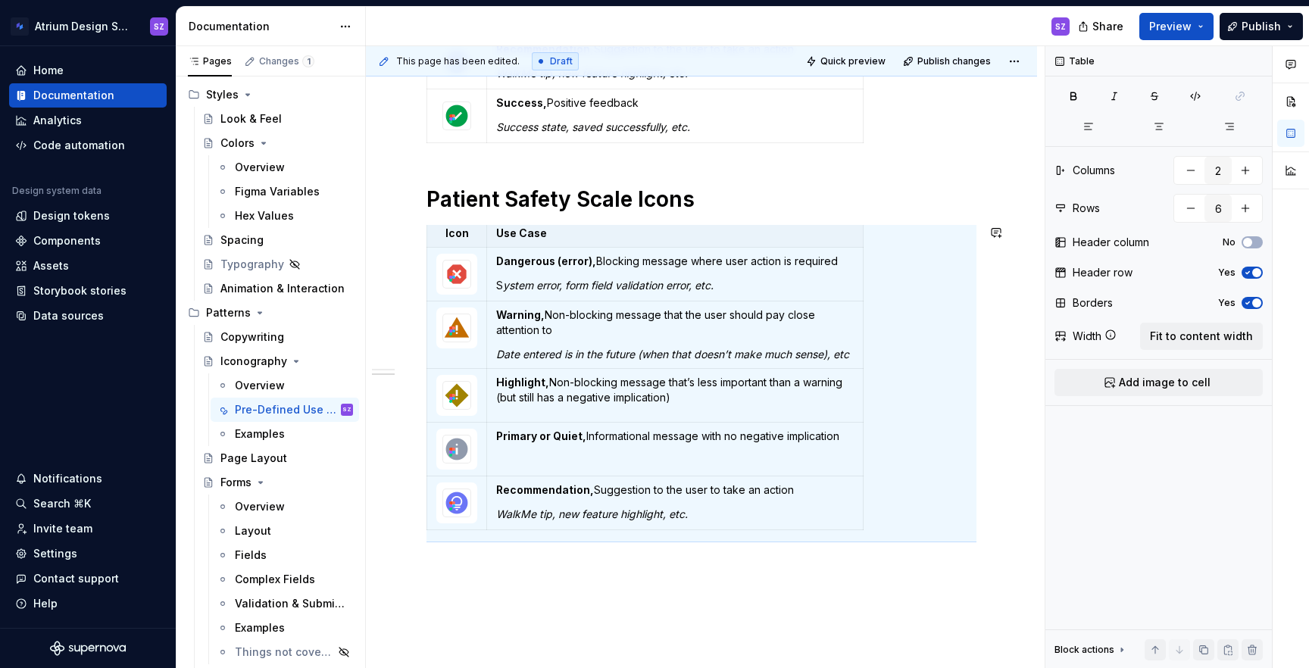
click at [459, 606] on div "Semantic Icons Icon Use Case Dangerous (error), Blocking message where user act…" at bounding box center [701, 231] width 671 height 1059
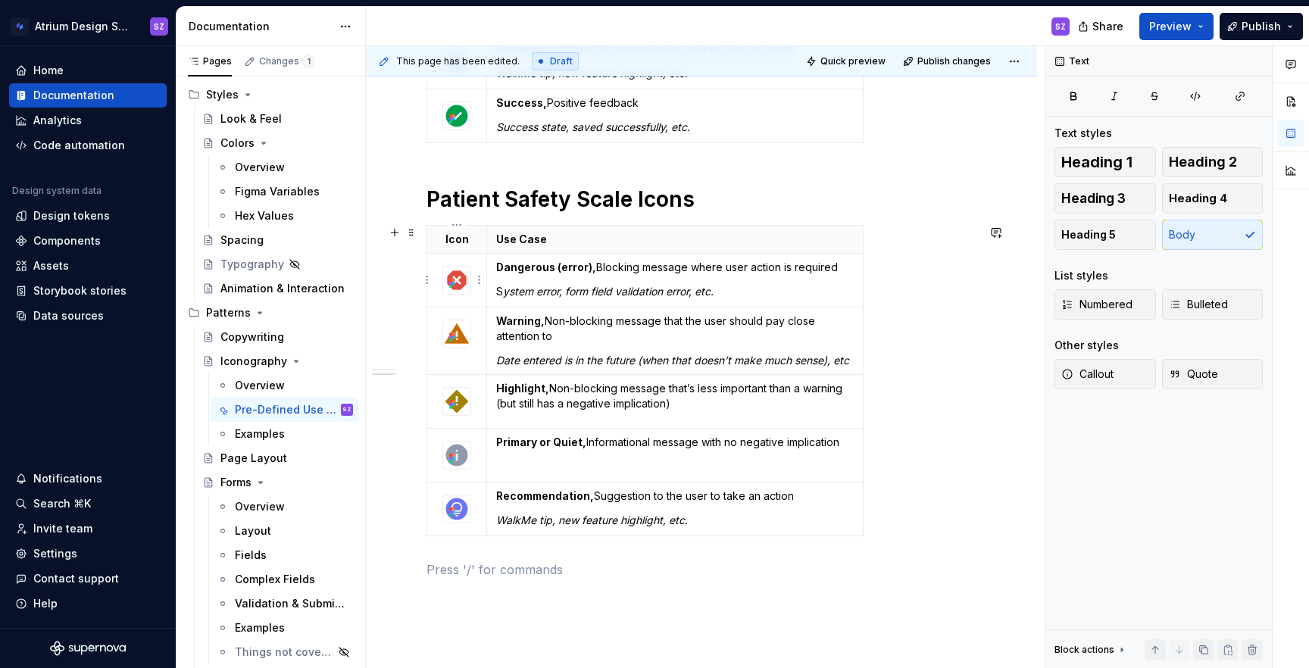
click at [462, 280] on img at bounding box center [456, 280] width 27 height 27
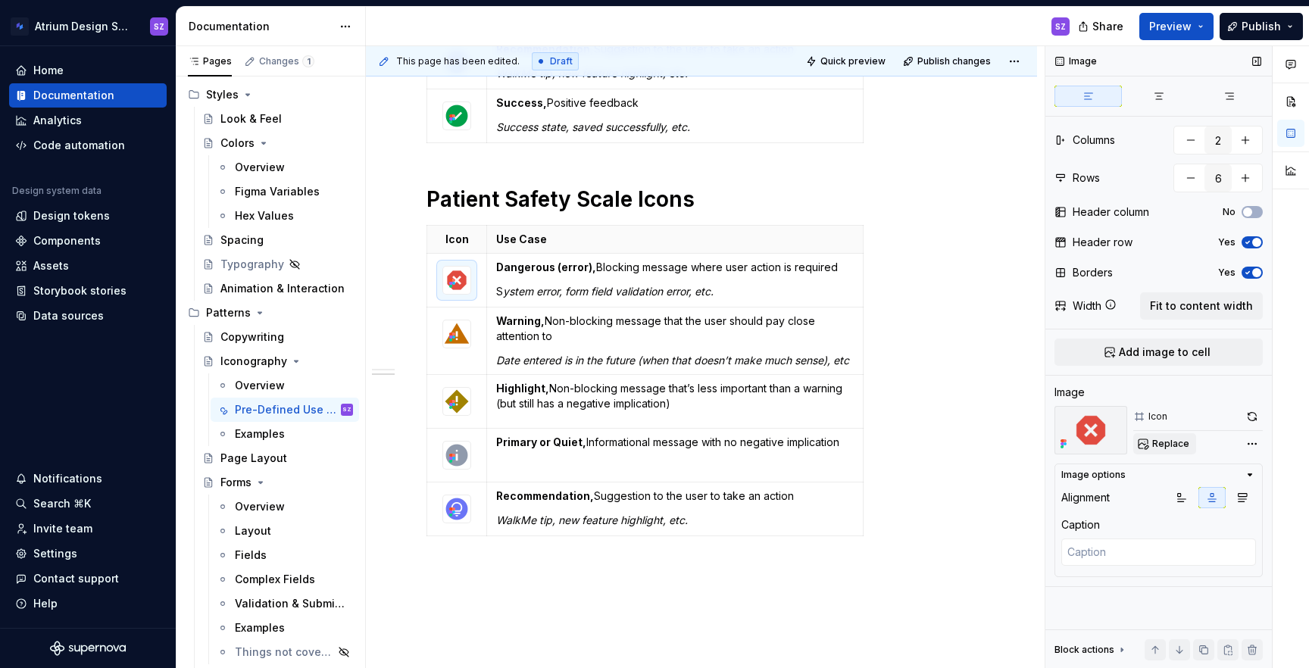
click at [1175, 447] on span "Replace" at bounding box center [1170, 444] width 37 height 12
type textarea "*"
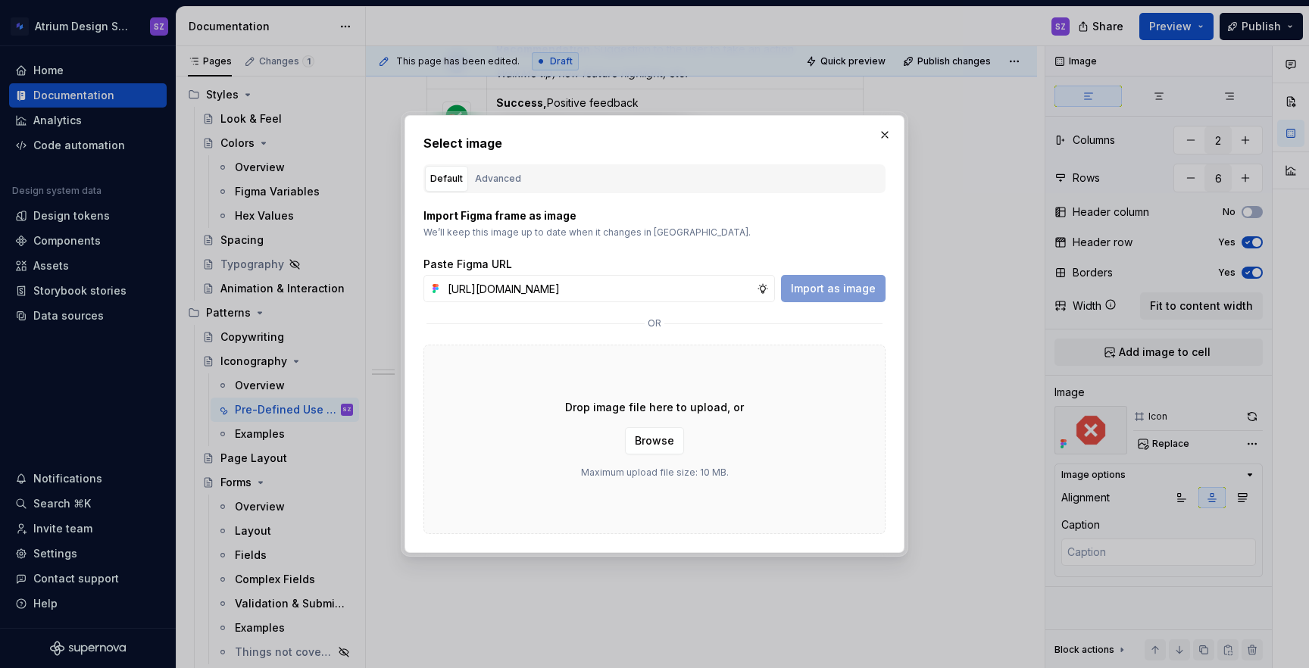
scroll to position [0, 461]
type input "[URL][DOMAIN_NAME]"
click at [854, 284] on span "Import as image" at bounding box center [833, 288] width 85 height 15
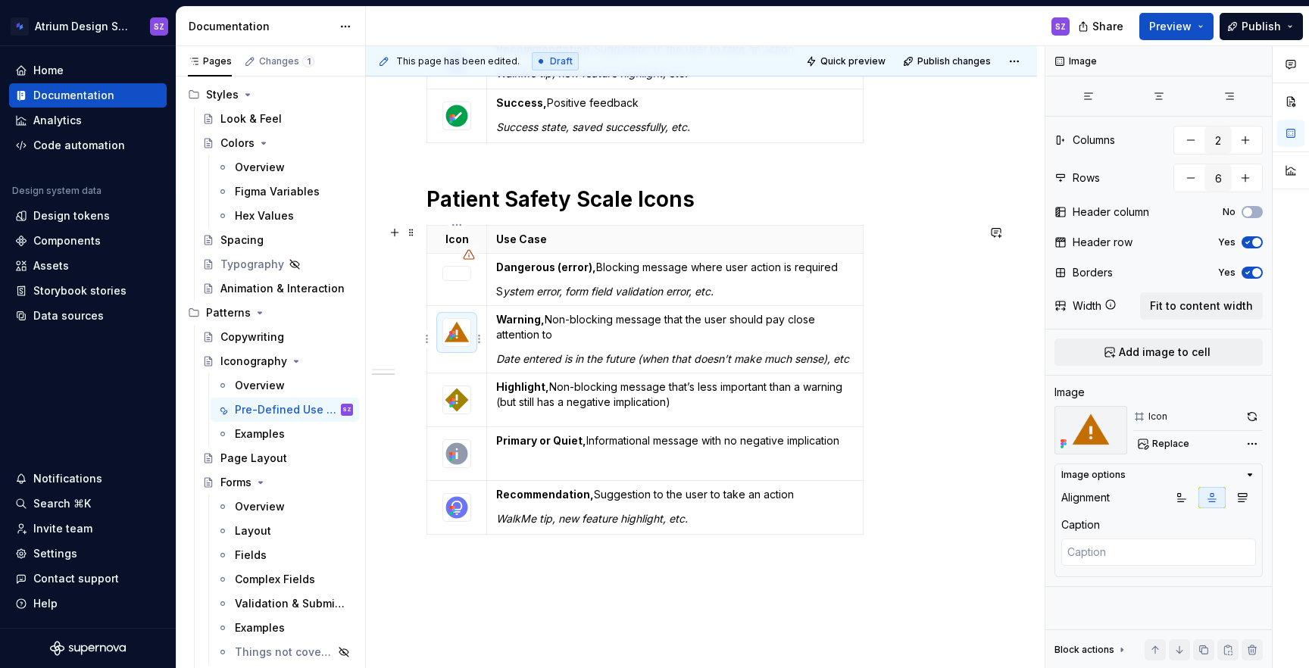
click at [456, 339] on icon at bounding box center [452, 336] width 12 height 12
click at [1192, 445] on button "Replace" at bounding box center [1164, 443] width 63 height 21
type textarea "*"
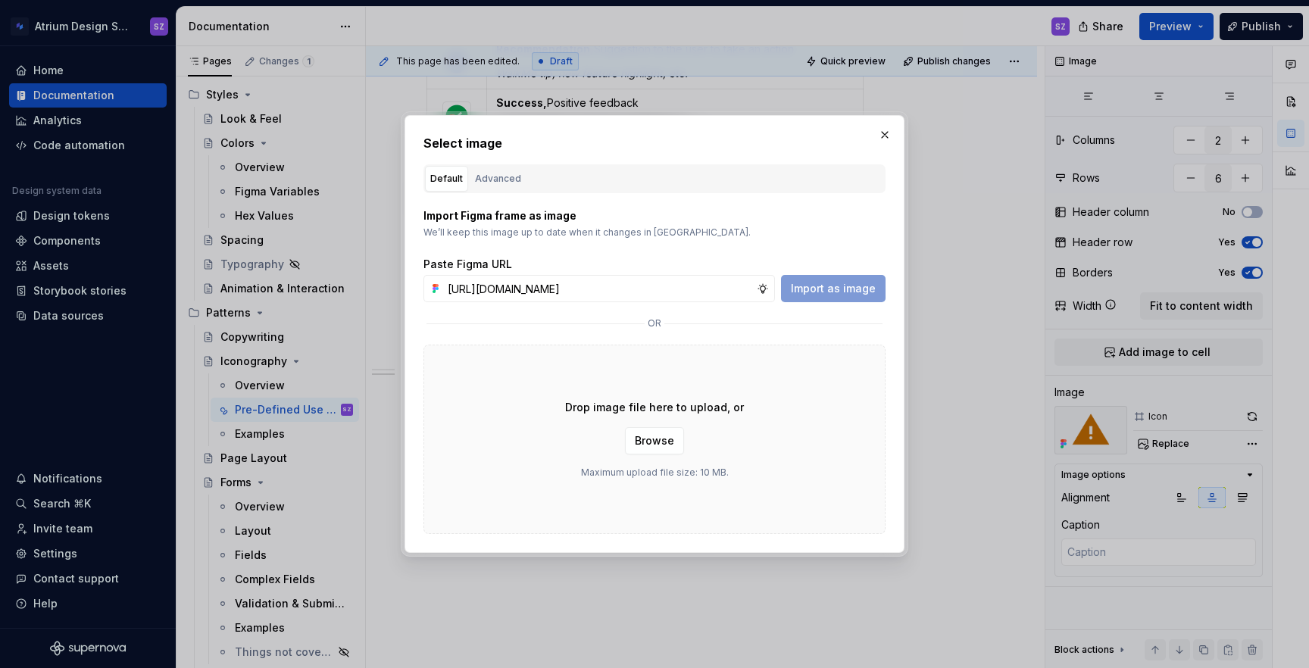
scroll to position [0, 456]
type input "[URL][DOMAIN_NAME]"
click at [857, 278] on button "Import as image" at bounding box center [833, 288] width 105 height 27
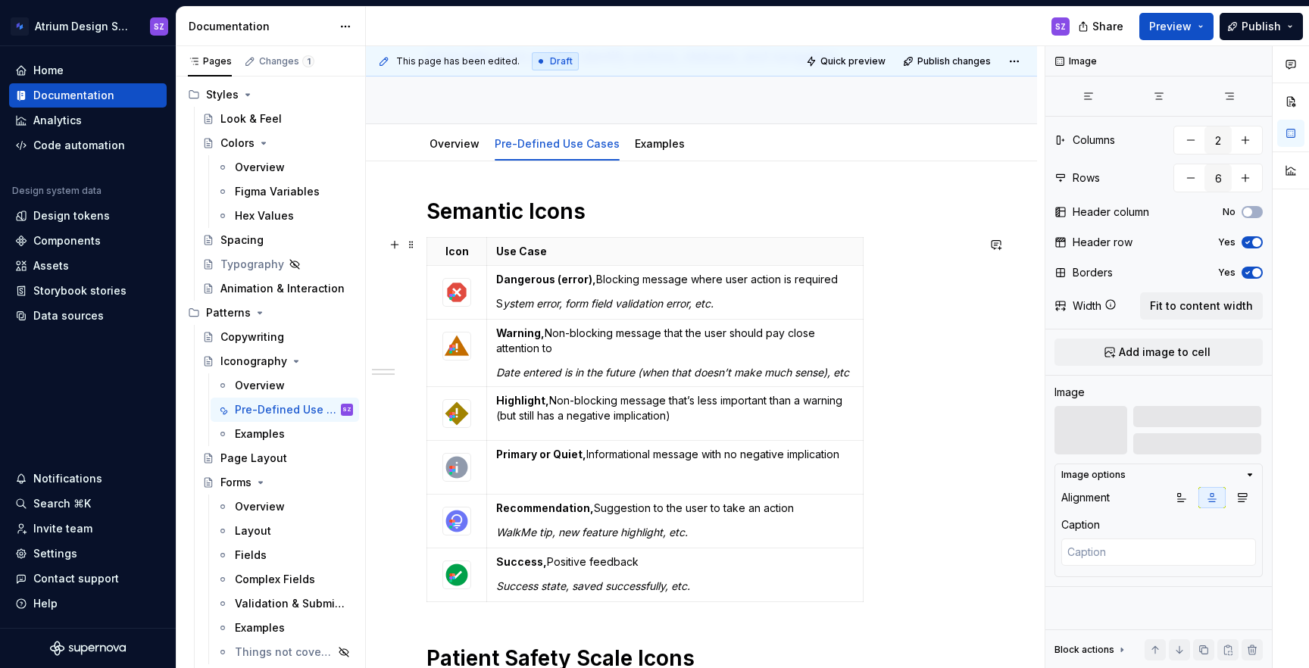
scroll to position [64, 0]
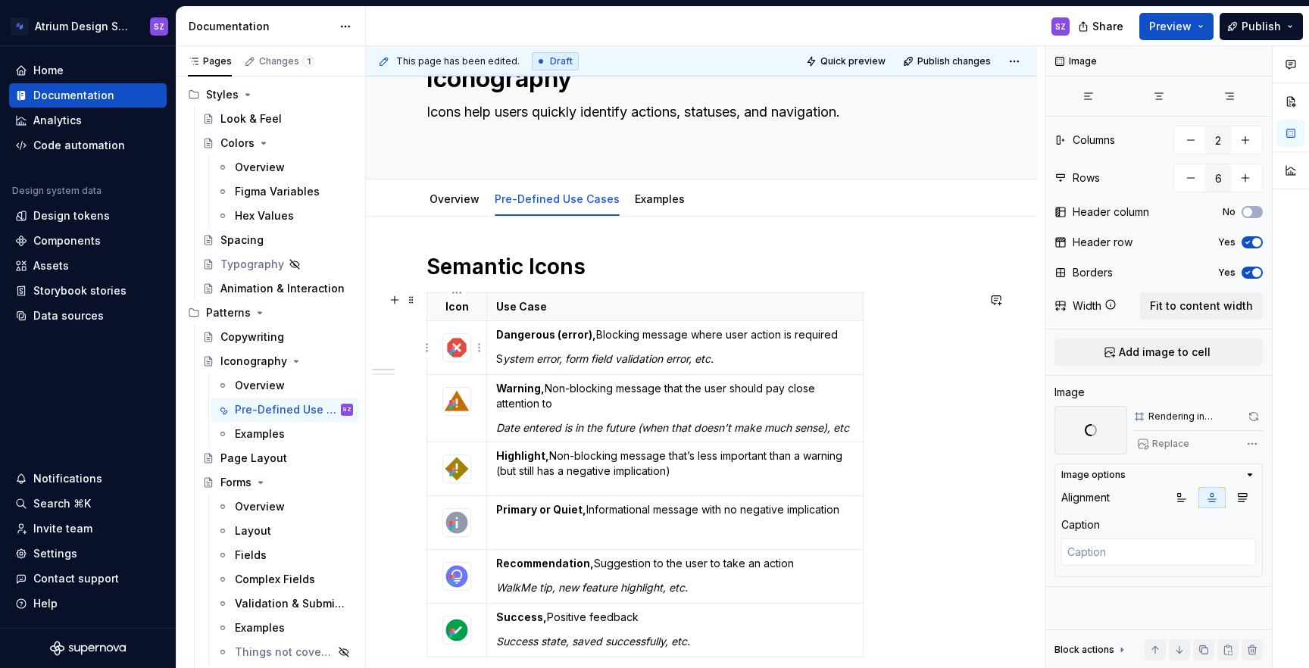
type textarea "*"
type input "7"
click at [465, 358] on img at bounding box center [456, 347] width 27 height 27
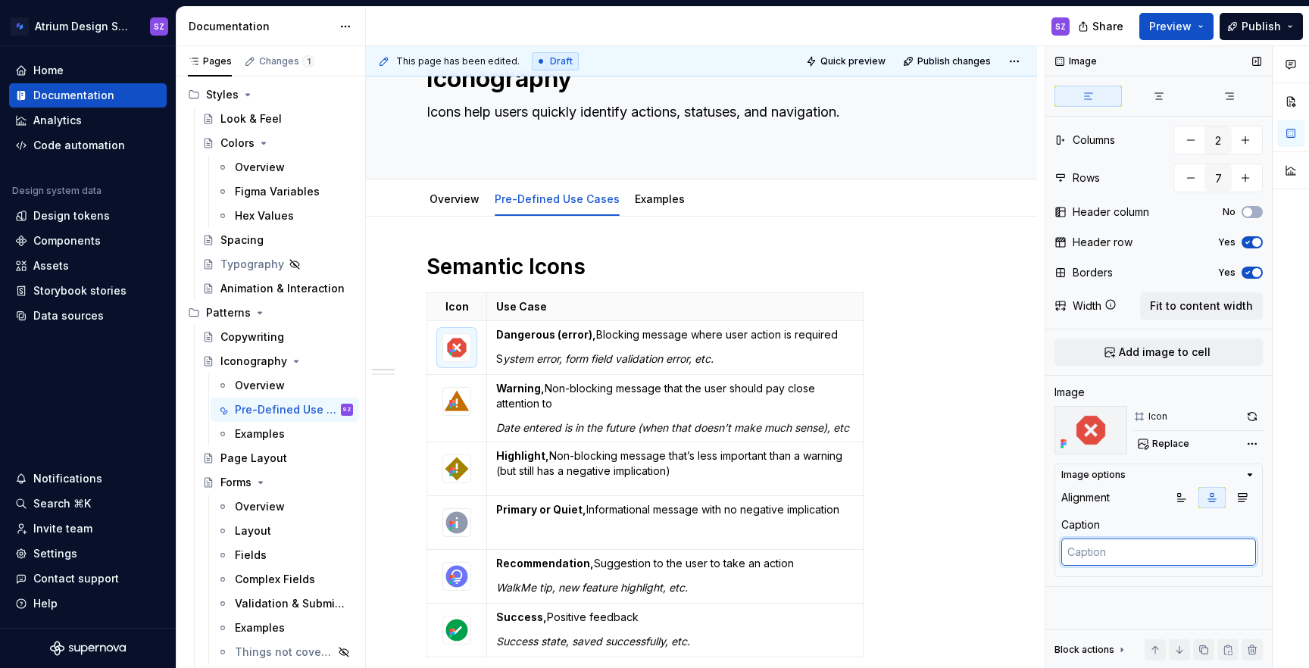
click at [1146, 548] on textarea at bounding box center [1158, 552] width 195 height 27
type textarea "*"
type textarea "R"
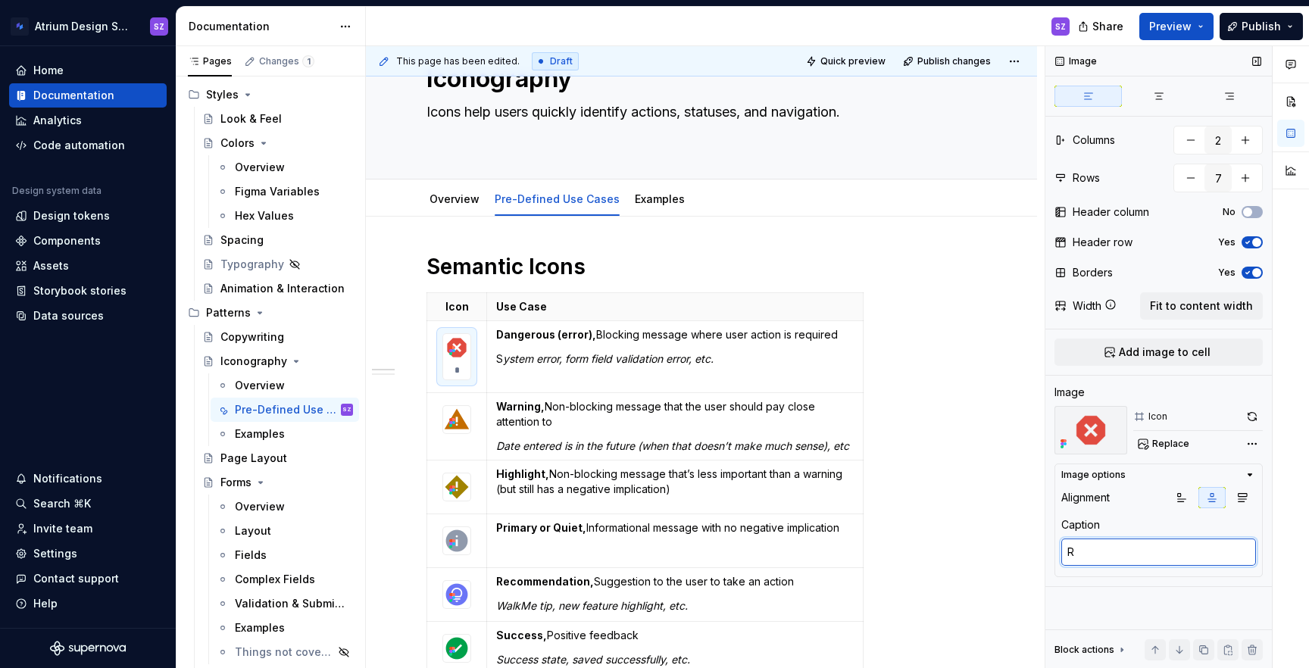
type textarea "*"
type textarea "Re"
type textarea "*"
type textarea "Rep"
type textarea "*"
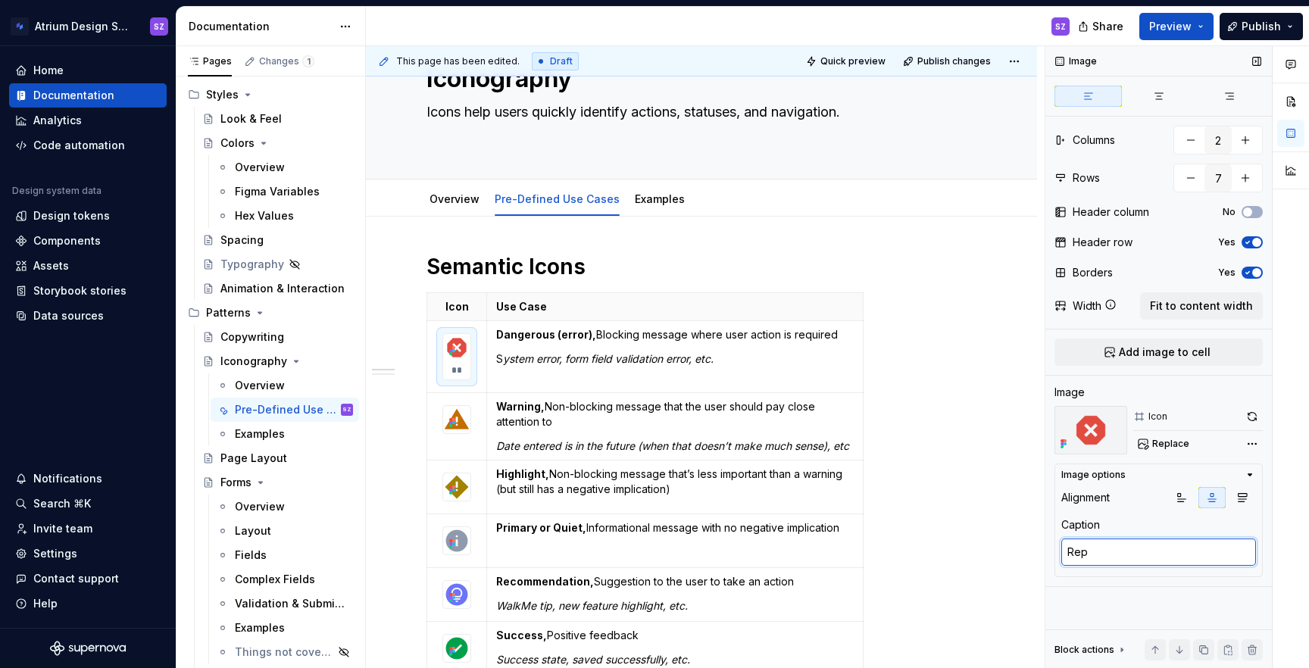
type textarea "Repo"
type textarea "*"
type textarea "Repor"
type textarea "*"
type textarea "Report"
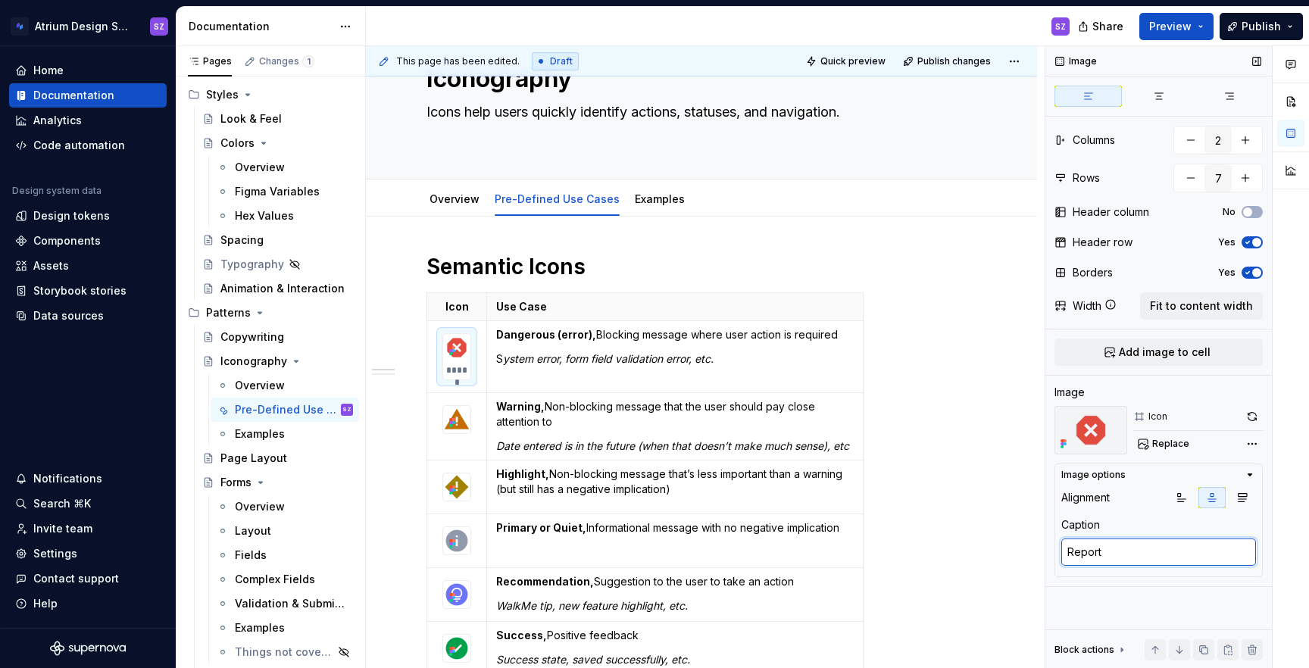
type textarea "*"
type textarea "Report"
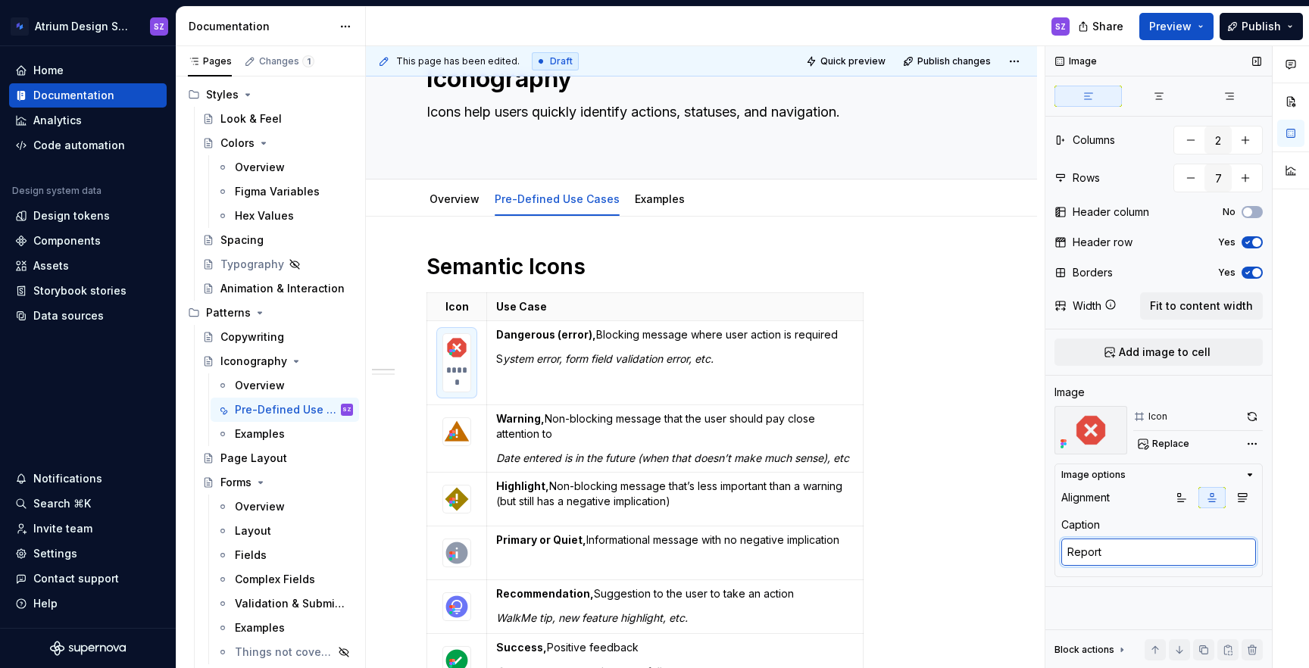
type textarea "*"
type textarea "Report I"
type textarea "*"
type textarea "Report Ic"
type textarea "*"
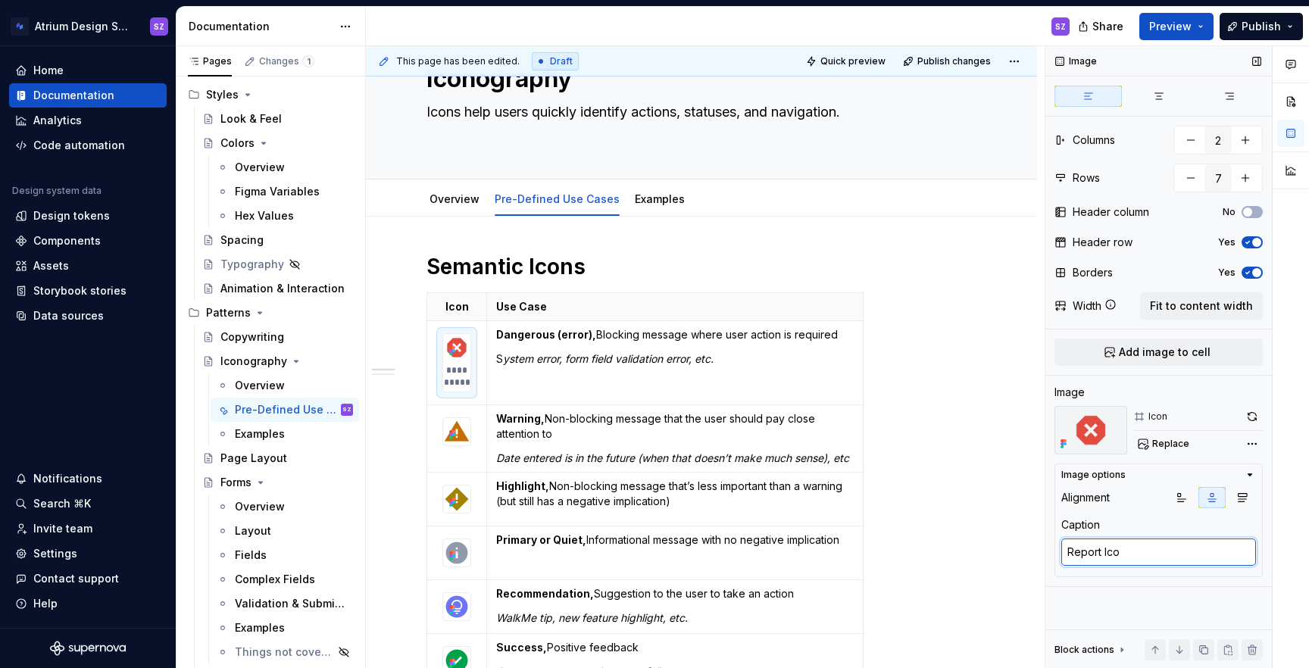
type textarea "Report Icon"
type textarea "*"
type textarea "Report Ico"
type textarea "*"
type textarea "Report Ic"
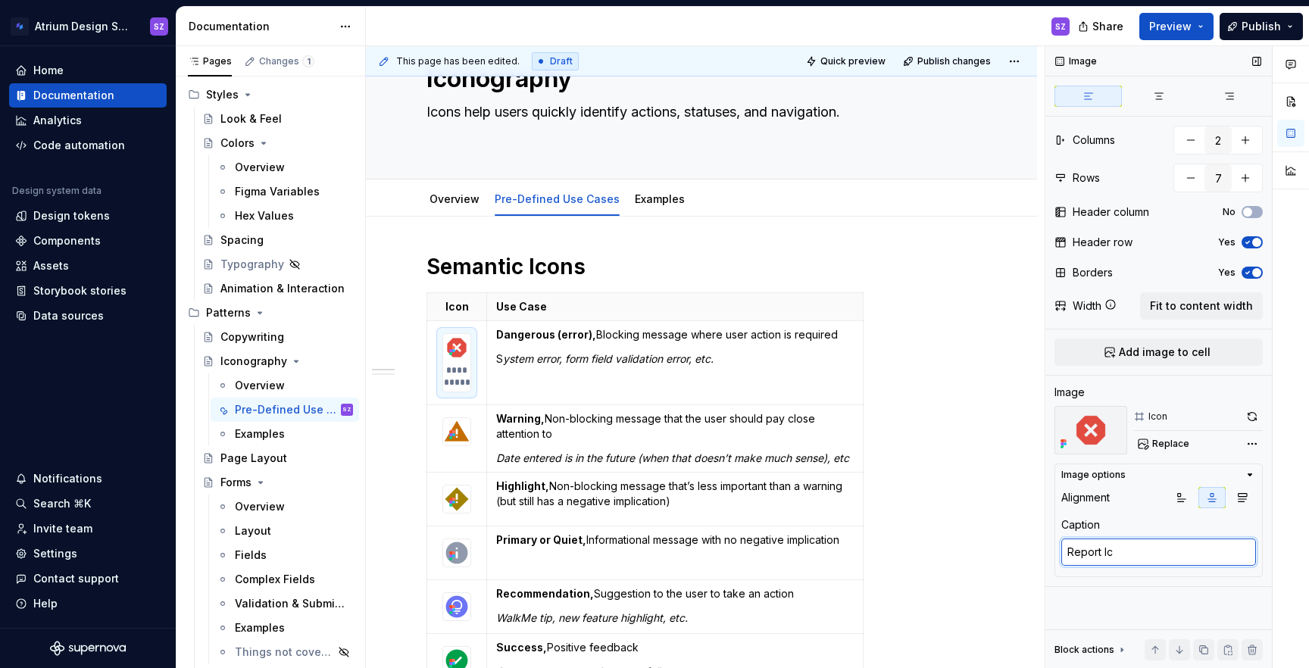
type textarea "*"
type textarea "Report I"
type textarea "*"
type textarea "Report"
type textarea "*"
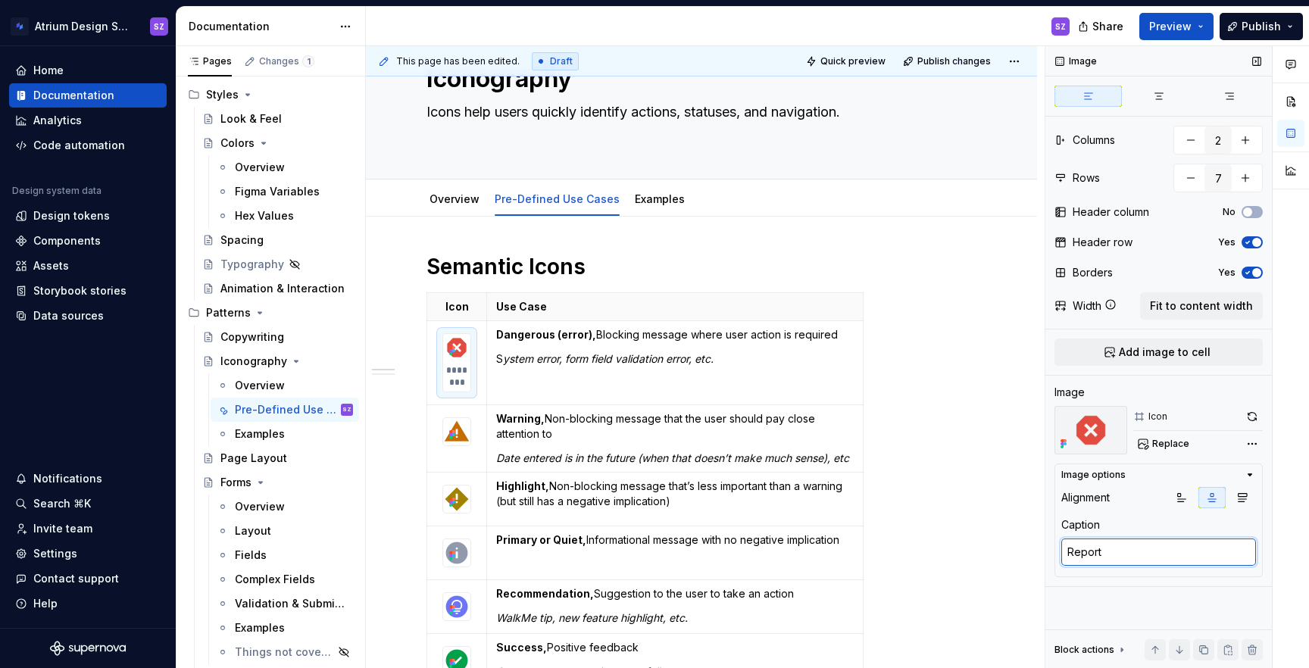
type textarea "Report"
type textarea "*"
type textarea "ReportI"
type textarea "*"
type textarea "ReportIc"
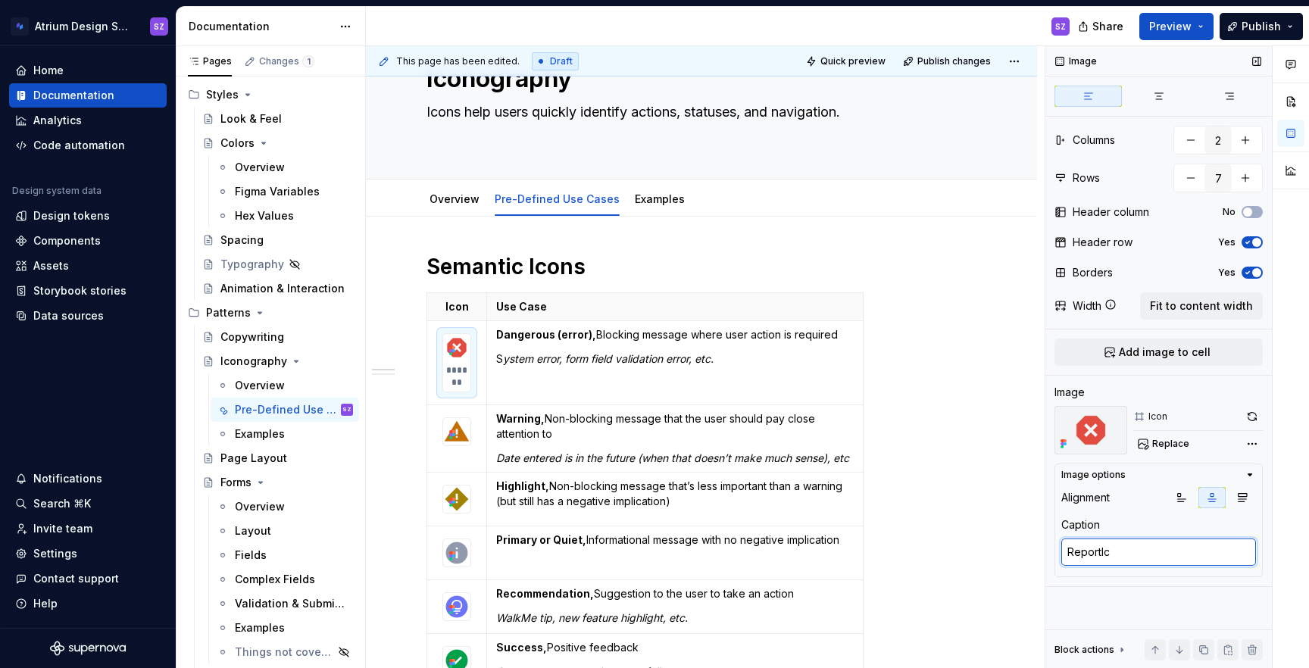
type textarea "*"
type textarea "ReportIcon"
type textarea "*"
click at [462, 433] on img at bounding box center [456, 431] width 27 height 27
click at [1084, 548] on textarea at bounding box center [1158, 552] width 195 height 27
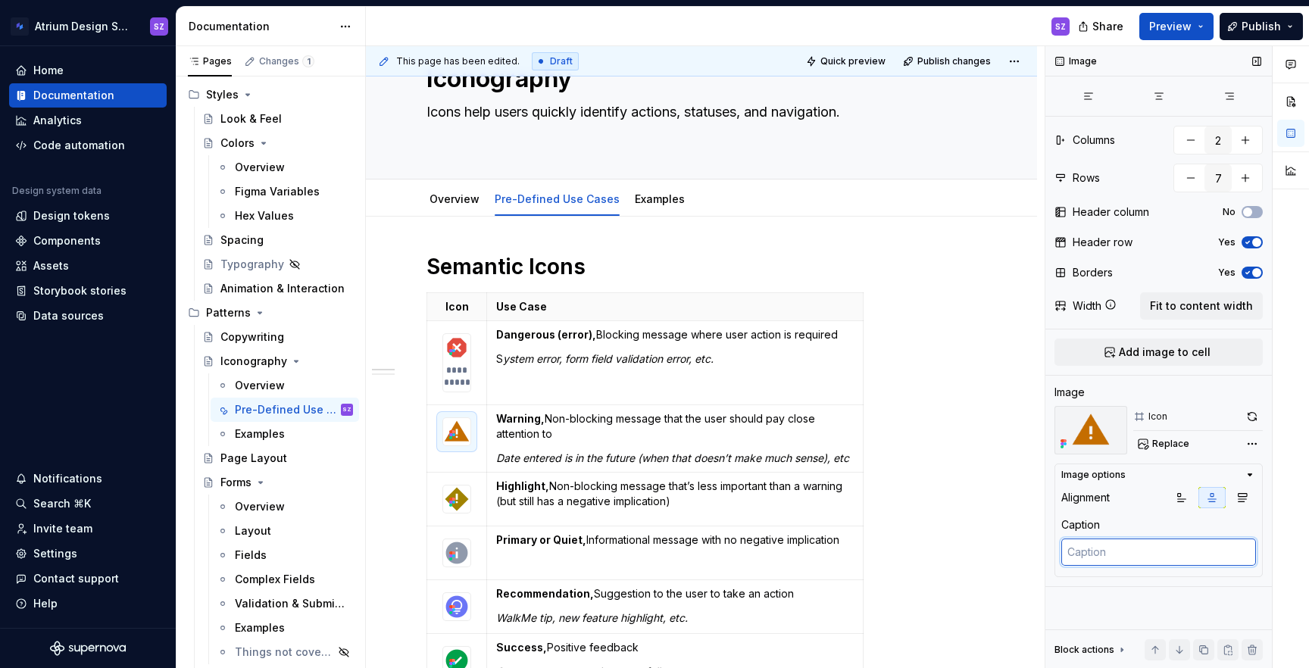
type textarea "*"
type textarea "W"
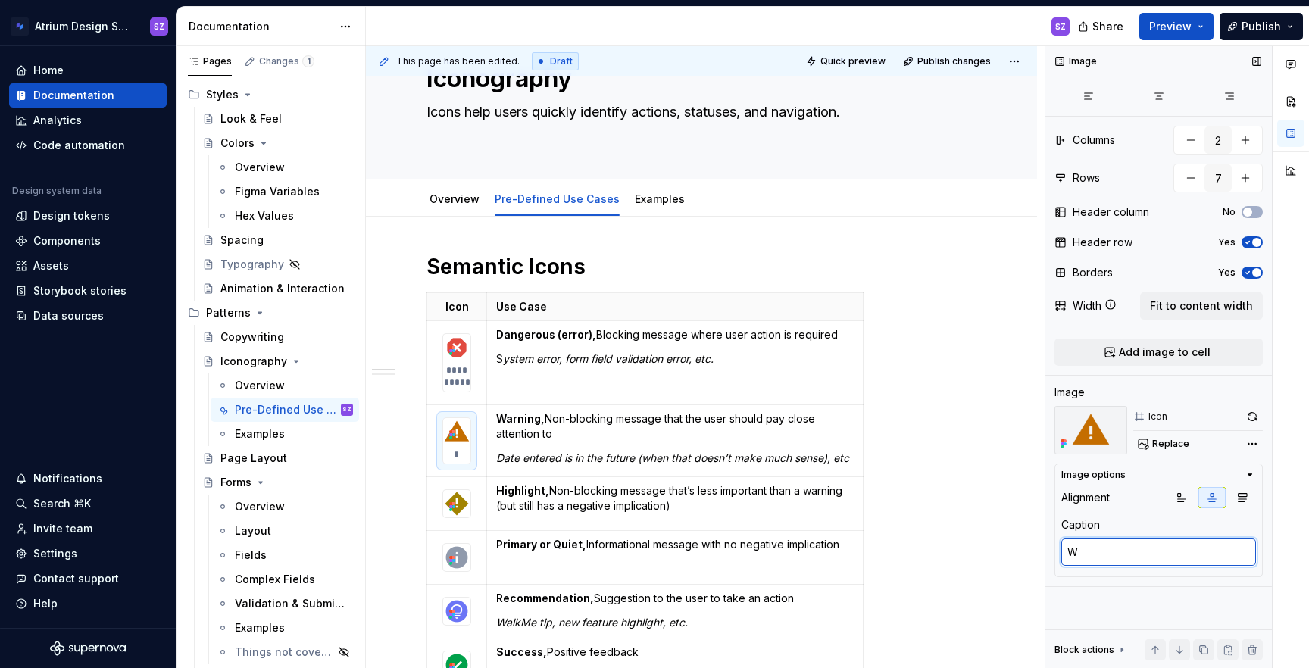
type textarea "*"
type textarea "Wa"
type textarea "*"
type textarea "Warn"
type textarea "*"
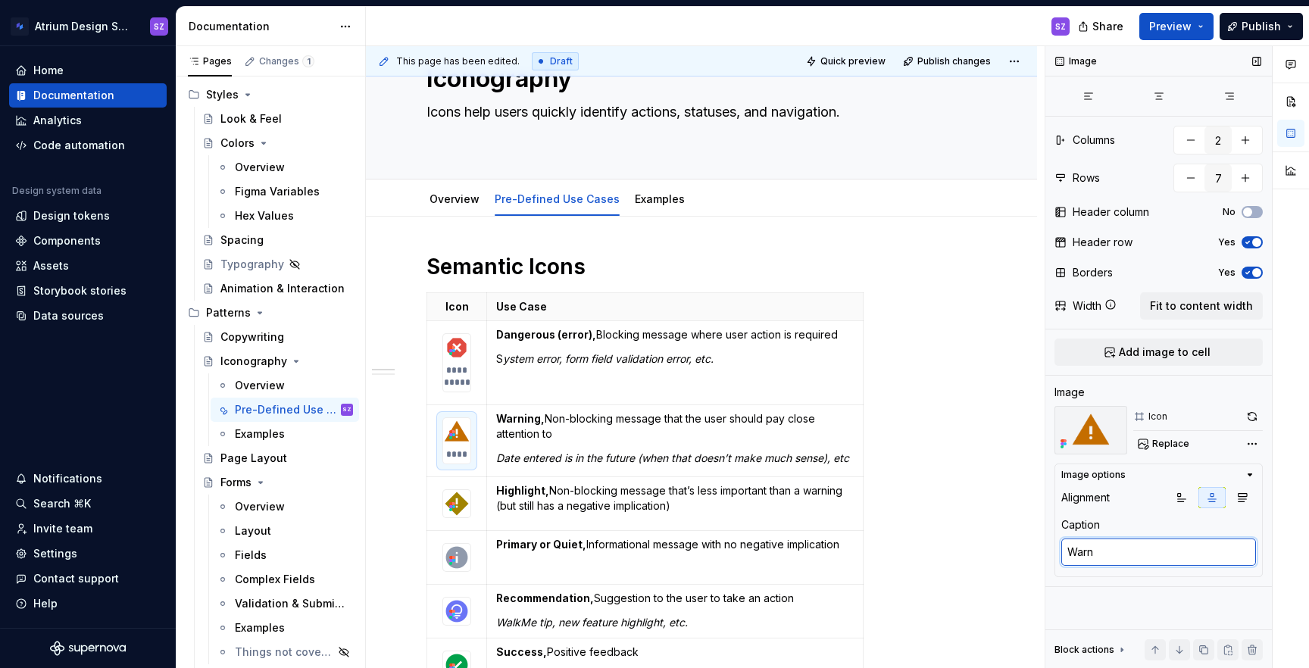
type textarea "Warni"
type textarea "*"
type textarea "Warning"
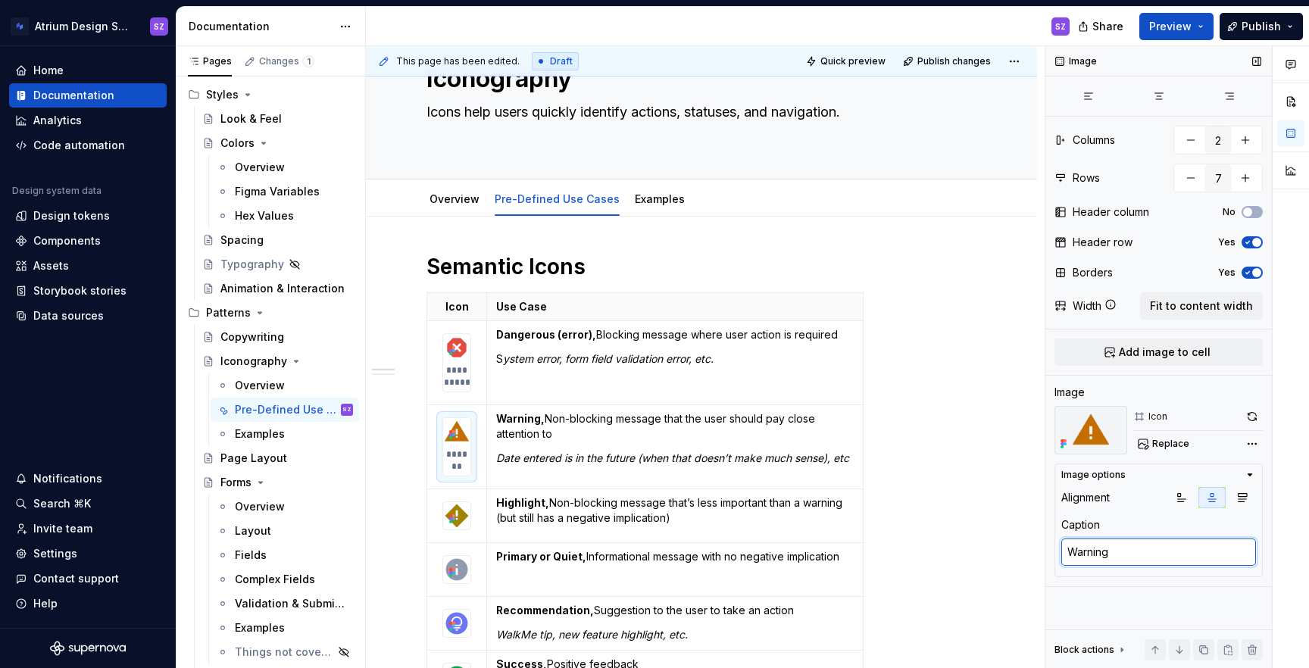
type textarea "*"
type textarea "WarningI"
type textarea "*"
type textarea "WarningIc"
type textarea "*"
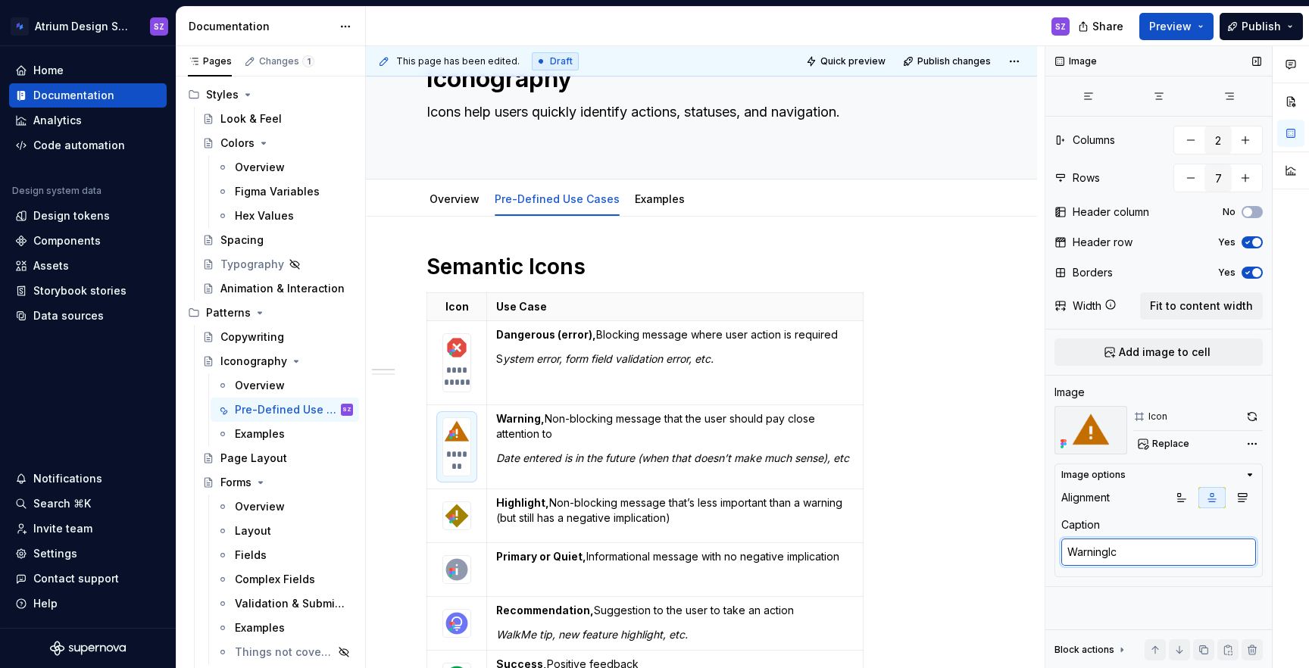
type textarea "WarningIco"
type textarea "*"
type textarea "WarningIcon"
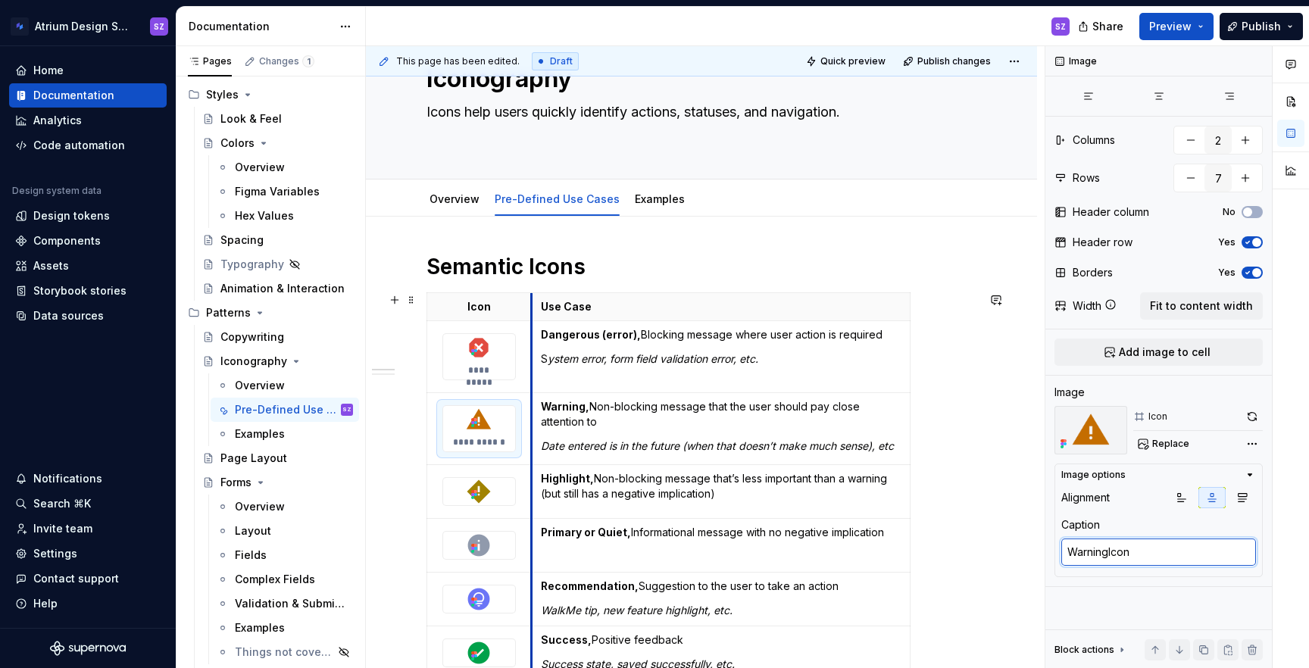
drag, startPoint x: 486, startPoint y: 300, endPoint x: 533, endPoint y: 302, distance: 47.0
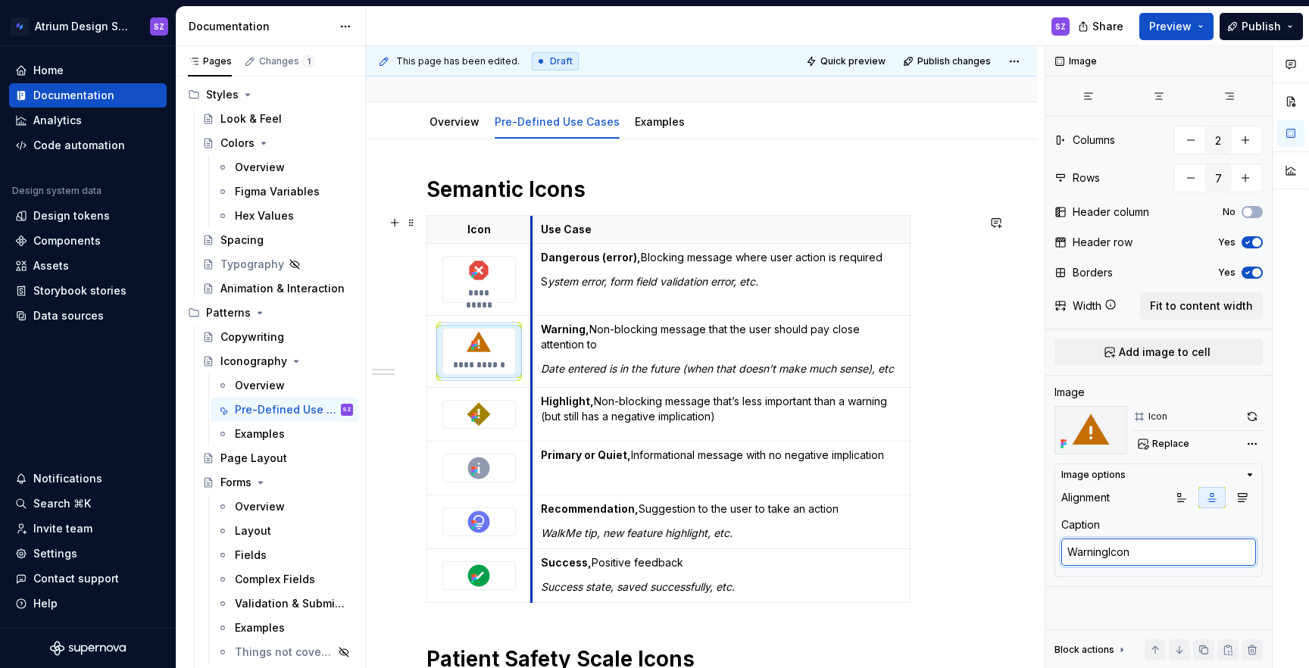
scroll to position [170, 0]
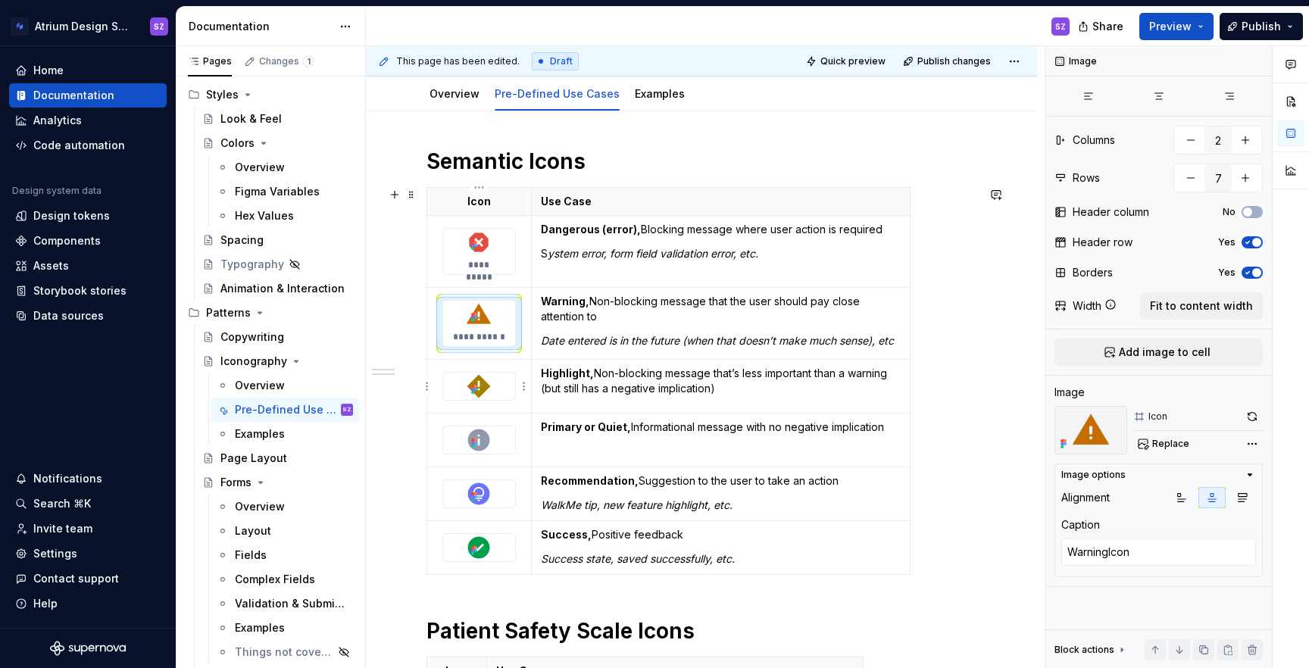
type textarea "*"
click at [505, 389] on div at bounding box center [479, 386] width 72 height 27
click at [504, 440] on div at bounding box center [479, 439] width 72 height 27
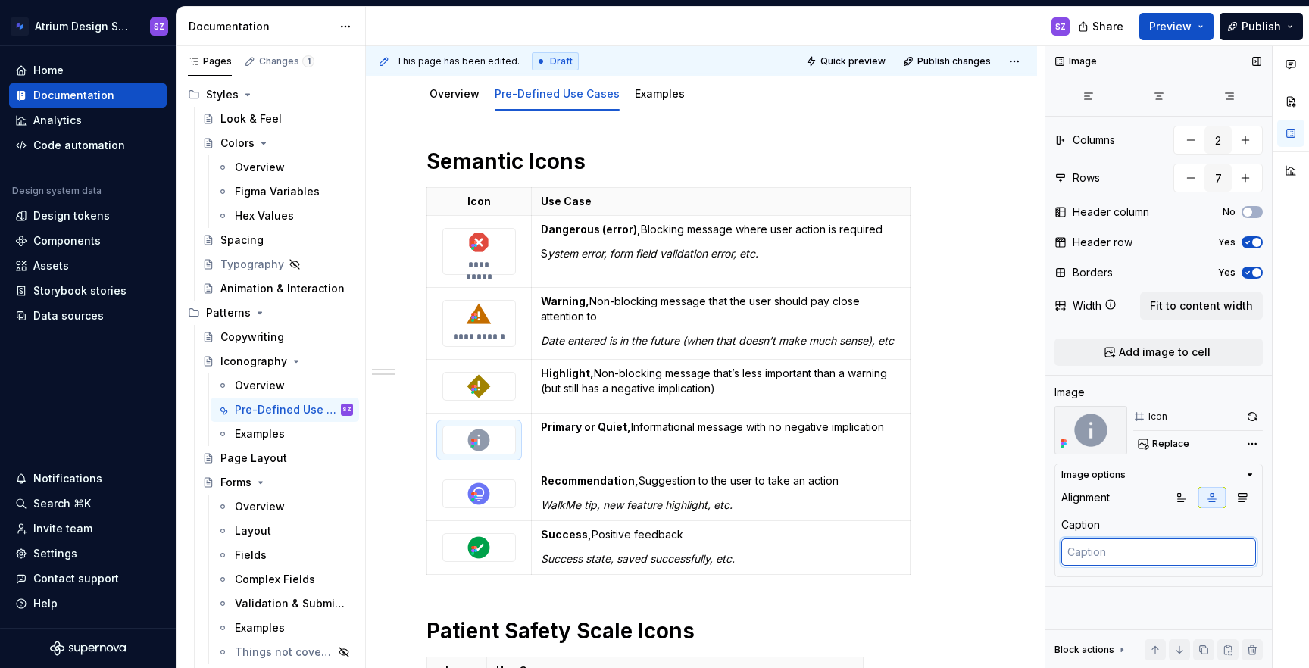
click at [1104, 560] on textarea at bounding box center [1158, 552] width 195 height 27
type textarea "*"
type textarea "I"
type textarea "*"
type textarea "In"
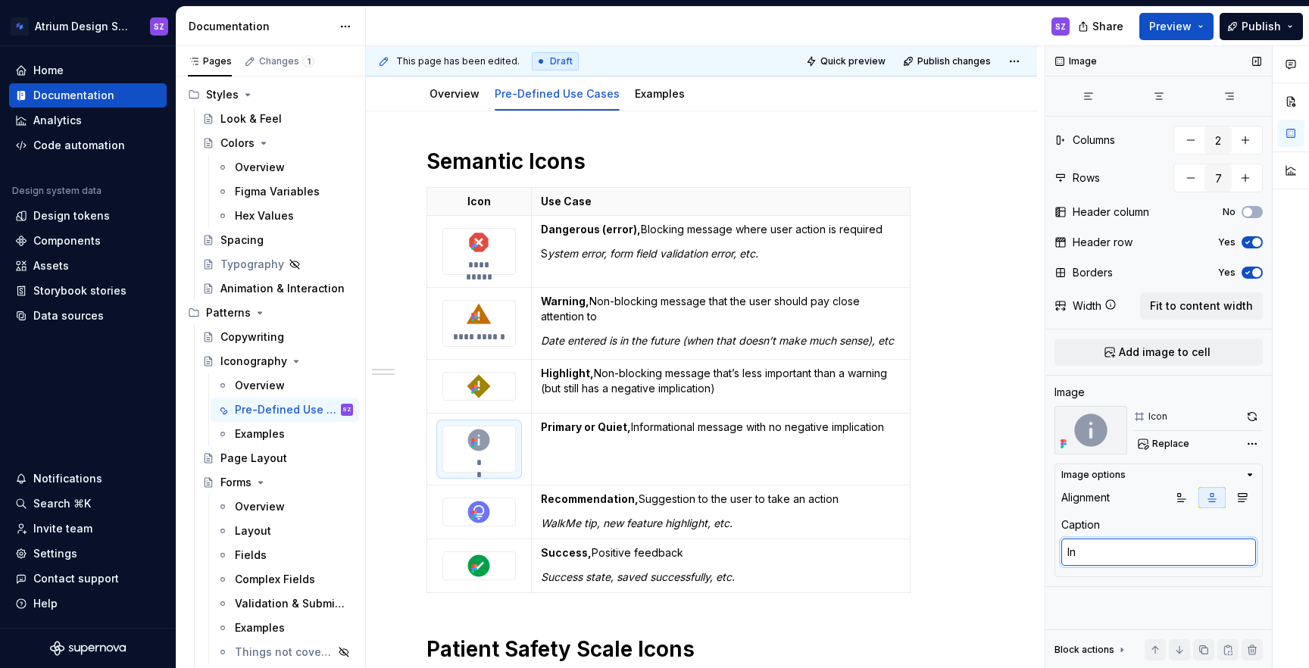
type textarea "*"
type textarea "Inf"
type textarea "*"
type textarea "Info"
type textarea "*"
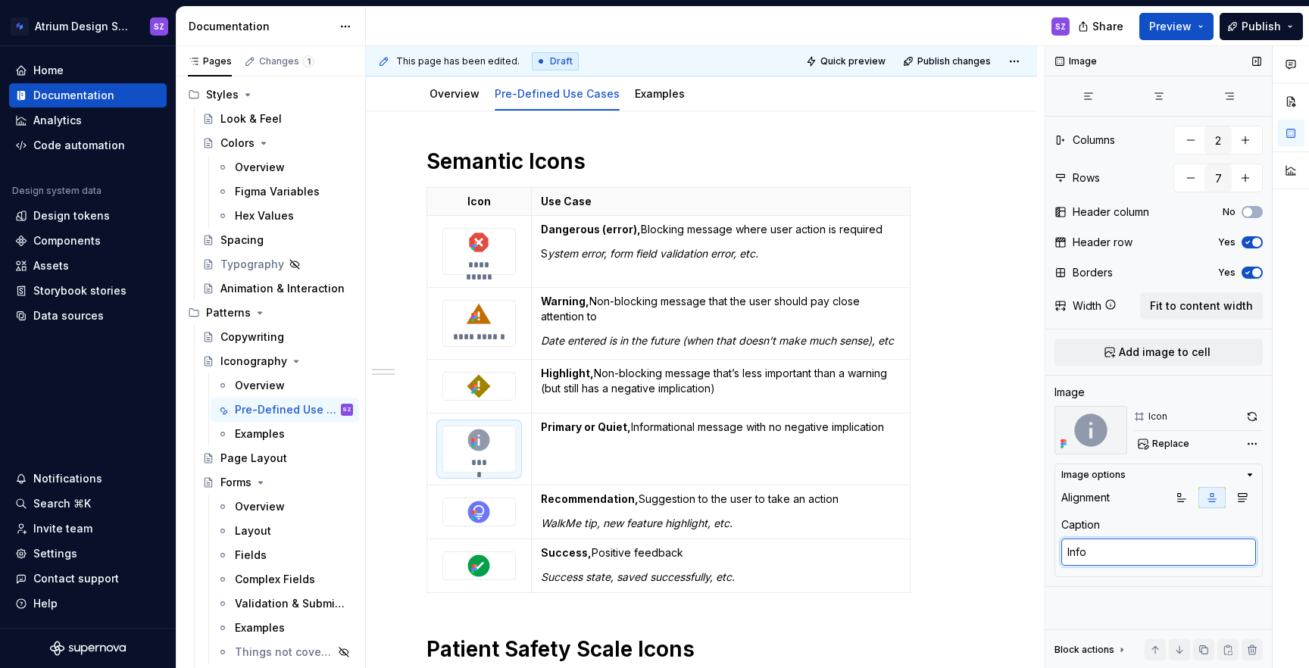
type textarea "InfoC"
type textarea "*"
type textarea "InfoCi"
type textarea "*"
type textarea "InfoCir"
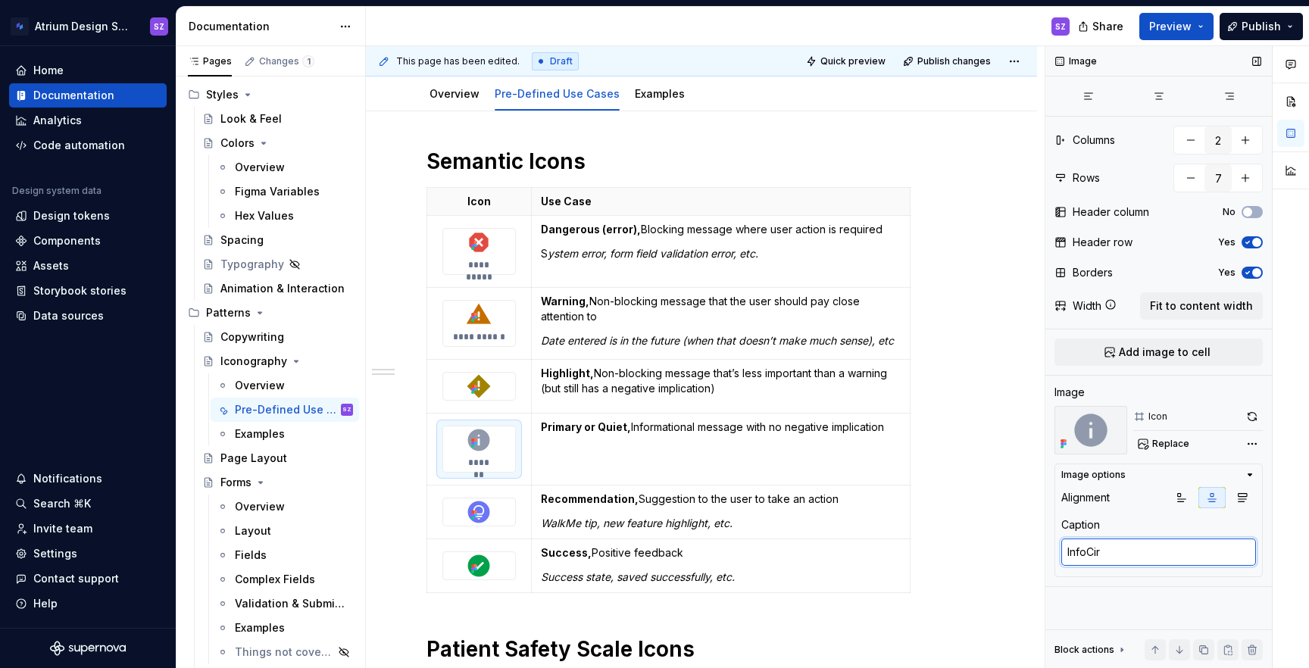
type textarea "*"
type textarea "InfoCirc"
type textarea "*"
type textarea "InfoCircl"
type textarea "*"
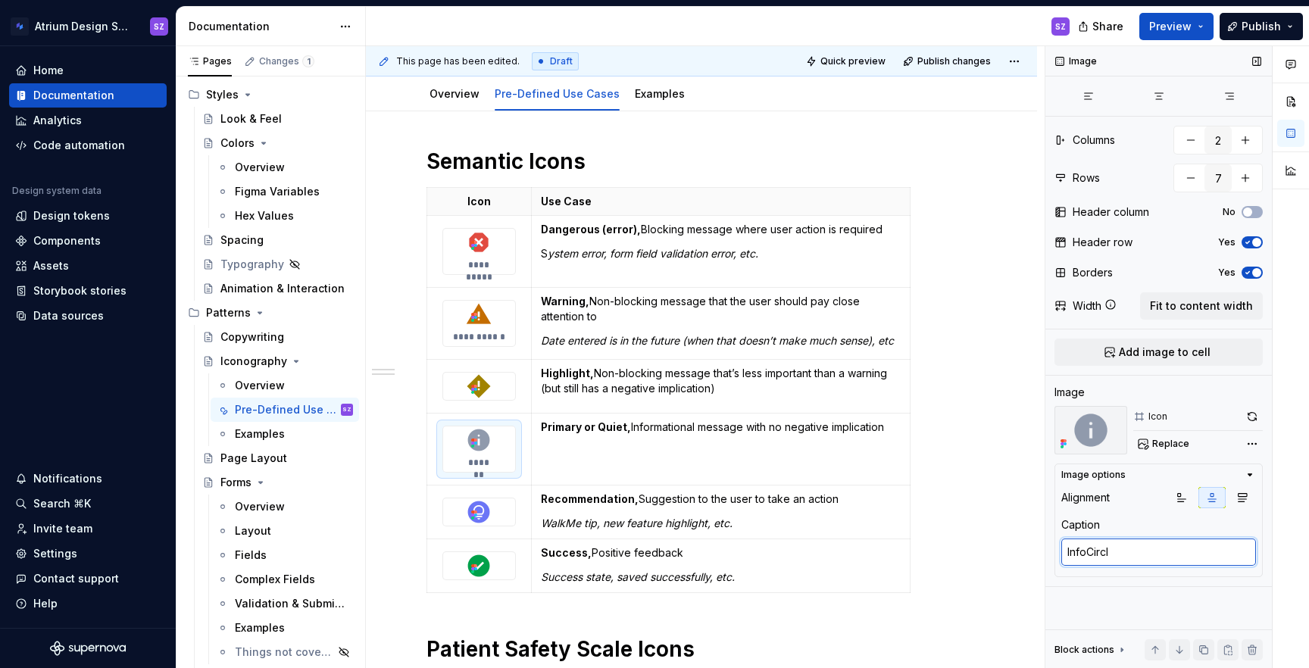
type textarea "InfoCircle"
type textarea "*"
type textarea "InfoCircleI"
type textarea "*"
type textarea "InfoCircleIc"
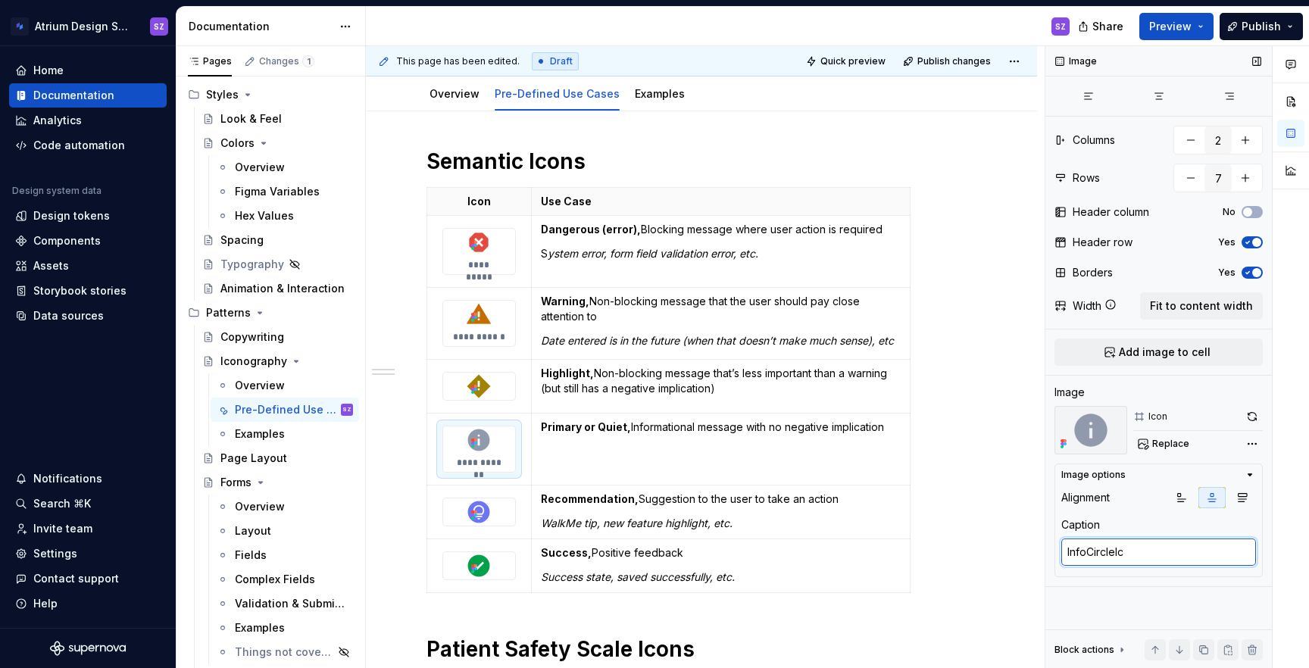
type textarea "*"
type textarea "InfoCircleIco"
type textarea "*"
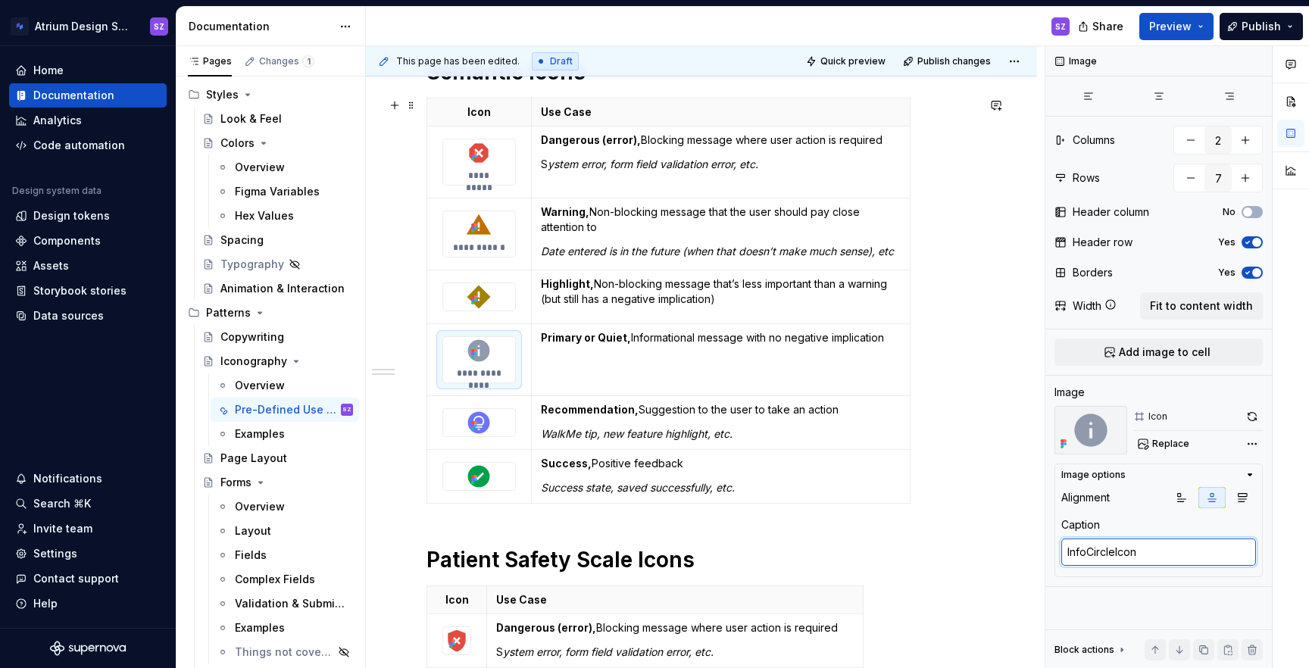
scroll to position [285, 0]
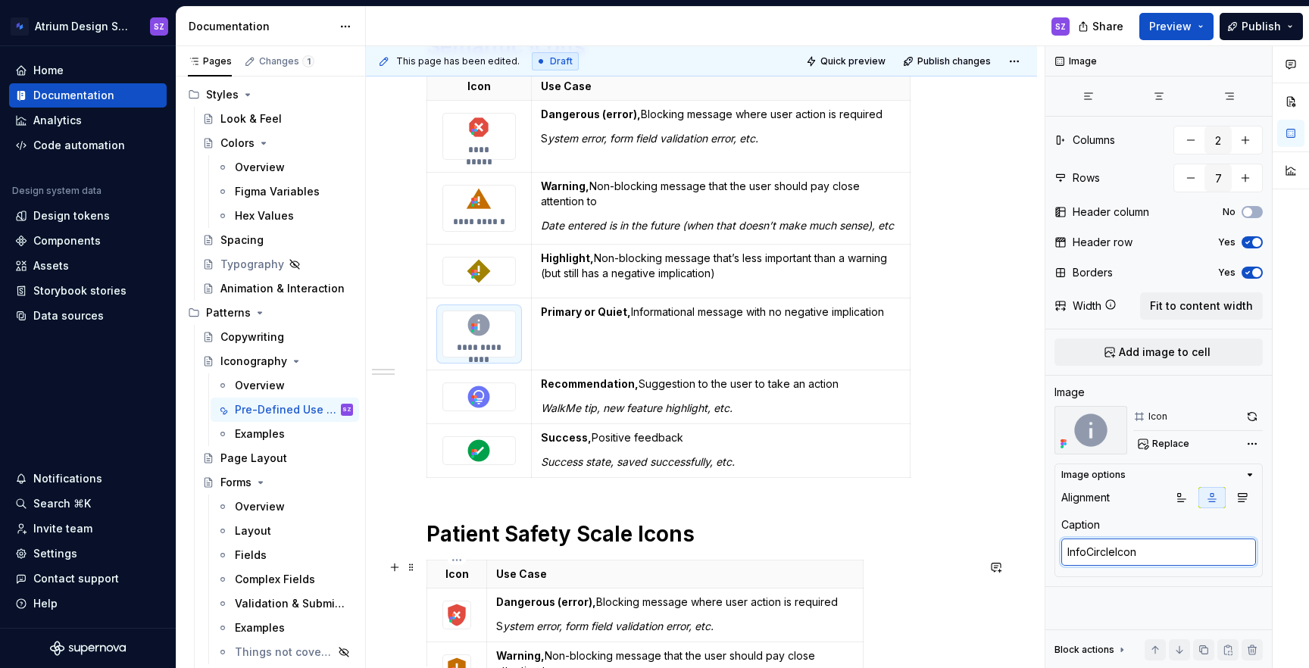
type textarea "InfoCircleIcon"
type textarea "*"
type textarea "ReportIcon"
click at [473, 117] on img at bounding box center [478, 127] width 27 height 27
click at [1100, 555] on textarea "ReportIcon" at bounding box center [1158, 552] width 195 height 27
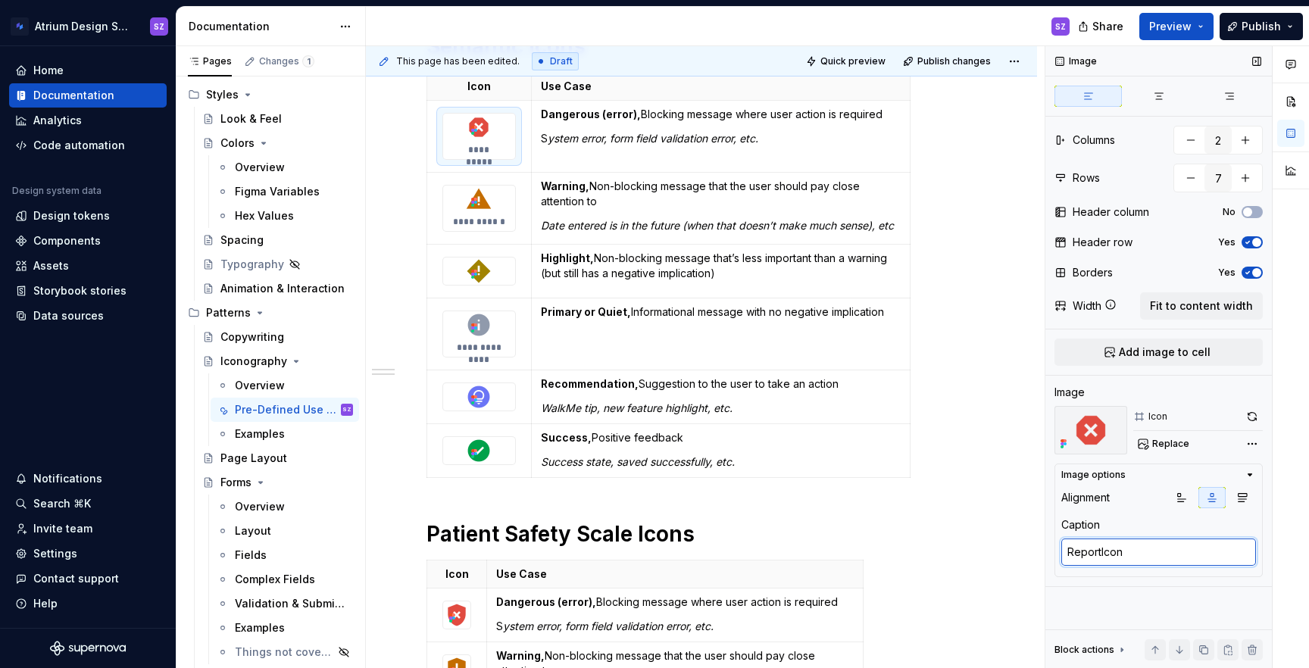
click at [1100, 555] on textarea "ReportIcon" at bounding box center [1158, 552] width 195 height 27
type textarea "*"
type textarea "DIcon"
type textarea "*"
type textarea "DanIcon"
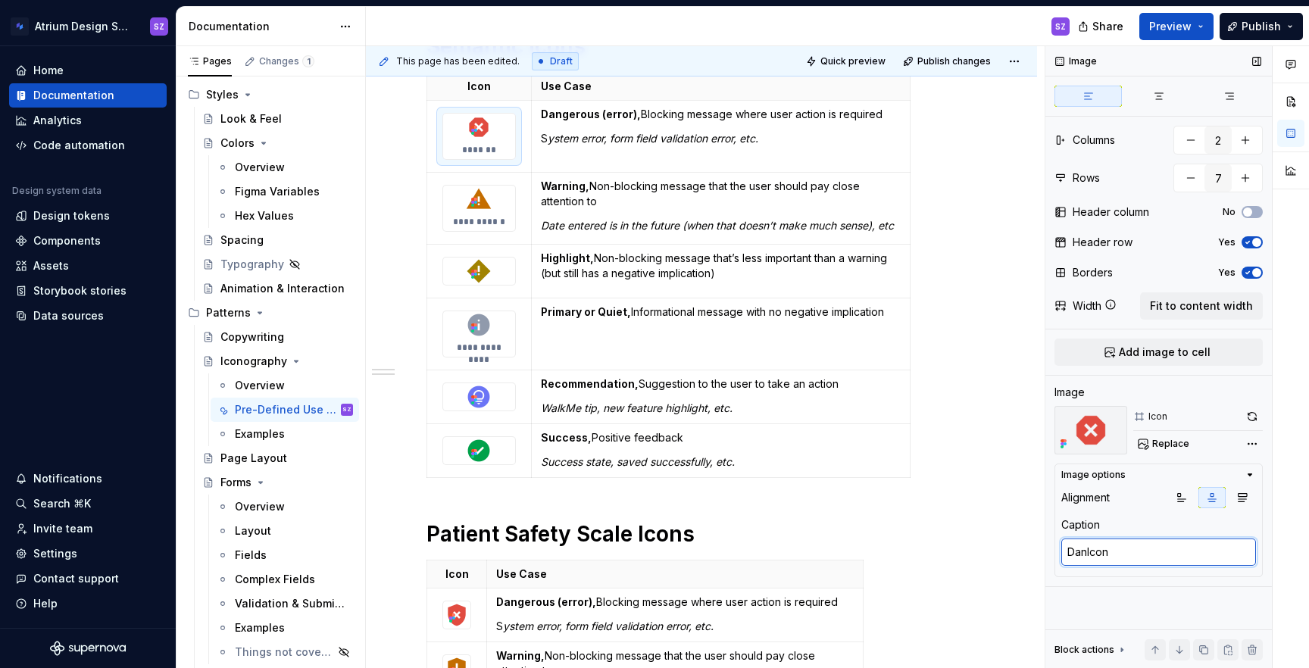
type textarea "*"
type textarea "DangIcon"
type textarea "*"
type textarea "DangrIcon"
type textarea "*"
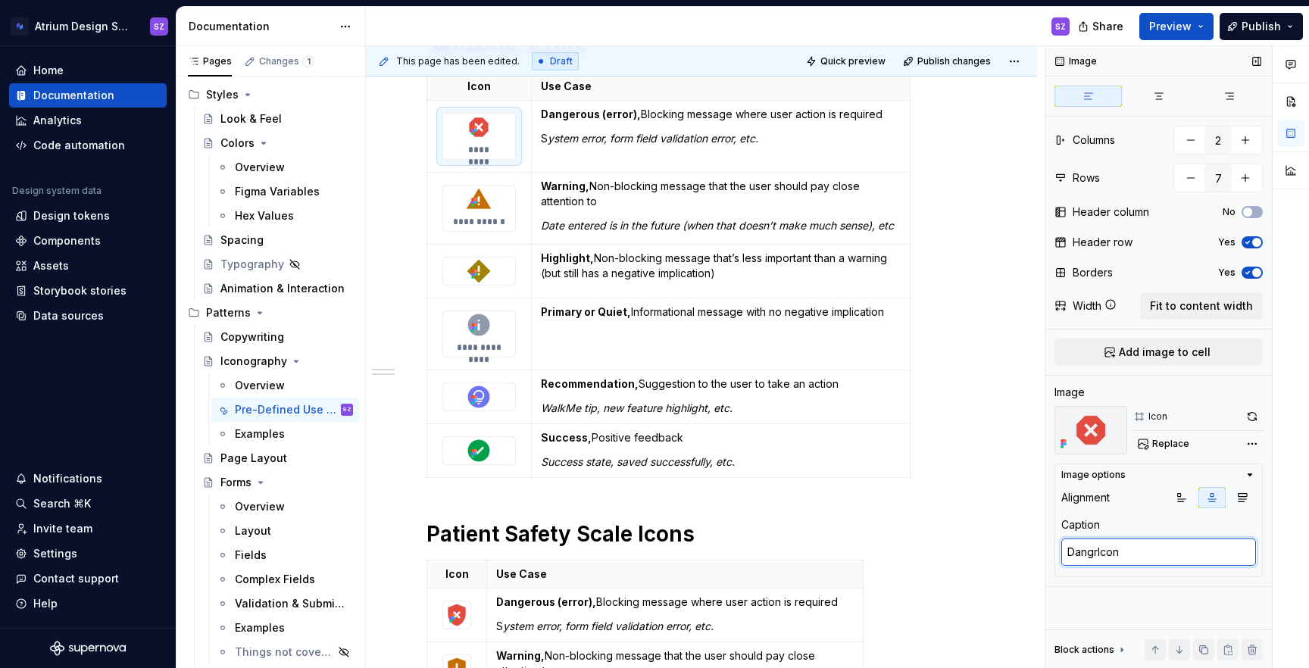
type textarea "DangIcon"
type textarea "*"
type textarea "DangeIcon"
type textarea "*"
type textarea "DangeroIcon"
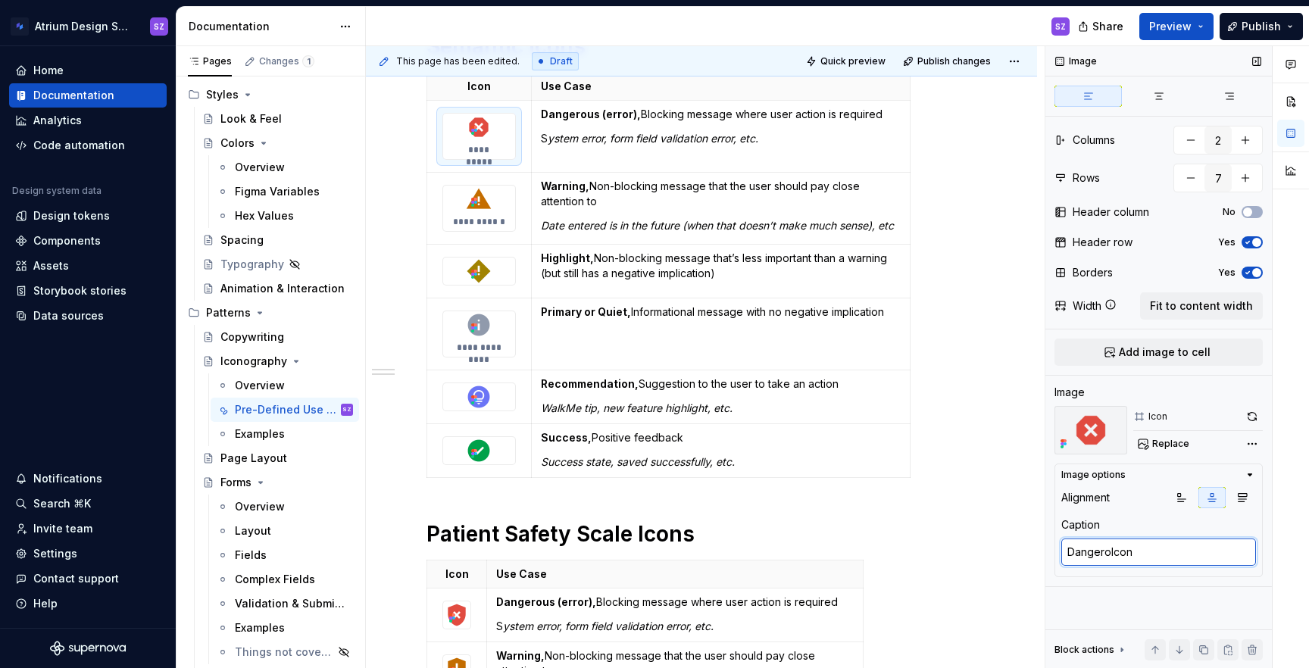
type textarea "*"
type textarea "DangerousIcon"
type textarea "*"
type textarea "DangerousIcon"
type textarea "*"
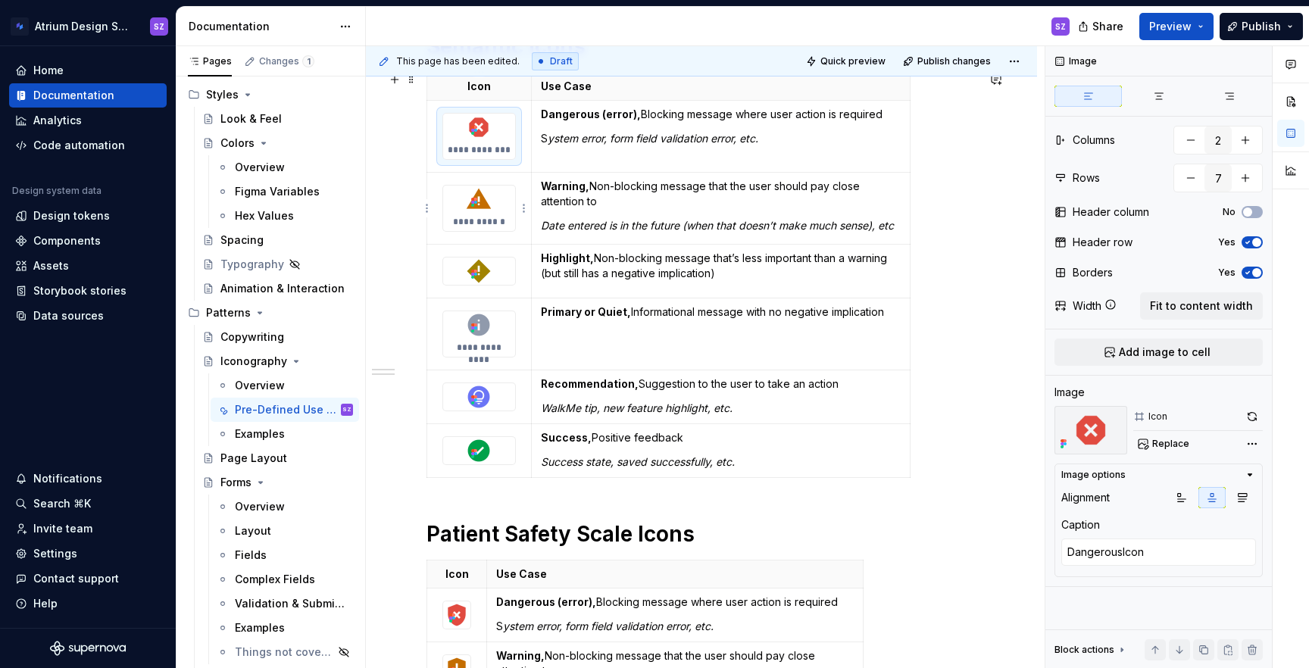
type textarea "WarningIcon"
click at [488, 223] on p "**********" at bounding box center [479, 222] width 54 height 12
type textarea "*"
click at [487, 280] on img at bounding box center [478, 271] width 27 height 27
type textarea "*"
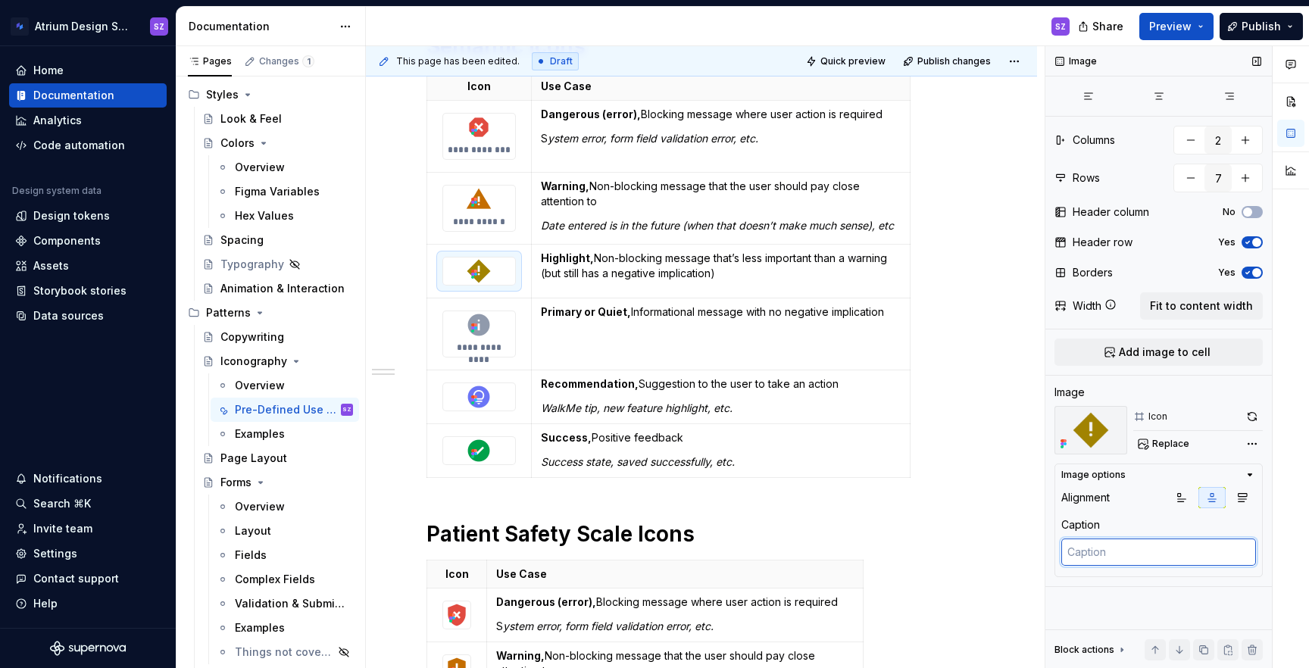
click at [1101, 550] on textarea at bounding box center [1158, 552] width 195 height 27
type textarea "E"
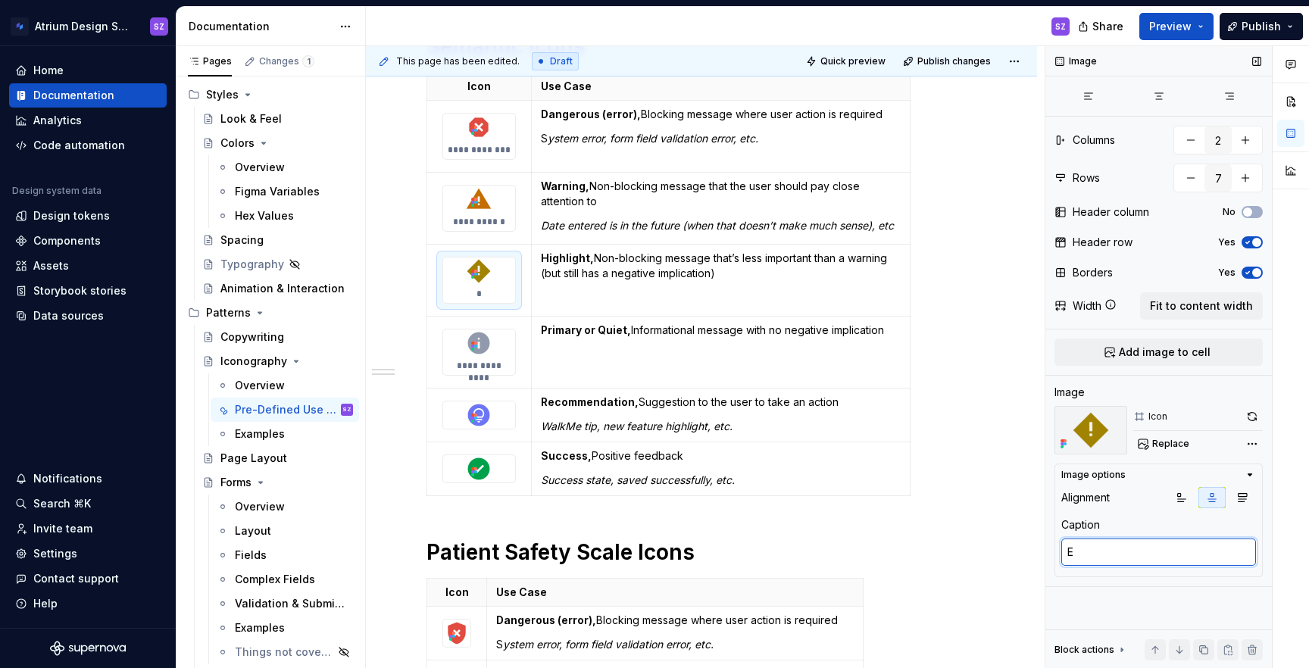
type textarea "*"
type textarea "Em"
type textarea "*"
type textarea "Eme"
type textarea "*"
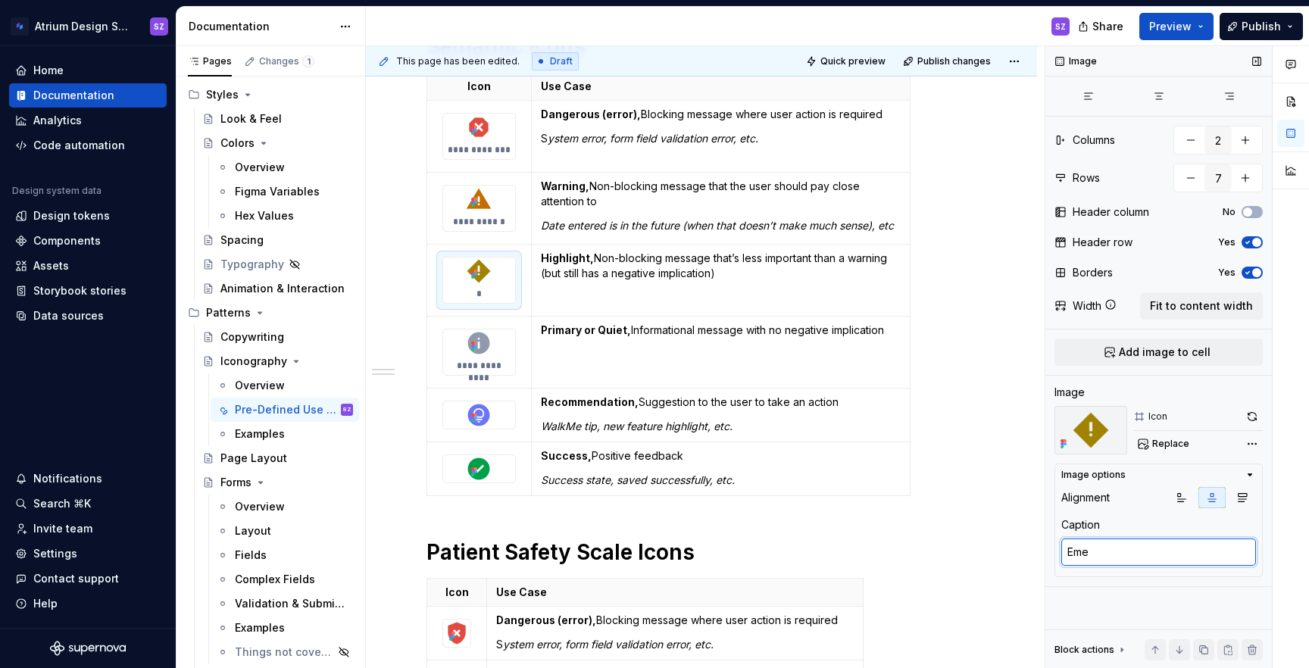
type textarea "Emer"
type textarea "*"
type textarea "Emerg"
type textarea "*"
type textarea "Emergen"
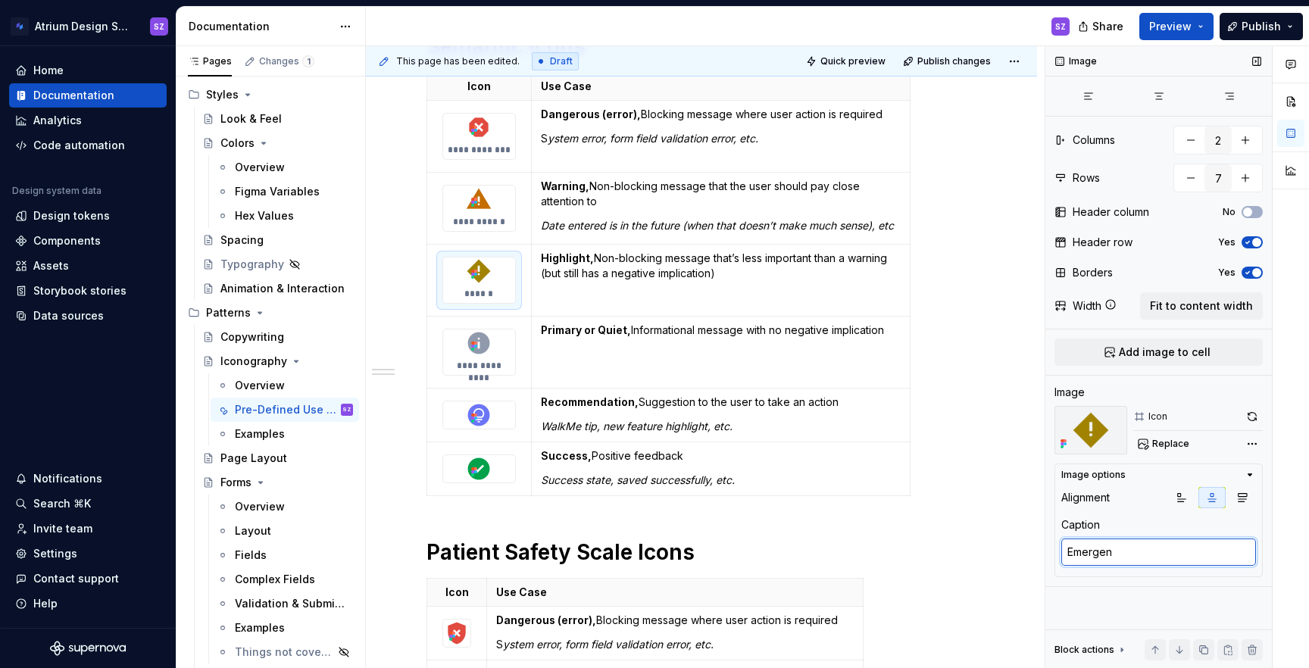
type textarea "*"
type textarea "Emergency"
type textarea "*"
type textarea "EmergencyI"
type textarea "*"
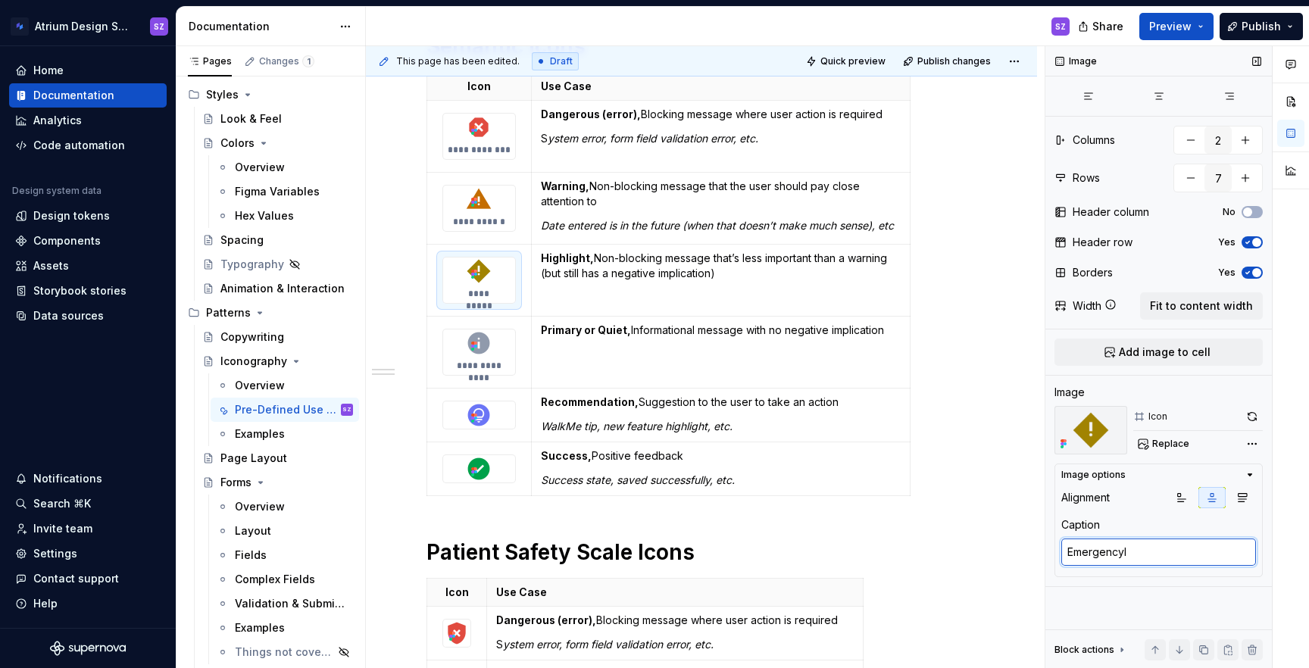
type textarea "EmergencyIc"
type textarea "*"
type textarea "EmergencyIco"
type textarea "*"
type textarea "EmergencyIcon"
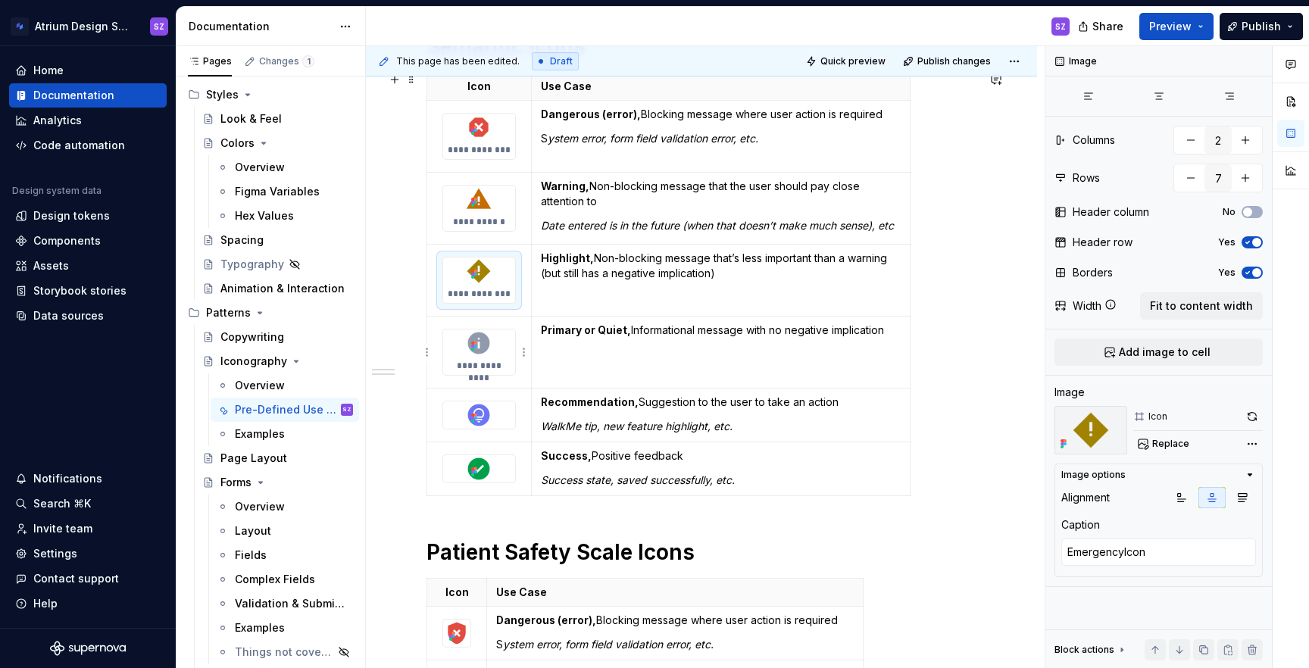
type textarea "*"
type textarea "InfoCircleIcon"
click at [479, 363] on p "**********" at bounding box center [479, 366] width 60 height 12
drag, startPoint x: 1086, startPoint y: 551, endPoint x: 1104, endPoint y: 551, distance: 18.2
click at [1104, 551] on textarea "InfoCircleIcon" at bounding box center [1158, 552] width 195 height 27
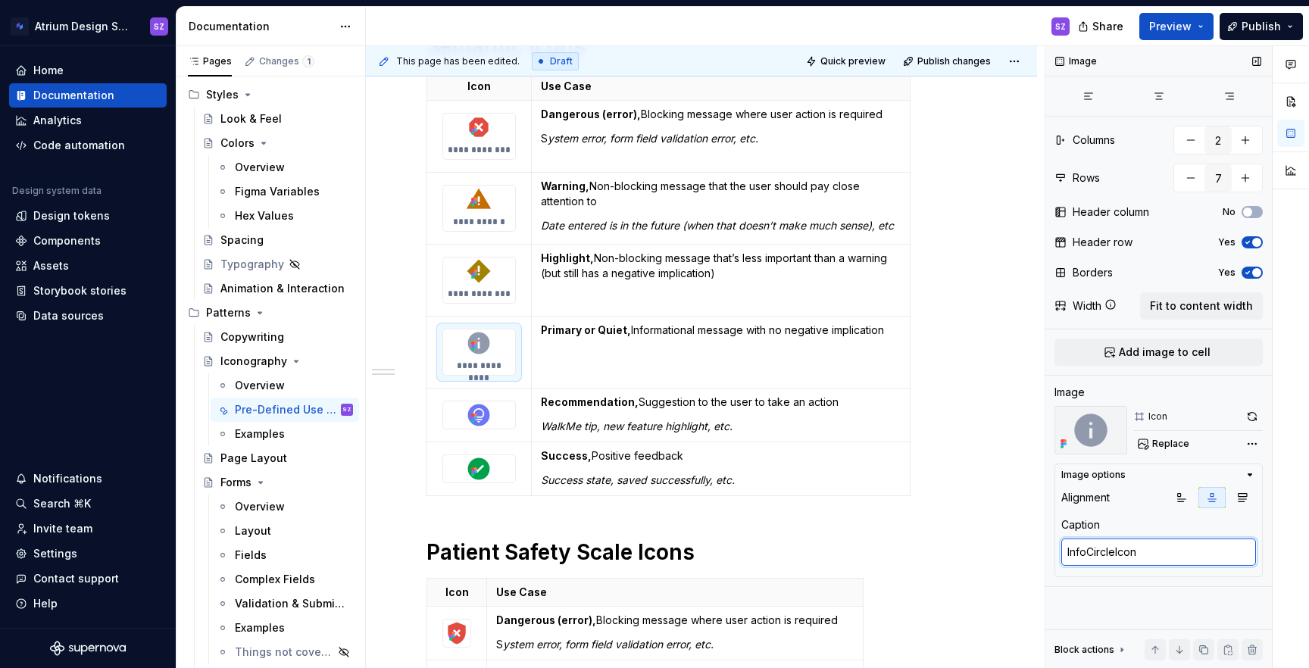
click at [1113, 552] on textarea "InfoCircleIcon" at bounding box center [1158, 552] width 195 height 27
type textarea "*"
type textarea "InfoCirclIcon"
type textarea "*"
type textarea "InfoCircIcon"
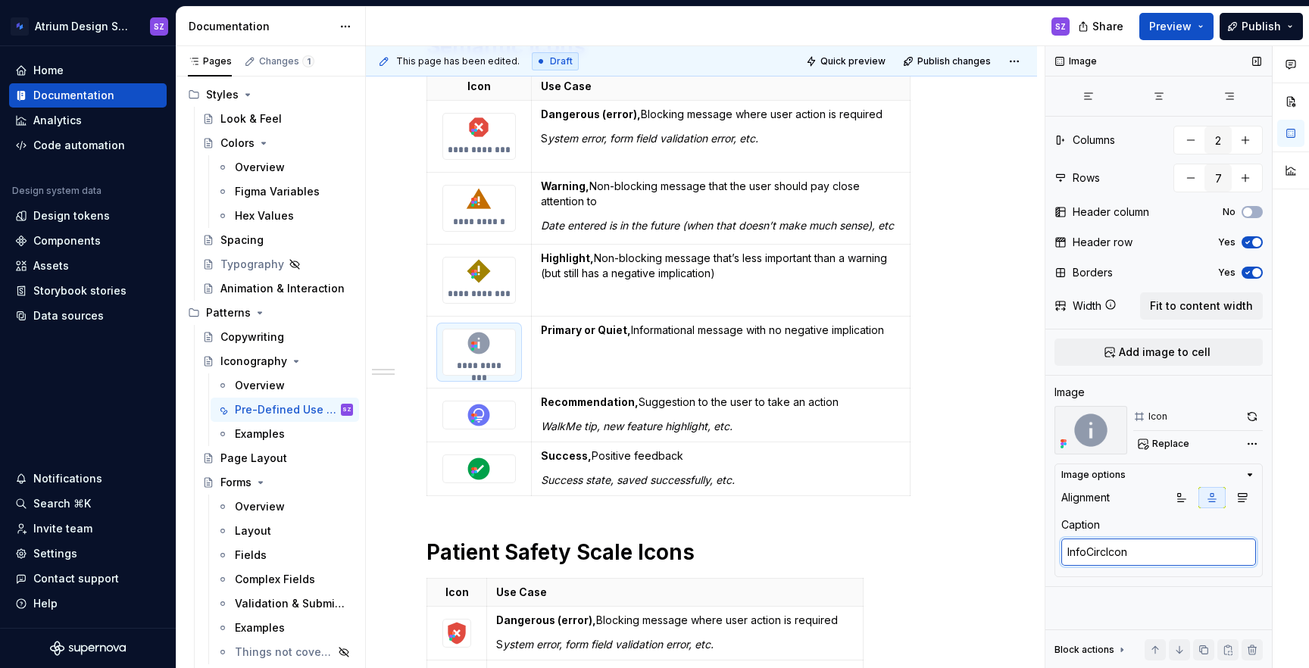
type textarea "*"
type textarea "InfoCirIcon"
type textarea "*"
type textarea "InfoCiIcon"
type textarea "*"
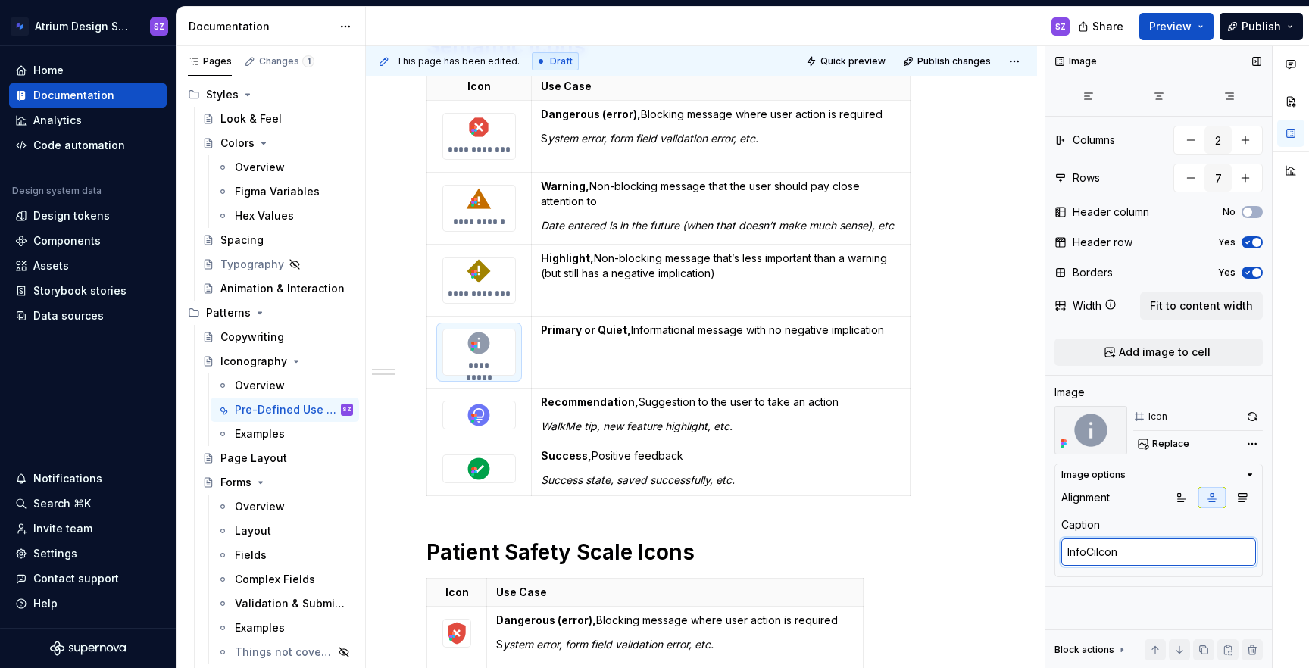
type textarea "InfoCIcon"
type textarea "*"
type textarea "InfoIcon"
type textarea "*"
click at [475, 417] on icon at bounding box center [475, 418] width 3 height 3
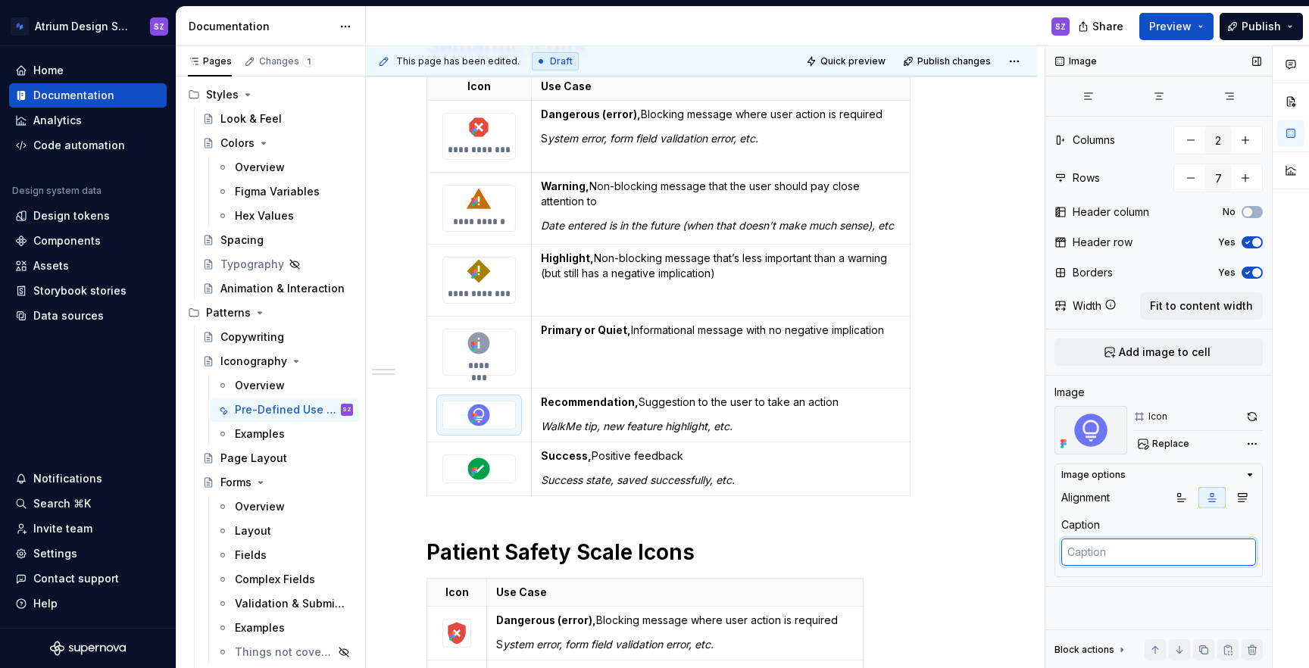
type textarea "*"
click at [1120, 557] on textarea at bounding box center [1158, 552] width 195 height 27
type textarea "R"
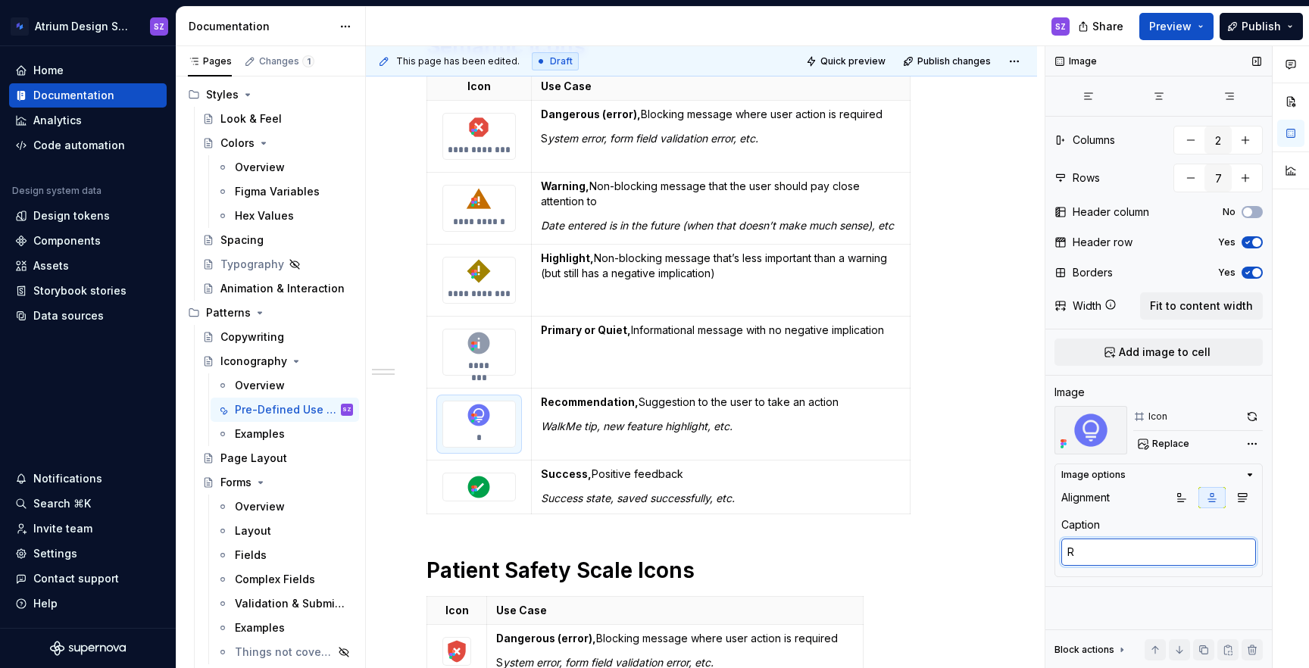
type textarea "*"
type textarea "Re"
type textarea "*"
type textarea "Rec"
type textarea "*"
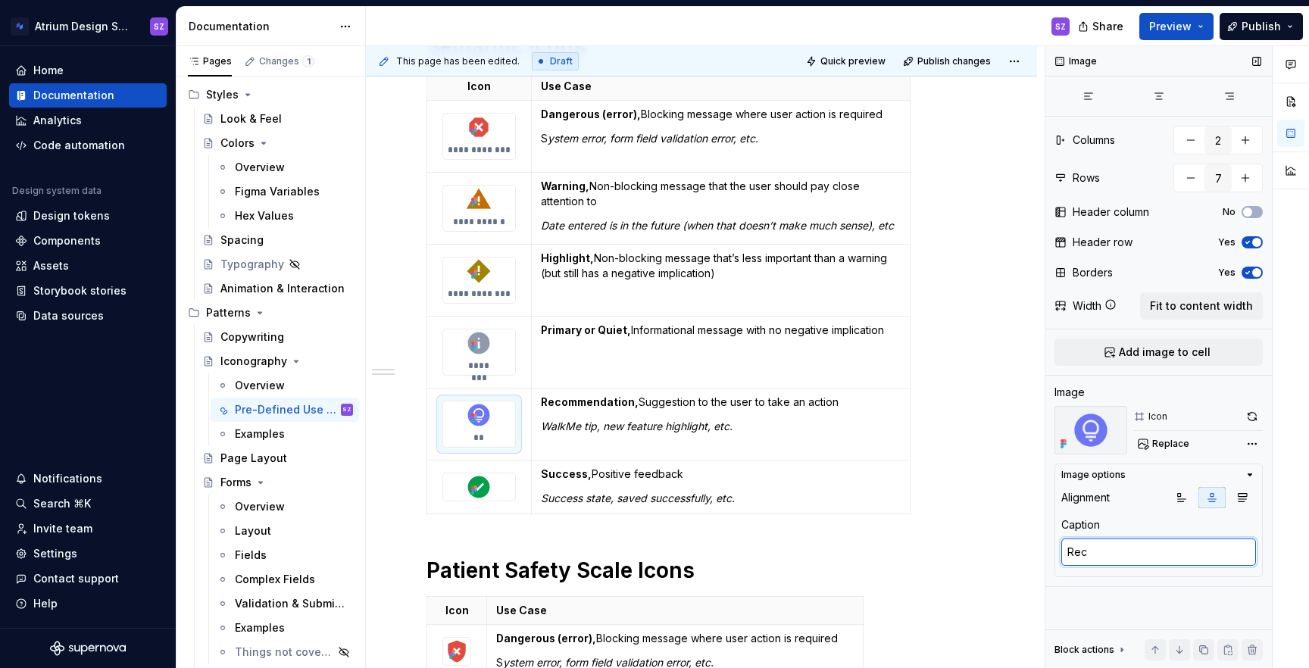
type textarea "Reco"
type textarea "*"
type textarea "Recom"
type textarea "*"
type textarea "Recomme"
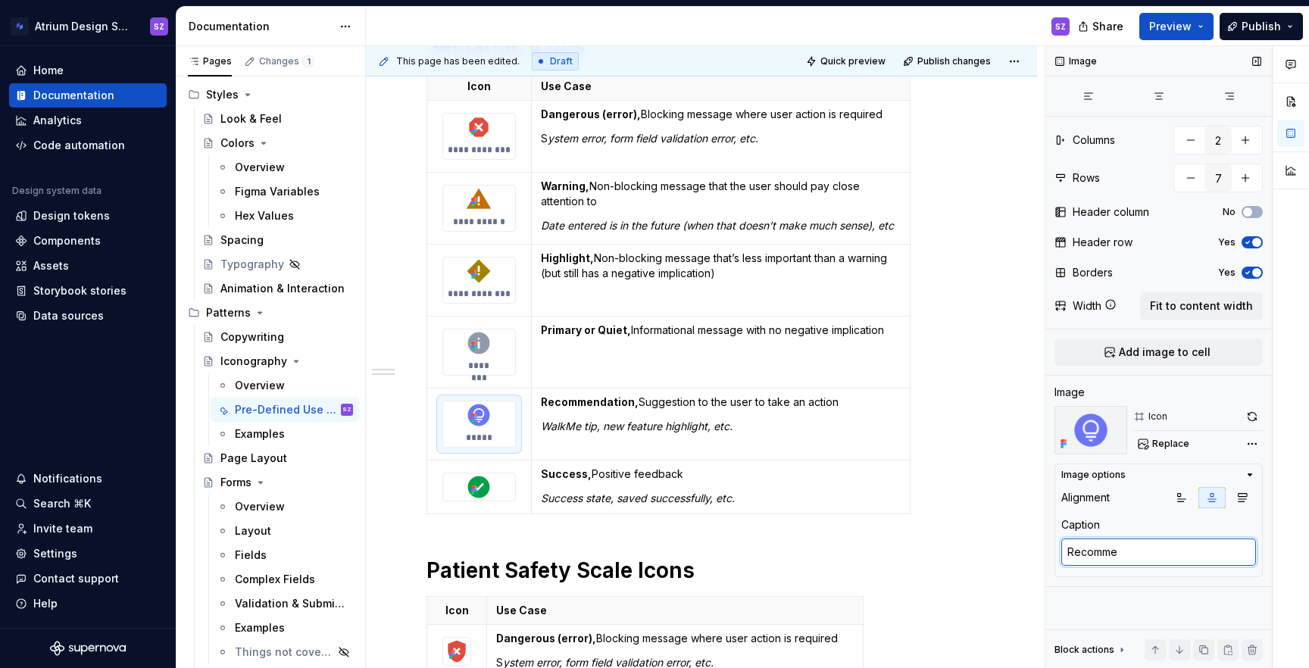
type textarea "*"
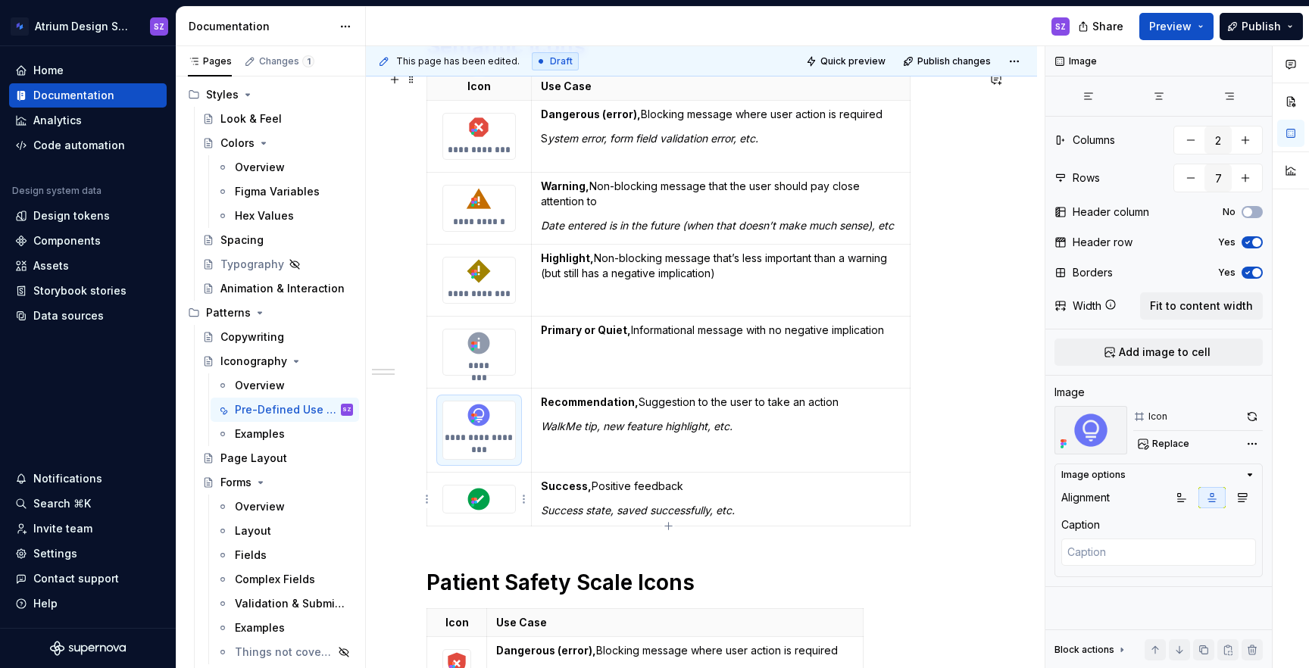
click at [474, 505] on icon at bounding box center [472, 505] width 3 height 3
click at [1136, 544] on textarea at bounding box center [1158, 552] width 195 height 27
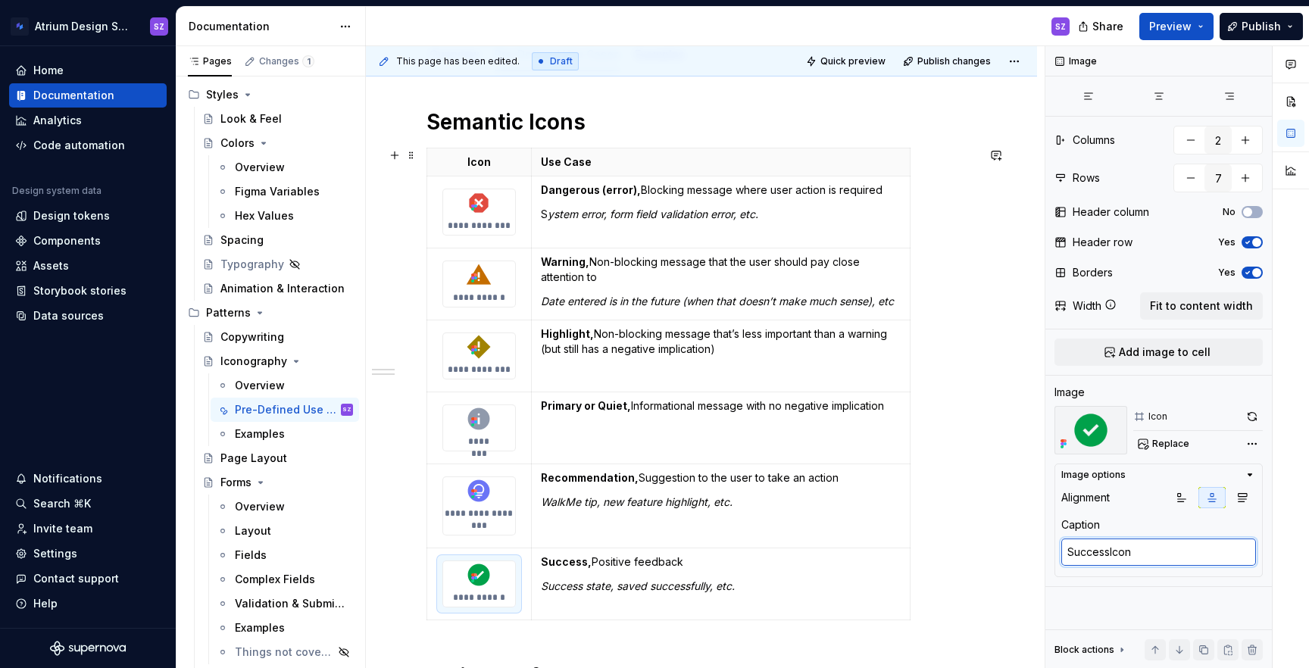
scroll to position [182, 0]
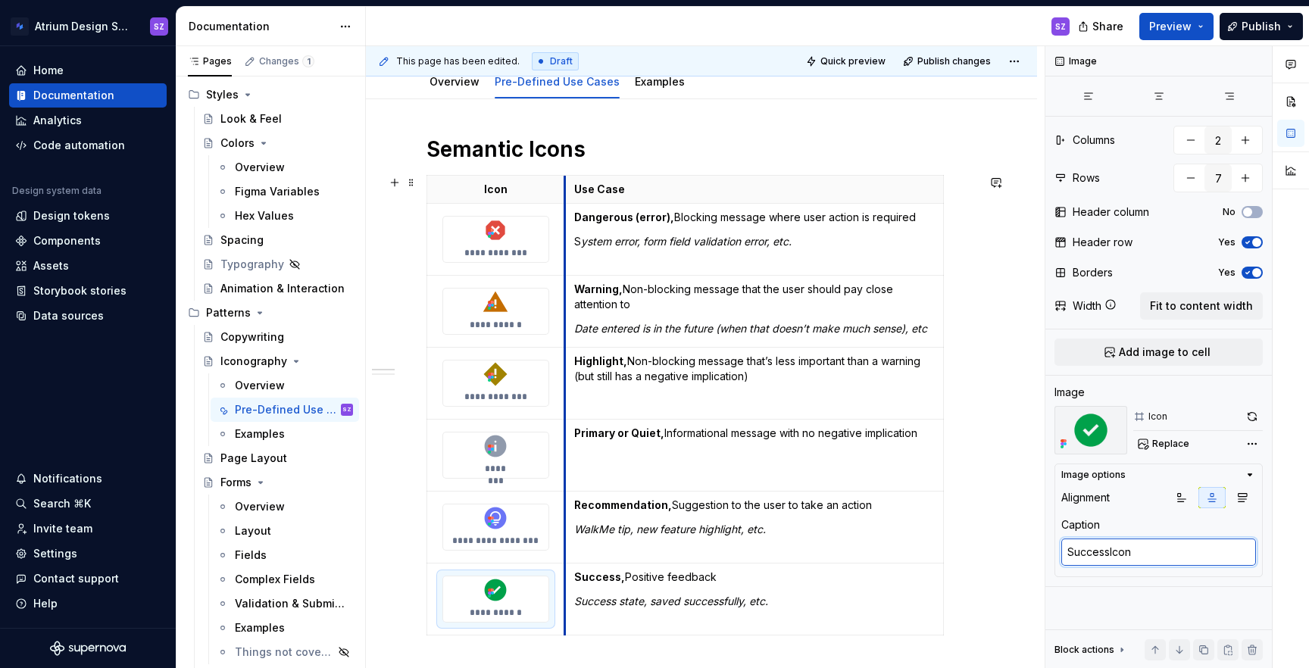
drag, startPoint x: 532, startPoint y: 272, endPoint x: 565, endPoint y: 273, distance: 33.3
click at [565, 273] on td "Dangerous (error), Blocking message where user action is required S ystem error…" at bounding box center [753, 240] width 379 height 72
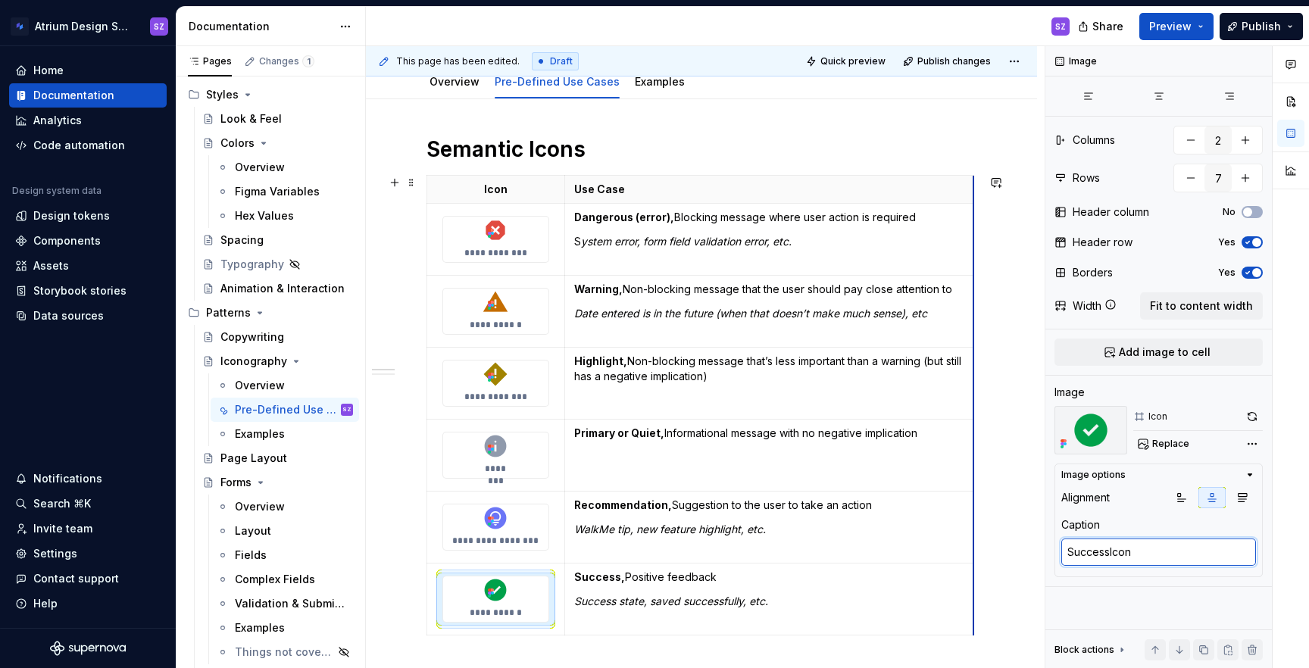
drag, startPoint x: 942, startPoint y: 278, endPoint x: 973, endPoint y: 278, distance: 30.3
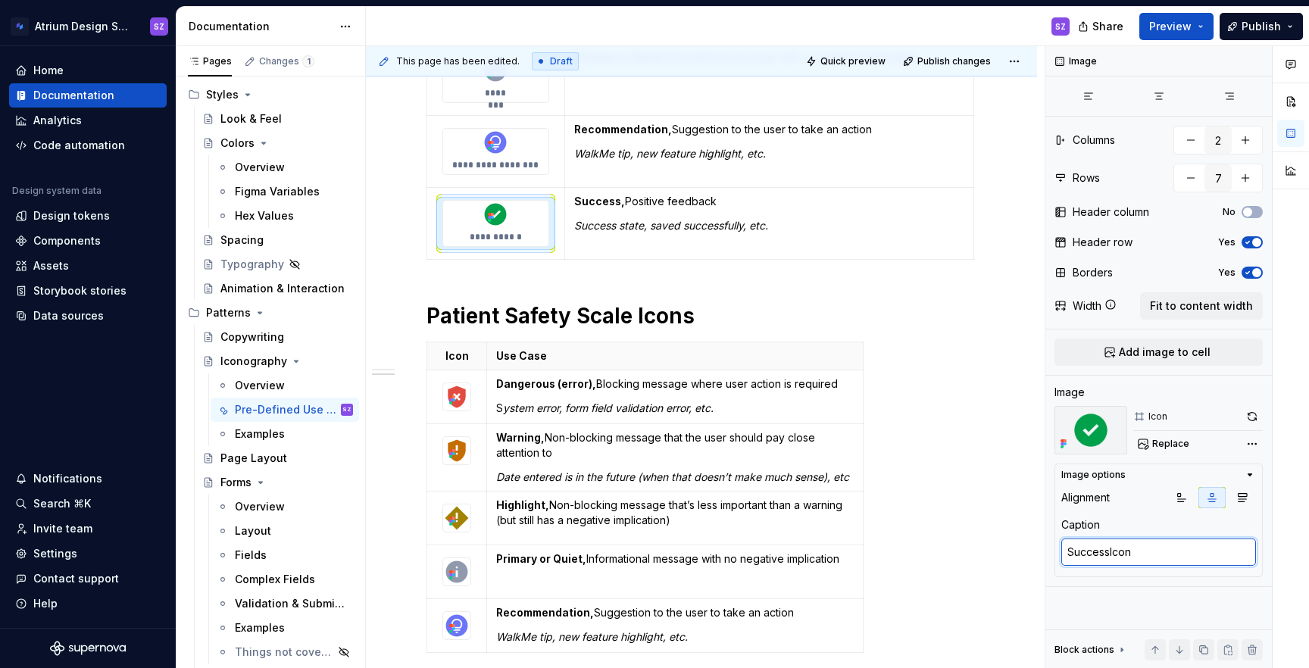
scroll to position [570, 0]
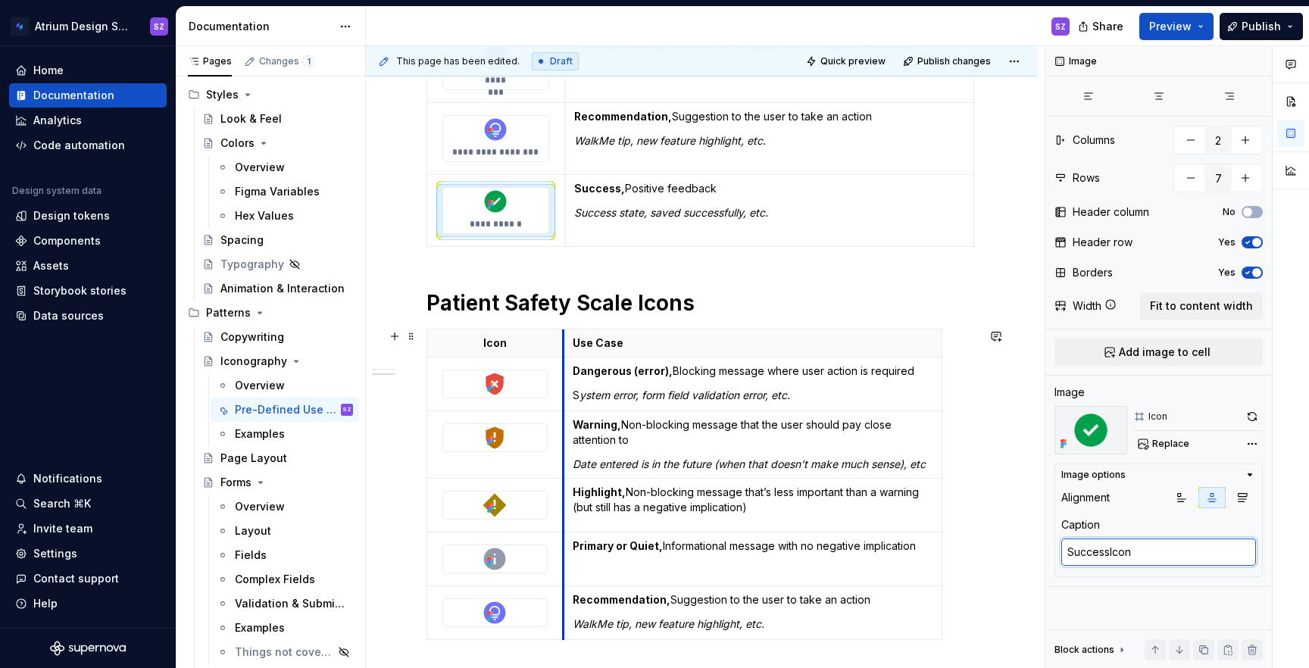
drag, startPoint x: 488, startPoint y: 399, endPoint x: 567, endPoint y: 383, distance: 80.5
click at [567, 383] on td "Dangerous (error), Blocking message where user action is required S ystem error…" at bounding box center [752, 385] width 379 height 54
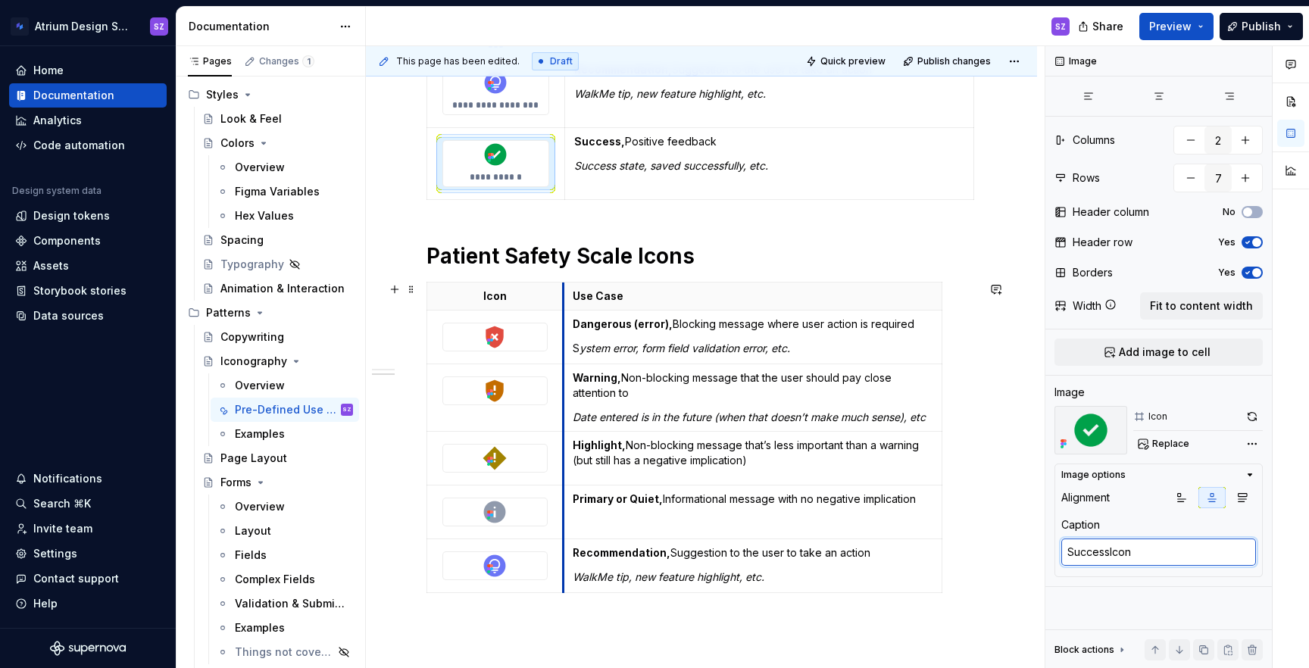
scroll to position [636, 0]
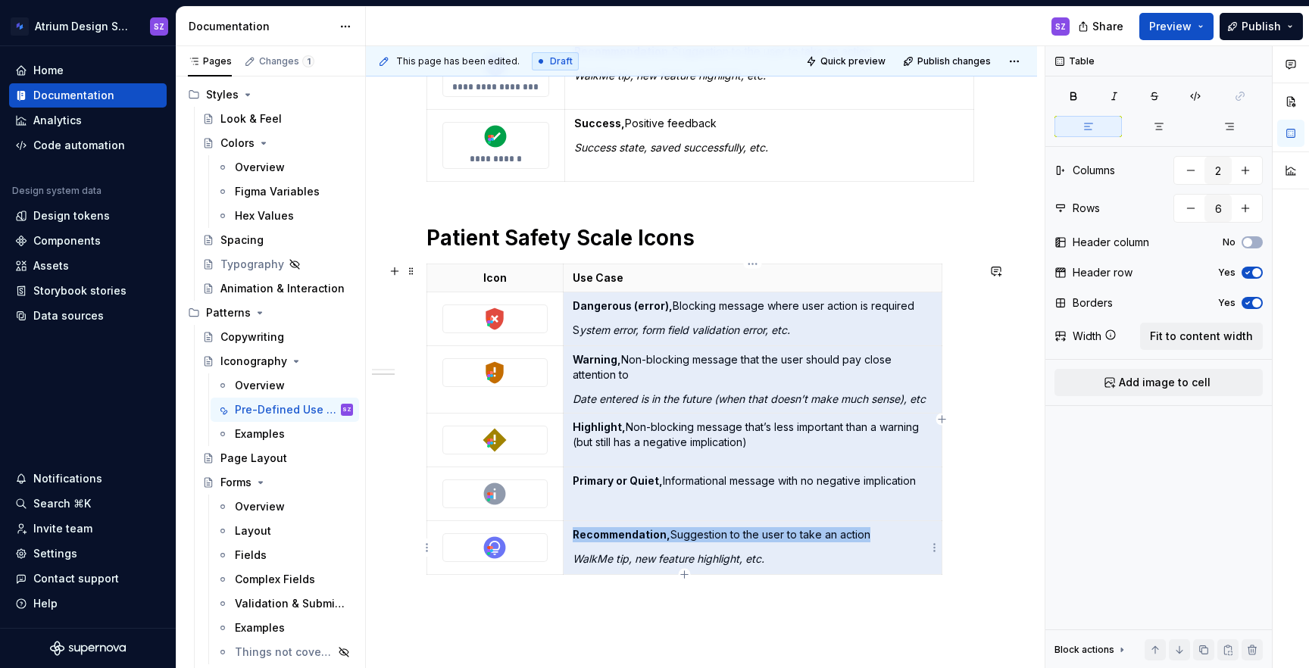
drag, startPoint x: 613, startPoint y: 313, endPoint x: 609, endPoint y: 543, distance: 230.3
click at [609, 543] on tbody "Icon Use Case Dangerous (error), Blocking message where user action is required…" at bounding box center [684, 419] width 515 height 311
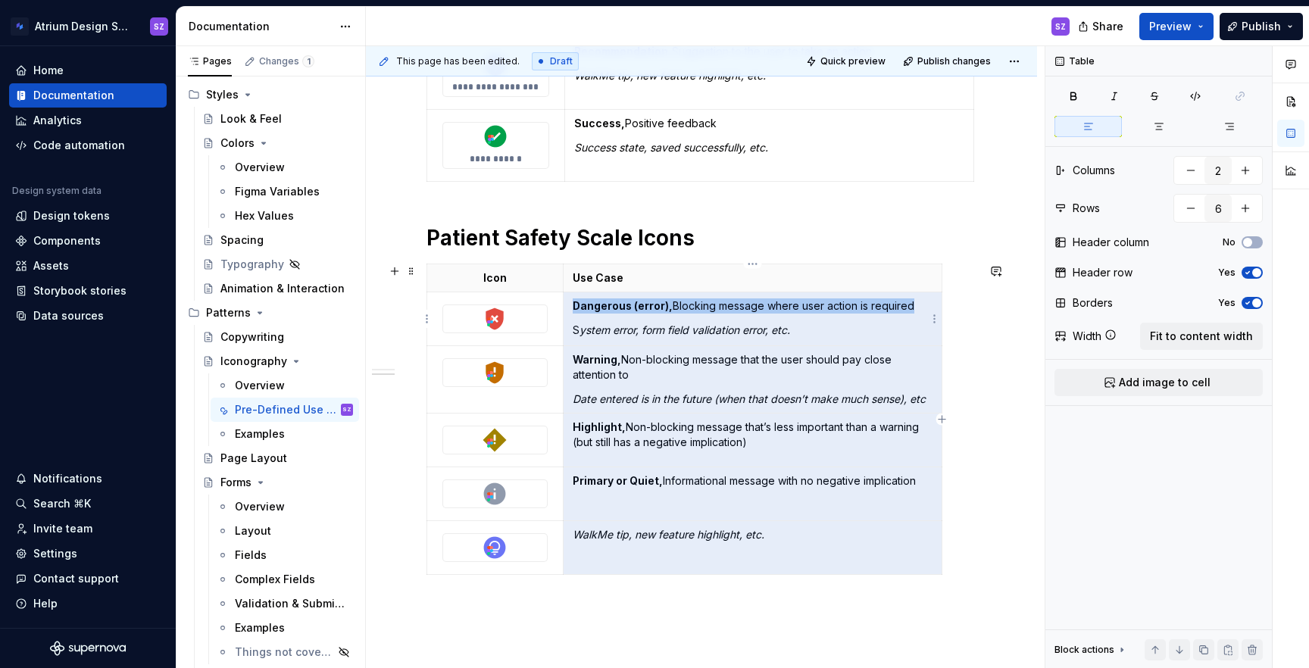
drag, startPoint x: 814, startPoint y: 556, endPoint x: 713, endPoint y: 317, distance: 259.3
click at [713, 317] on tbody "Icon Use Case Dangerous (error), Blocking message where user action is required…" at bounding box center [684, 419] width 515 height 311
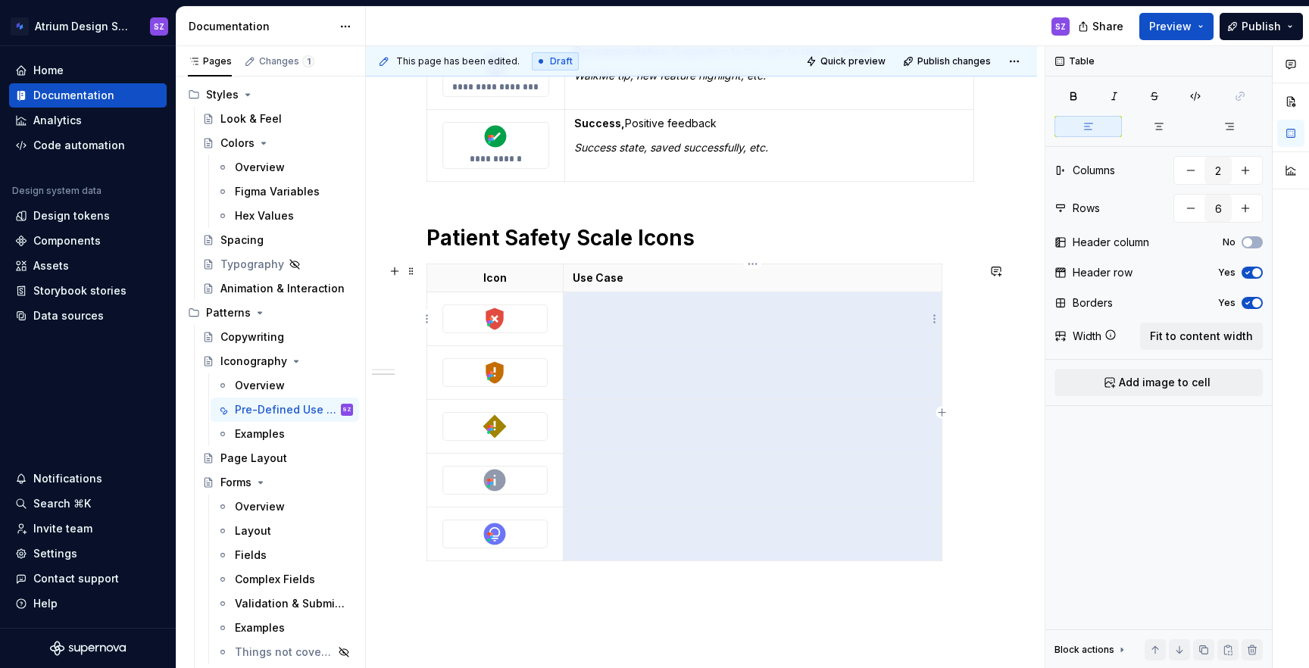
click at [645, 322] on td at bounding box center [752, 319] width 379 height 54
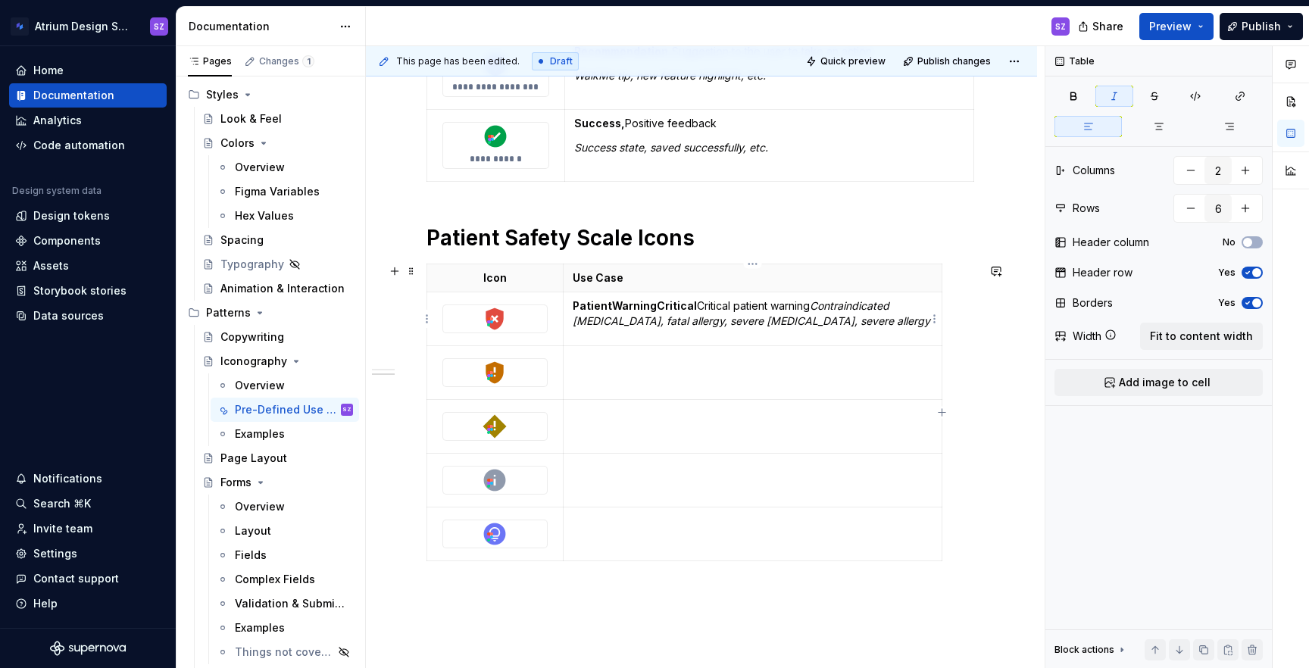
click at [688, 305] on strong "PatientWarningCritical" at bounding box center [635, 305] width 124 height 13
click at [814, 307] on em "Contraindicated [MEDICAL_DATA], fatal allergy, severe [MEDICAL_DATA], severe al…" at bounding box center [752, 313] width 358 height 28
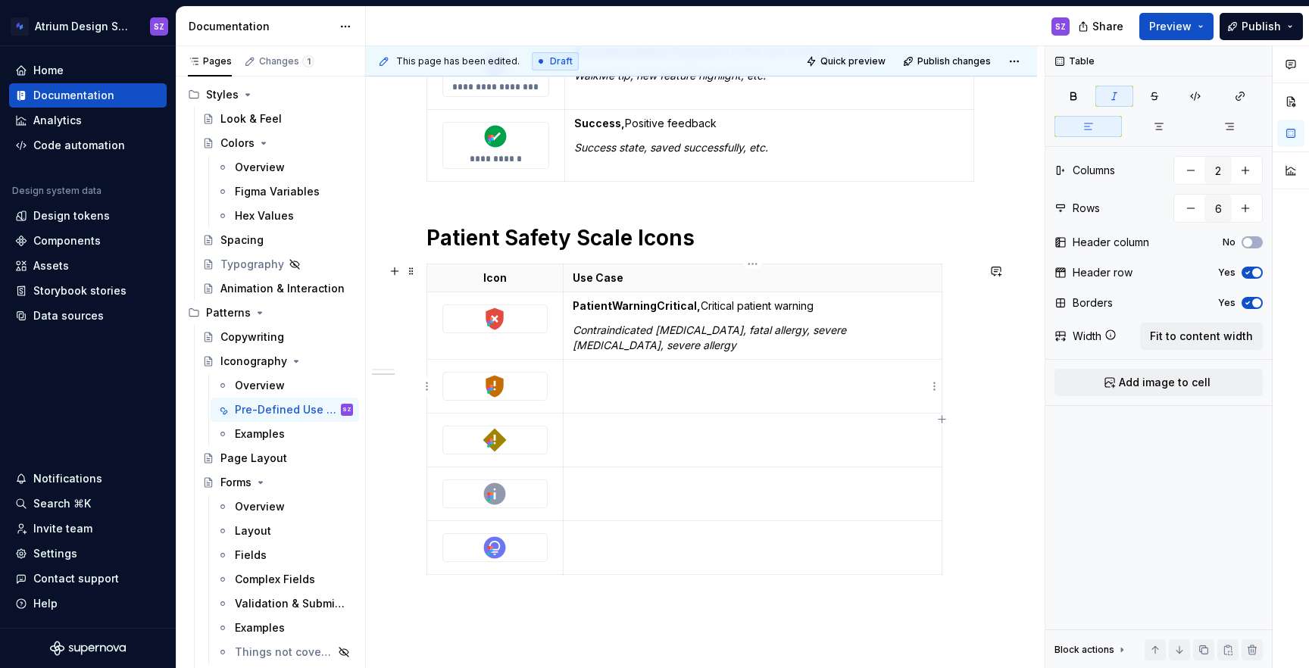
click at [635, 383] on td at bounding box center [752, 387] width 379 height 54
click at [682, 373] on p "PatientWarningSevere TBD" at bounding box center [753, 373] width 360 height 15
click at [682, 373] on p "PatientWarningSevere,TBD" at bounding box center [753, 373] width 360 height 15
click at [687, 376] on p "PatientWarningSevere,TBD" at bounding box center [753, 373] width 360 height 15
drag, startPoint x: 688, startPoint y: 373, endPoint x: 575, endPoint y: 370, distance: 112.9
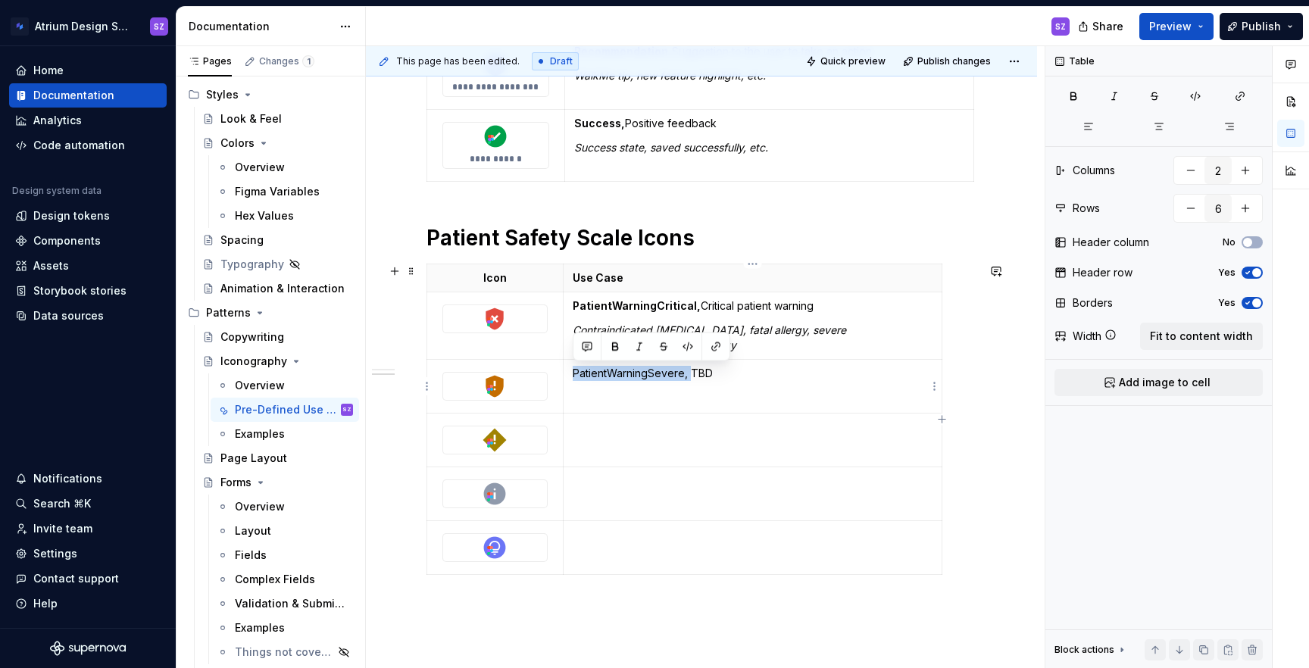
click at [575, 370] on p "PatientWarningSevere, TBD" at bounding box center [753, 373] width 360 height 15
click at [633, 451] on td at bounding box center [752, 441] width 379 height 54
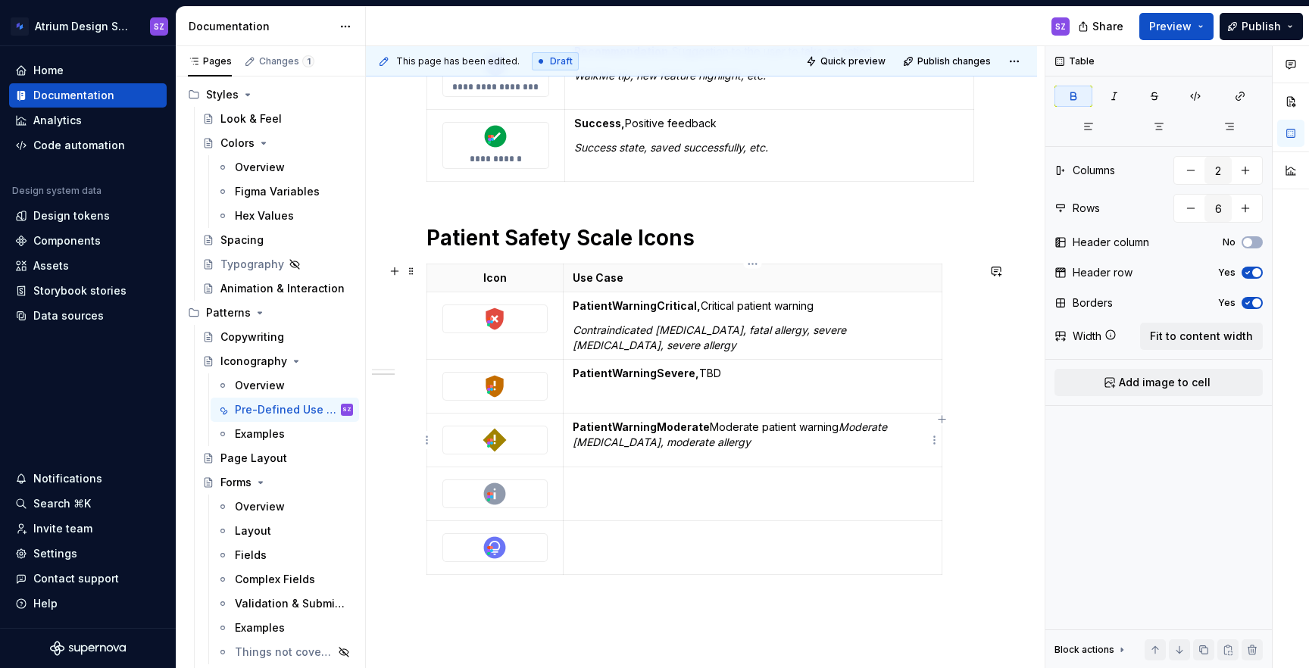
click at [701, 427] on p "PatientWarningModerate Moderate patient warning  Moderate [MEDICAL_DATA], moder…" at bounding box center [753, 435] width 360 height 30
click at [842, 429] on em "Moderate [MEDICAL_DATA], moderate allergy" at bounding box center [733, 434] width 321 height 28
click at [645, 489] on td at bounding box center [752, 494] width 379 height 54
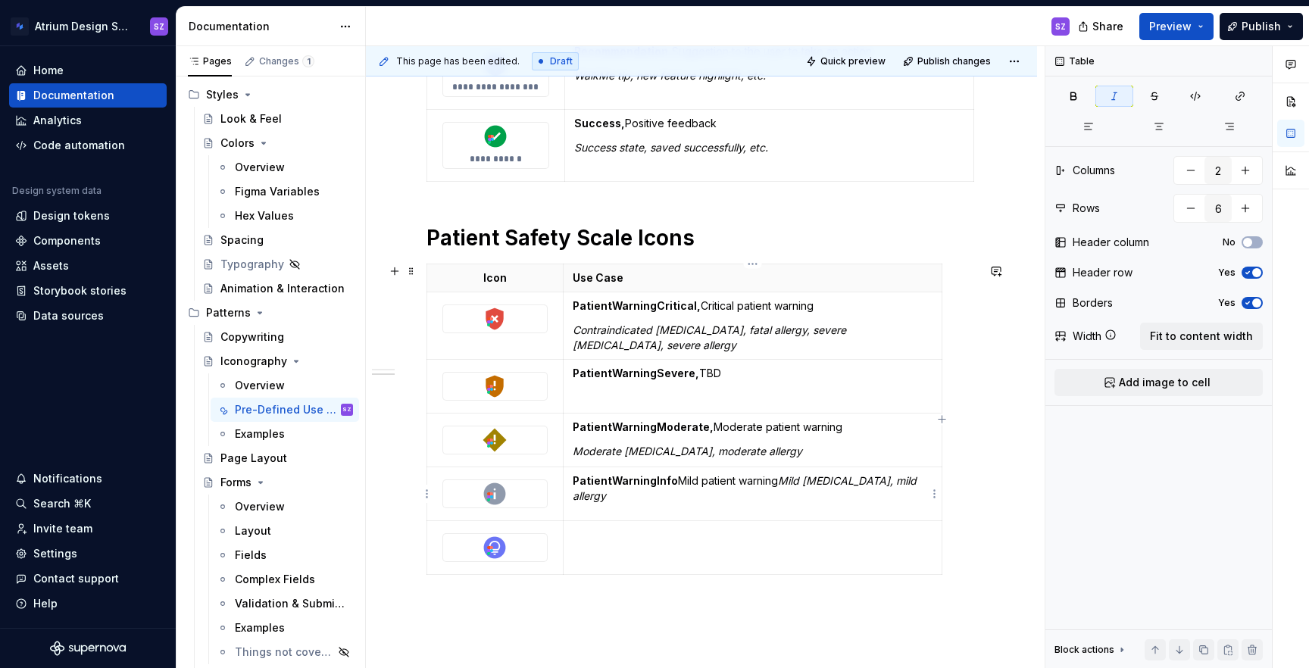
click at [667, 480] on strong "PatientWarningInfo" at bounding box center [625, 480] width 105 height 13
click at [673, 482] on p "PatientWarningInfo Mild patient warning  Mild [MEDICAL_DATA], mild allergy" at bounding box center [753, 488] width 360 height 30
click at [786, 480] on em "Mild [MEDICAL_DATA], mild allergy" at bounding box center [748, 488] width 351 height 28
click at [648, 548] on td at bounding box center [752, 548] width 379 height 54
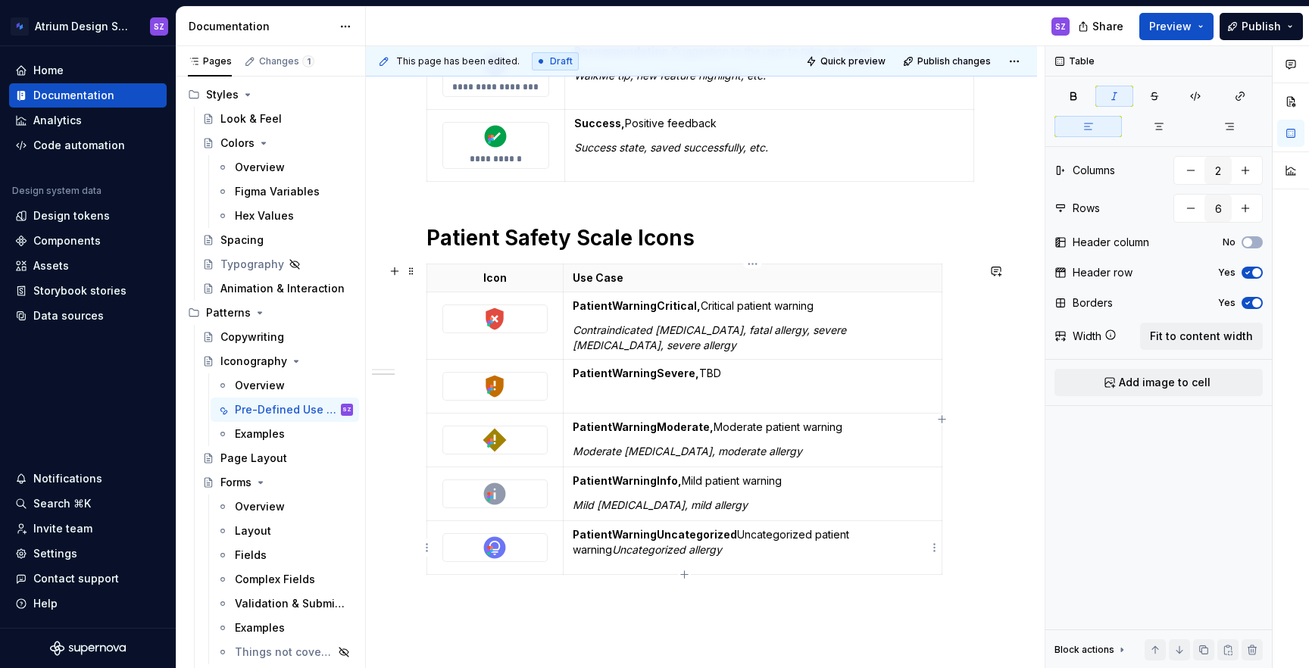
click at [726, 536] on strong "PatientWarningUncategorized" at bounding box center [655, 534] width 164 height 13
click at [612, 550] on em "Uncategorized allergy" at bounding box center [667, 549] width 110 height 13
click at [504, 455] on div at bounding box center [494, 440] width 105 height 29
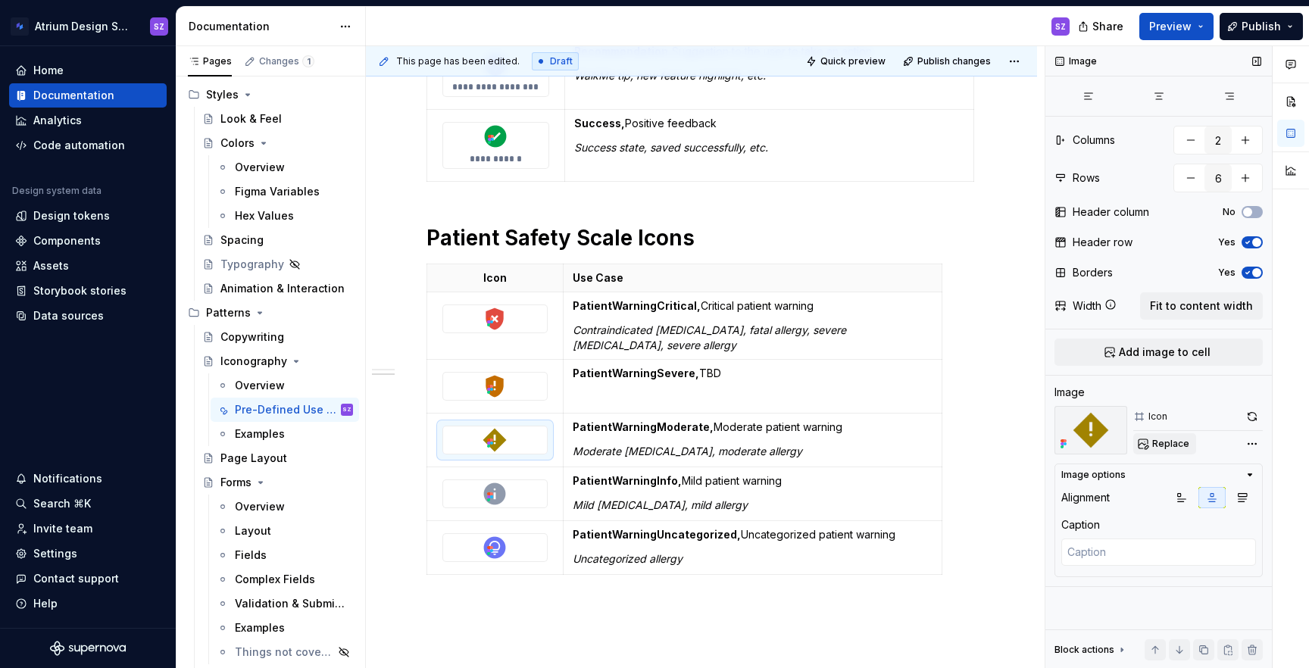
click at [1177, 448] on span "Replace" at bounding box center [1170, 444] width 37 height 12
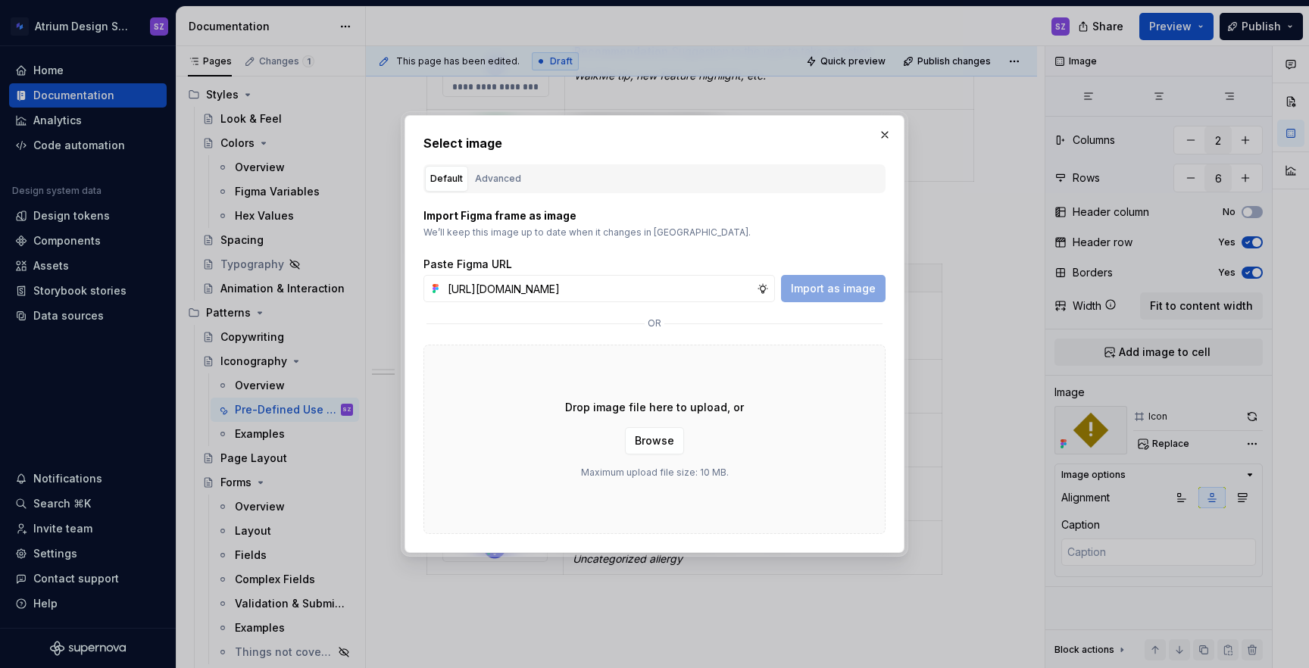
scroll to position [0, 464]
click at [854, 276] on button "Import as image" at bounding box center [833, 288] width 105 height 27
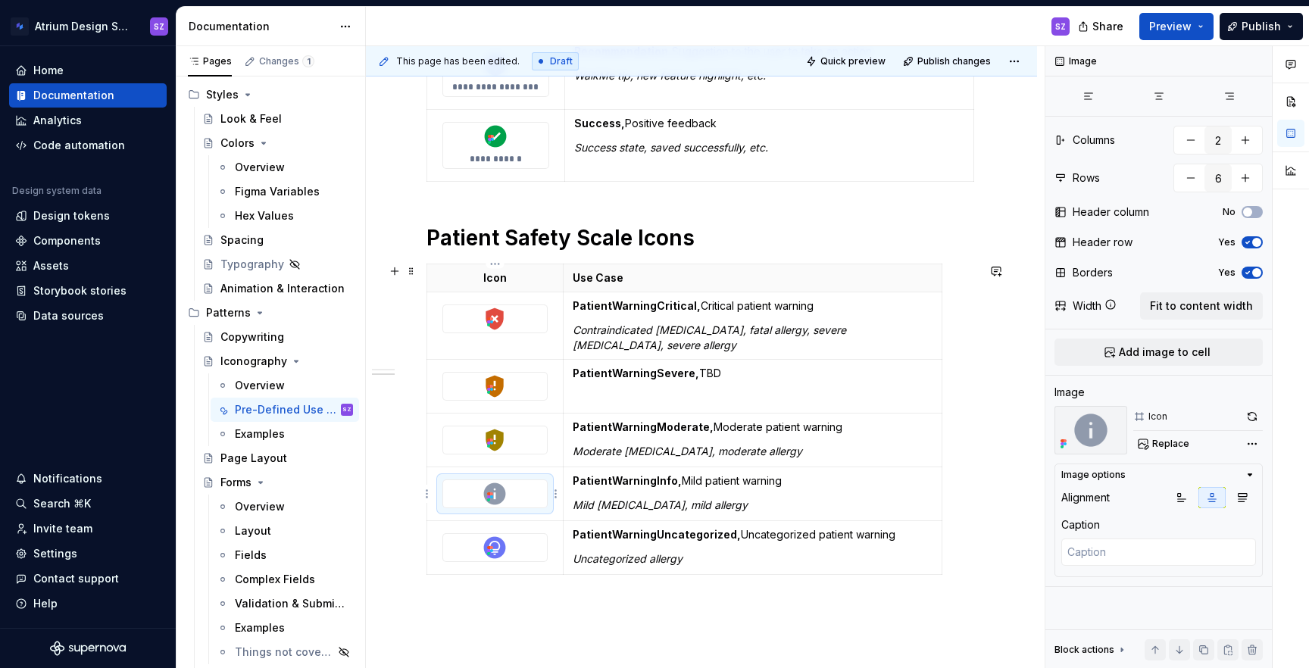
click at [517, 496] on div at bounding box center [495, 493] width 104 height 27
click at [1175, 443] on span "Replace" at bounding box center [1170, 444] width 37 height 12
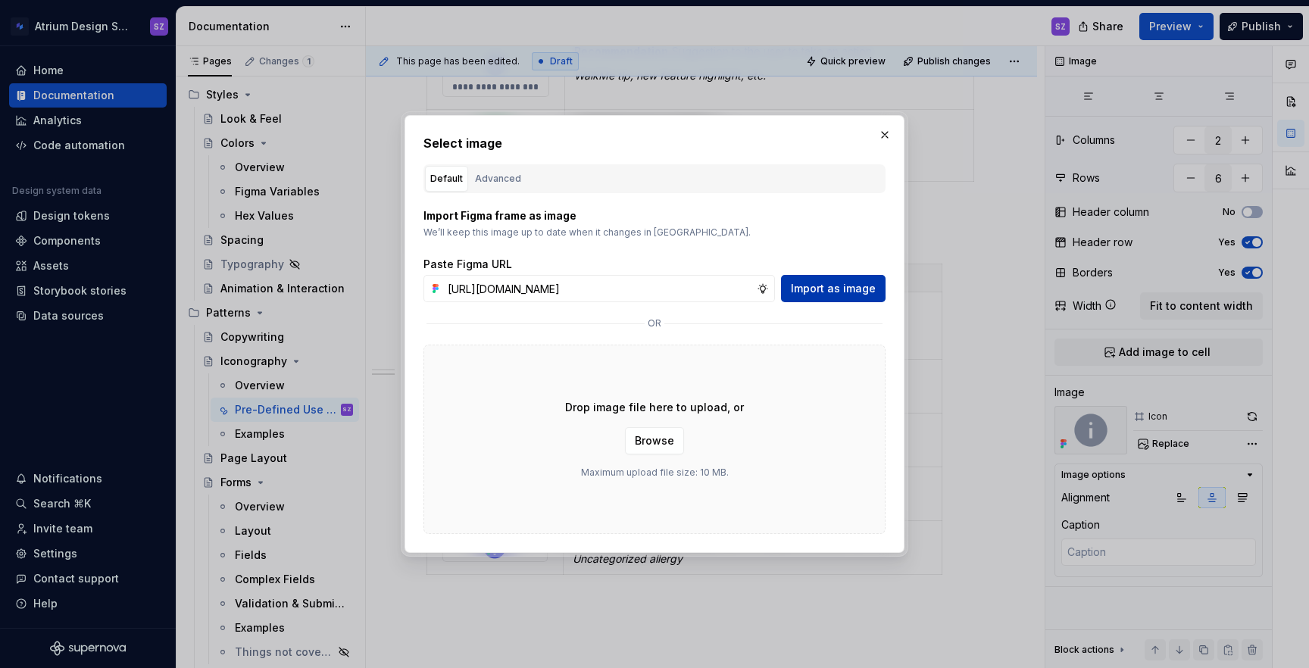
click at [847, 286] on span "Import as image" at bounding box center [833, 288] width 85 height 15
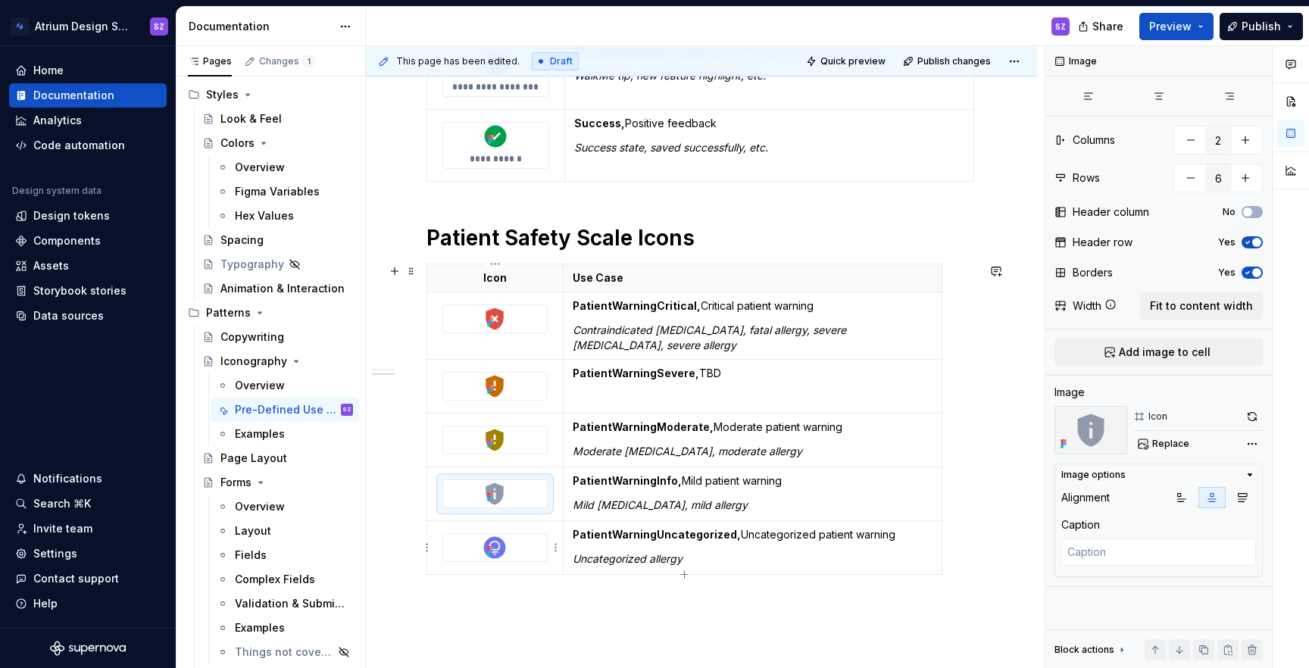
click at [520, 556] on div at bounding box center [495, 547] width 104 height 27
click at [554, 549] on html "Atrium Design System SZ Home Documentation Analytics Code automation Design sys…" at bounding box center [654, 334] width 1309 height 668
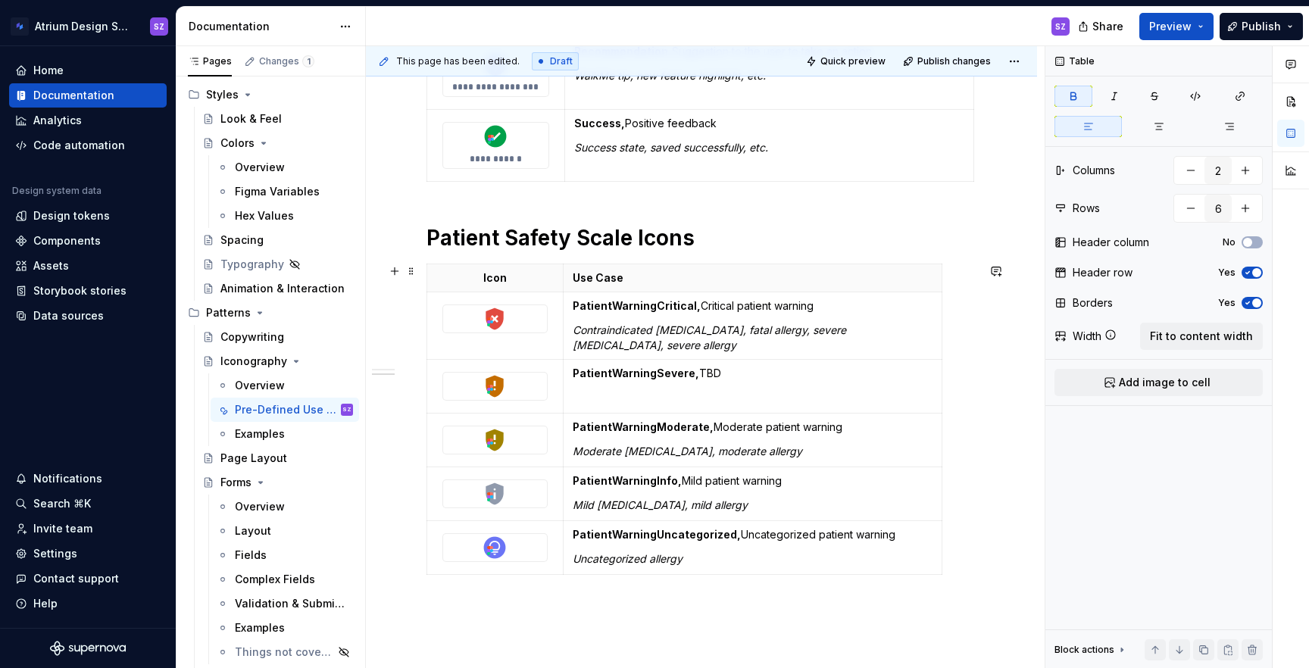
click at [512, 548] on html "Atrium Design System SZ Home Documentation Analytics Code automation Design sys…" at bounding box center [654, 334] width 1309 height 668
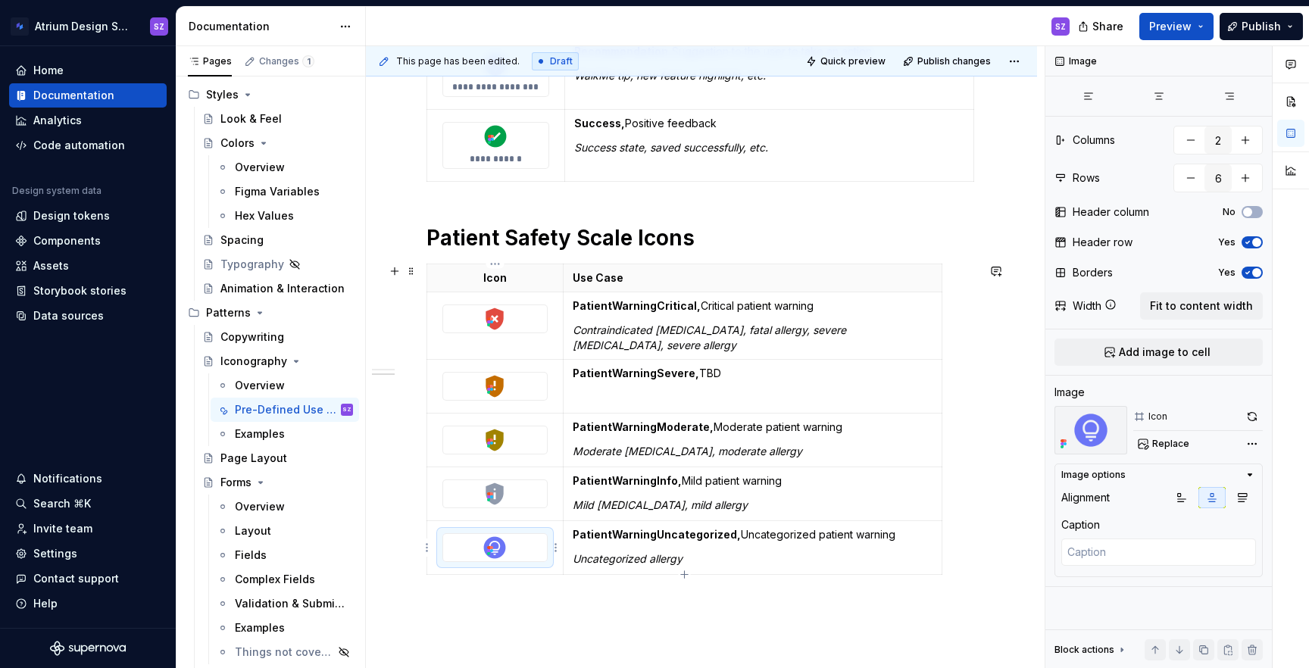
click at [526, 550] on div at bounding box center [495, 547] width 104 height 27
click at [1186, 441] on button "Replace" at bounding box center [1164, 443] width 63 height 21
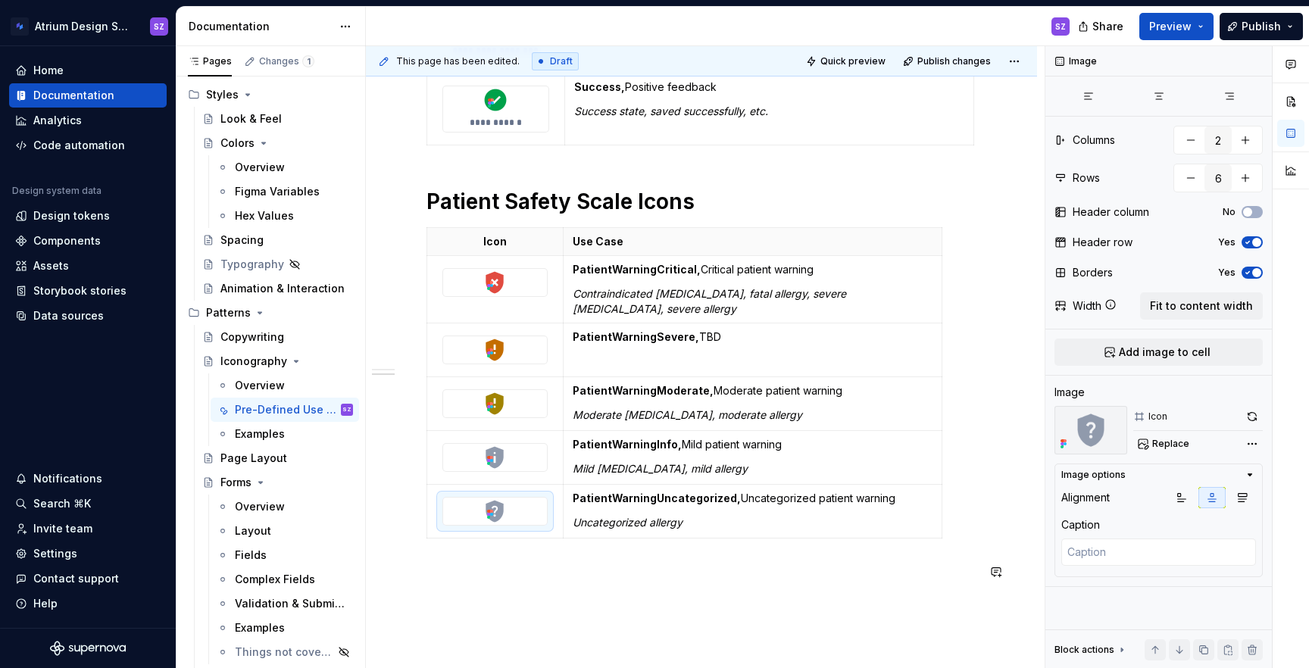
scroll to position [673, 0]
click at [506, 291] on img at bounding box center [494, 281] width 27 height 27
click at [1119, 558] on textarea at bounding box center [1158, 552] width 195 height 27
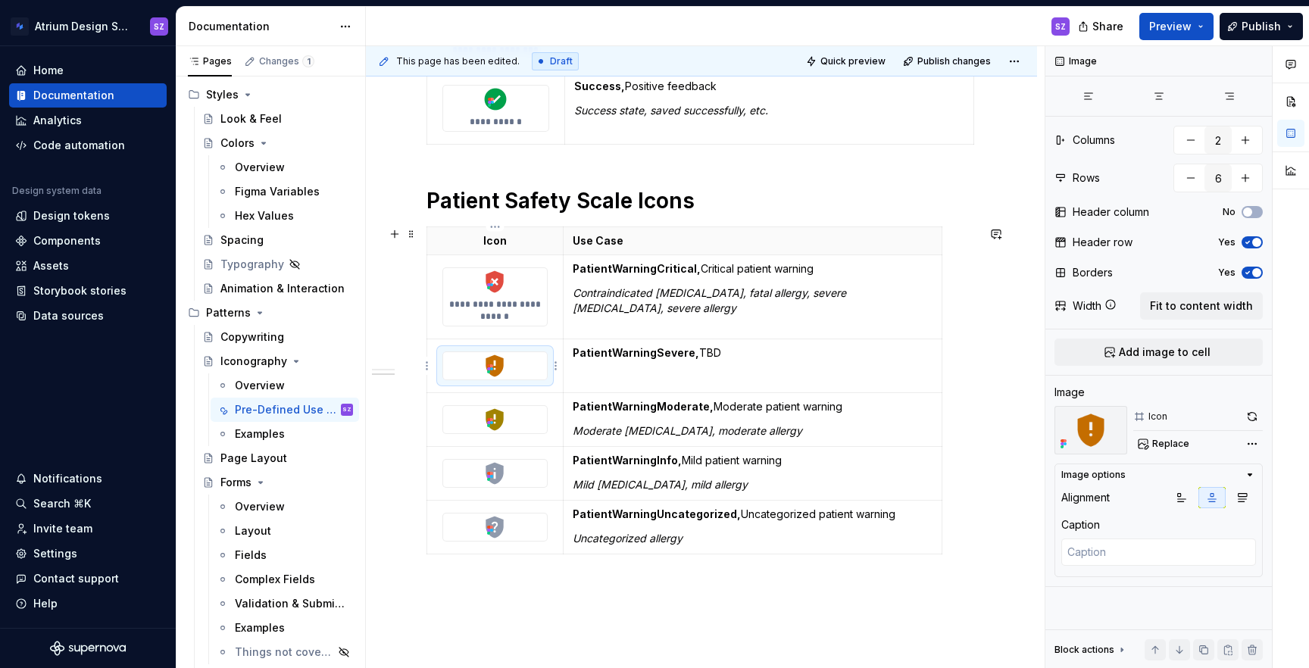
click at [501, 367] on img at bounding box center [494, 365] width 27 height 27
click at [1116, 561] on textarea at bounding box center [1158, 552] width 195 height 27
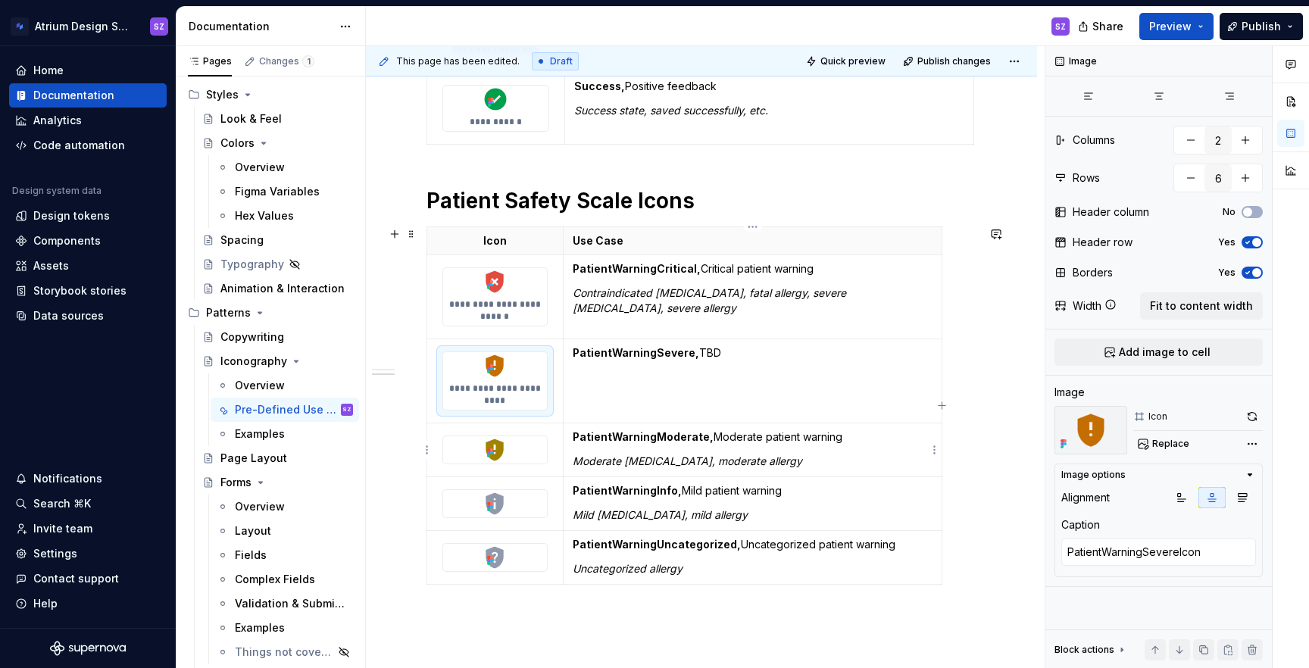
click at [645, 438] on strong "PatientWarningModerate," at bounding box center [643, 436] width 141 height 13
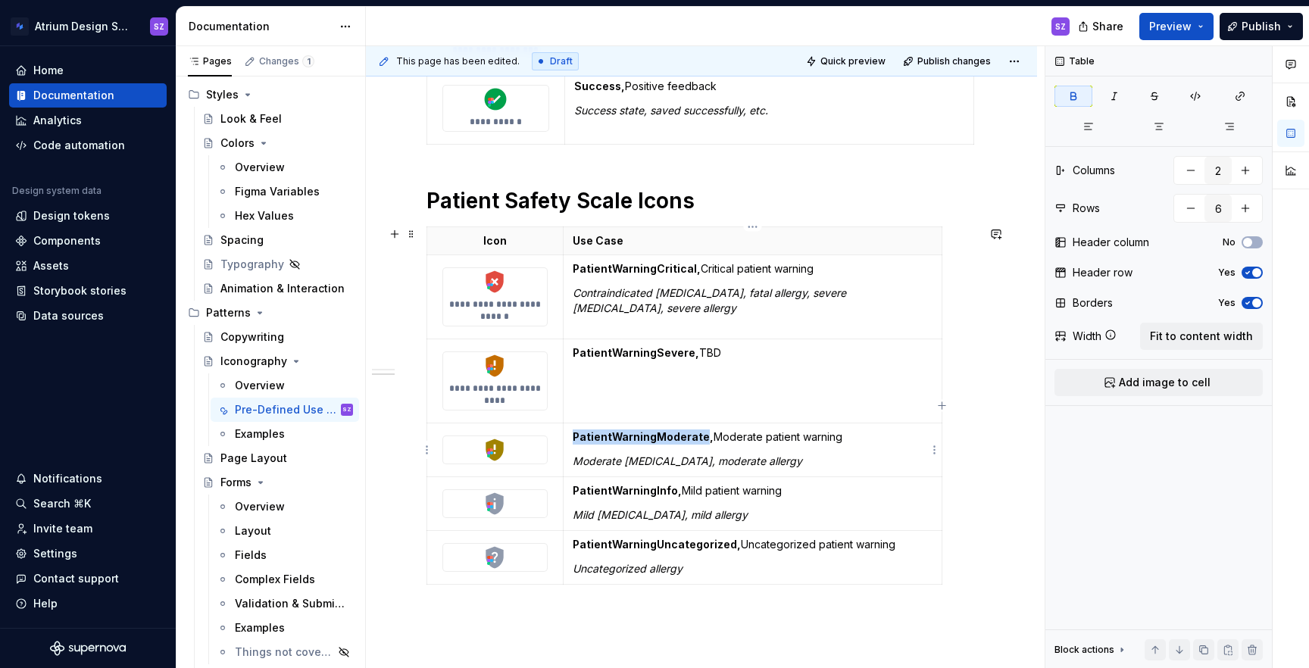
click at [645, 438] on strong "PatientWarningModerate," at bounding box center [643, 436] width 141 height 13
copy strong "PatientWarningModerate"
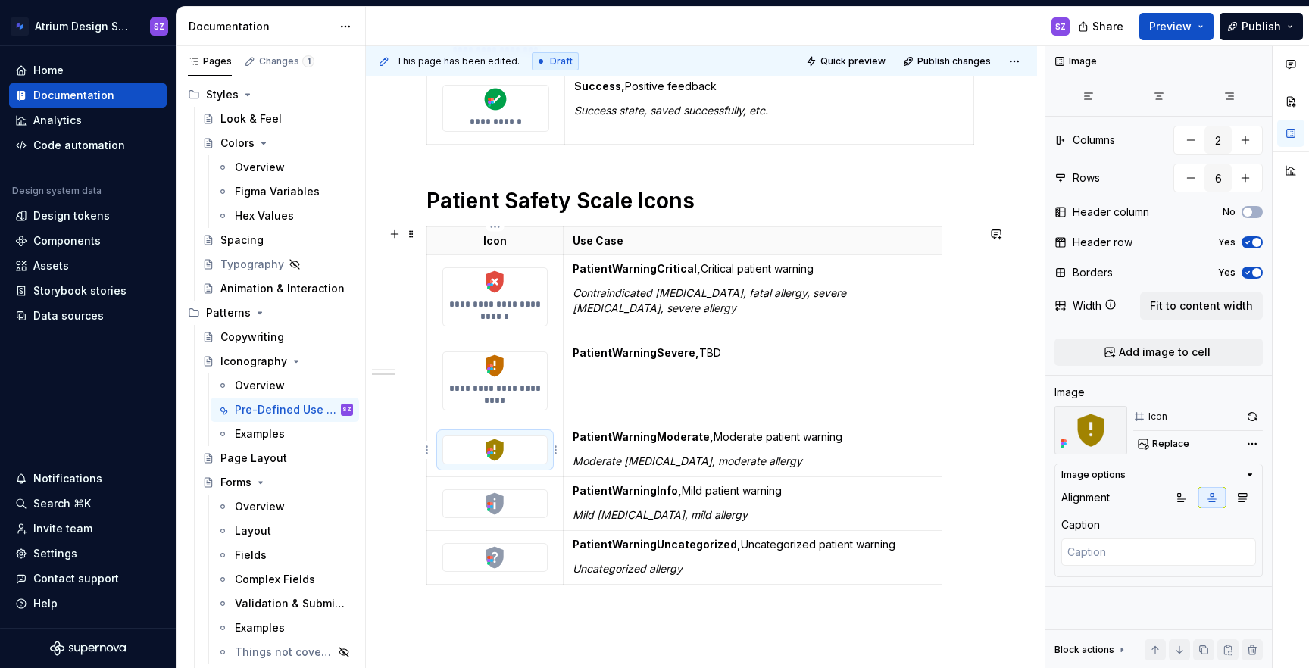
click at [513, 446] on div at bounding box center [495, 449] width 104 height 27
click at [1129, 554] on textarea at bounding box center [1158, 552] width 195 height 27
paste textarea "PatientWarningModerate"
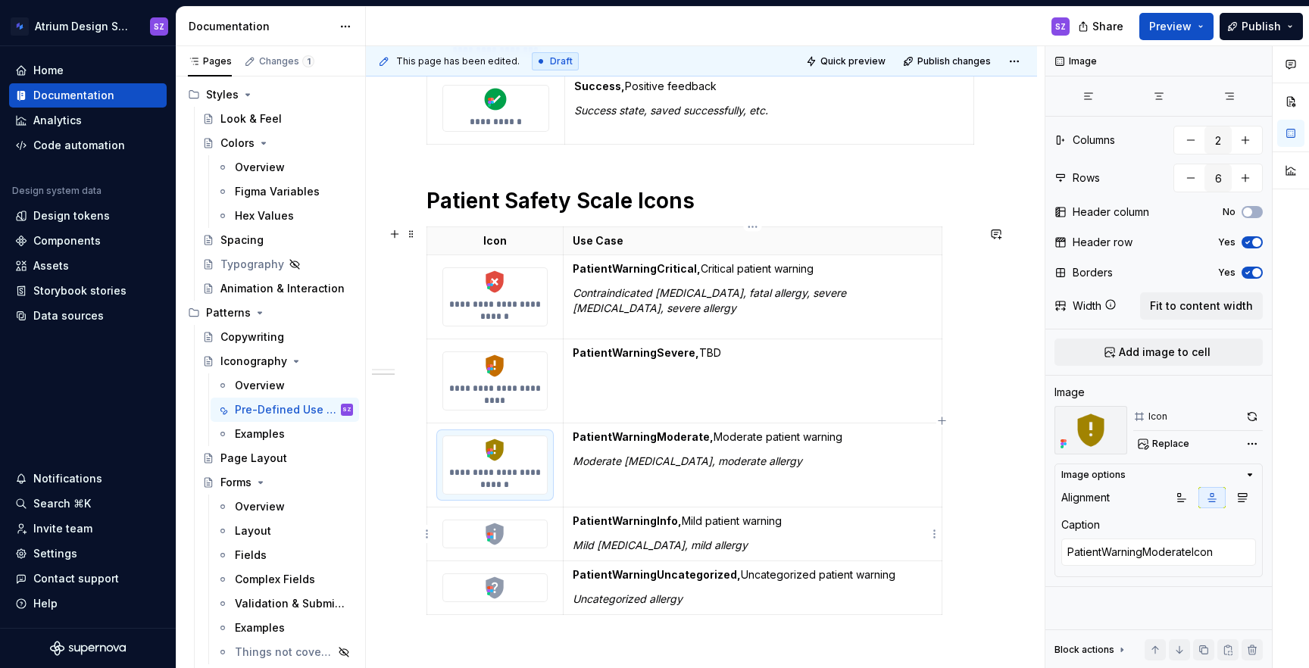
click at [665, 520] on strong "PatientWarningInfo," at bounding box center [627, 520] width 109 height 13
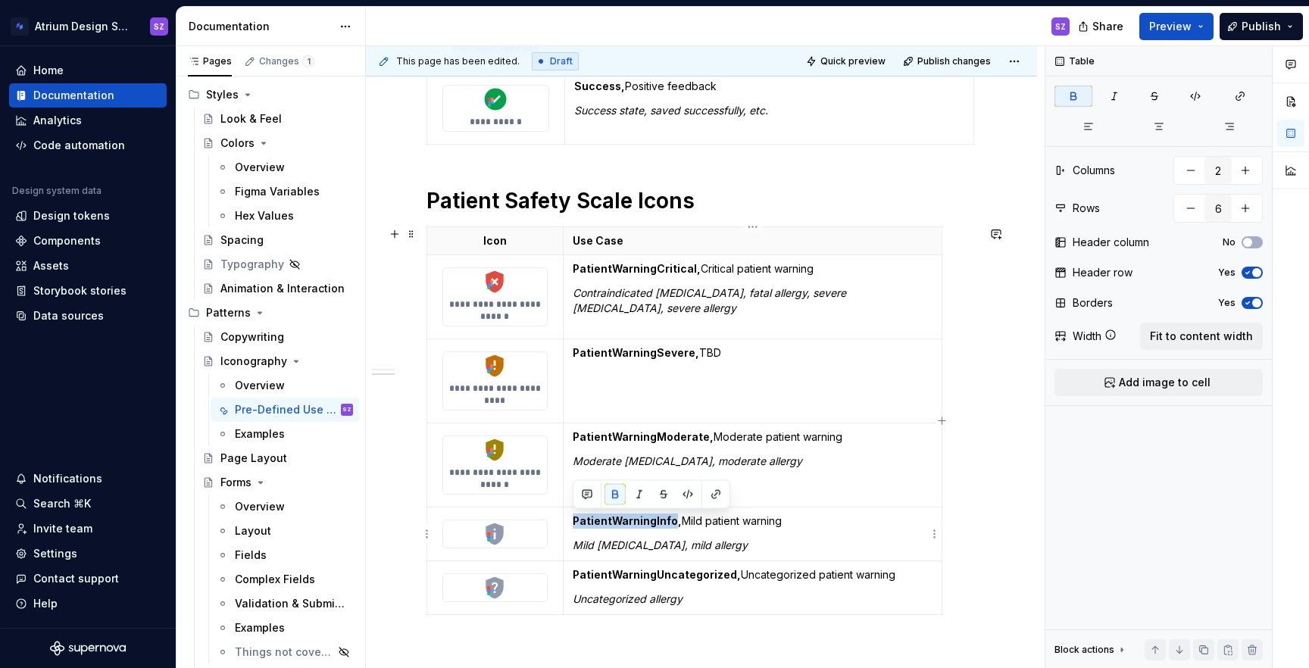
click at [665, 520] on strong "PatientWarningInfo," at bounding box center [627, 520] width 109 height 13
copy strong "PatientWarningInfo"
click at [511, 530] on div at bounding box center [495, 533] width 104 height 27
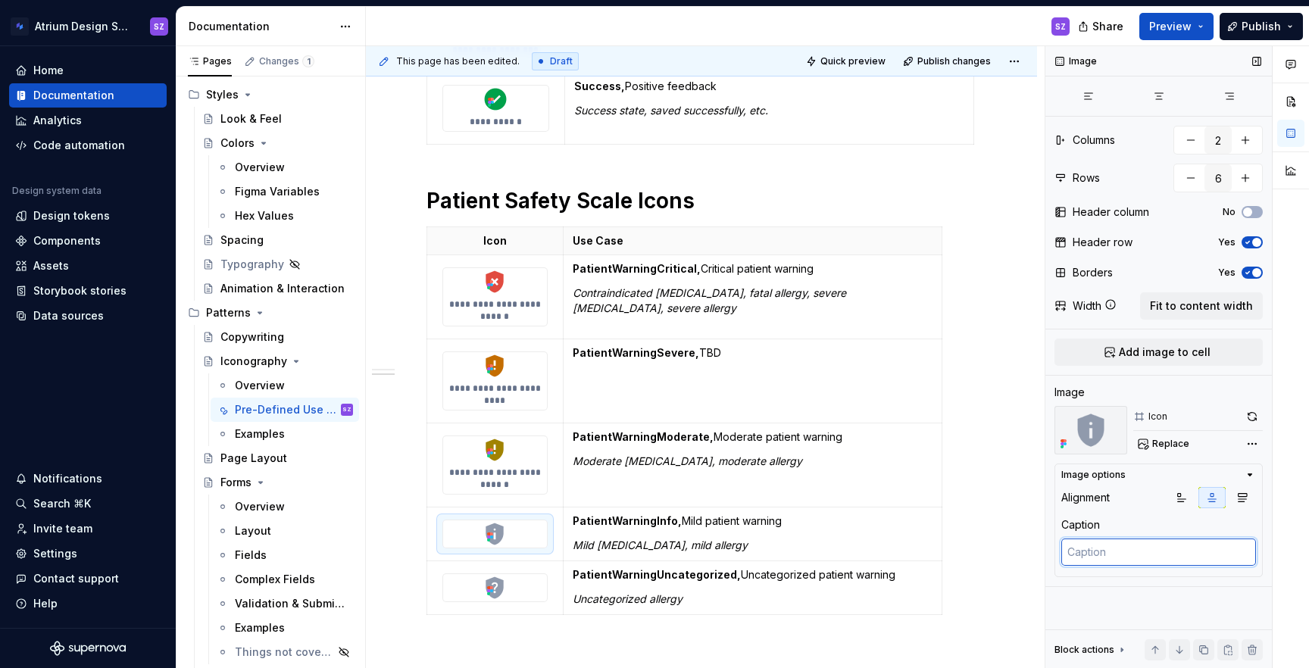
click at [1114, 542] on textarea at bounding box center [1158, 552] width 195 height 27
paste textarea "PatientWarningInfo"
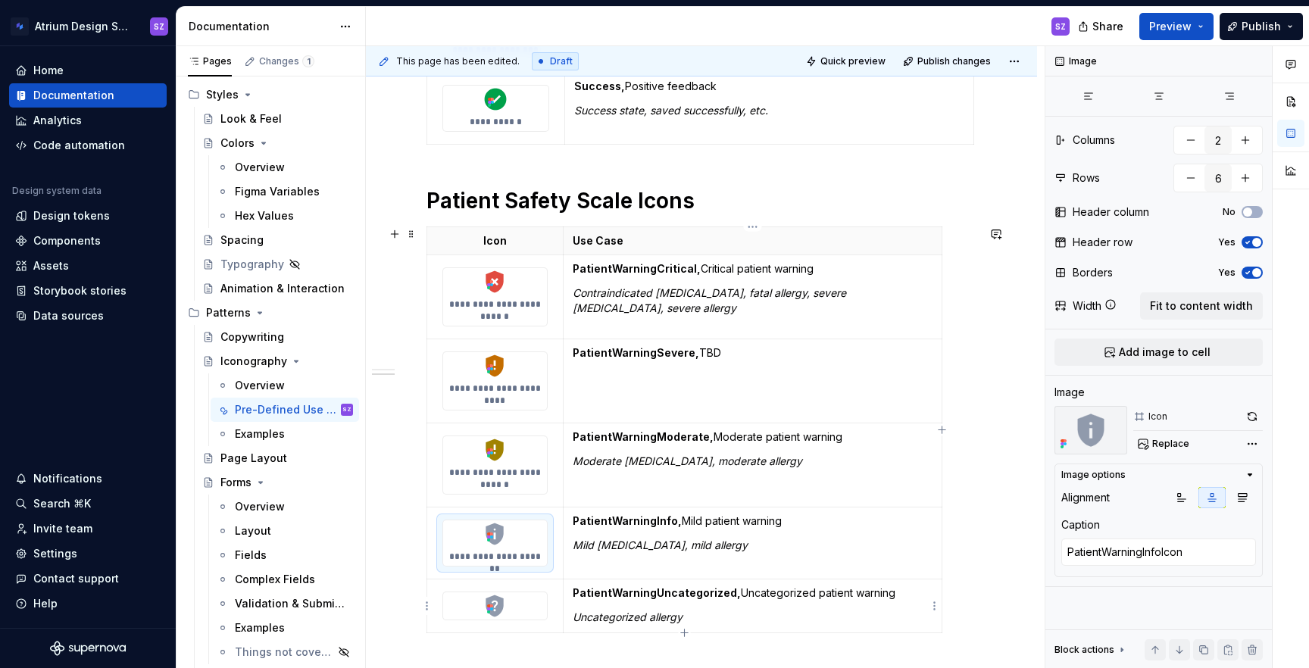
click at [668, 586] on p "PatientWarningUncategorized, Uncategorized patient warning" at bounding box center [753, 593] width 360 height 15
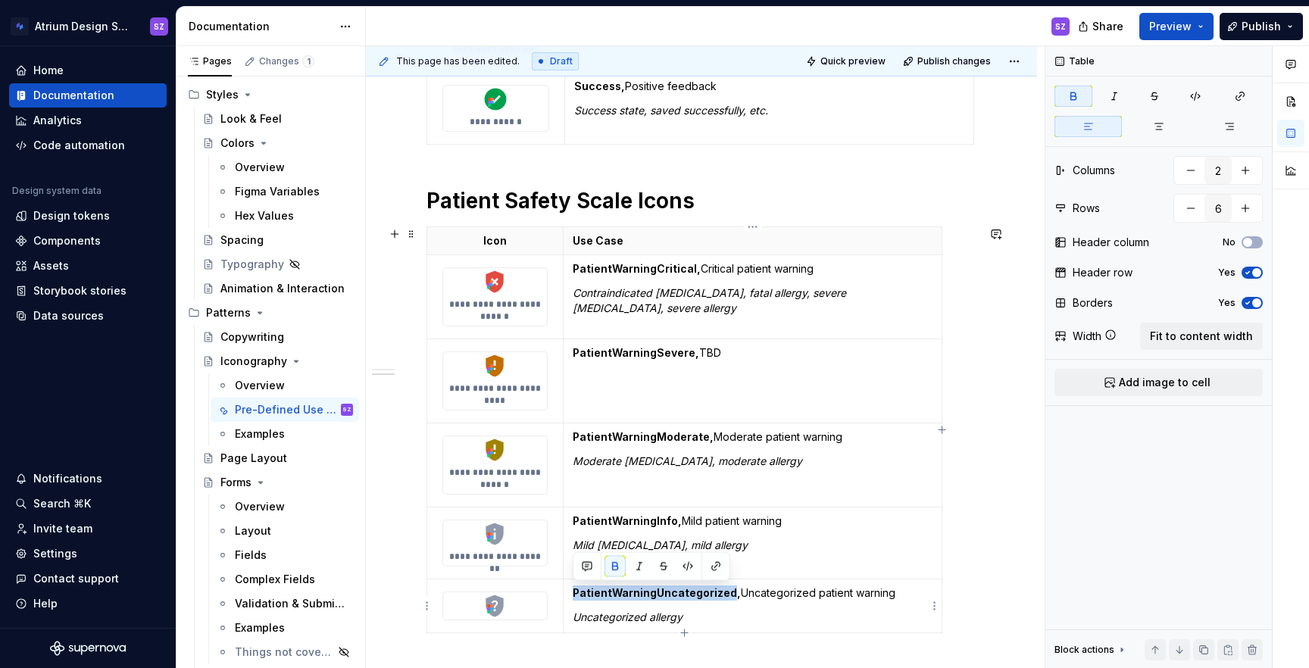
click at [668, 586] on p "PatientWarningUncategorized, Uncategorized patient warning" at bounding box center [753, 593] width 360 height 15
copy strong "PatientWarningUncategorized"
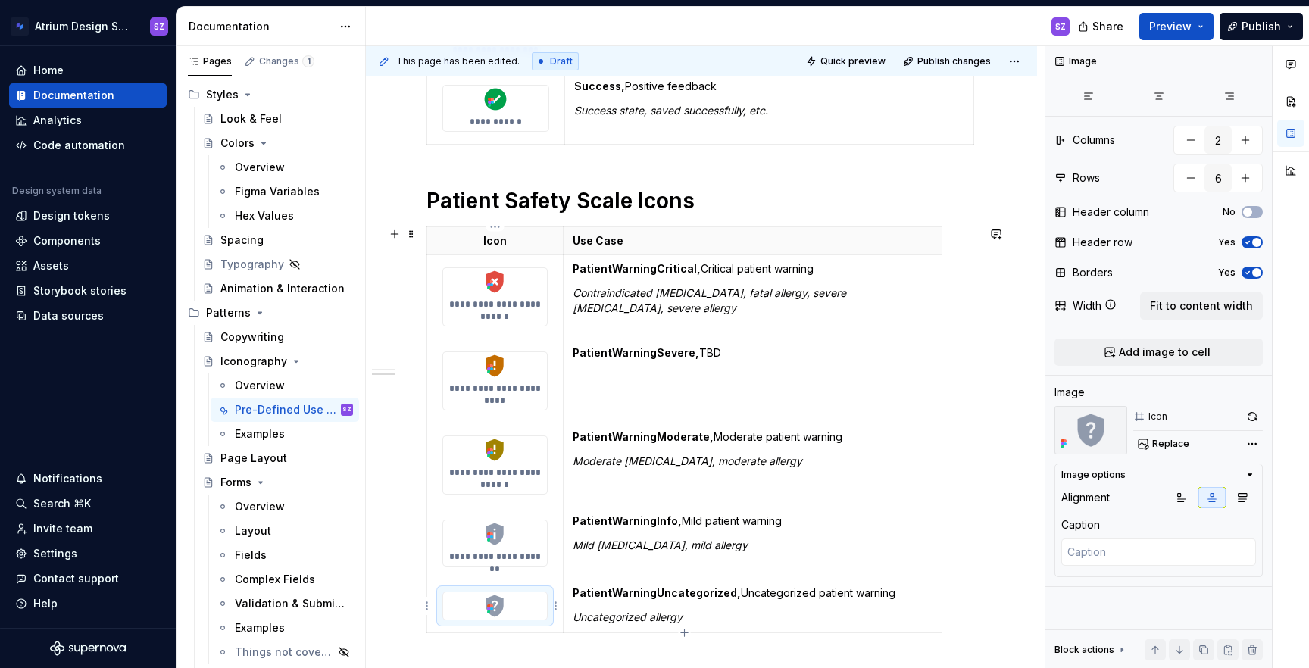
click at [494, 595] on img at bounding box center [494, 605] width 27 height 27
click at [1131, 552] on textarea at bounding box center [1158, 552] width 195 height 27
paste textarea "PatientWarningUncategorized"
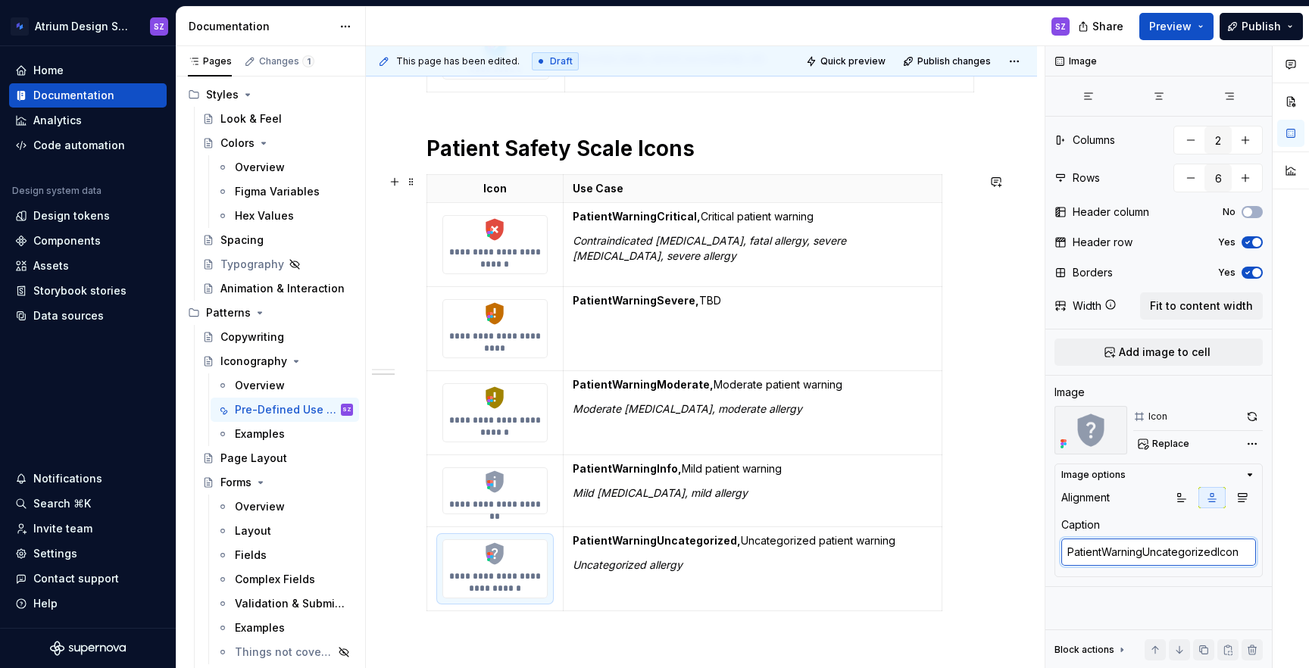
scroll to position [737, 0]
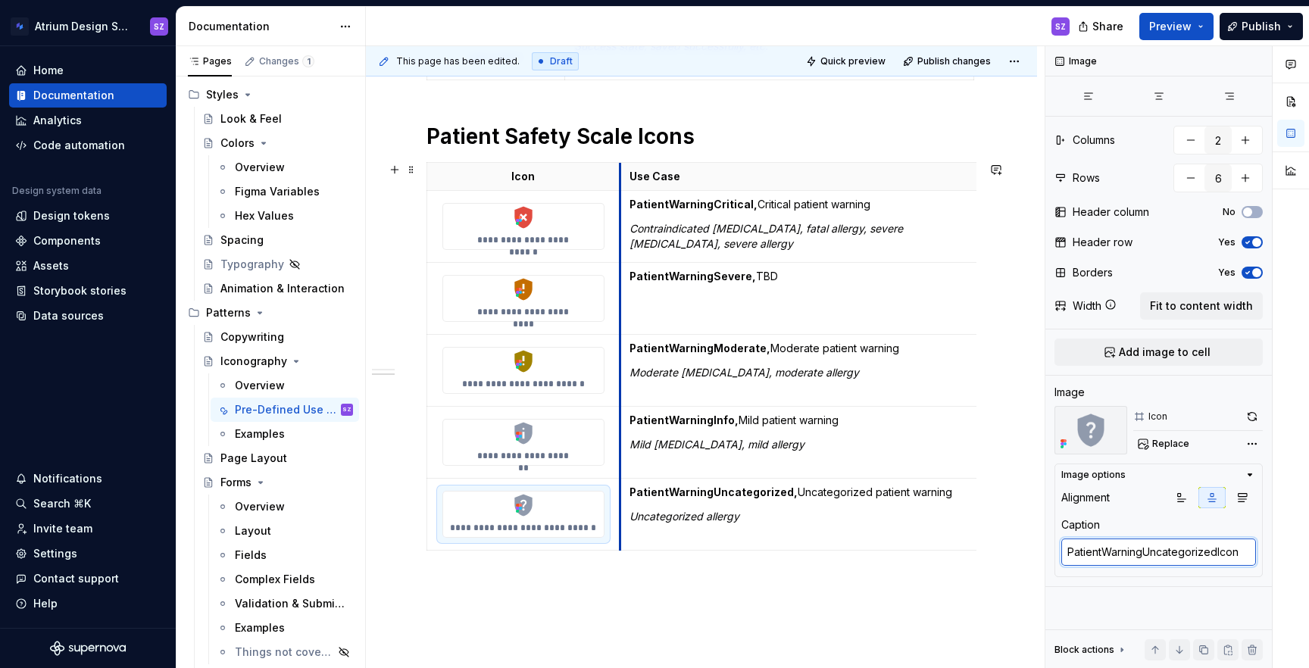
drag, startPoint x: 562, startPoint y: 186, endPoint x: 619, endPoint y: 187, distance: 56.8
drag, startPoint x: 975, startPoint y: 190, endPoint x: 940, endPoint y: 189, distance: 34.9
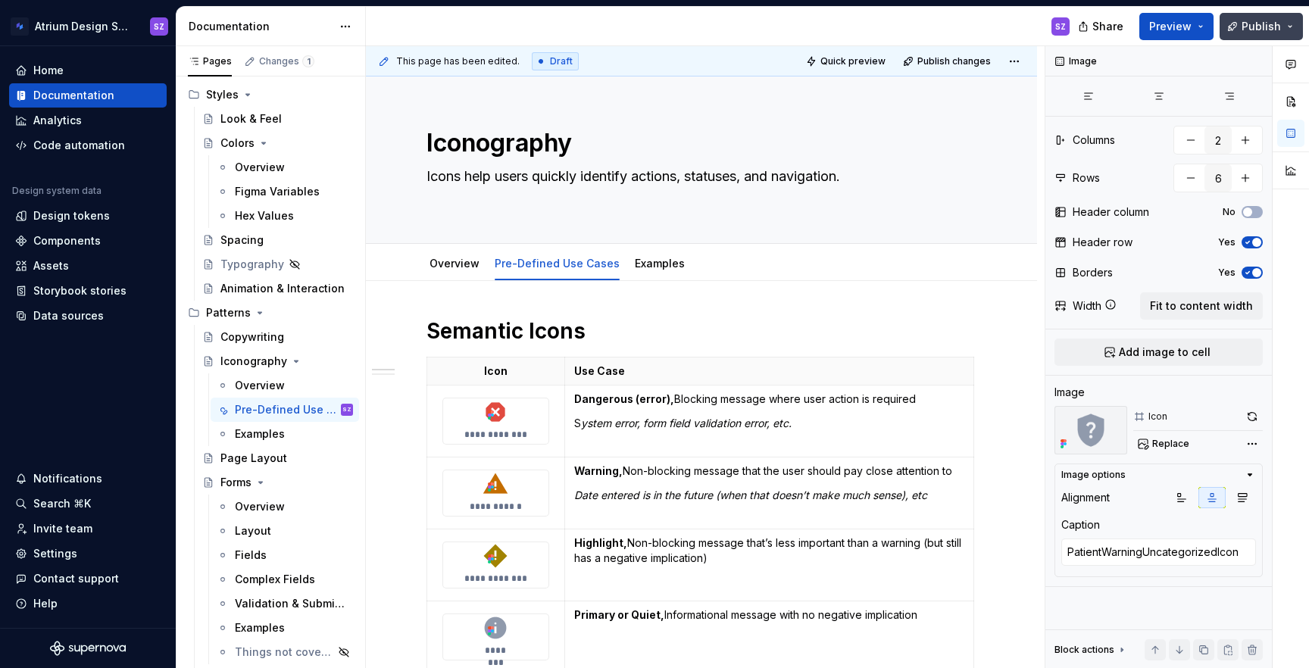
click at [1262, 14] on button "Publish" at bounding box center [1261, 26] width 83 height 27
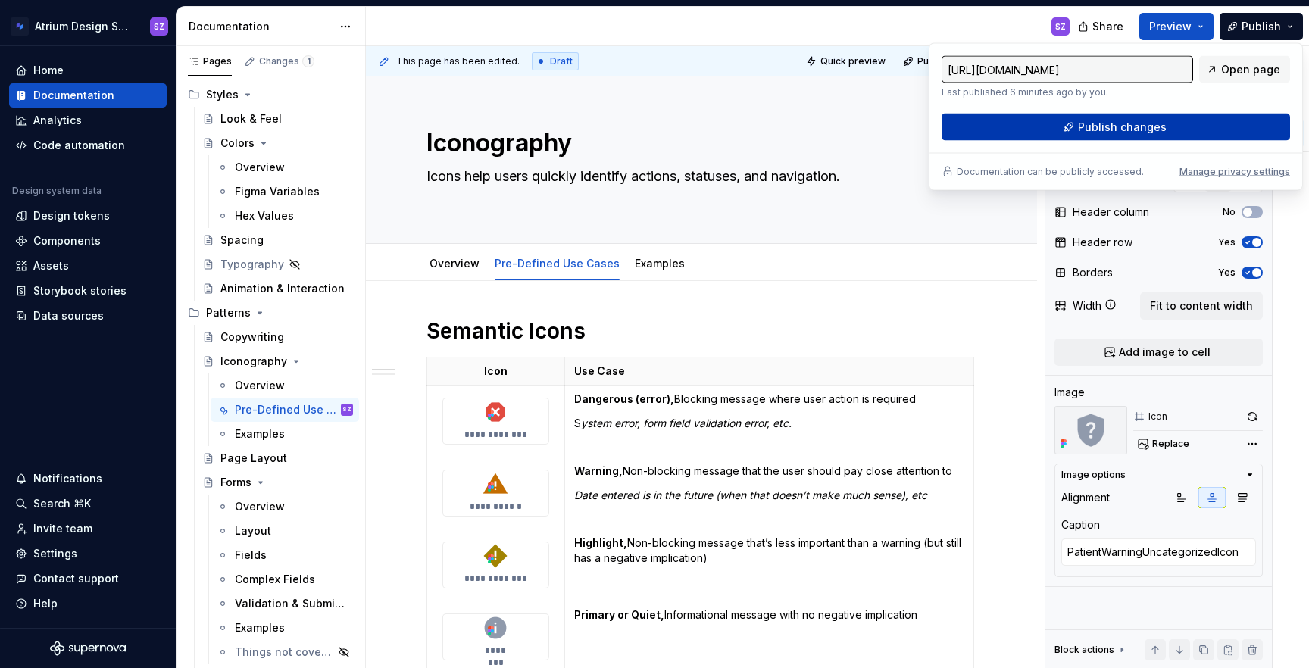
click at [1204, 117] on button "Publish changes" at bounding box center [1116, 127] width 348 height 27
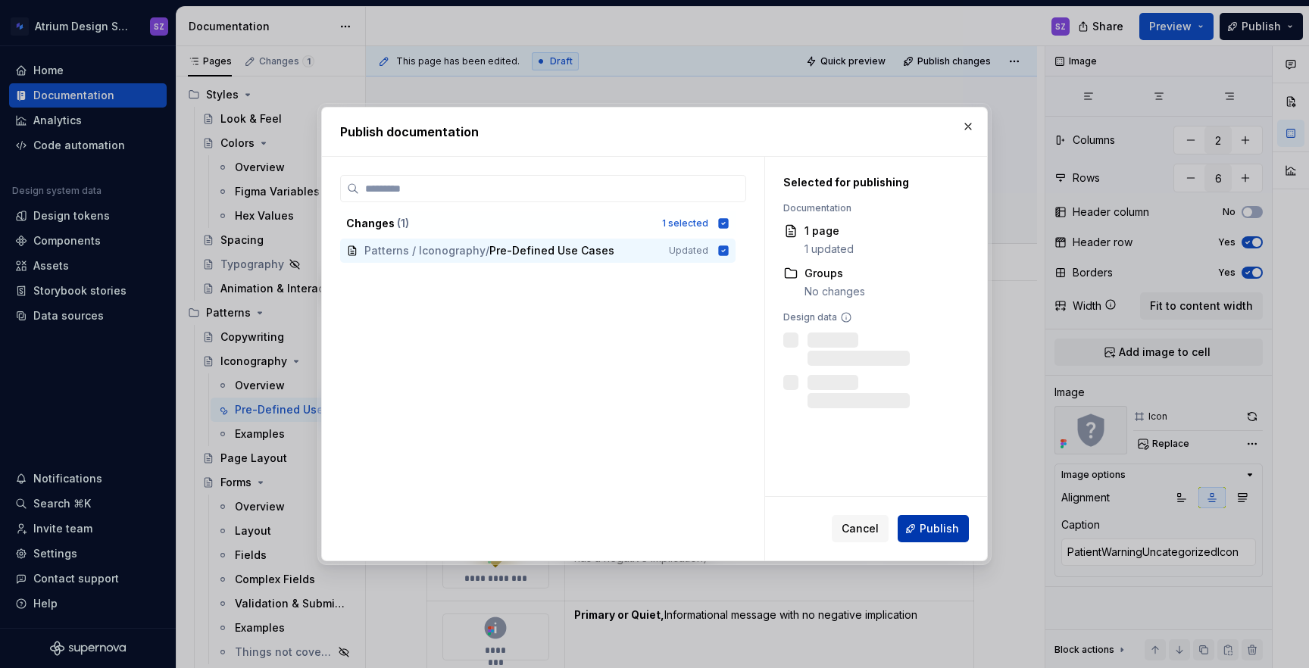
click at [917, 527] on button "Publish" at bounding box center [933, 528] width 71 height 27
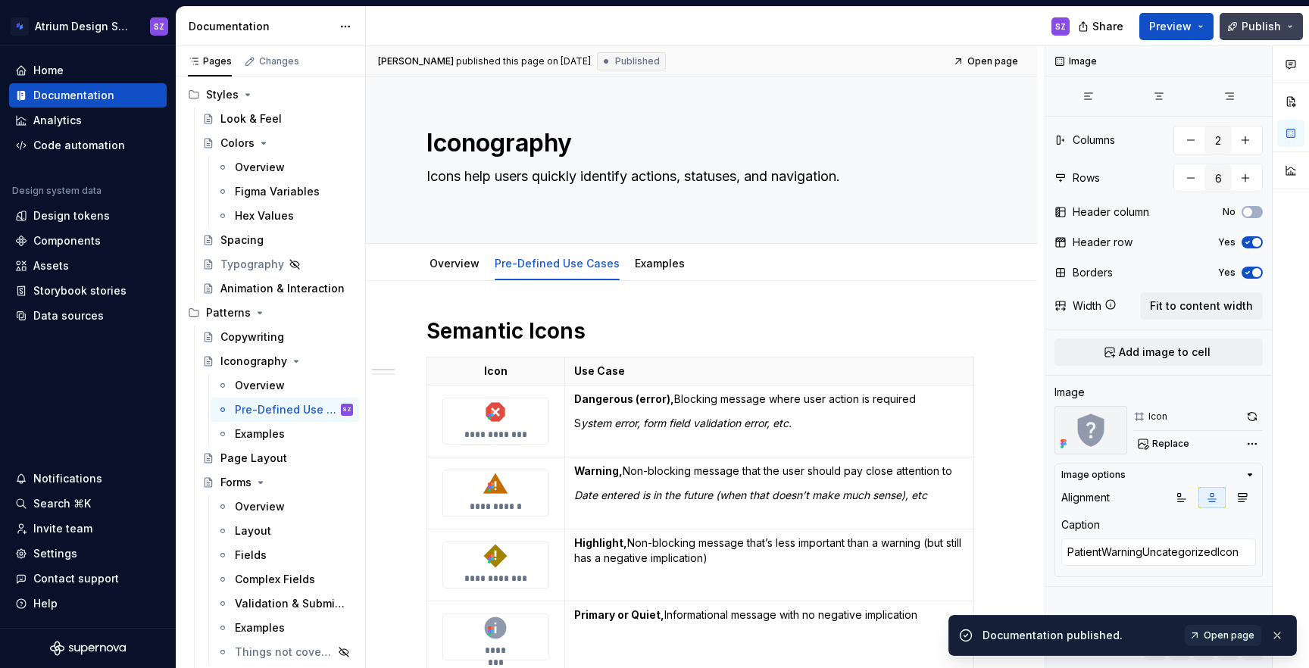
click at [1281, 14] on button "Publish" at bounding box center [1261, 26] width 83 height 27
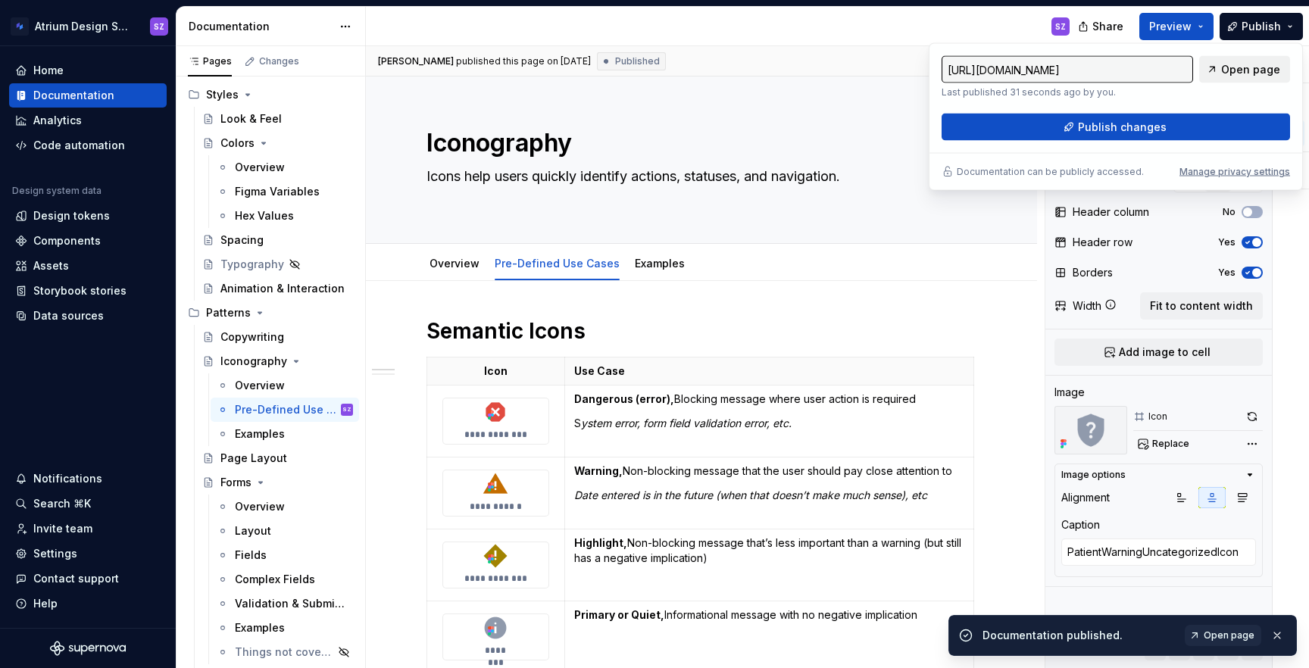
click at [1233, 76] on span "Open page" at bounding box center [1250, 69] width 59 height 15
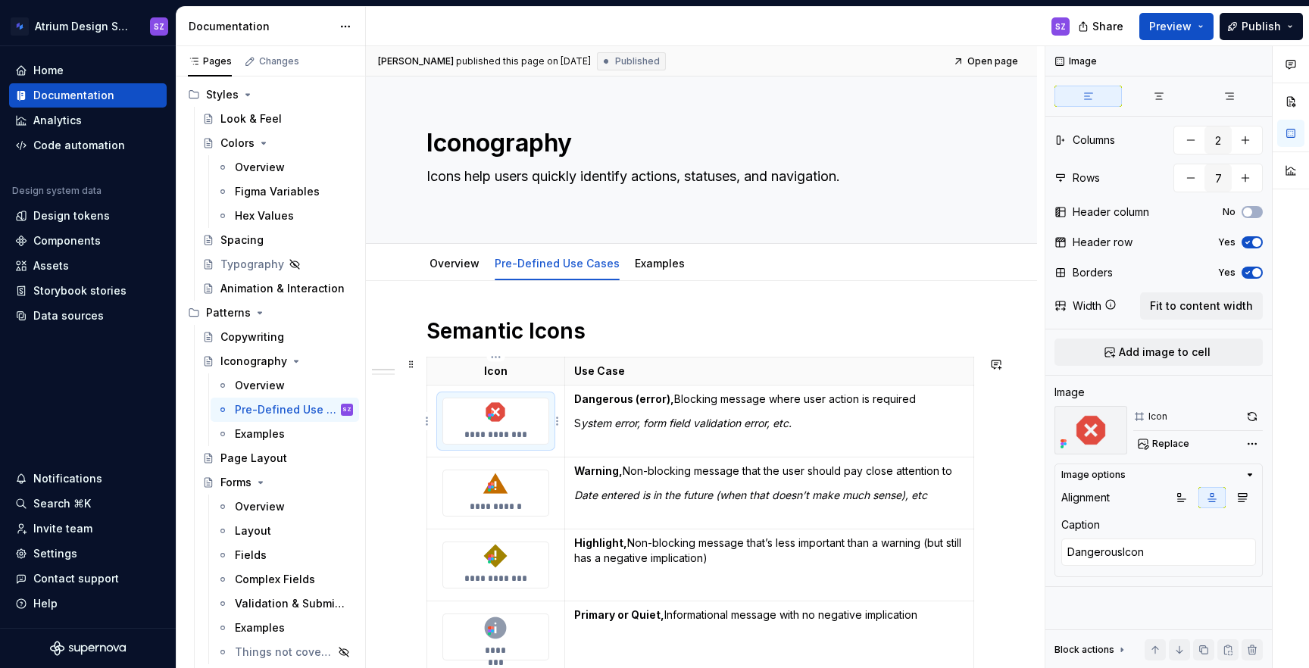
click at [483, 417] on img at bounding box center [495, 411] width 27 height 27
click at [1243, 497] on icon "button" at bounding box center [1242, 498] width 12 height 12
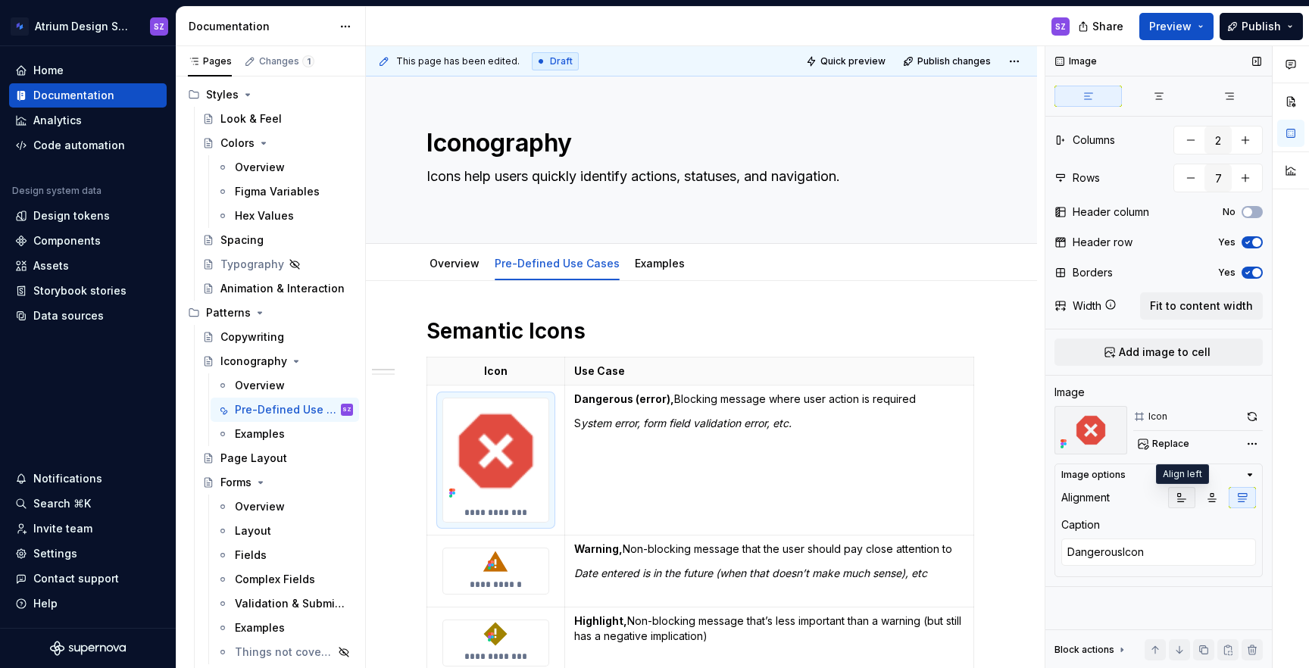
click at [1183, 501] on icon "button" at bounding box center [1182, 498] width 8 height 8
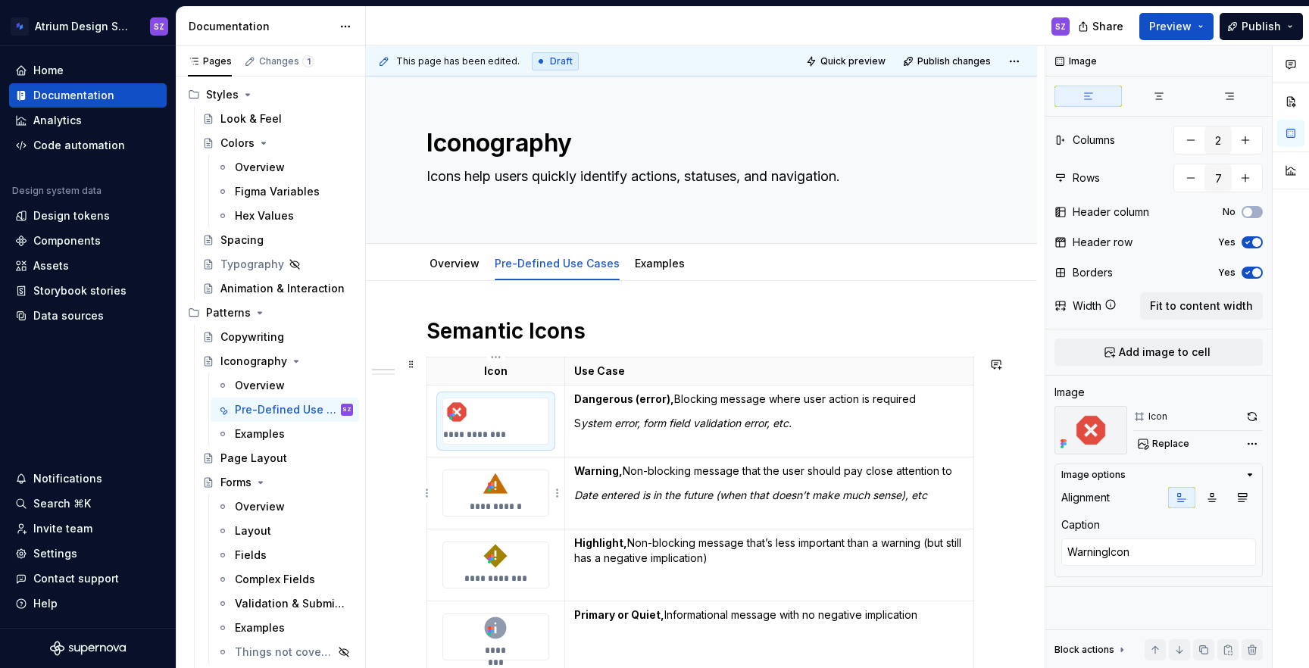
click at [520, 501] on p "**********" at bounding box center [496, 507] width 54 height 12
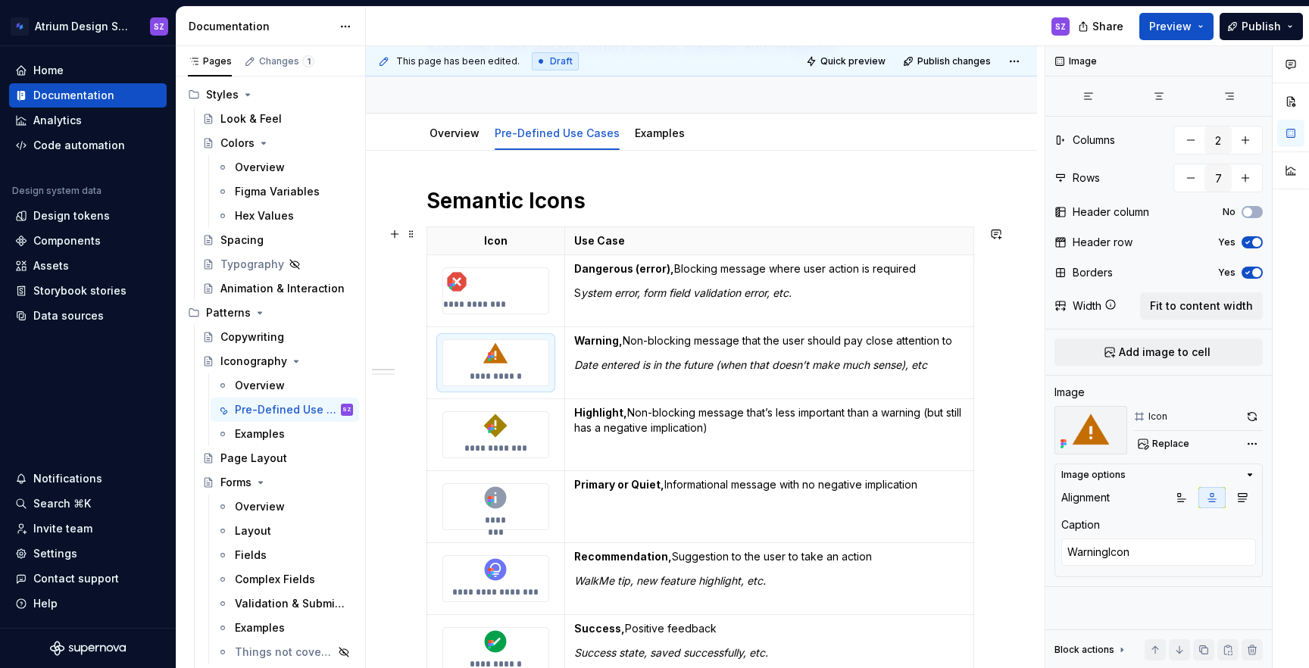
scroll to position [136, 0]
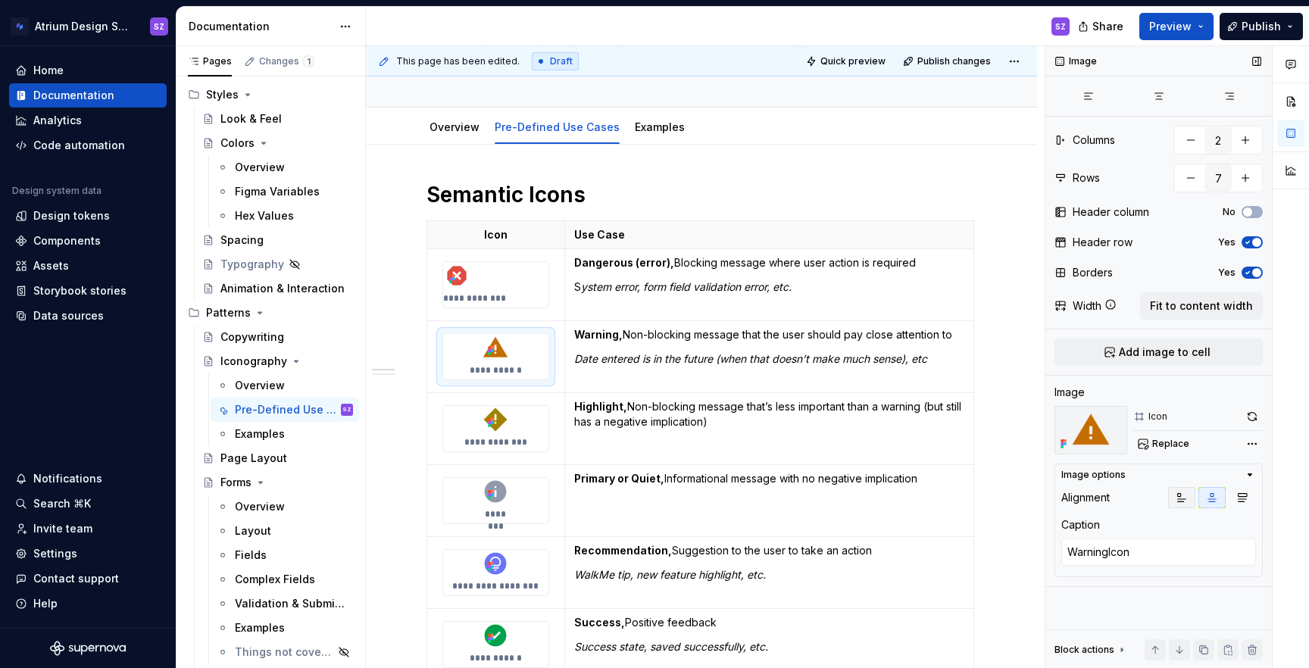
click at [1192, 491] on button "button" at bounding box center [1181, 497] width 27 height 21
click at [490, 426] on icon at bounding box center [489, 425] width 3 height 3
click at [1187, 499] on icon "button" at bounding box center [1182, 498] width 12 height 12
click at [487, 480] on img at bounding box center [495, 491] width 27 height 27
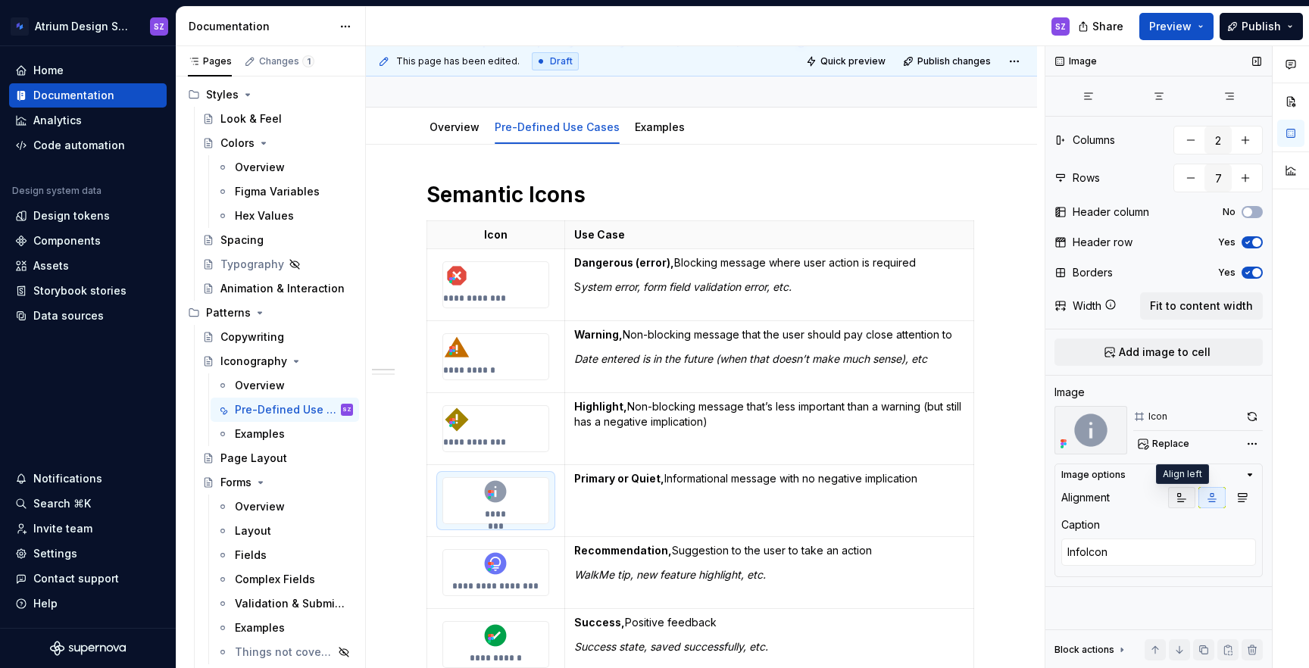
click at [1178, 495] on icon "button" at bounding box center [1182, 498] width 12 height 12
click at [508, 557] on img at bounding box center [495, 563] width 27 height 27
click at [1182, 498] on icon "button" at bounding box center [1182, 498] width 12 height 12
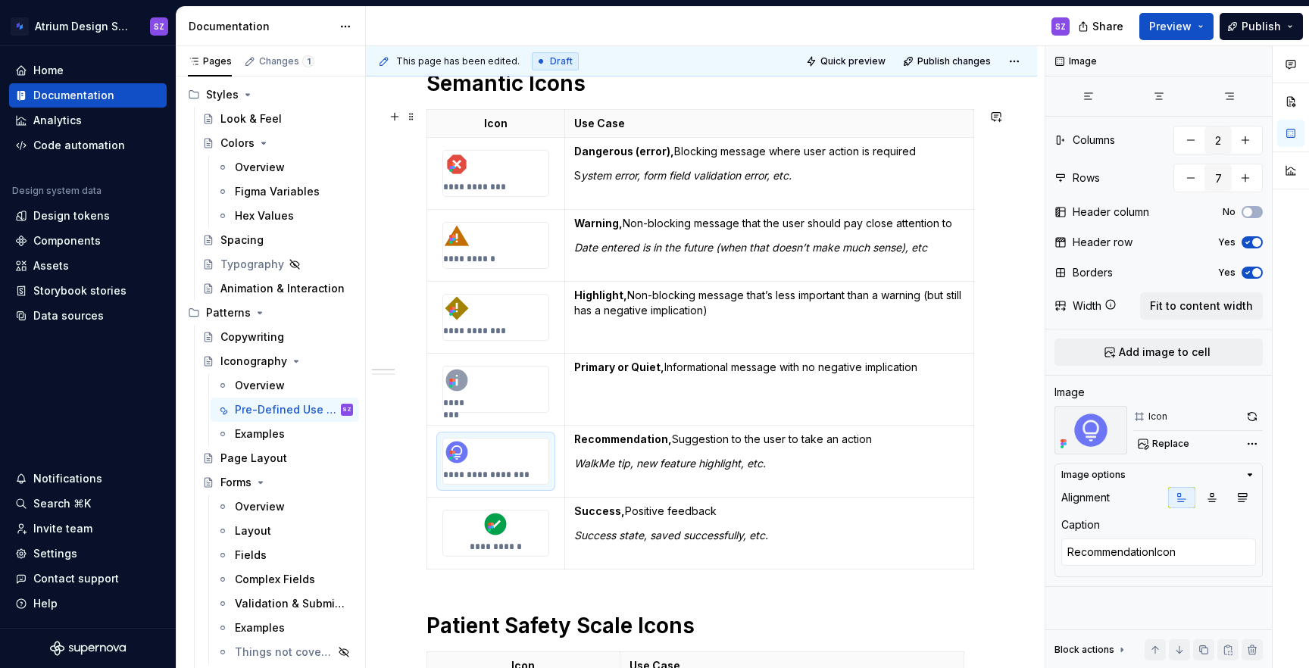
scroll to position [293, 0]
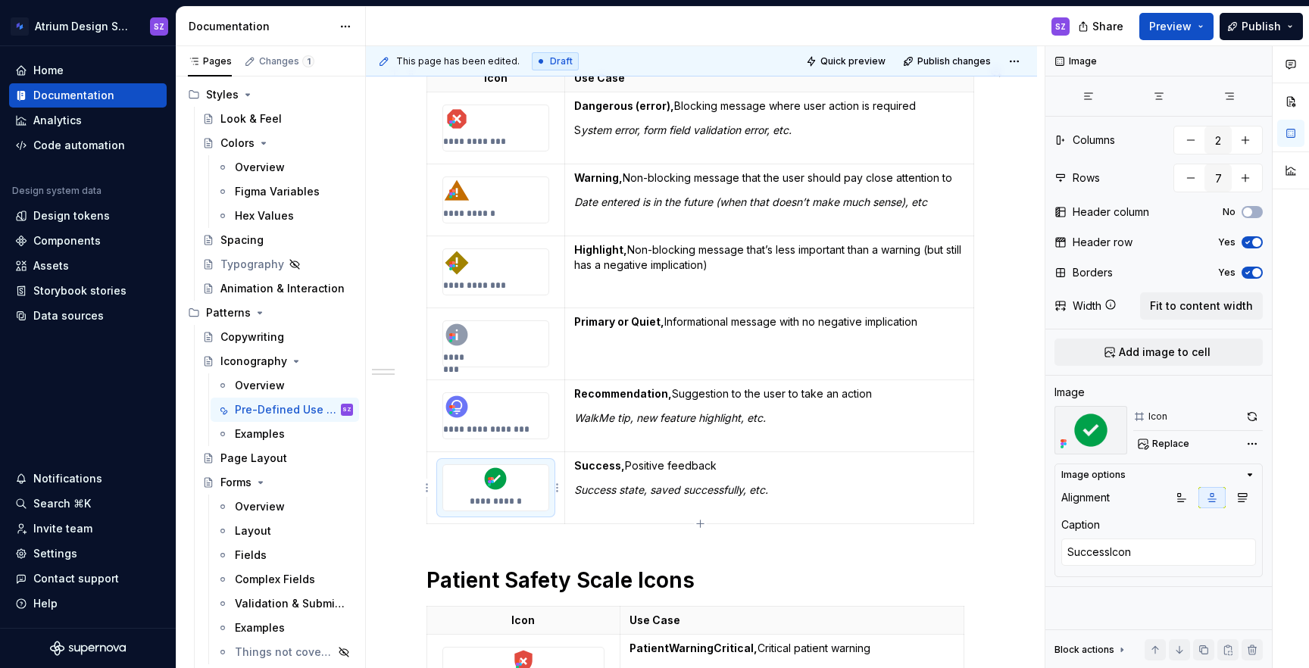
click at [526, 484] on div "**********" at bounding box center [495, 487] width 105 height 45
click at [1178, 494] on icon "button" at bounding box center [1182, 498] width 8 height 8
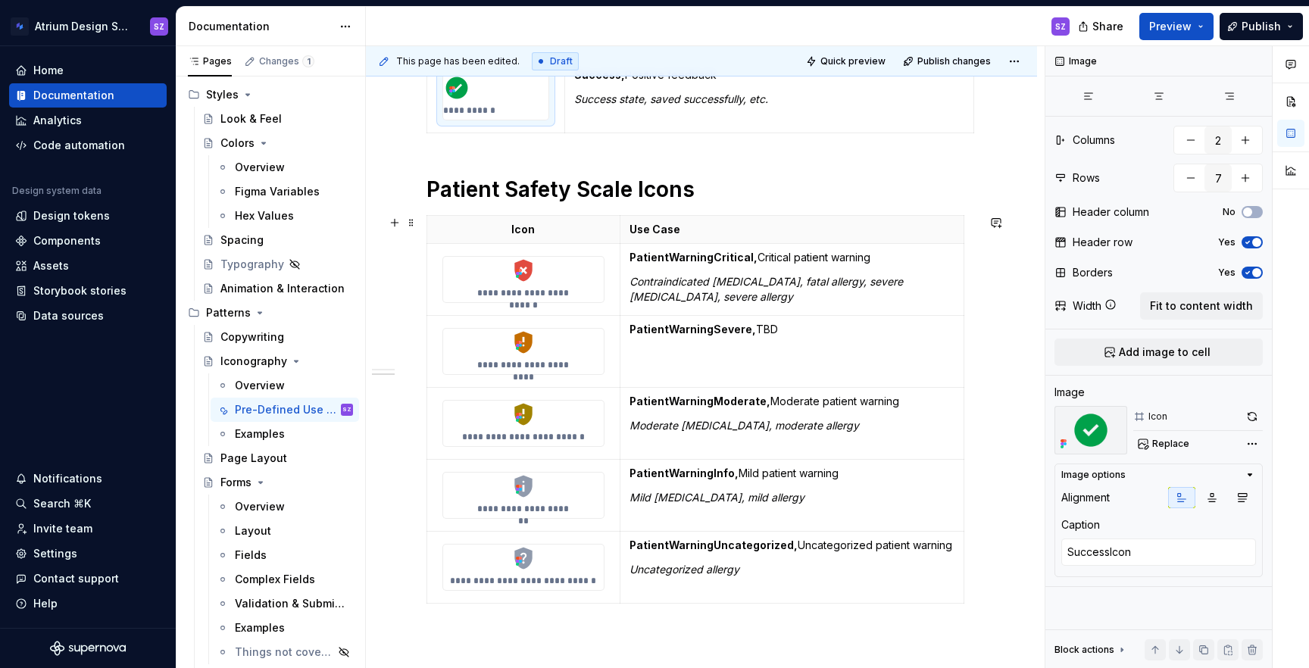
scroll to position [685, 0]
click at [514, 294] on p "**********" at bounding box center [524, 292] width 114 height 12
click at [1179, 498] on icon "button" at bounding box center [1182, 498] width 12 height 12
click at [531, 352] on img at bounding box center [523, 341] width 27 height 27
click at [1178, 501] on icon "button" at bounding box center [1182, 498] width 12 height 12
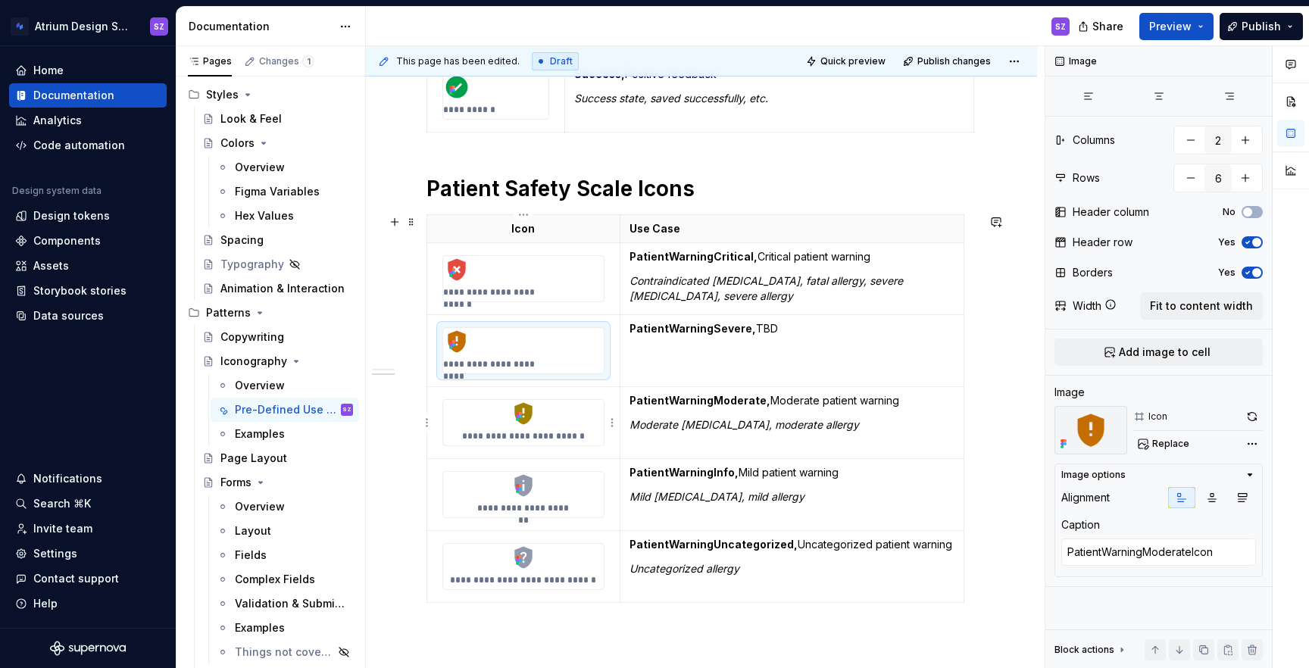
click at [546, 422] on div "**********" at bounding box center [523, 422] width 161 height 45
click at [1178, 505] on button "button" at bounding box center [1181, 497] width 27 height 21
click at [586, 471] on div "**********" at bounding box center [523, 494] width 162 height 47
click at [1175, 487] on button "button" at bounding box center [1181, 497] width 27 height 21
click at [564, 555] on div "**********" at bounding box center [523, 566] width 161 height 45
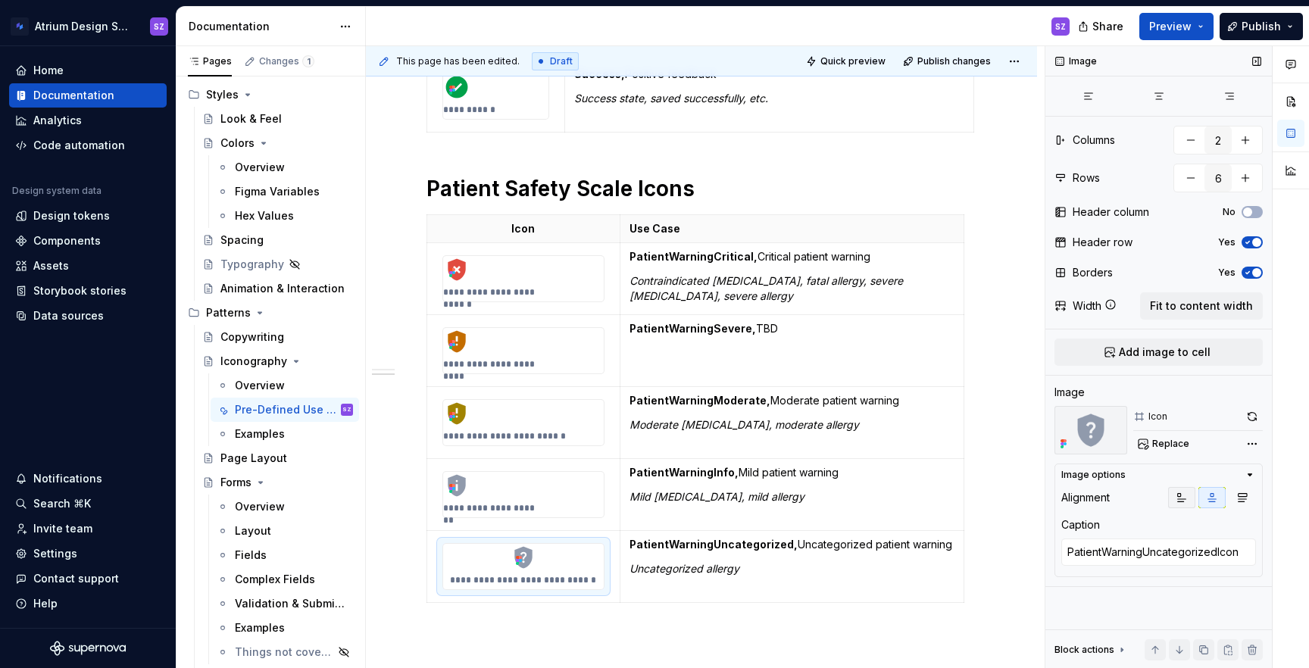
click at [1178, 504] on button "button" at bounding box center [1181, 497] width 27 height 21
click at [1264, 25] on span "Publish" at bounding box center [1261, 26] width 39 height 15
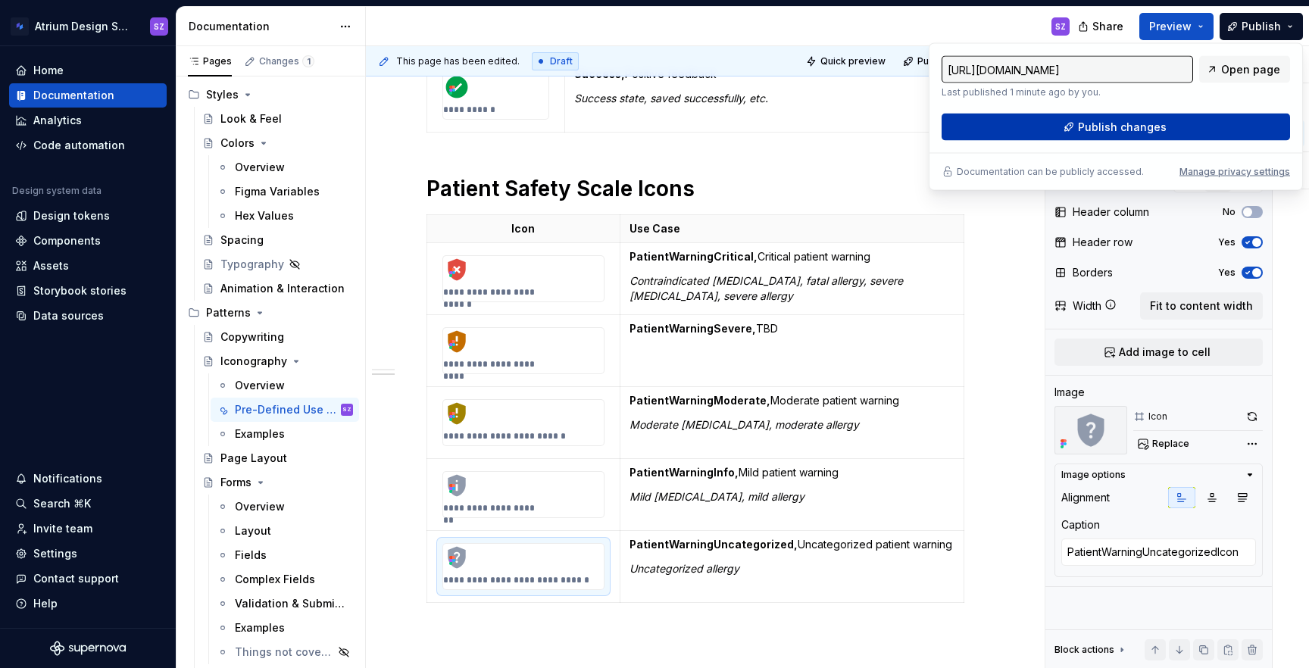
click at [1227, 120] on button "Publish changes" at bounding box center [1116, 127] width 348 height 27
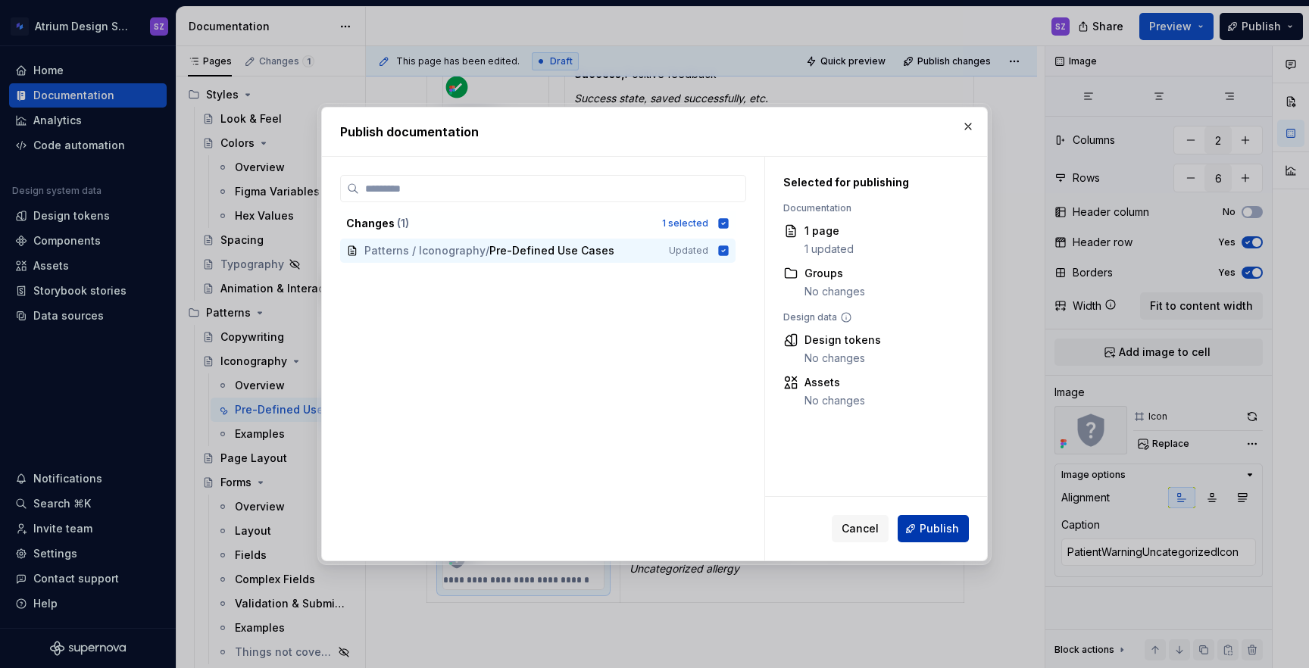
click at [922, 517] on button "Publish" at bounding box center [933, 528] width 71 height 27
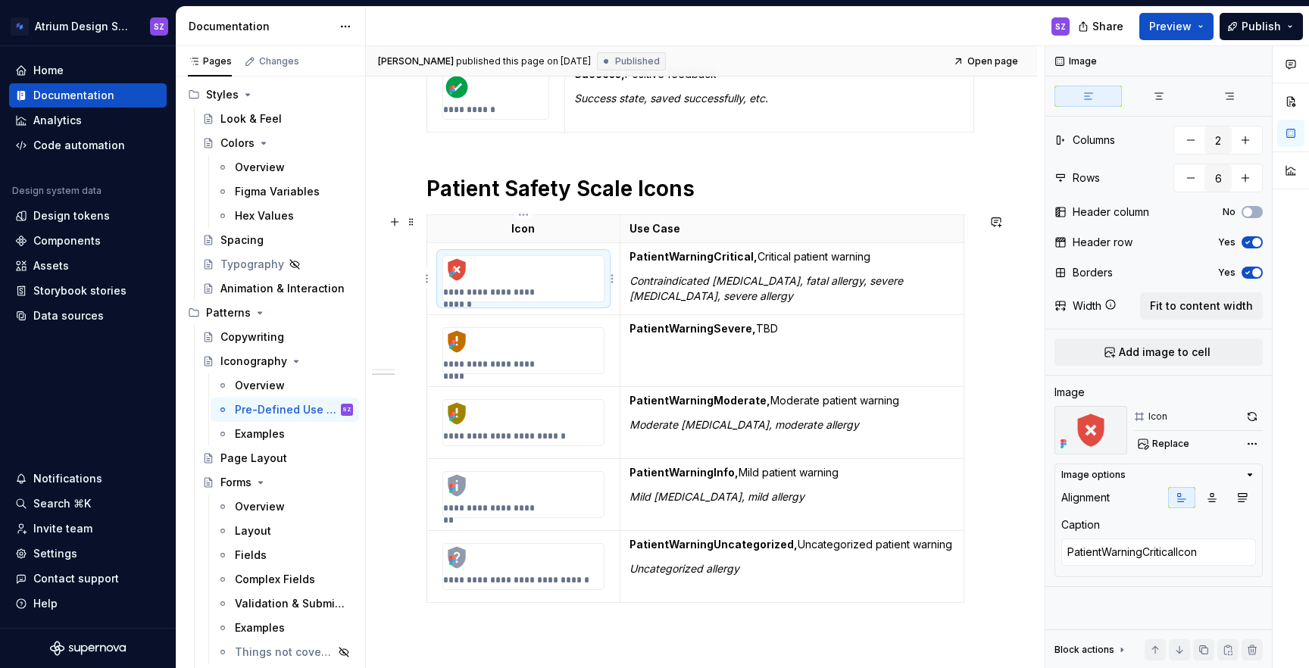
click at [532, 298] on div "**********" at bounding box center [523, 278] width 161 height 45
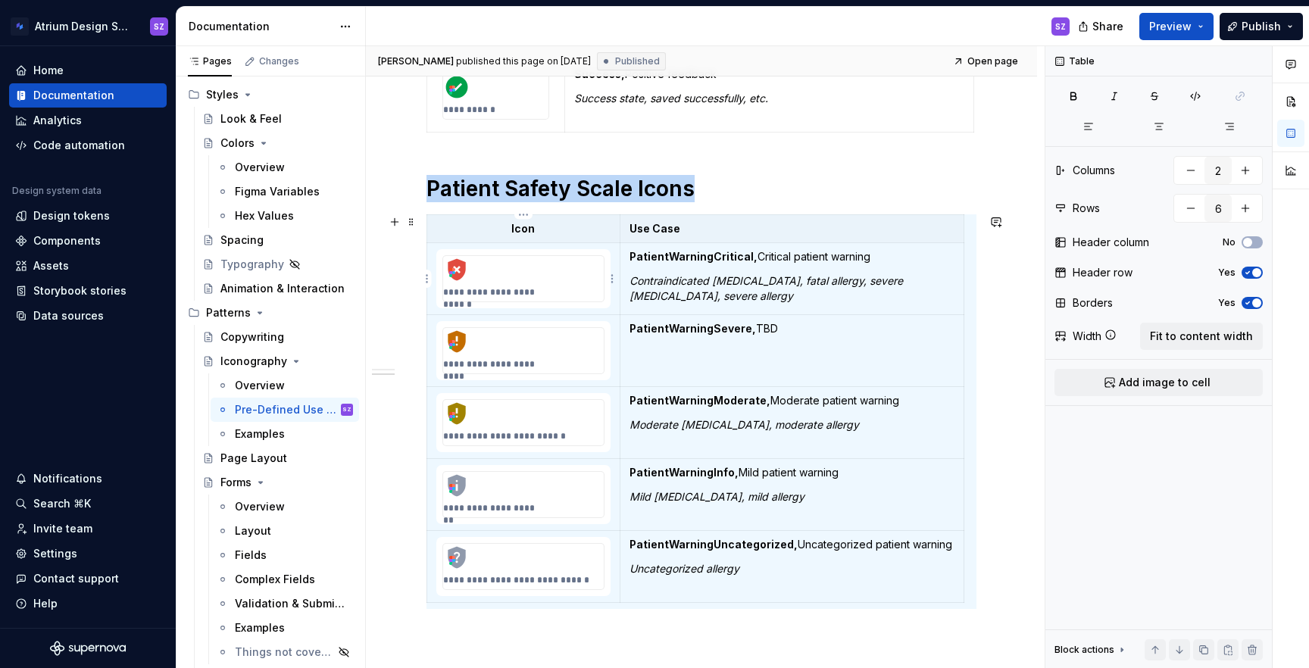
click at [538, 291] on p "**********" at bounding box center [500, 292] width 114 height 12
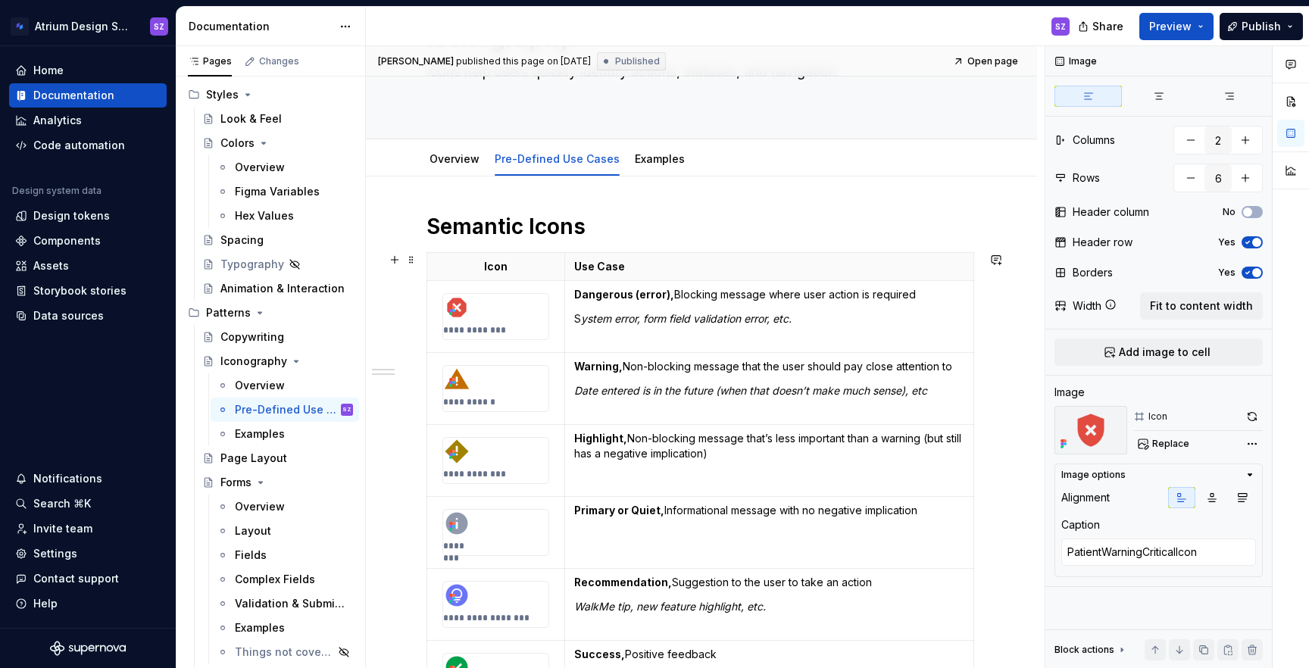
scroll to position [0, 0]
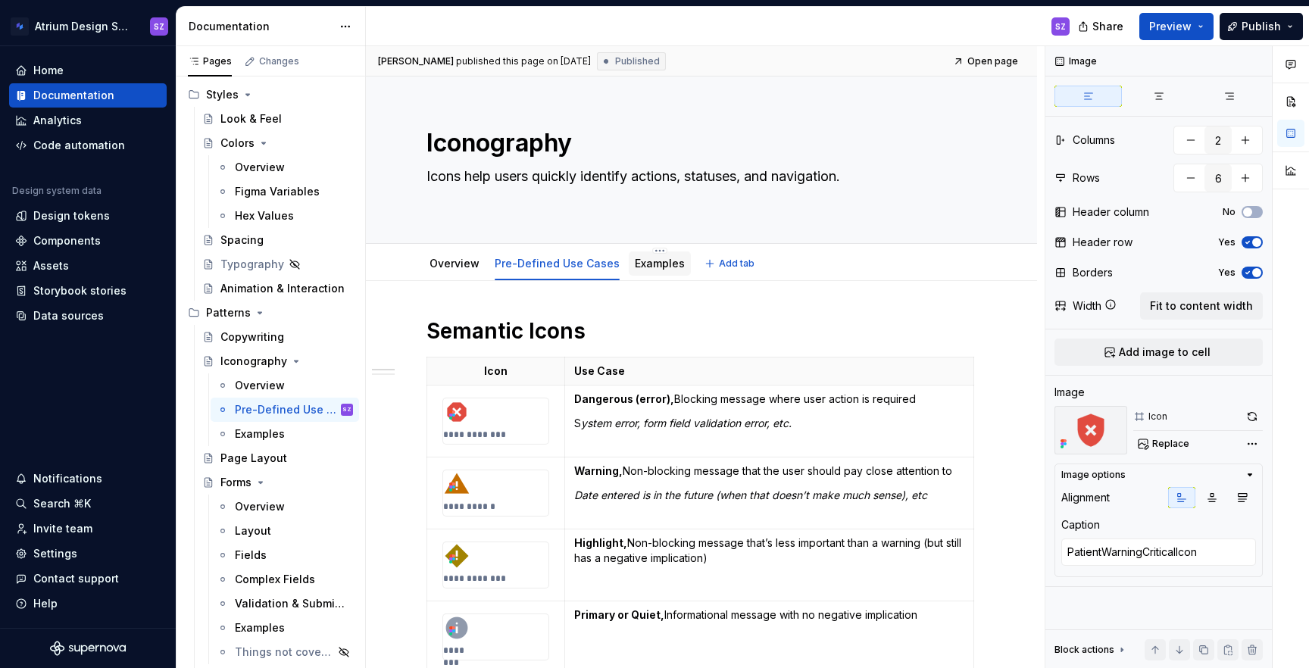
click at [642, 251] on div "Examples" at bounding box center [660, 263] width 62 height 24
click at [644, 267] on link "Examples" at bounding box center [660, 263] width 50 height 13
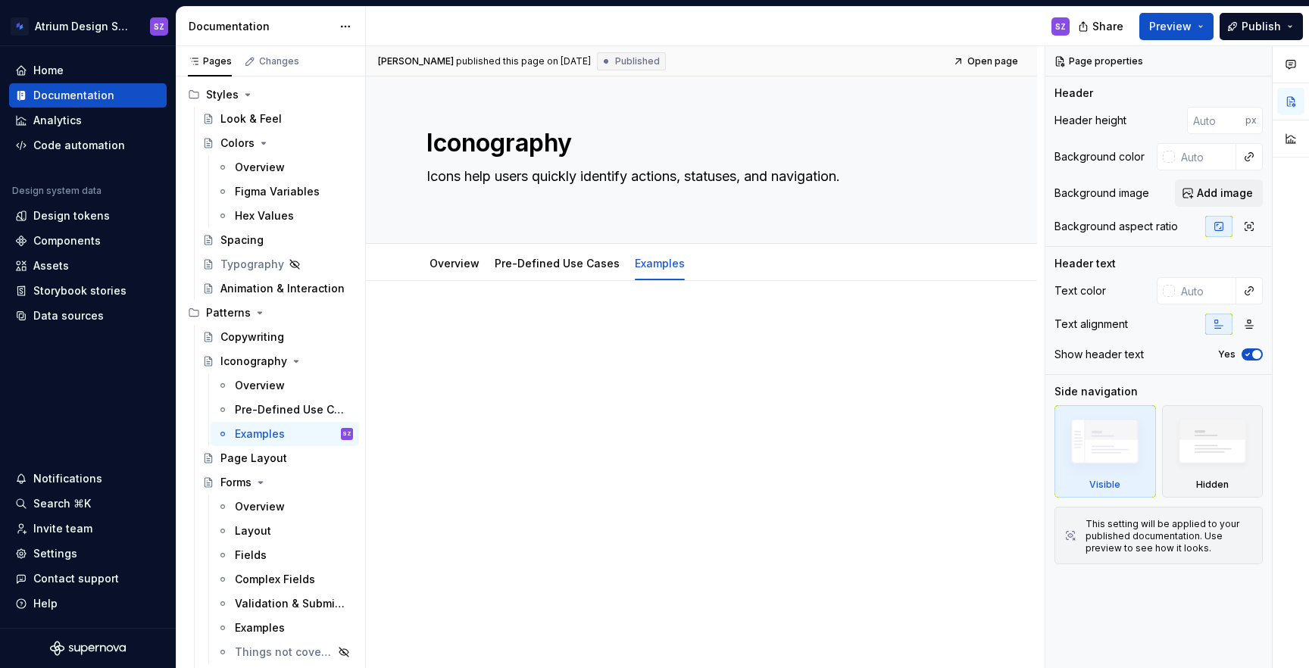
click at [1270, 39] on div "Share Preview Publish" at bounding box center [1195, 26] width 227 height 39
click at [1270, 31] on span "Publish" at bounding box center [1261, 26] width 39 height 15
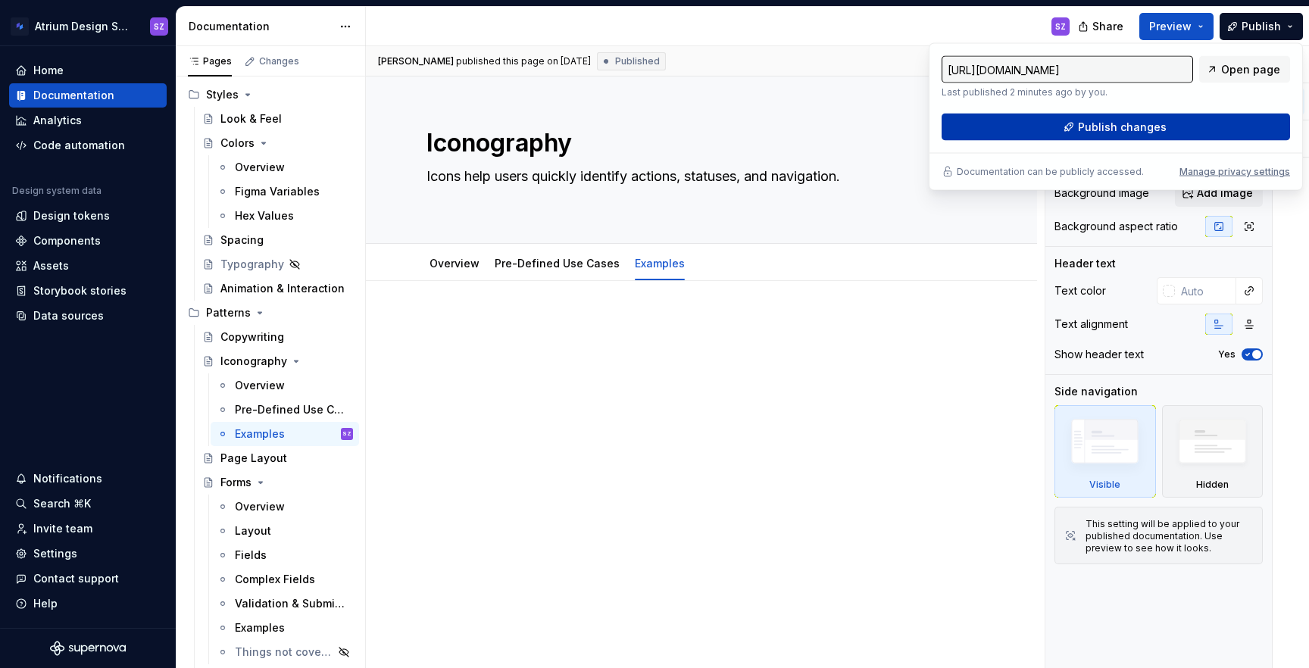
click at [1164, 124] on button "Publish changes" at bounding box center [1116, 127] width 348 height 27
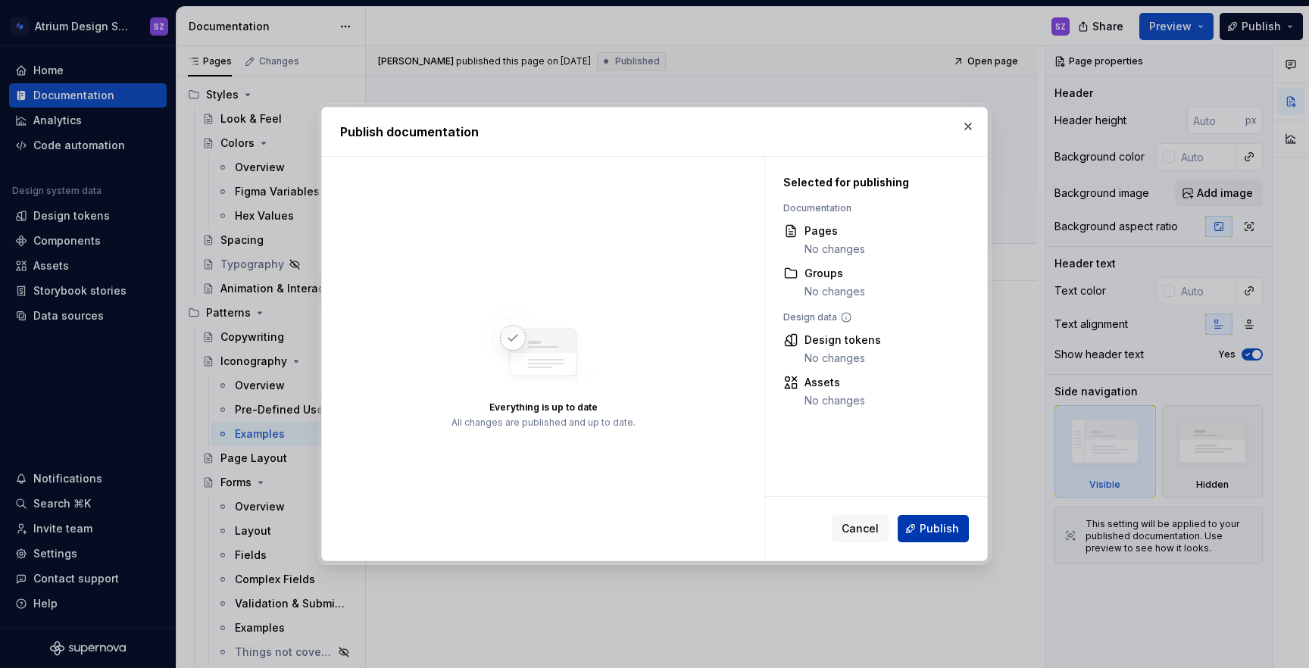
click at [945, 526] on span "Publish" at bounding box center [939, 528] width 39 height 15
